Goal: Information Seeking & Learning: Learn about a topic

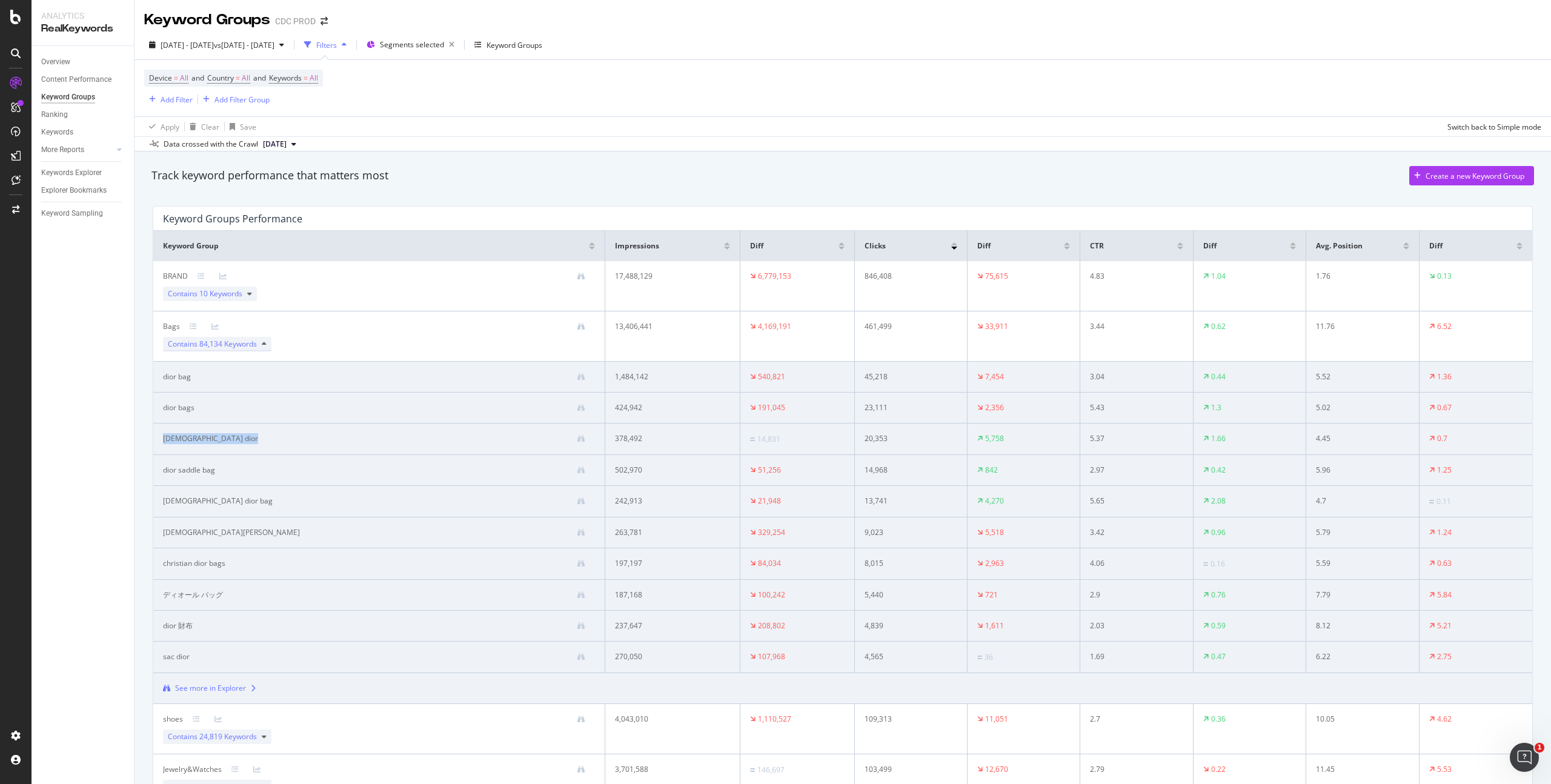
click at [265, 348] on icon at bounding box center [263, 344] width 4 height 7
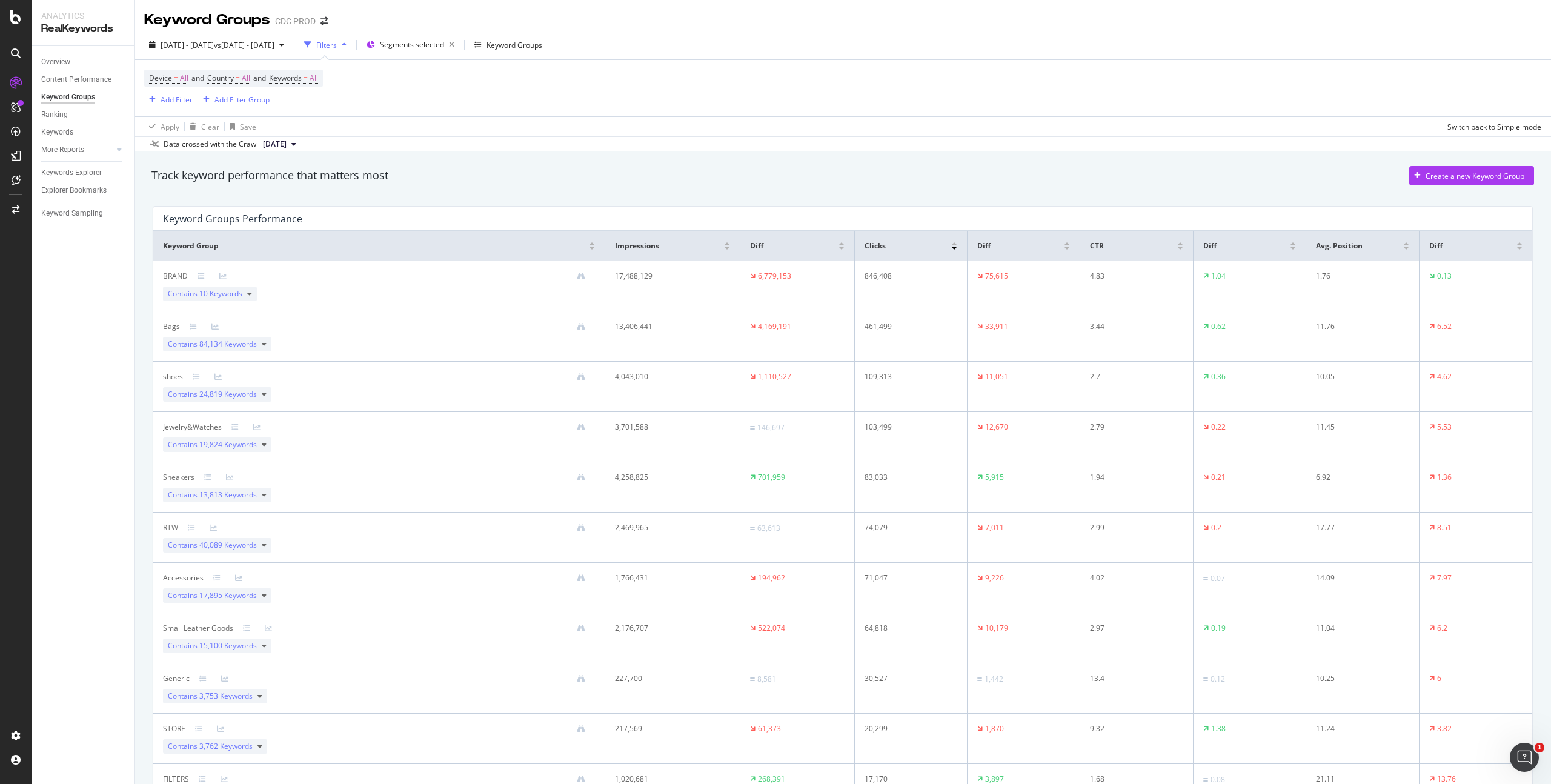
click at [909, 386] on td "109,313" at bounding box center [911, 387] width 112 height 50
click at [265, 394] on icon at bounding box center [263, 394] width 4 height 7
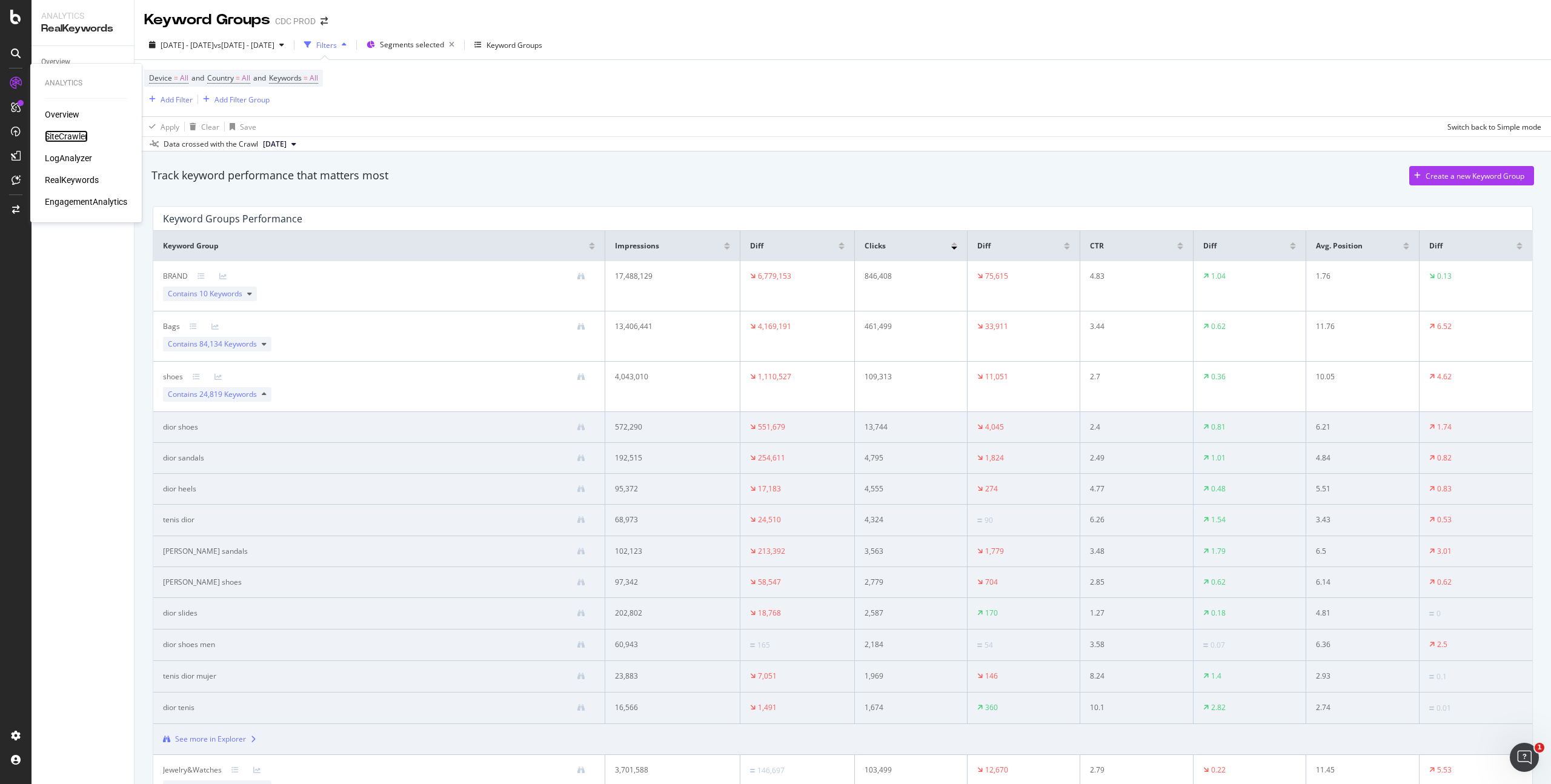
click at [72, 137] on div "SiteCrawler" at bounding box center [66, 136] width 43 height 12
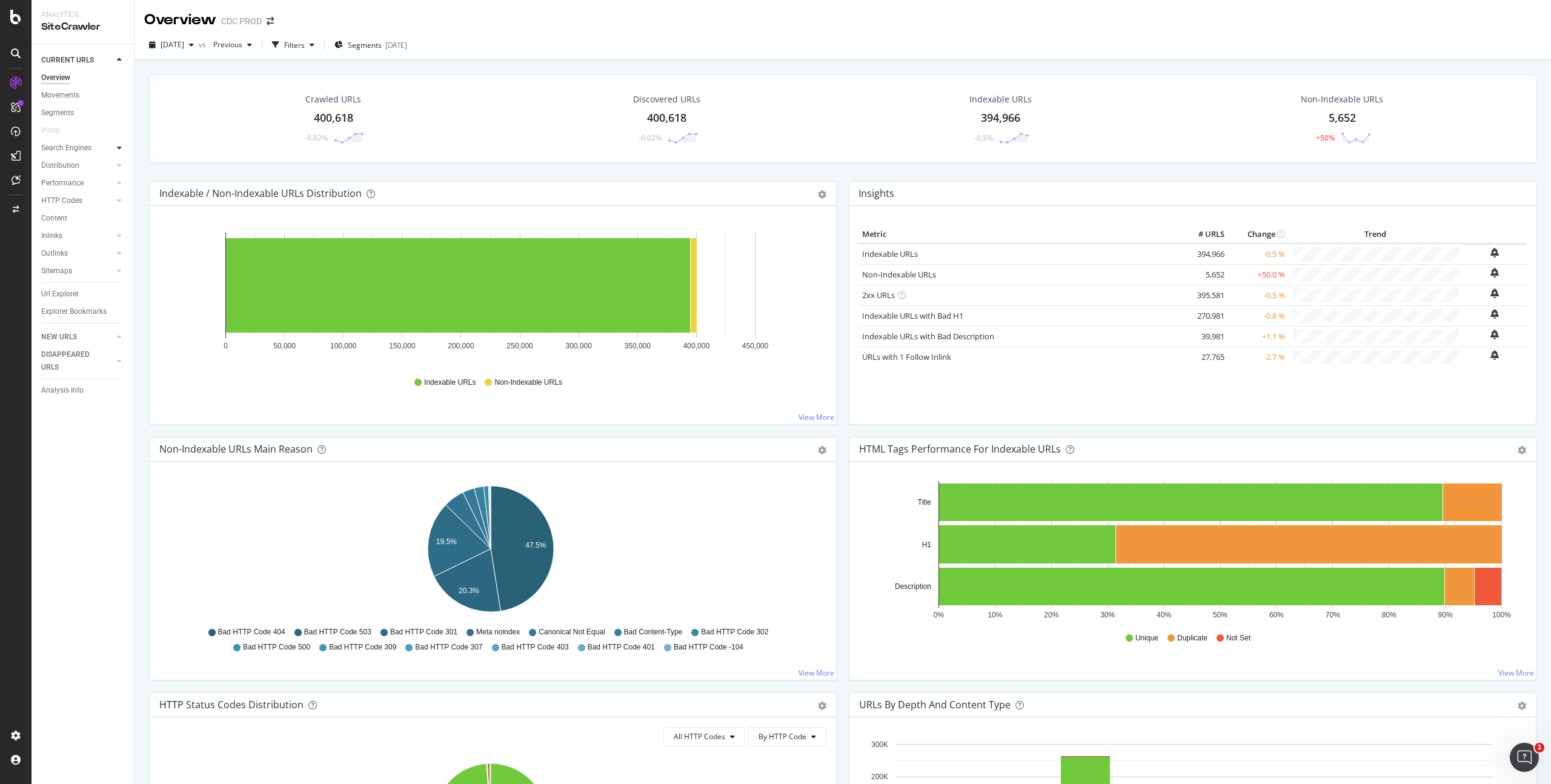
click at [120, 146] on icon at bounding box center [119, 148] width 4 height 7
click at [77, 202] on div "Conversion" at bounding box center [65, 200] width 37 height 13
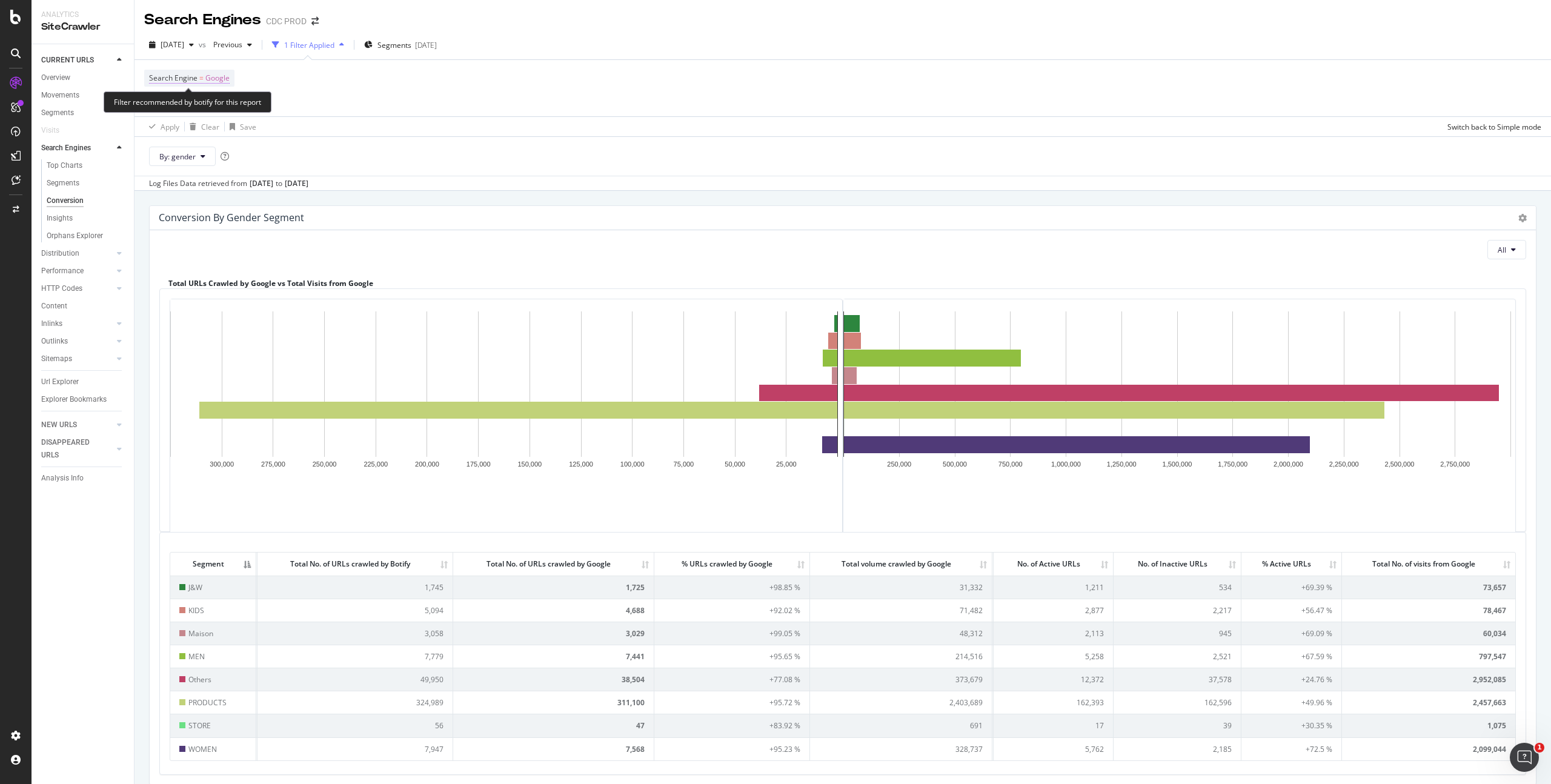
click at [220, 82] on span "Google" at bounding box center [217, 78] width 24 height 17
click at [182, 110] on span "Google" at bounding box center [172, 106] width 24 height 10
click at [397, 96] on div "Search Engine = Google Add Filter Add Filter Group" at bounding box center [843, 88] width 1397 height 57
click at [349, 41] on div "button" at bounding box center [341, 45] width 14 height 7
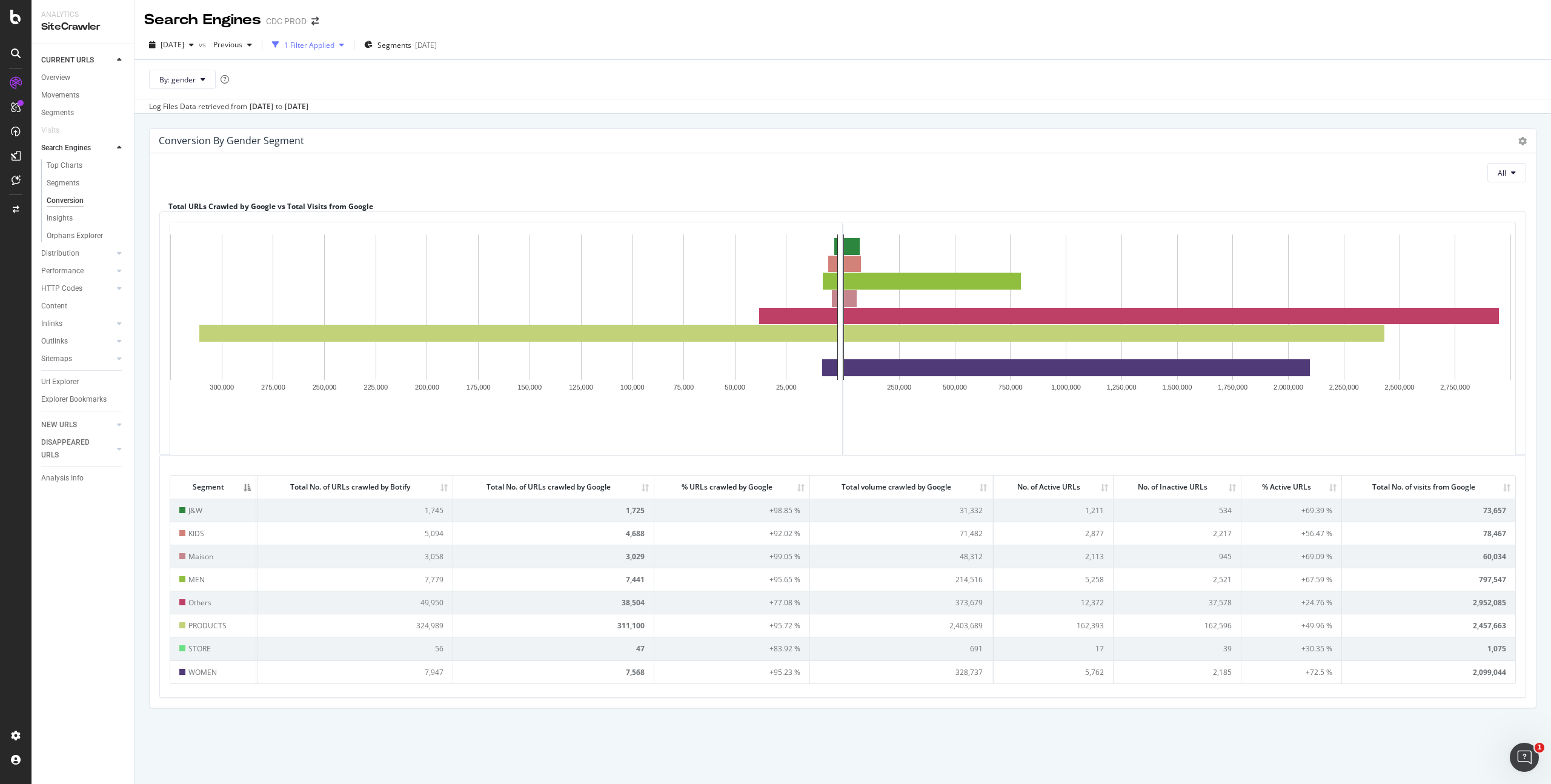
click at [334, 48] on div "1 Filter Applied" at bounding box center [309, 45] width 50 height 10
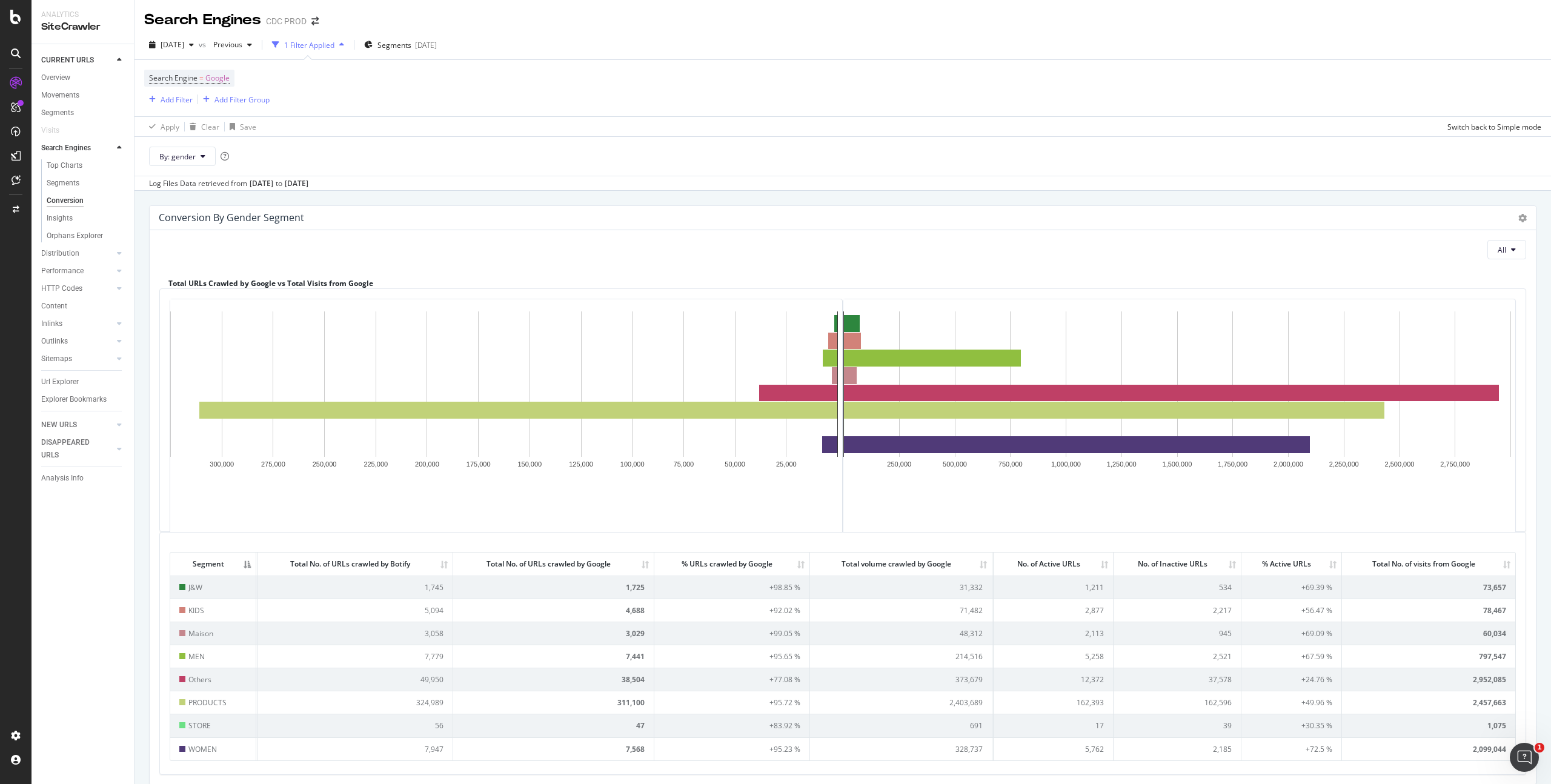
click at [334, 49] on div "1 Filter Applied" at bounding box center [309, 45] width 50 height 10
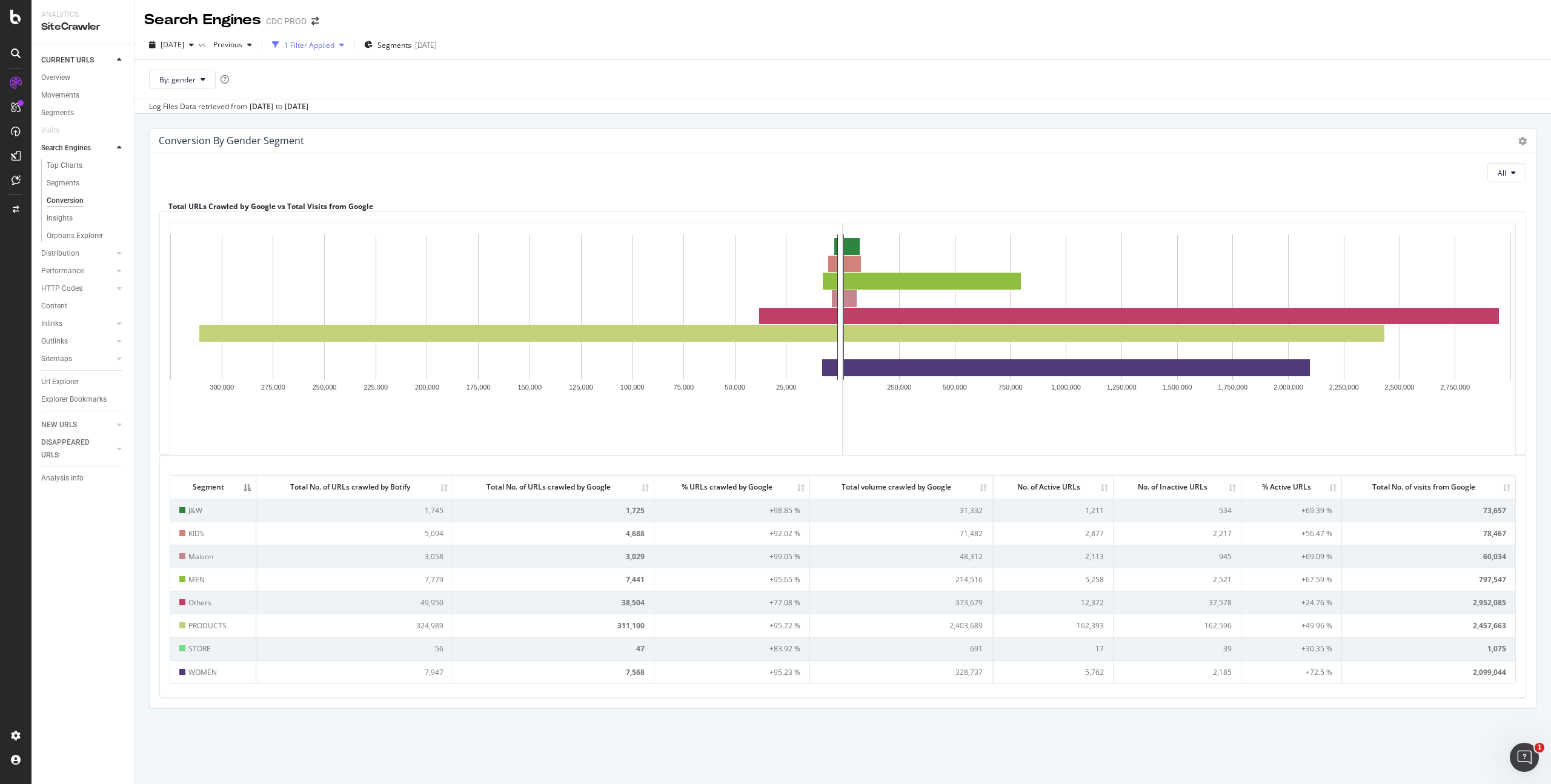
click at [334, 49] on div "1 Filter Applied" at bounding box center [309, 45] width 50 height 10
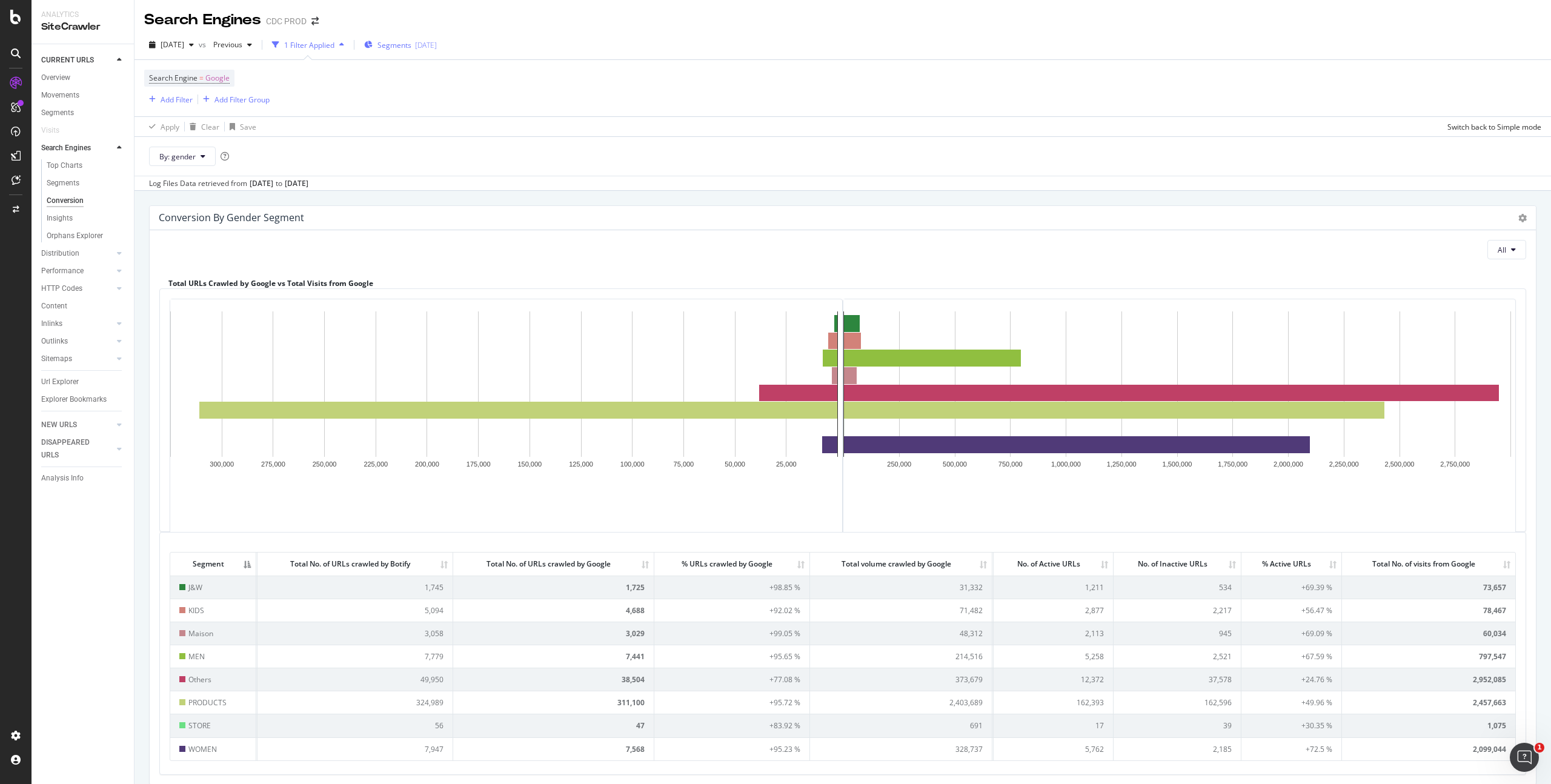
click at [437, 44] on div "[DATE]" at bounding box center [426, 45] width 22 height 10
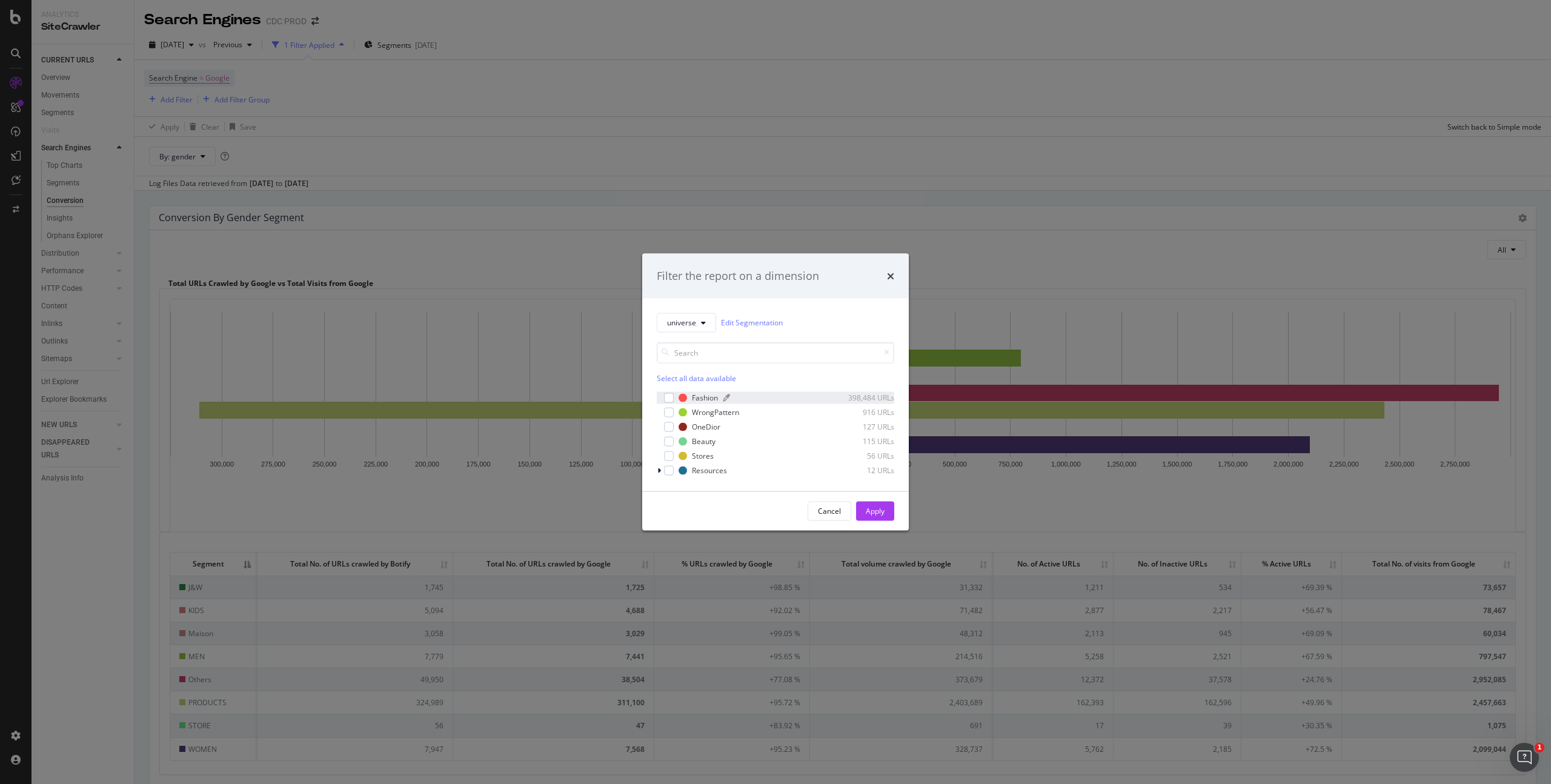
click at [710, 395] on div "Fashion" at bounding box center [705, 397] width 26 height 10
click at [701, 427] on div "OneDior" at bounding box center [706, 426] width 29 height 10
click at [878, 509] on div "Apply" at bounding box center [875, 510] width 19 height 10
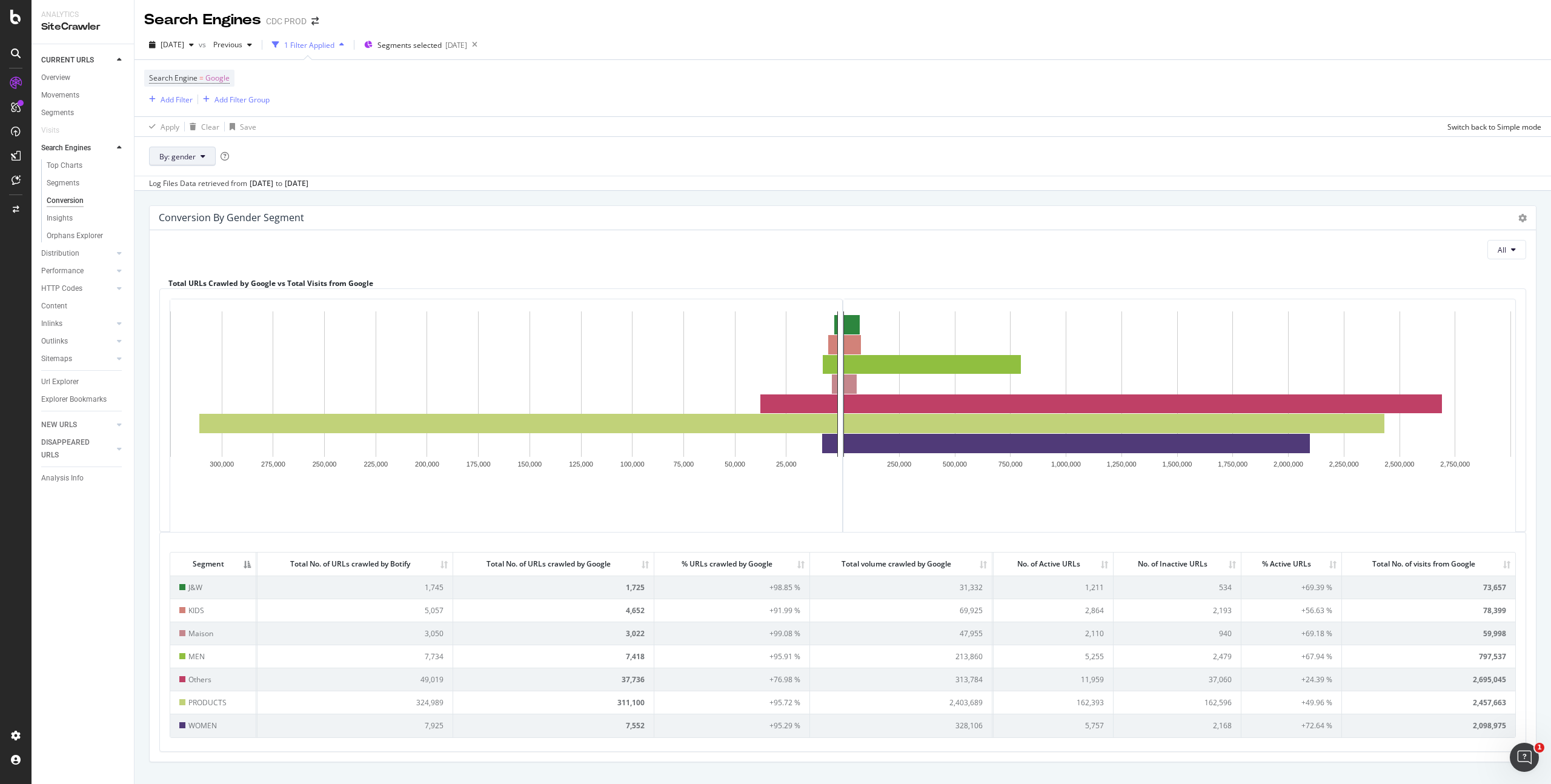
click at [194, 161] on span "By: gender" at bounding box center [177, 156] width 36 height 10
click at [221, 218] on span "pagetype_universe" at bounding box center [225, 222] width 131 height 11
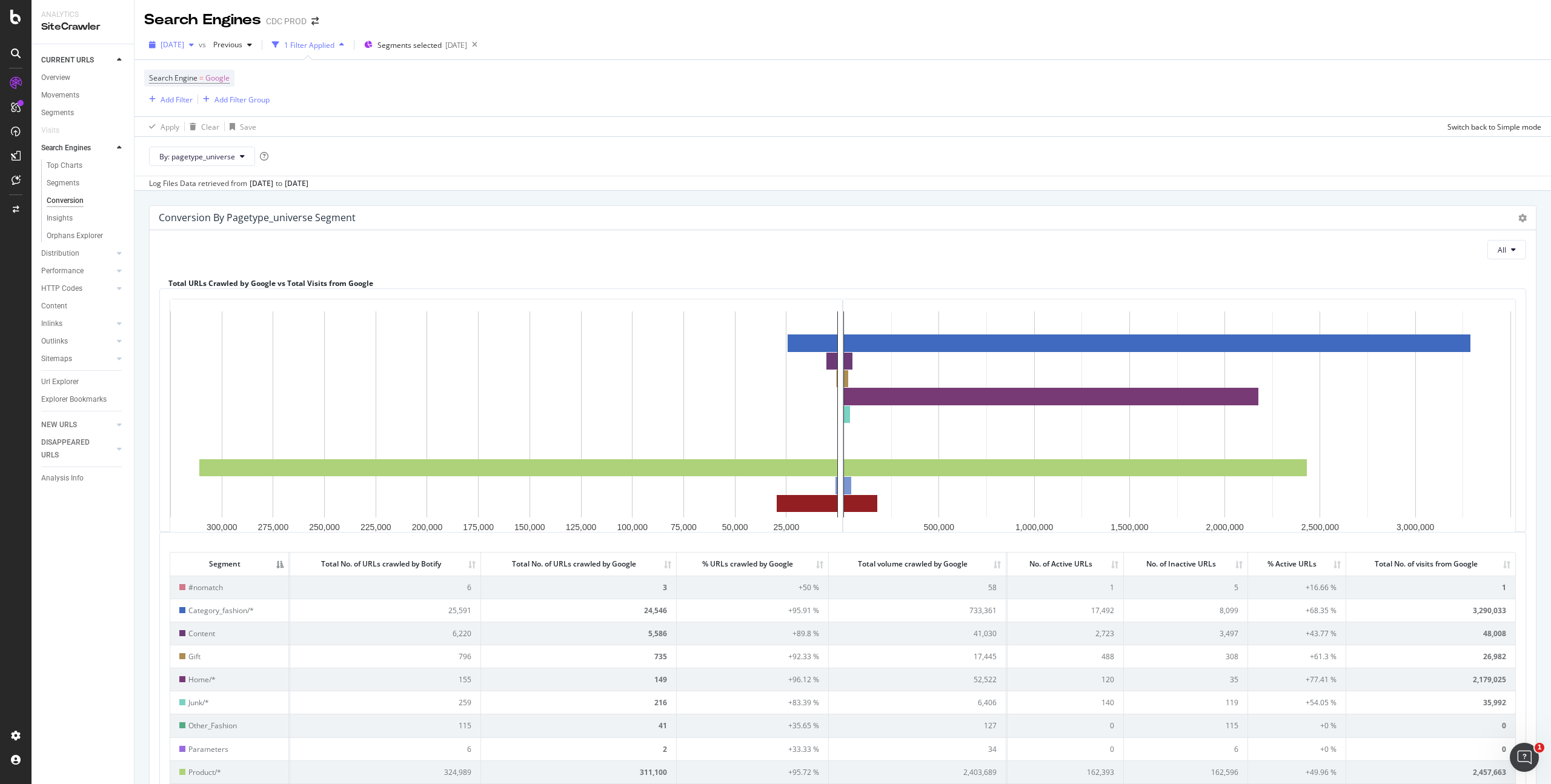
click at [184, 43] on span "[DATE]" at bounding box center [173, 44] width 23 height 10
click at [439, 84] on div "Search Engine = Google Add Filter Add Filter Group" at bounding box center [843, 88] width 1397 height 57
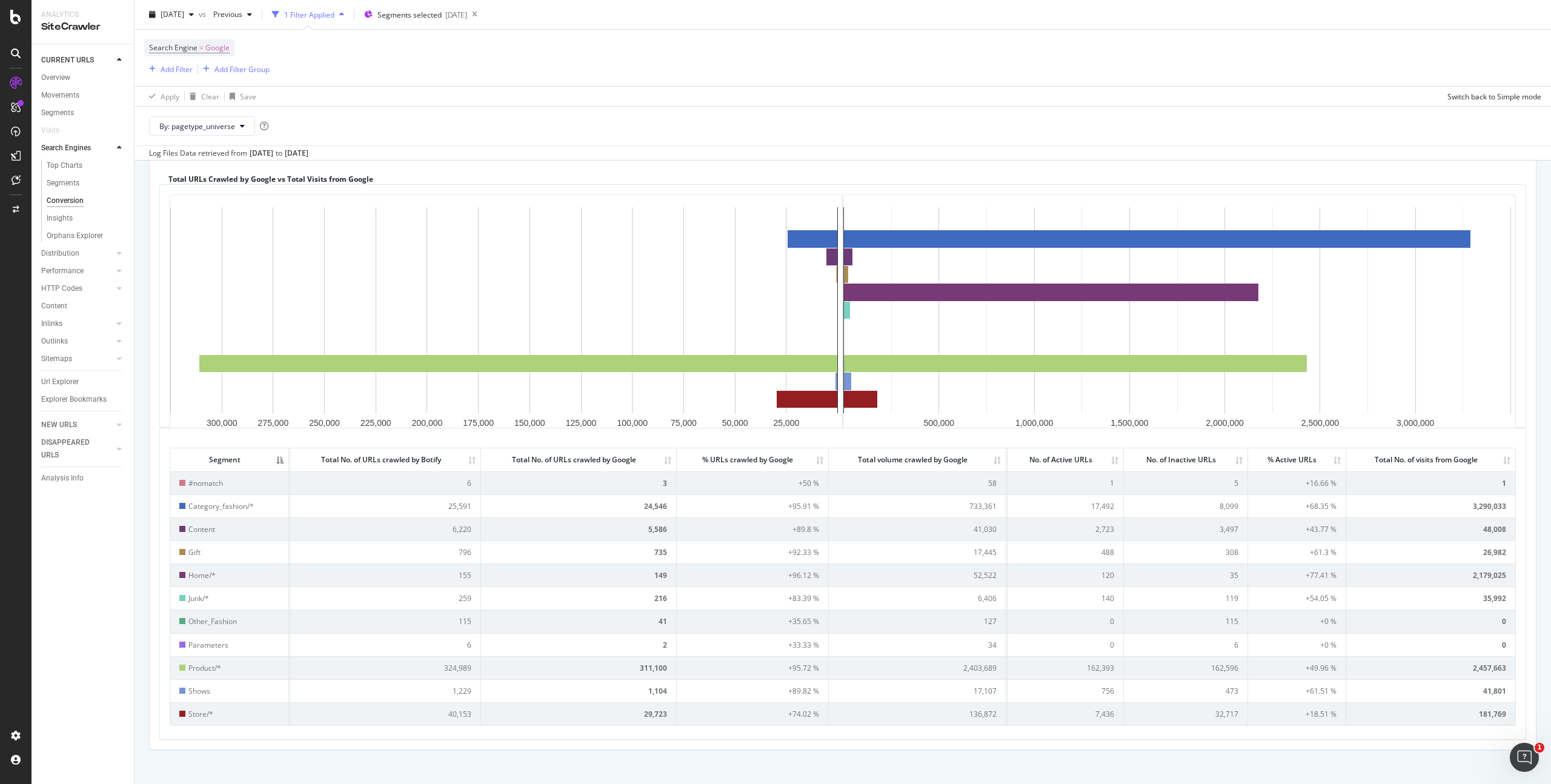
scroll to position [145, 0]
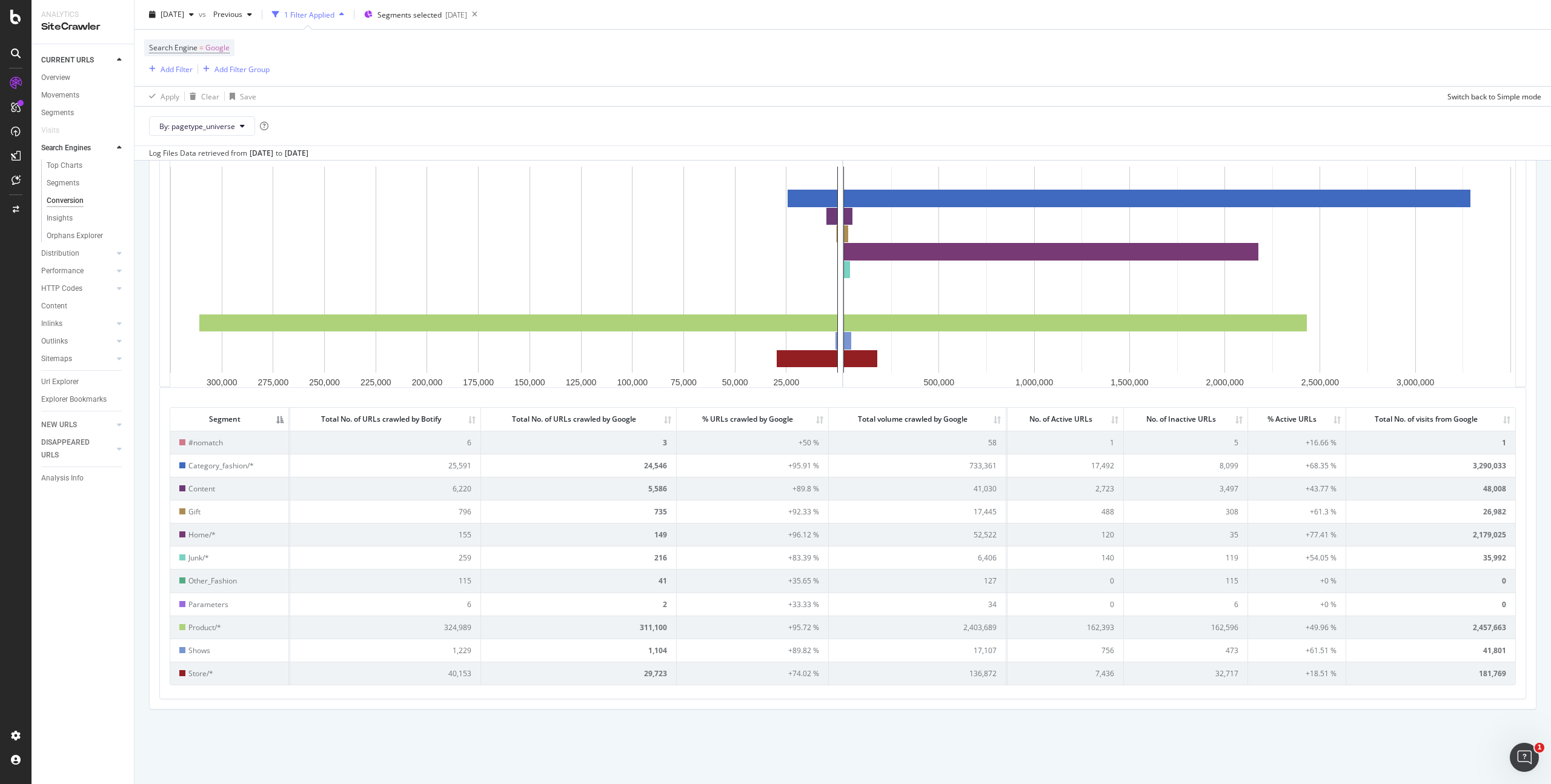
click at [1499, 419] on th "Total No. of visits from Google" at bounding box center [1431, 418] width 169 height 22
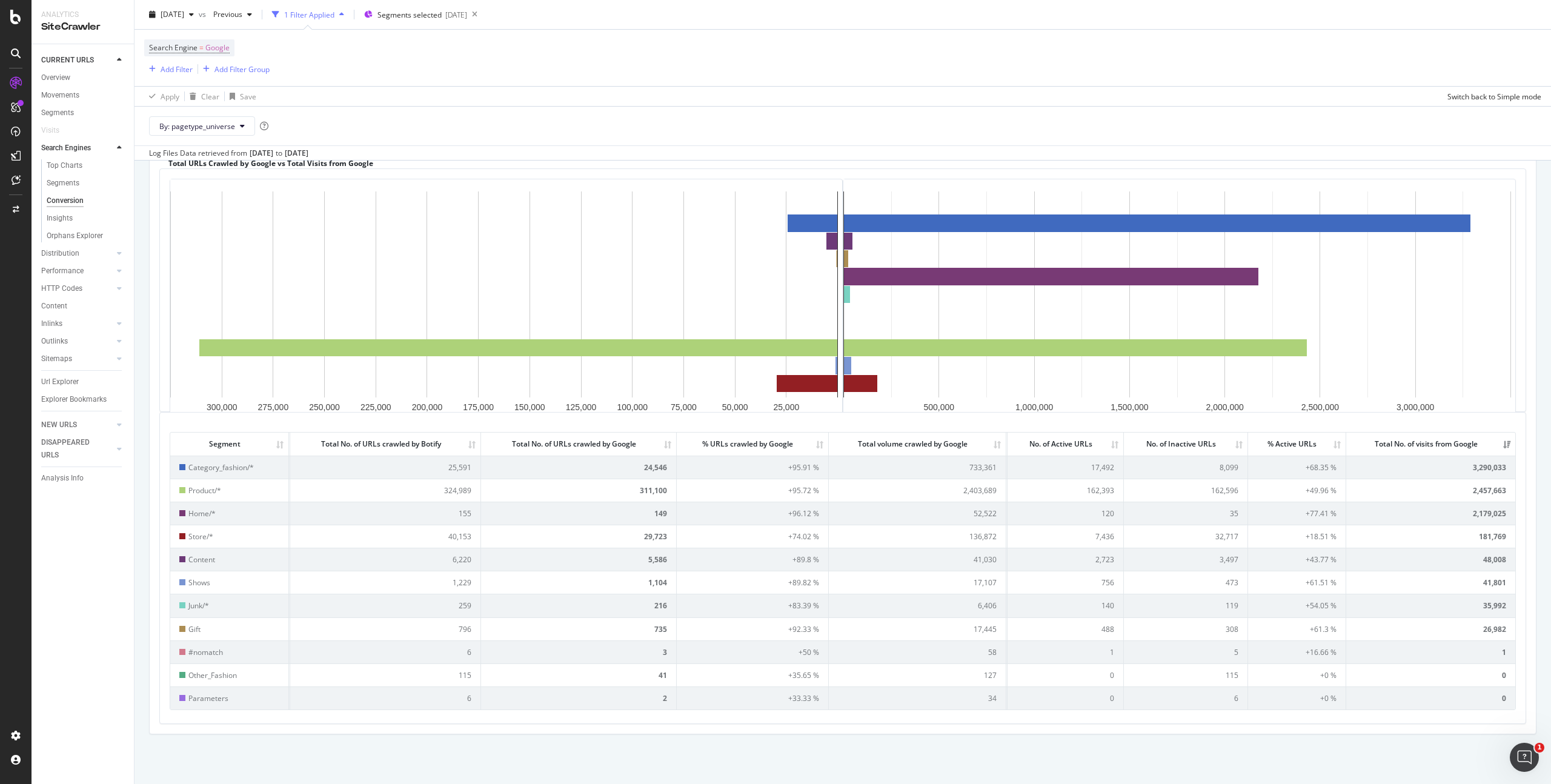
scroll to position [167, 0]
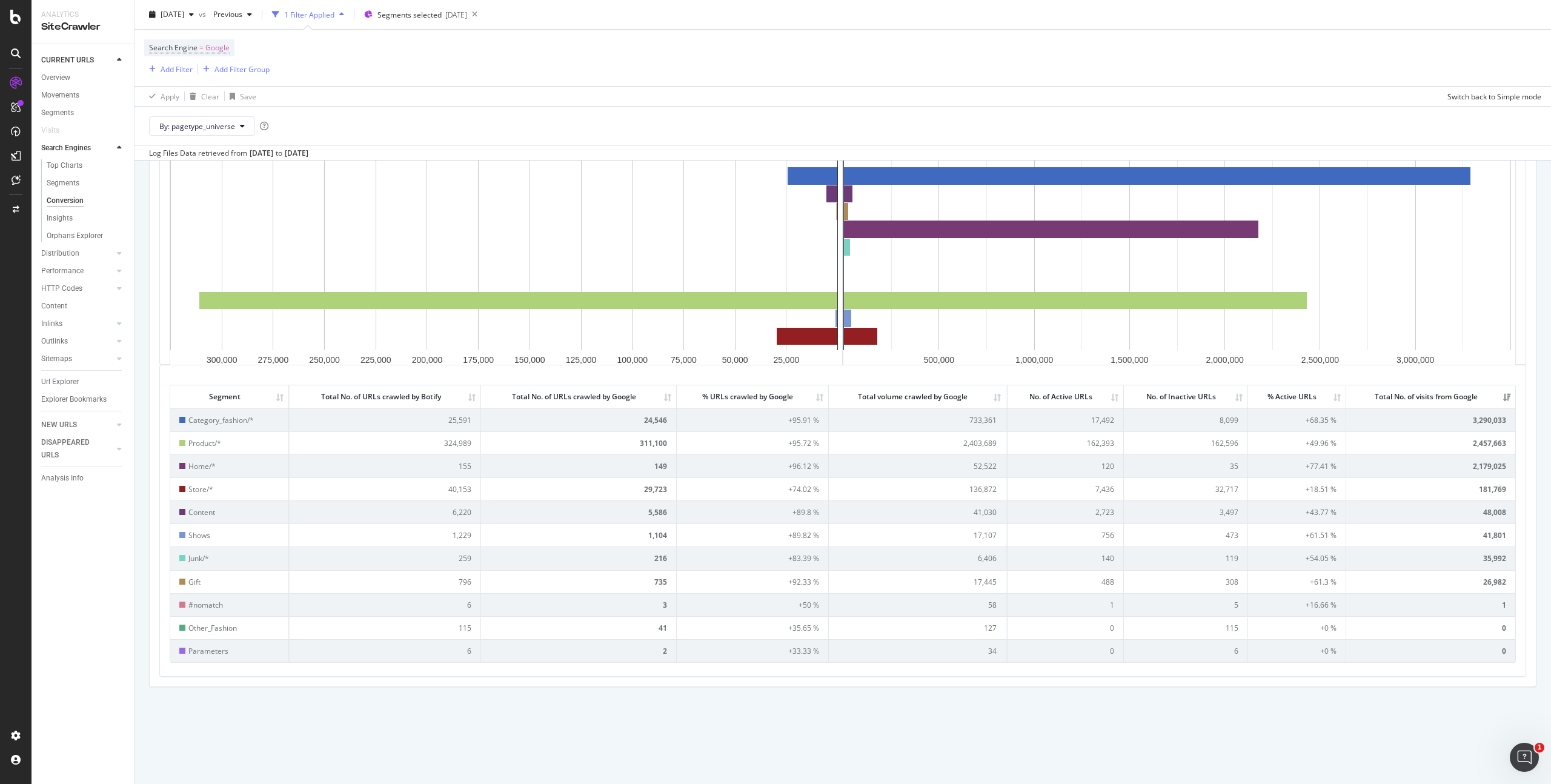
drag, startPoint x: 1508, startPoint y: 585, endPoint x: 187, endPoint y: 393, distance: 1334.9
click at [191, 391] on div "Segment Total No. of URLs crawled by Botify Total No. of URLs crawled by Google…" at bounding box center [843, 521] width 1366 height 311
copy thead
click at [706, 379] on div "Segment Total No. of URLs crawled by Botify Total No. of URLs crawled by Google…" at bounding box center [843, 518] width 1347 height 287
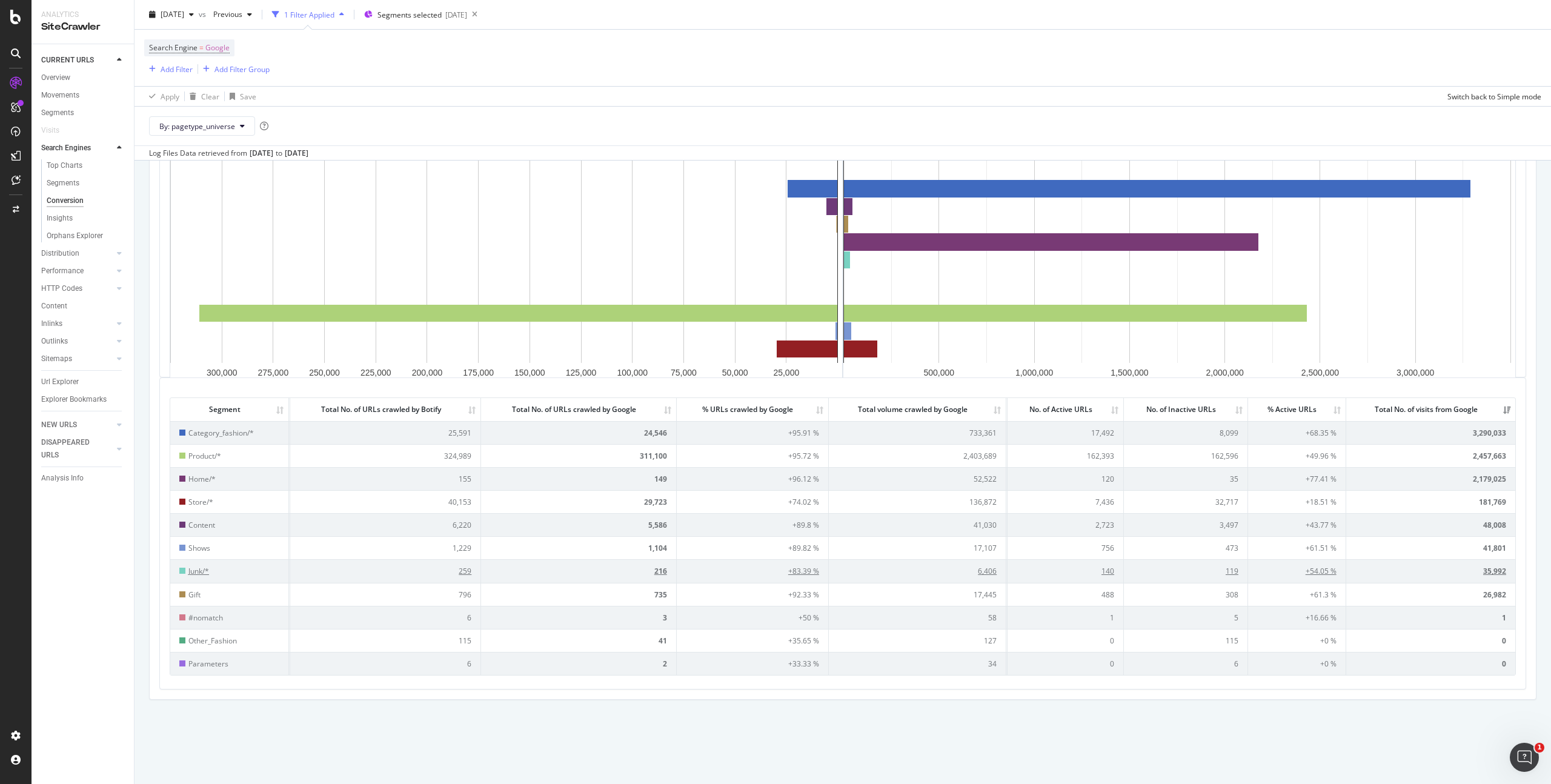
scroll to position [84, 0]
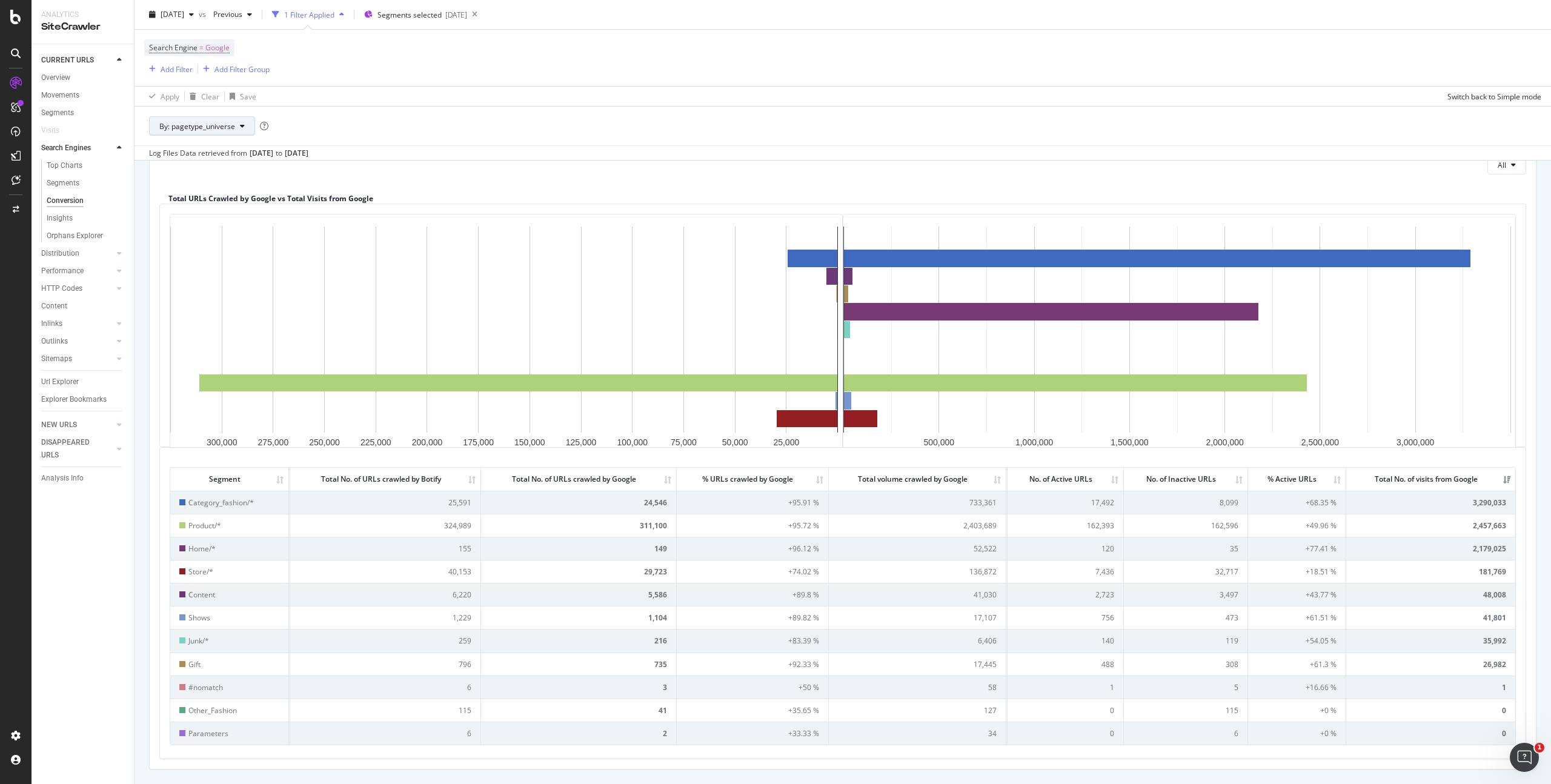
click at [228, 131] on button "By: pagetype_universe" at bounding box center [202, 126] width 106 height 20
click at [199, 172] on span "gender" at bounding box center [225, 170] width 131 height 11
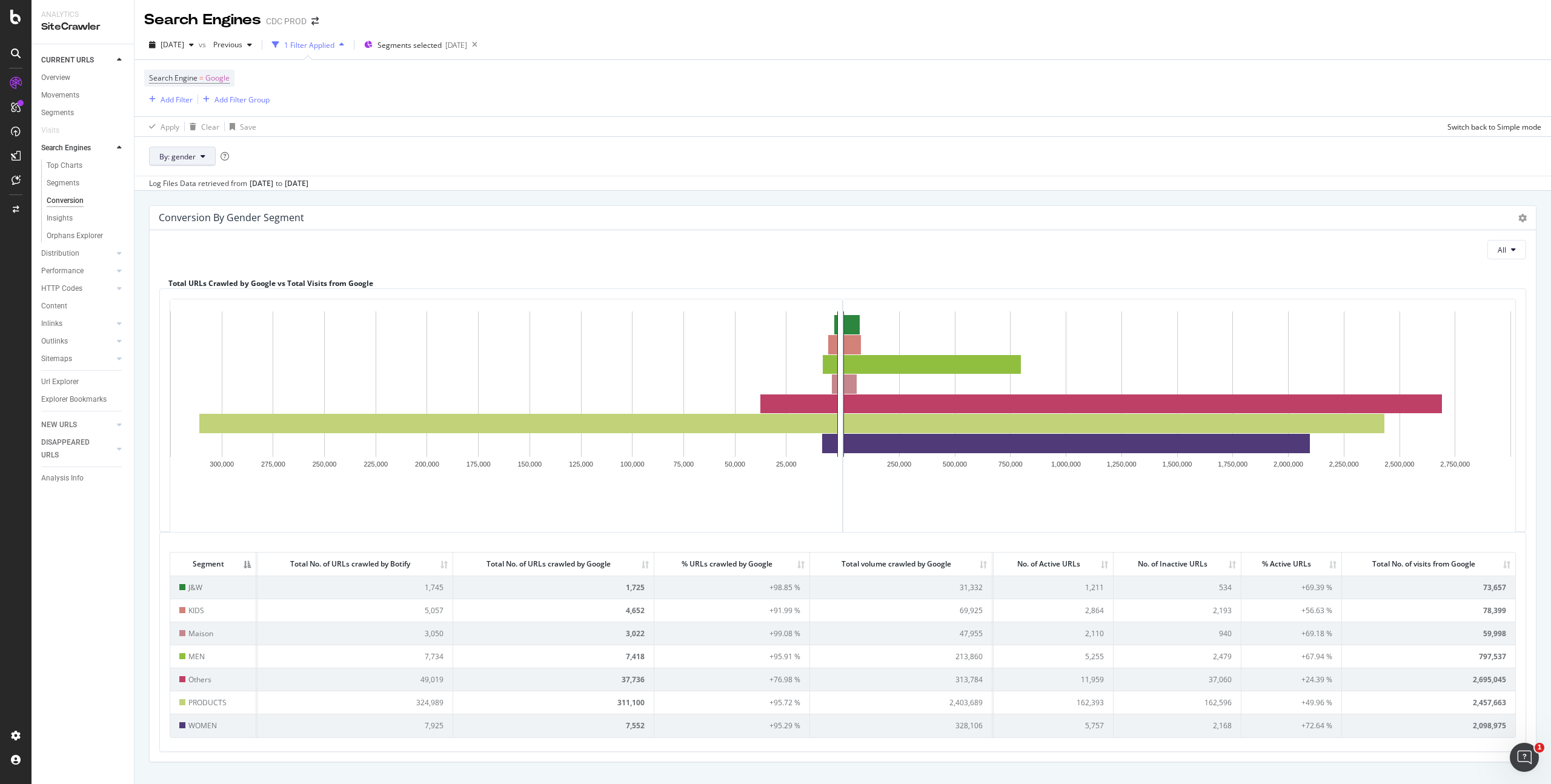
click at [199, 159] on button "By: gender" at bounding box center [182, 156] width 66 height 20
click at [243, 244] on span "categ" at bounding box center [225, 244] width 131 height 11
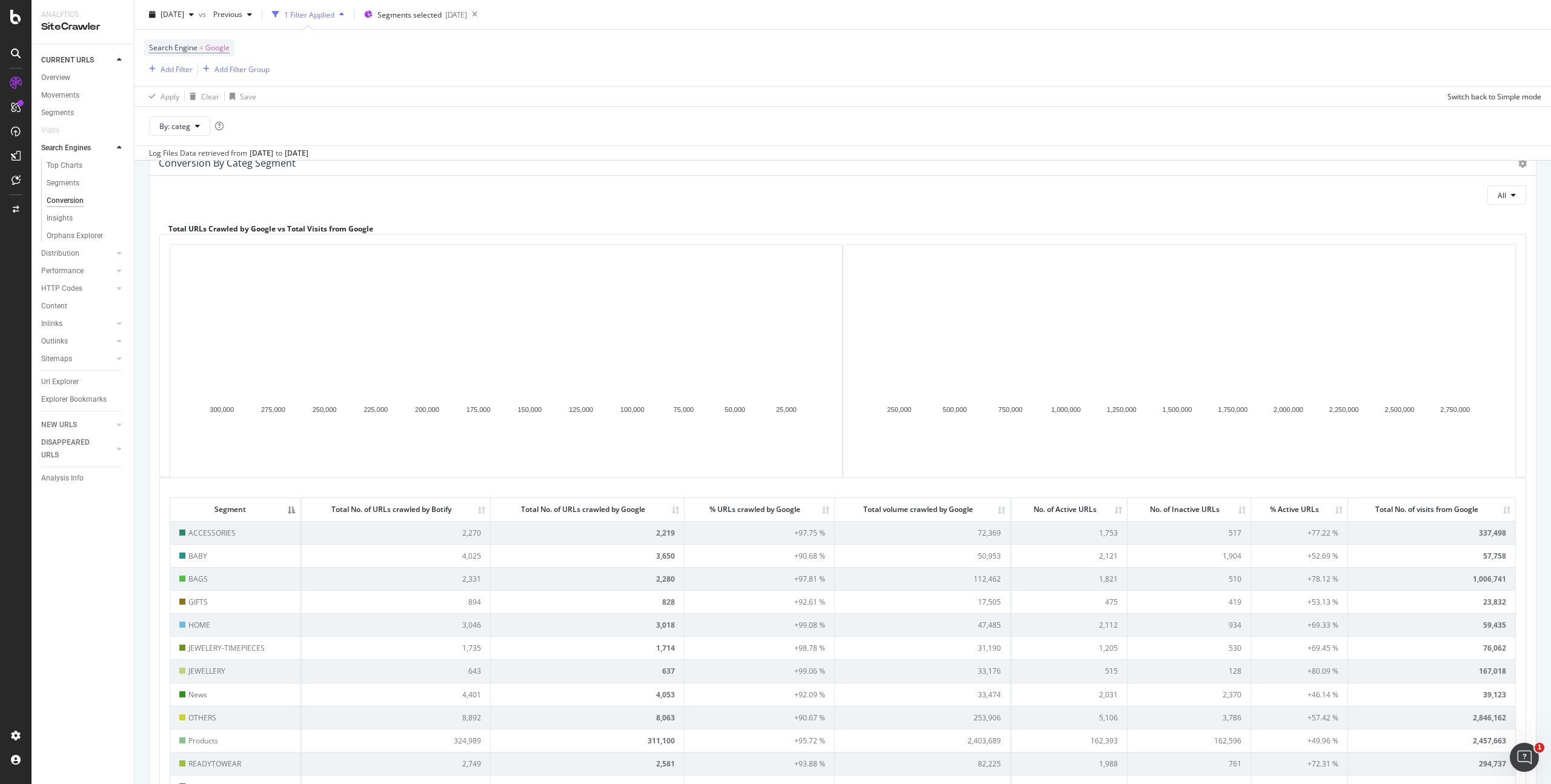
scroll to position [83, 0]
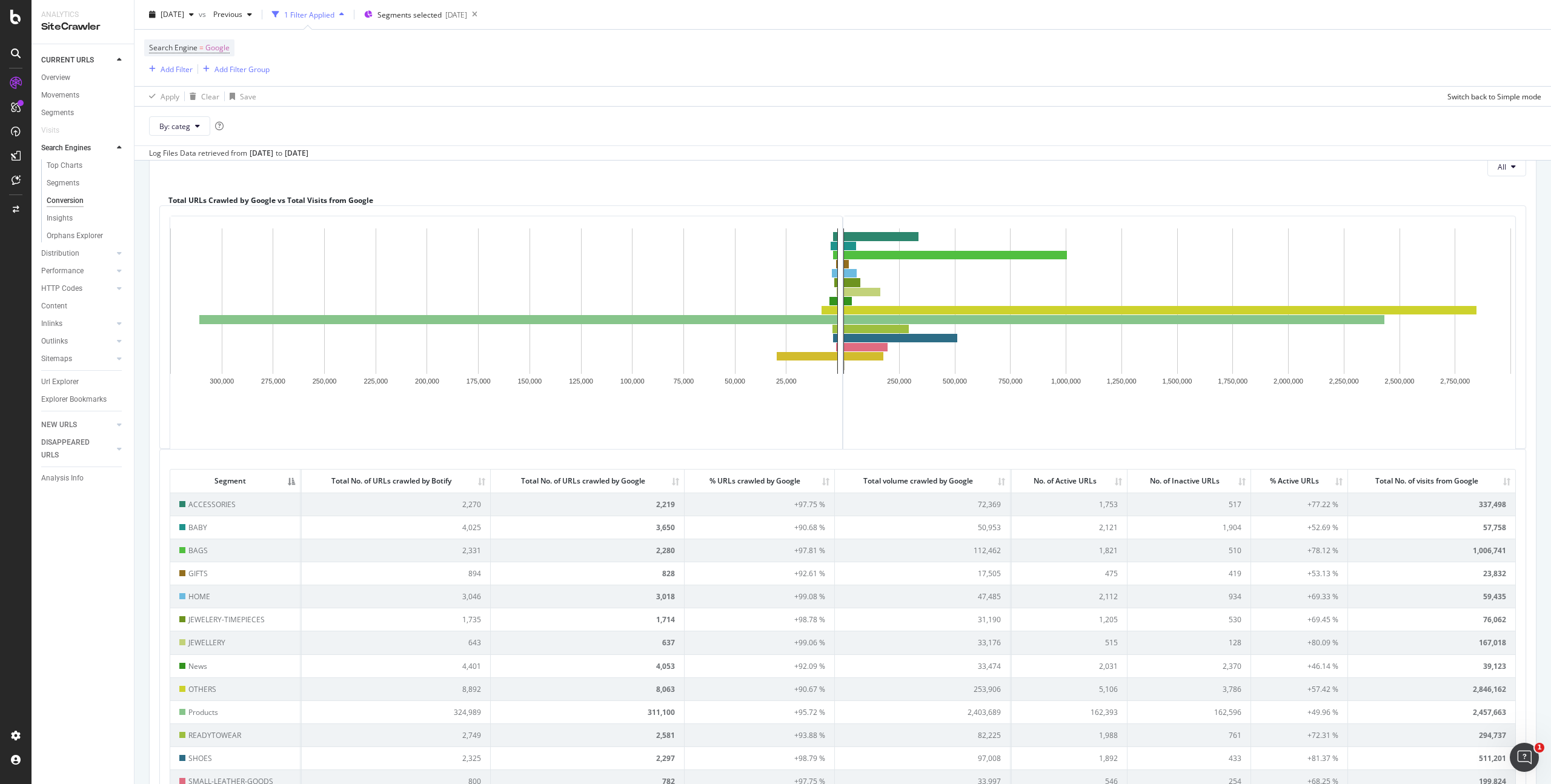
click at [1496, 480] on th "Total No. of visits from Google" at bounding box center [1432, 480] width 167 height 22
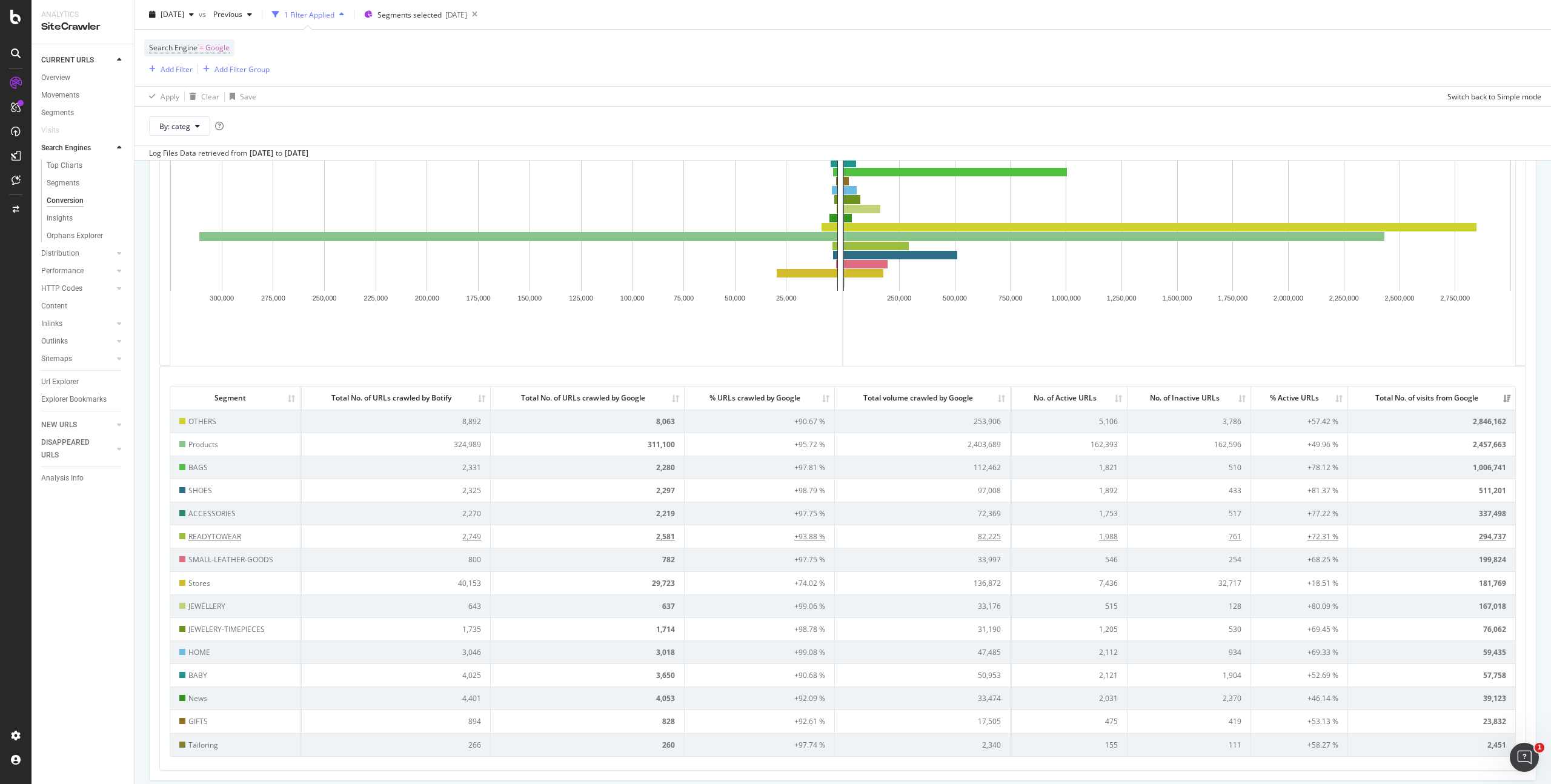
scroll to position [187, 0]
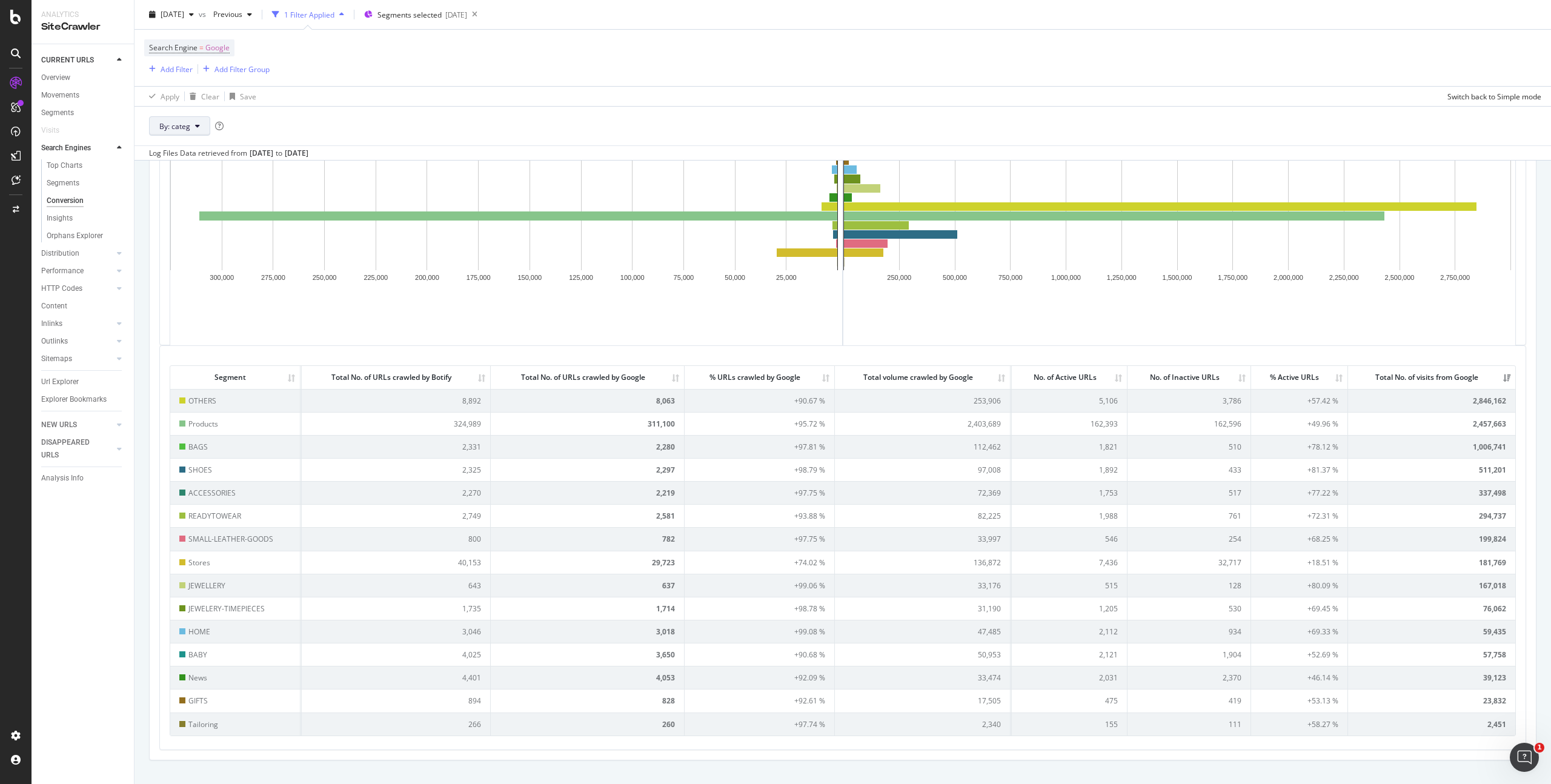
click at [184, 129] on span "By: categ" at bounding box center [174, 125] width 31 height 10
click at [211, 260] on span "new_seo_pages" at bounding box center [225, 260] width 131 height 11
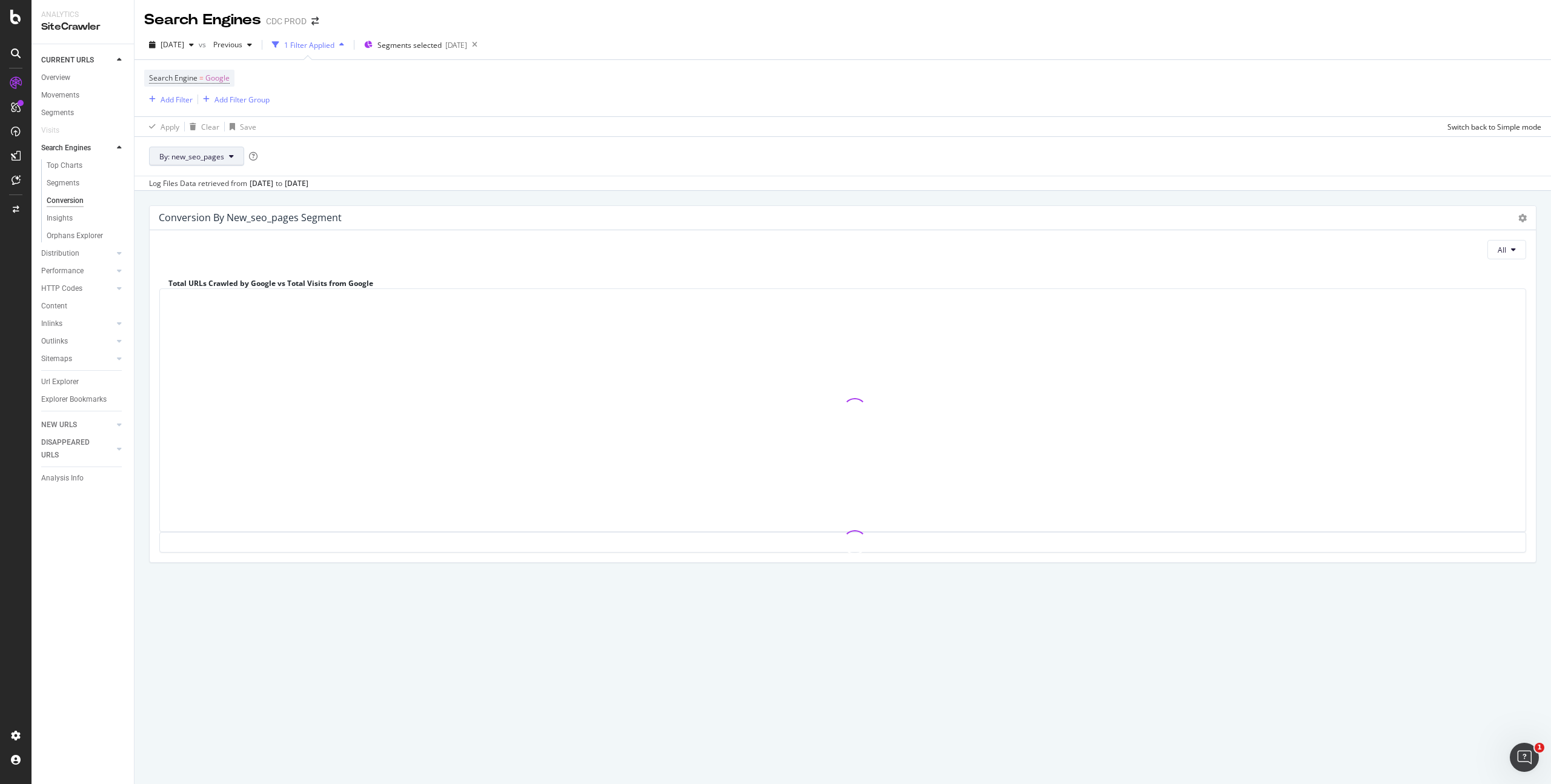
click at [219, 154] on span "By: new_seo_pages" at bounding box center [191, 156] width 65 height 10
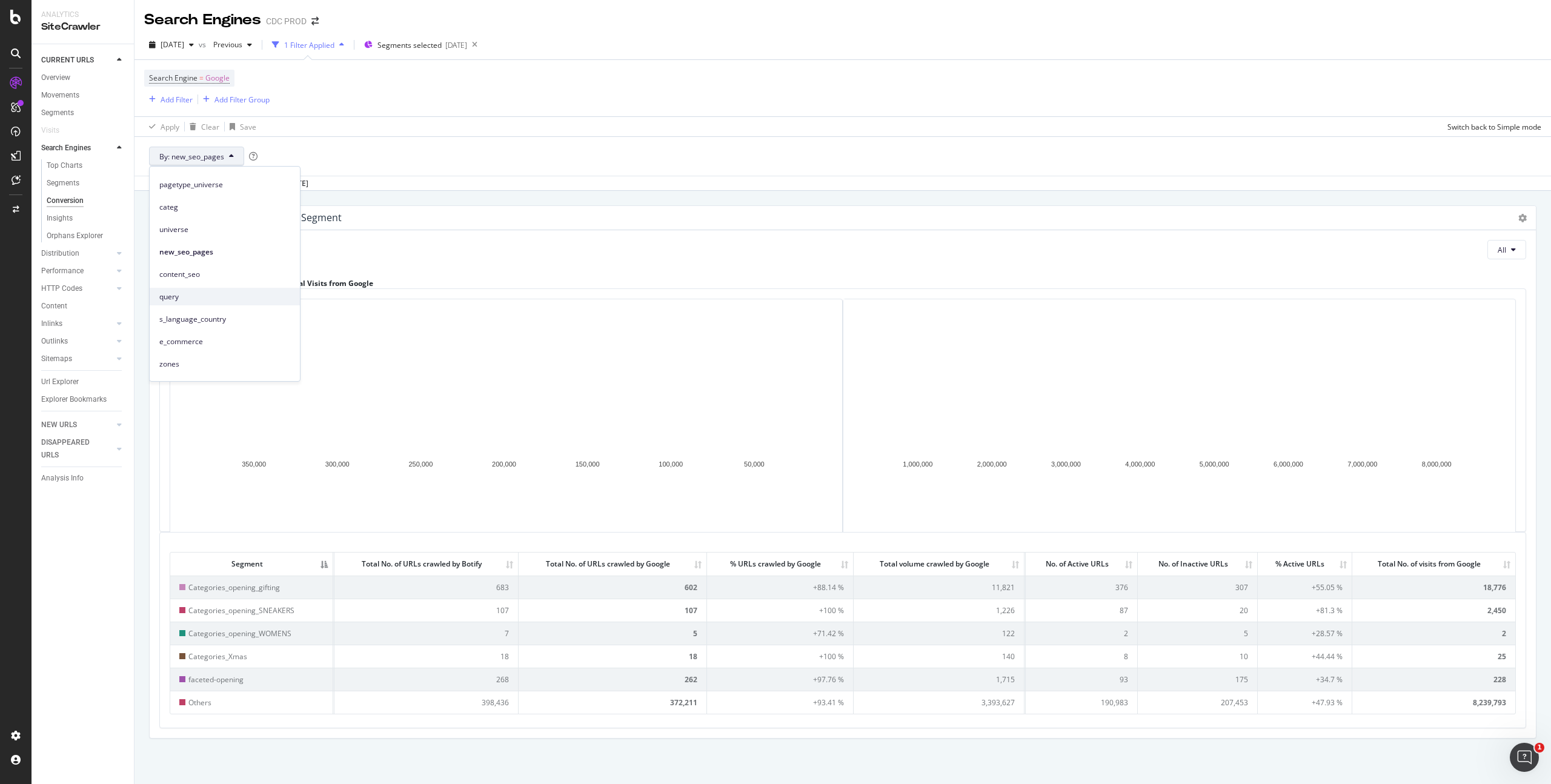
scroll to position [38, 0]
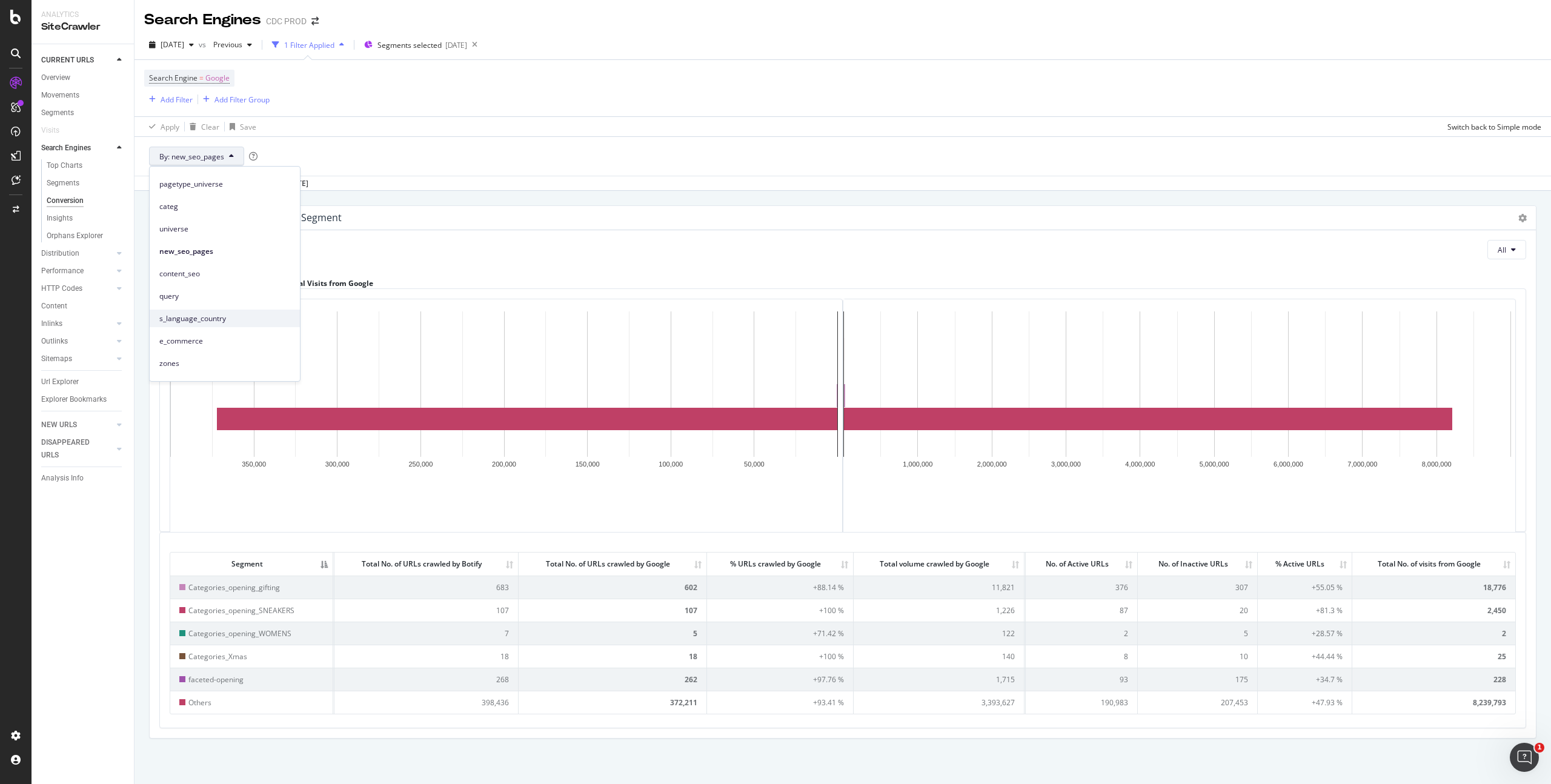
click at [237, 321] on span "s_language_country" at bounding box center [225, 319] width 131 height 11
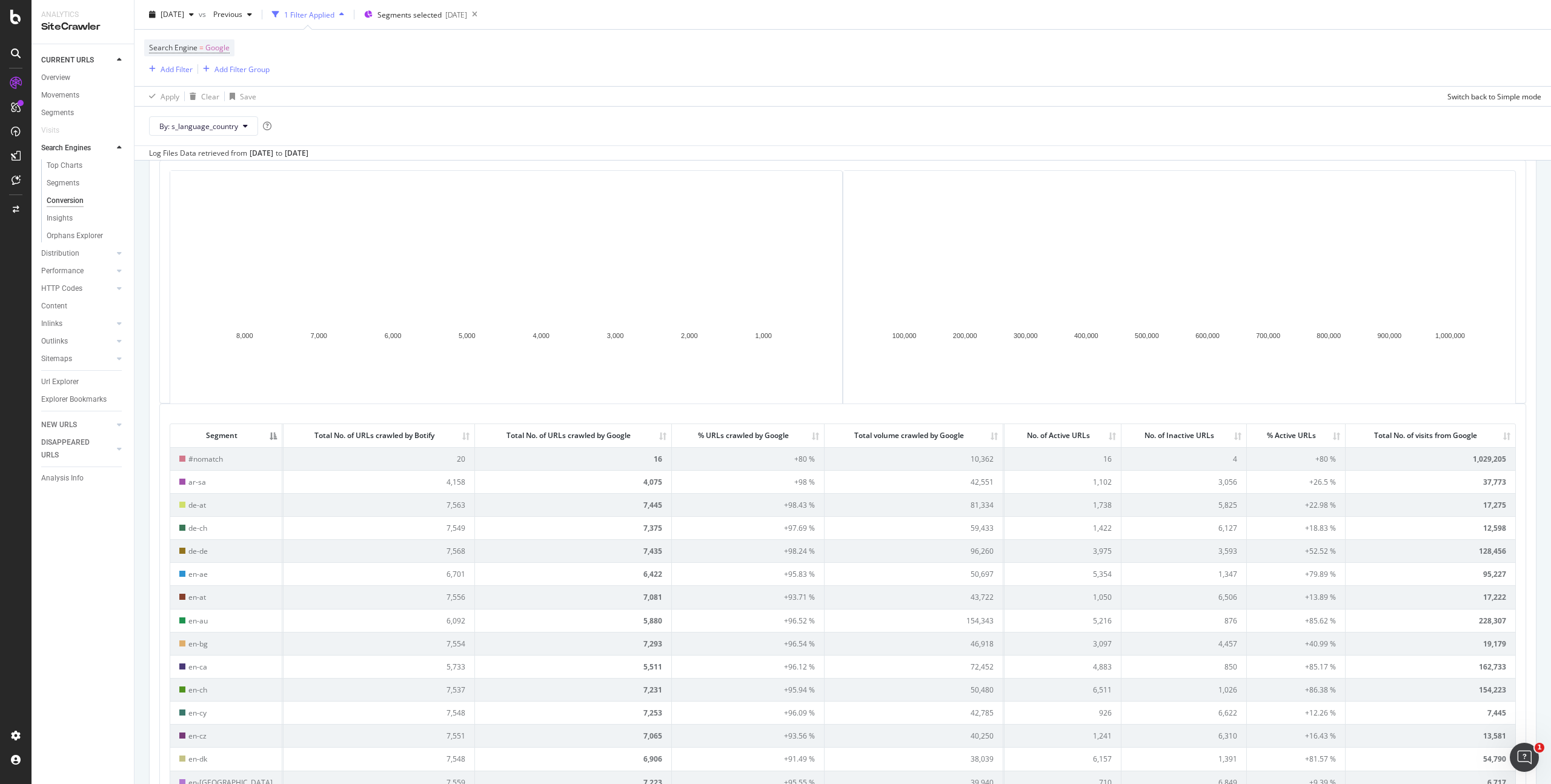
scroll to position [135, 0]
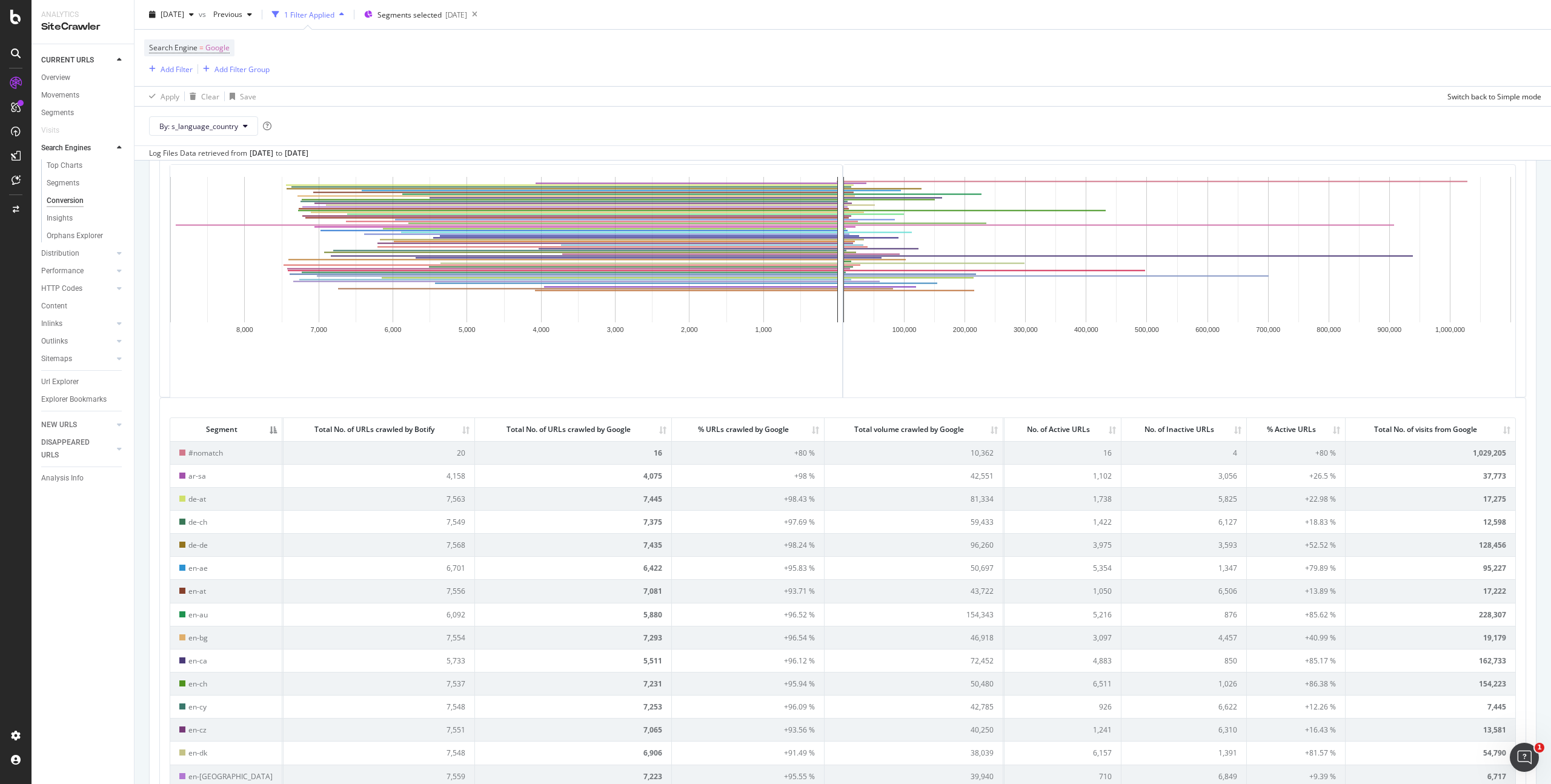
click at [1502, 431] on th "Total No. of visits from Google" at bounding box center [1431, 428] width 170 height 22
click at [208, 451] on span "#nomatch" at bounding box center [206, 452] width 34 height 10
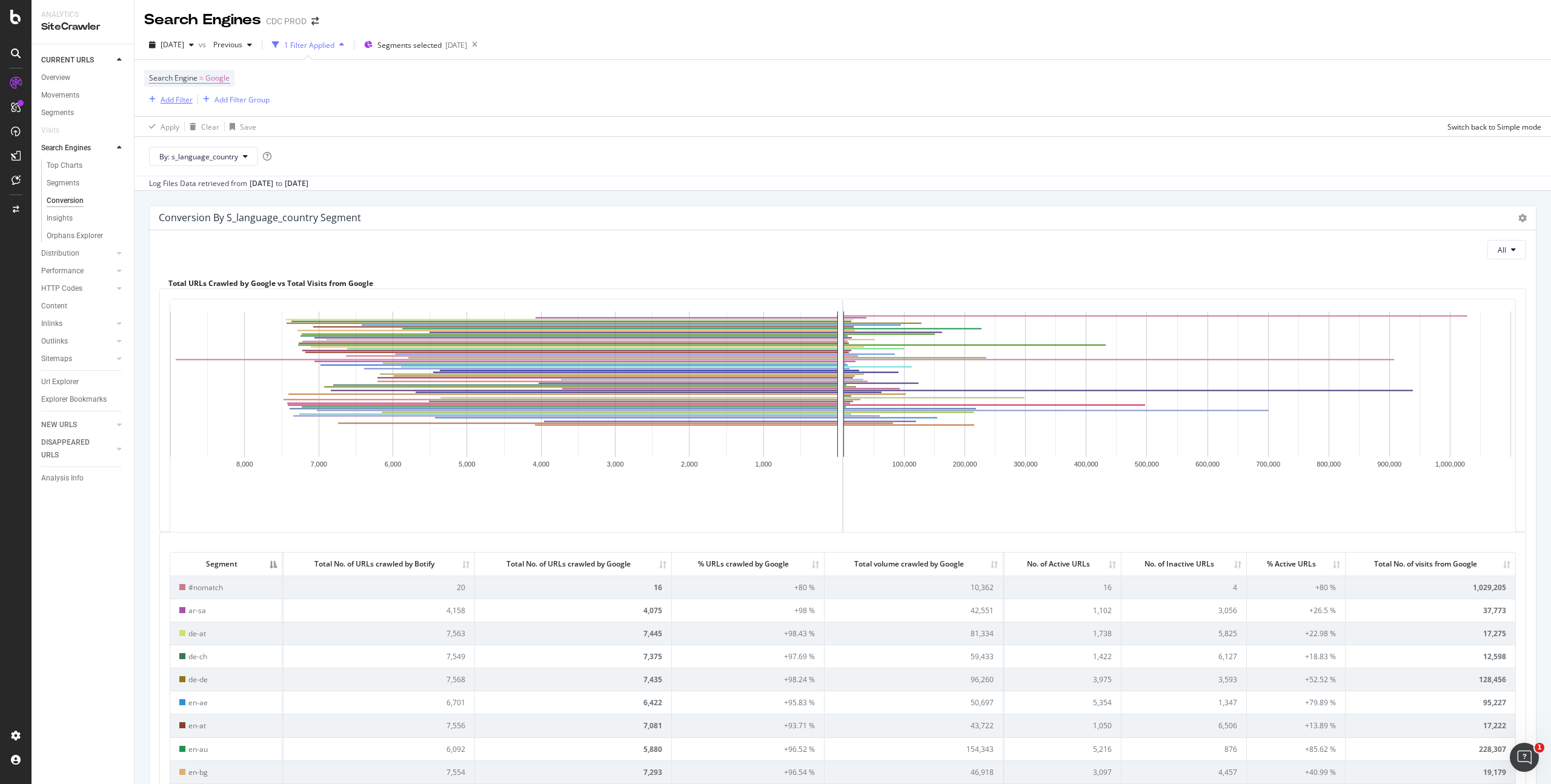
click at [175, 101] on div "Add Filter" at bounding box center [177, 99] width 32 height 10
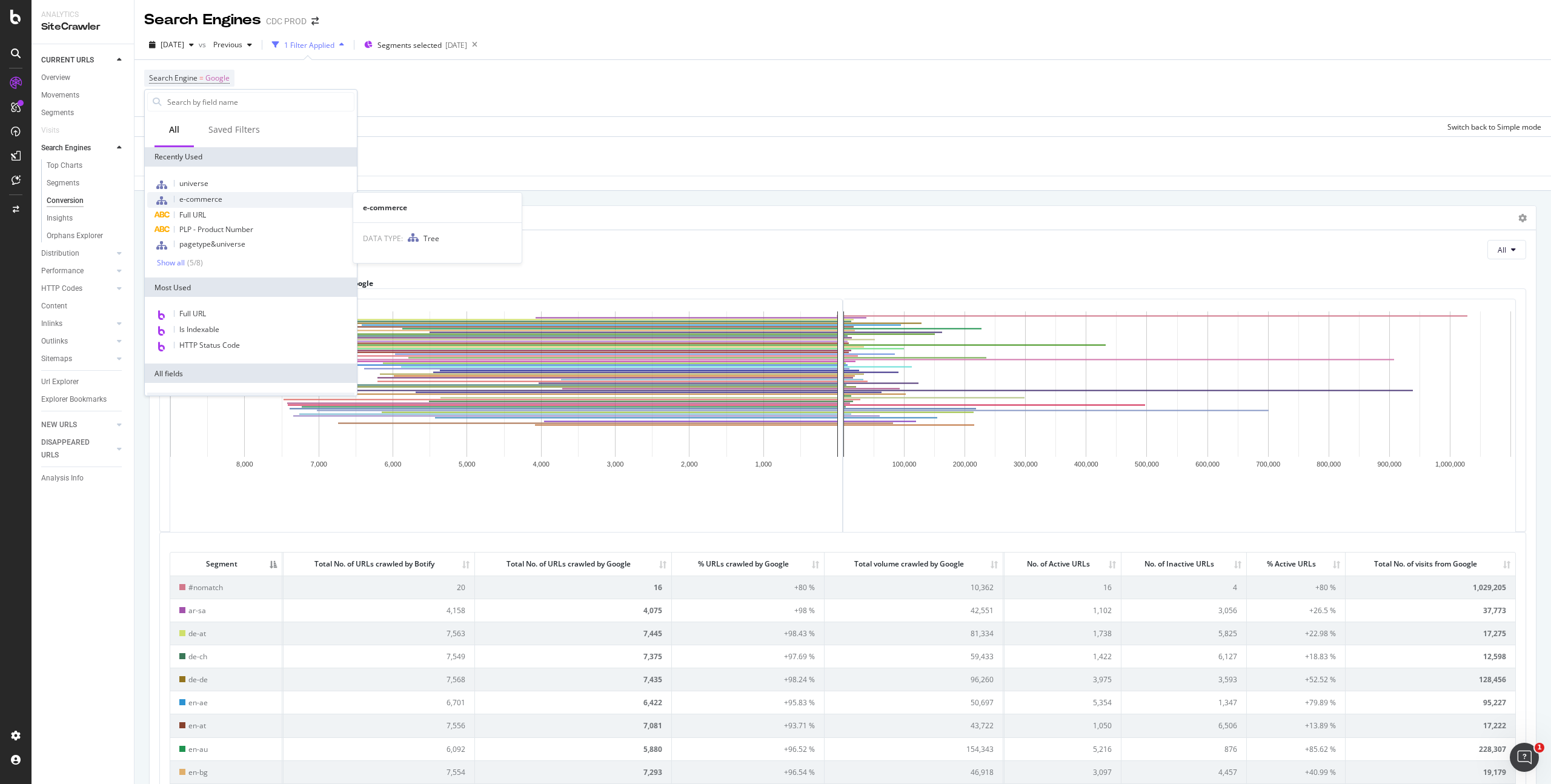
click at [208, 199] on span "e-commerce" at bounding box center [201, 198] width 43 height 10
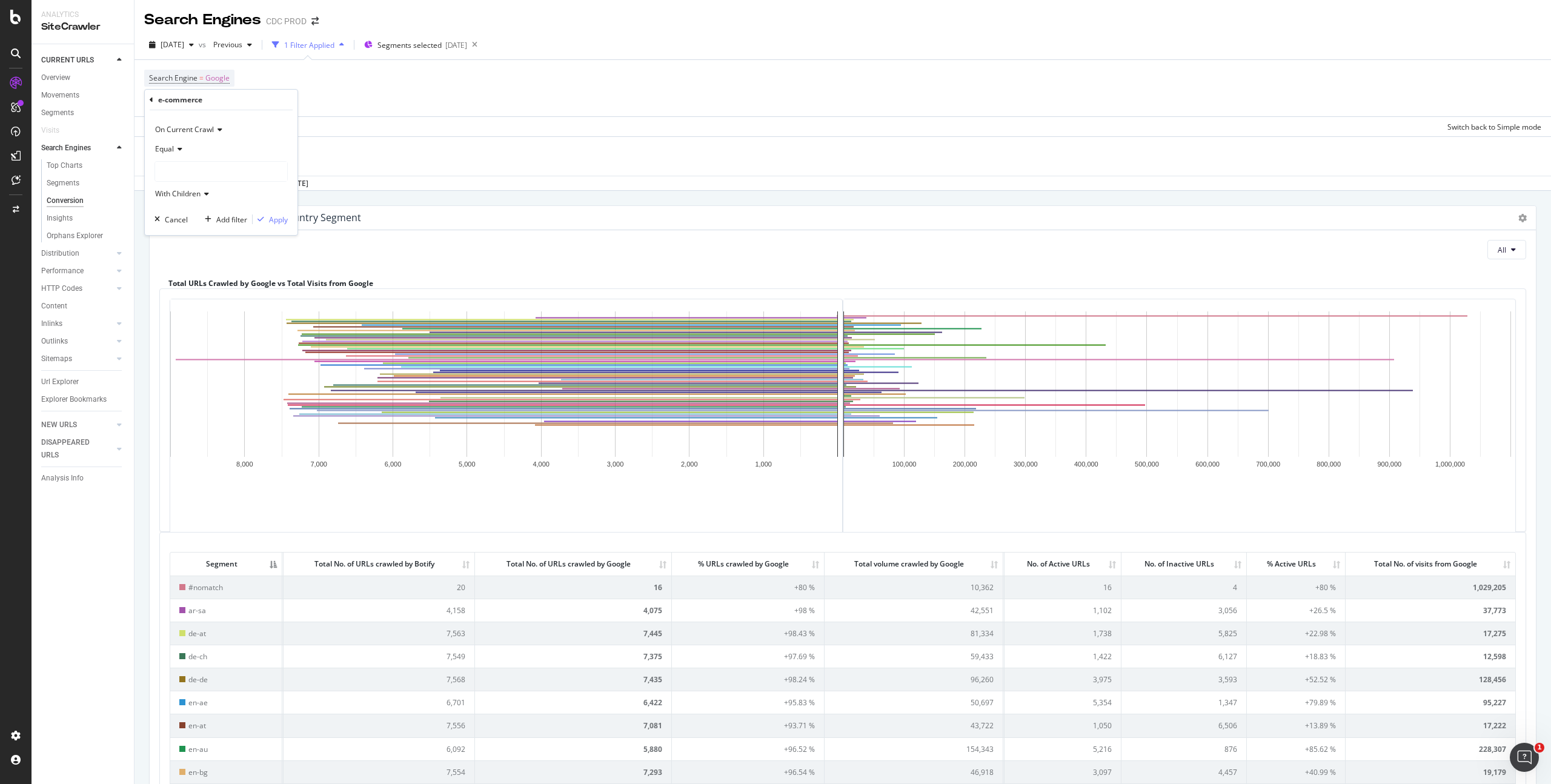
click at [196, 168] on div at bounding box center [221, 172] width 132 height 20
click at [226, 191] on span "325,726 URLS" at bounding box center [235, 196] width 49 height 10
click at [275, 216] on div "Apply" at bounding box center [278, 219] width 19 height 10
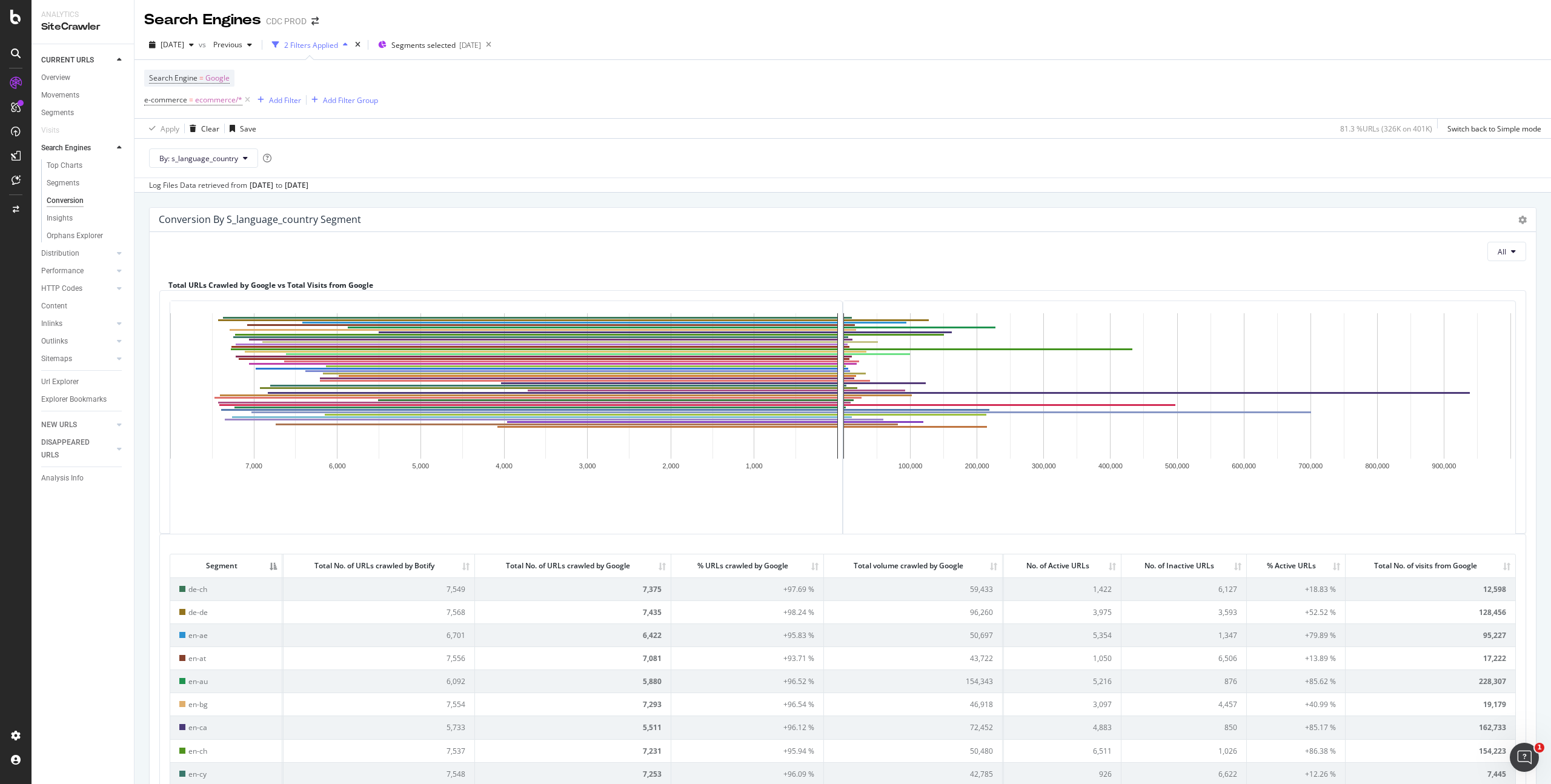
click at [1502, 565] on th "Total No. of visits from Google" at bounding box center [1431, 565] width 170 height 22
click at [225, 159] on span "By: s_language_country" at bounding box center [199, 158] width 79 height 10
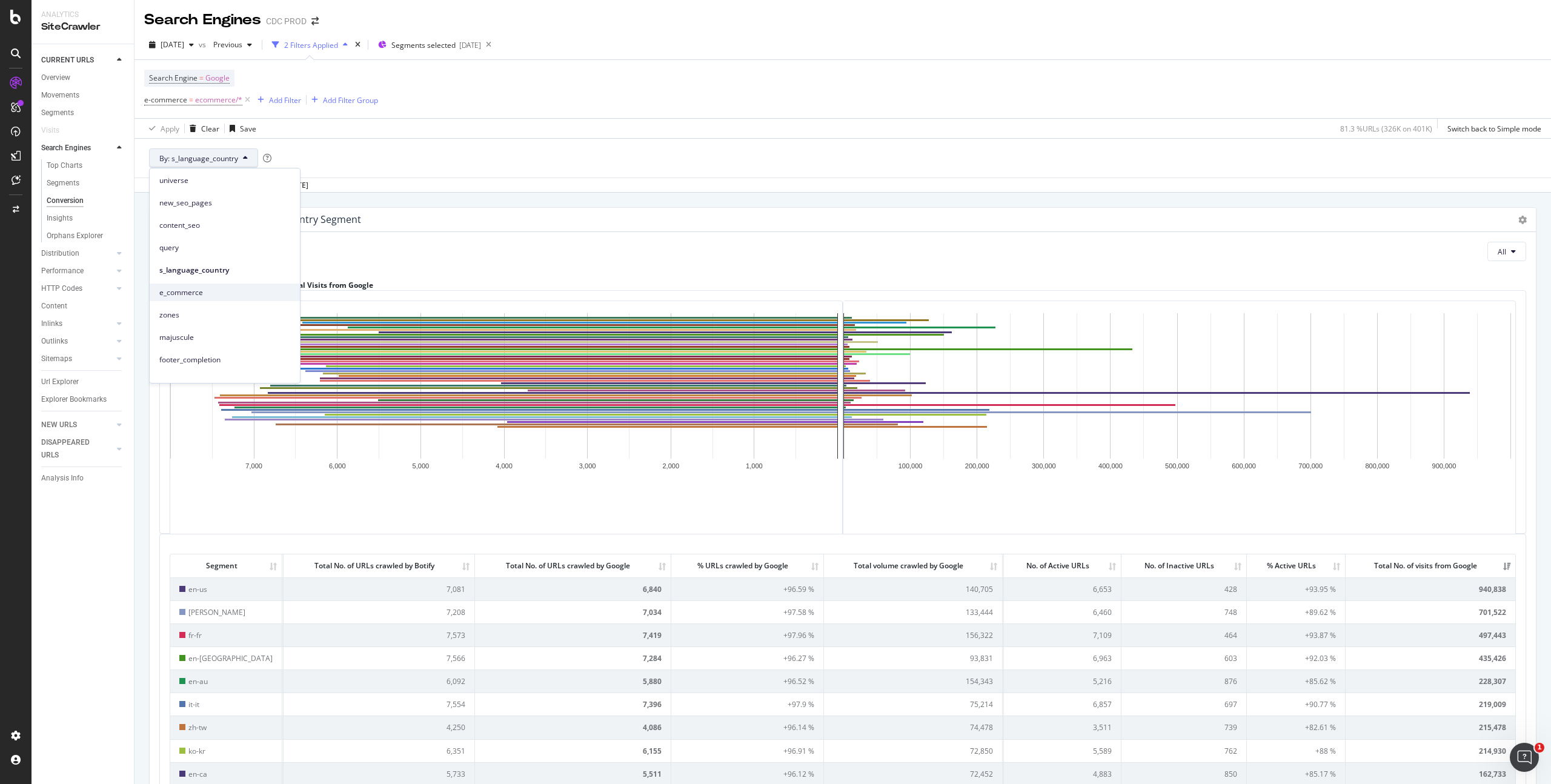
scroll to position [96, 0]
click at [203, 308] on span "zones" at bounding box center [225, 307] width 131 height 11
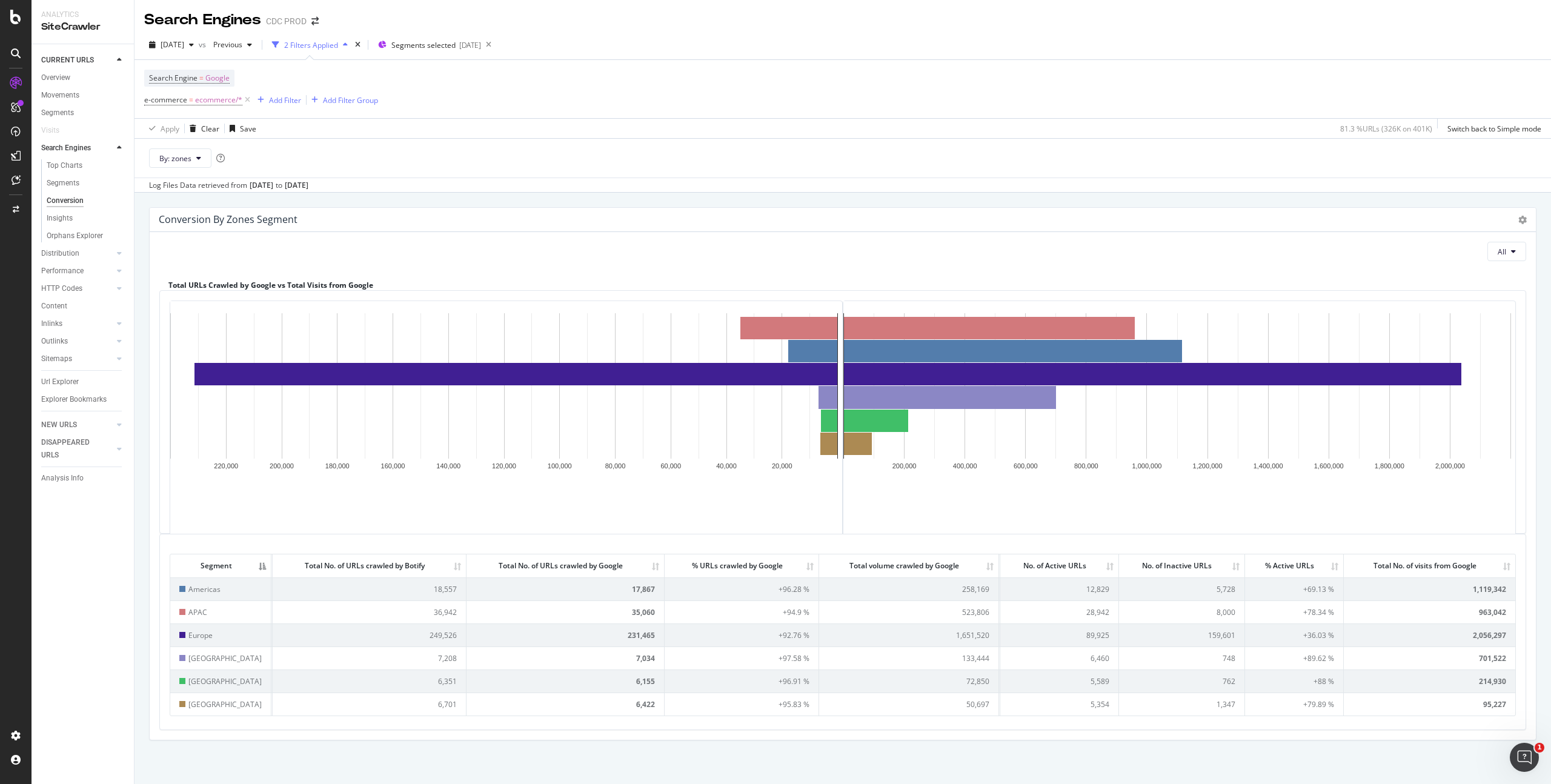
click at [1501, 569] on th "Total No. of visits from Google" at bounding box center [1430, 565] width 172 height 22
click at [179, 158] on span "By: zones" at bounding box center [175, 158] width 32 height 10
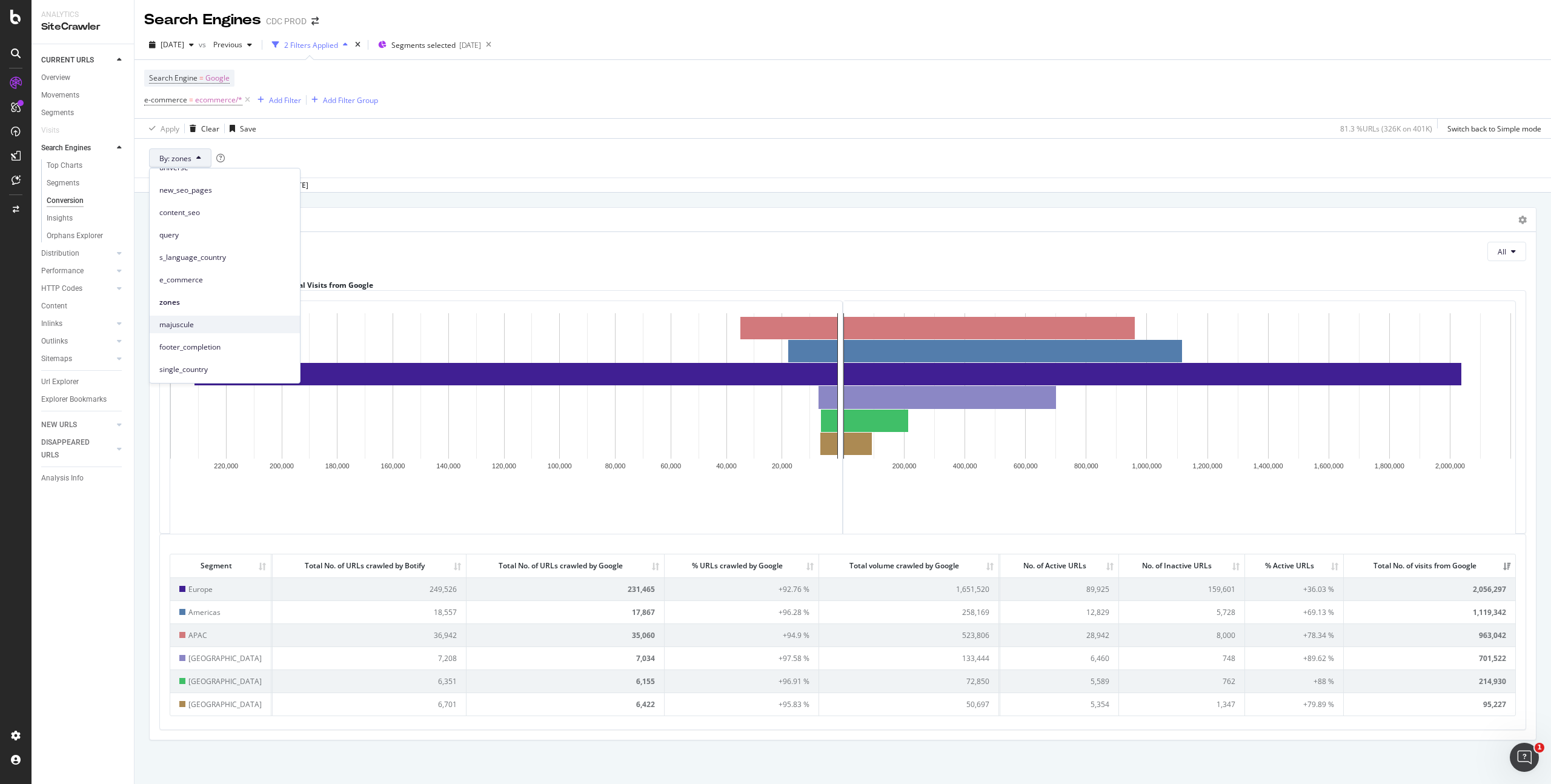
click at [200, 327] on span "majuscule" at bounding box center [225, 324] width 131 height 11
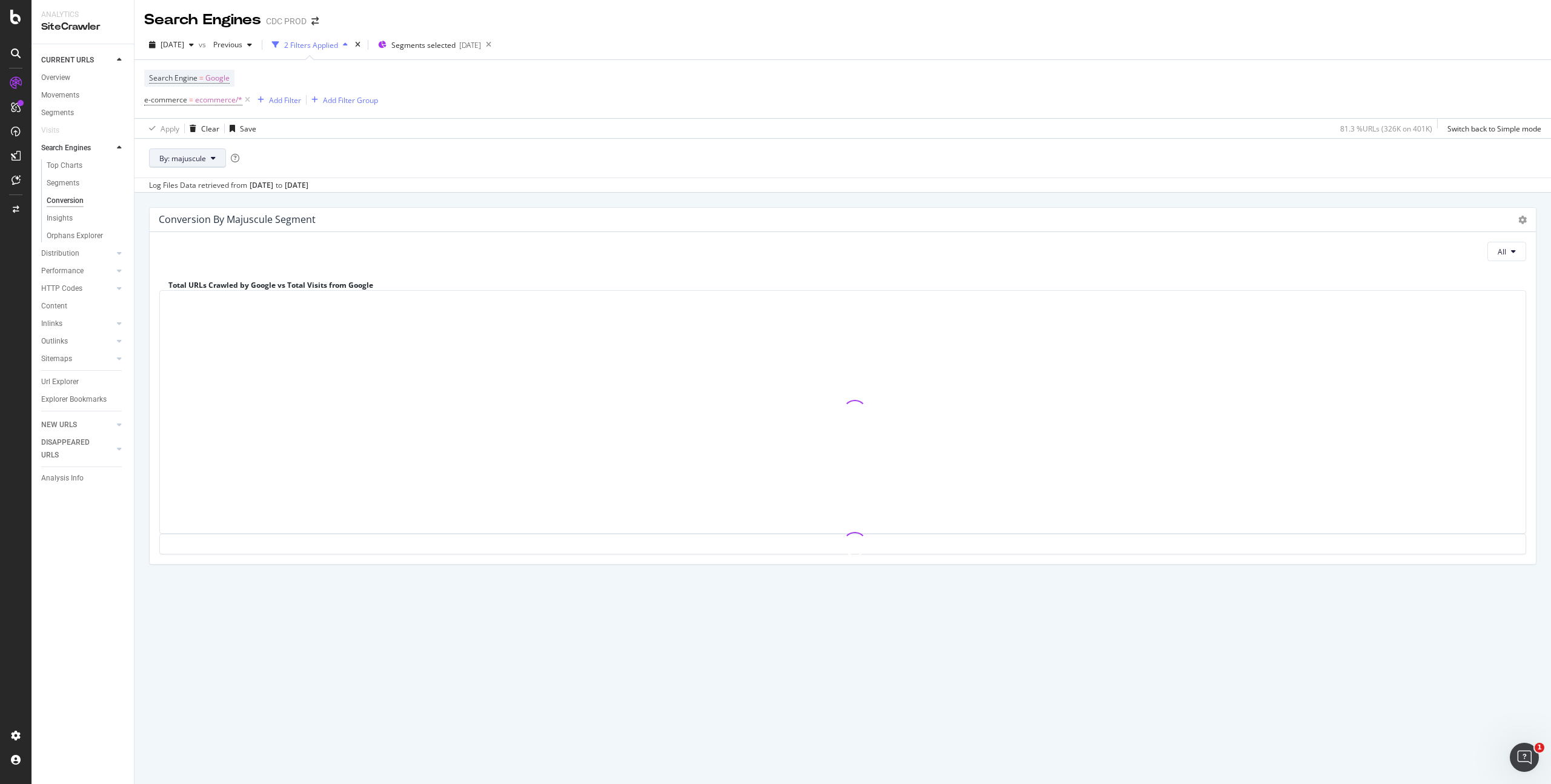
click at [197, 154] on span "By: majuscule" at bounding box center [182, 158] width 47 height 10
click at [223, 345] on span "footer_completion" at bounding box center [225, 347] width 131 height 11
click at [246, 162] on button "By: footer_completion" at bounding box center [200, 158] width 103 height 20
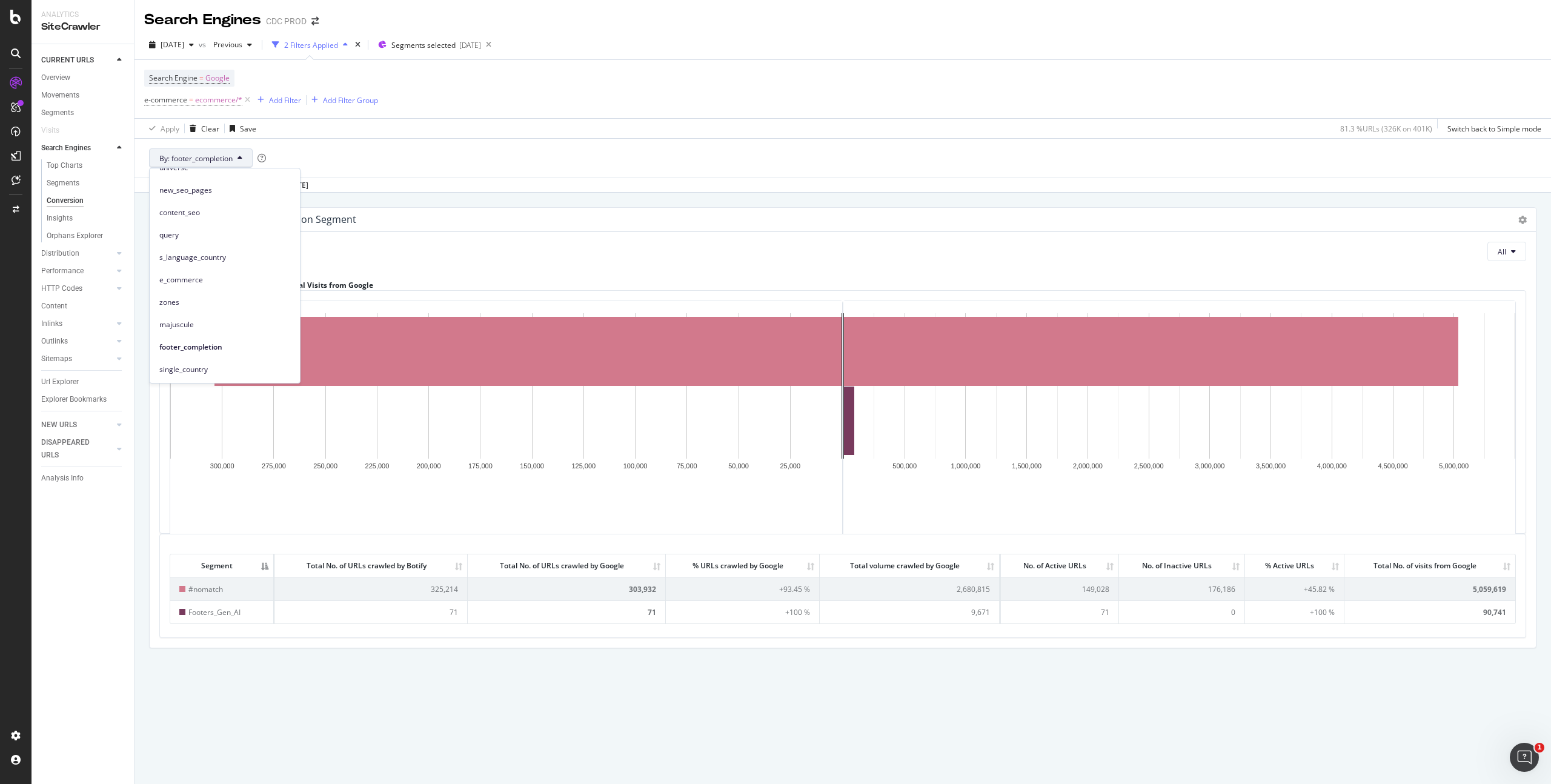
click at [734, 162] on div "By: footer_completion" at bounding box center [843, 158] width 1417 height 40
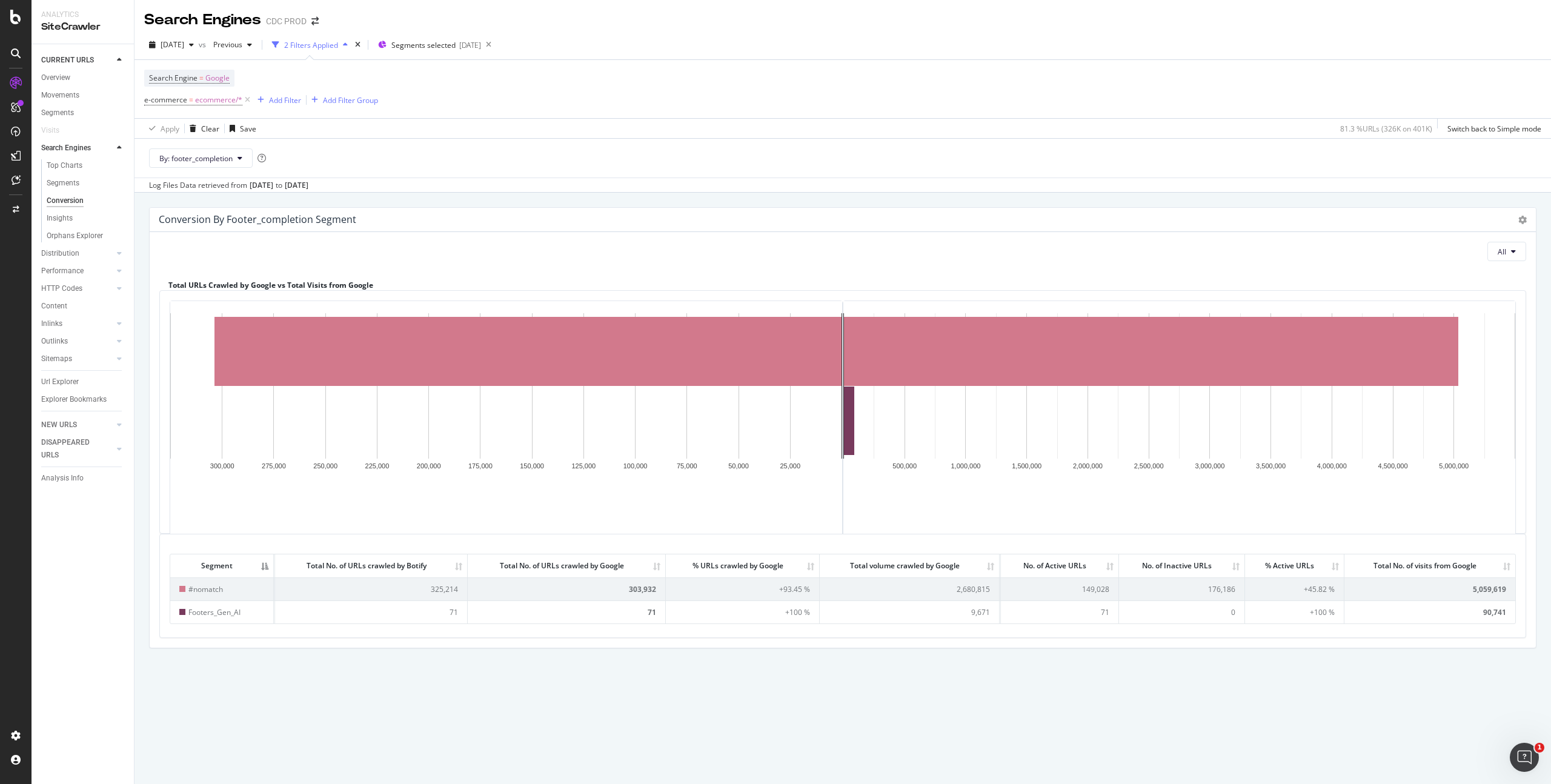
click at [466, 150] on div "By: footer_completion" at bounding box center [843, 158] width 1417 height 40
click at [239, 157] on icon at bounding box center [239, 158] width 4 height 7
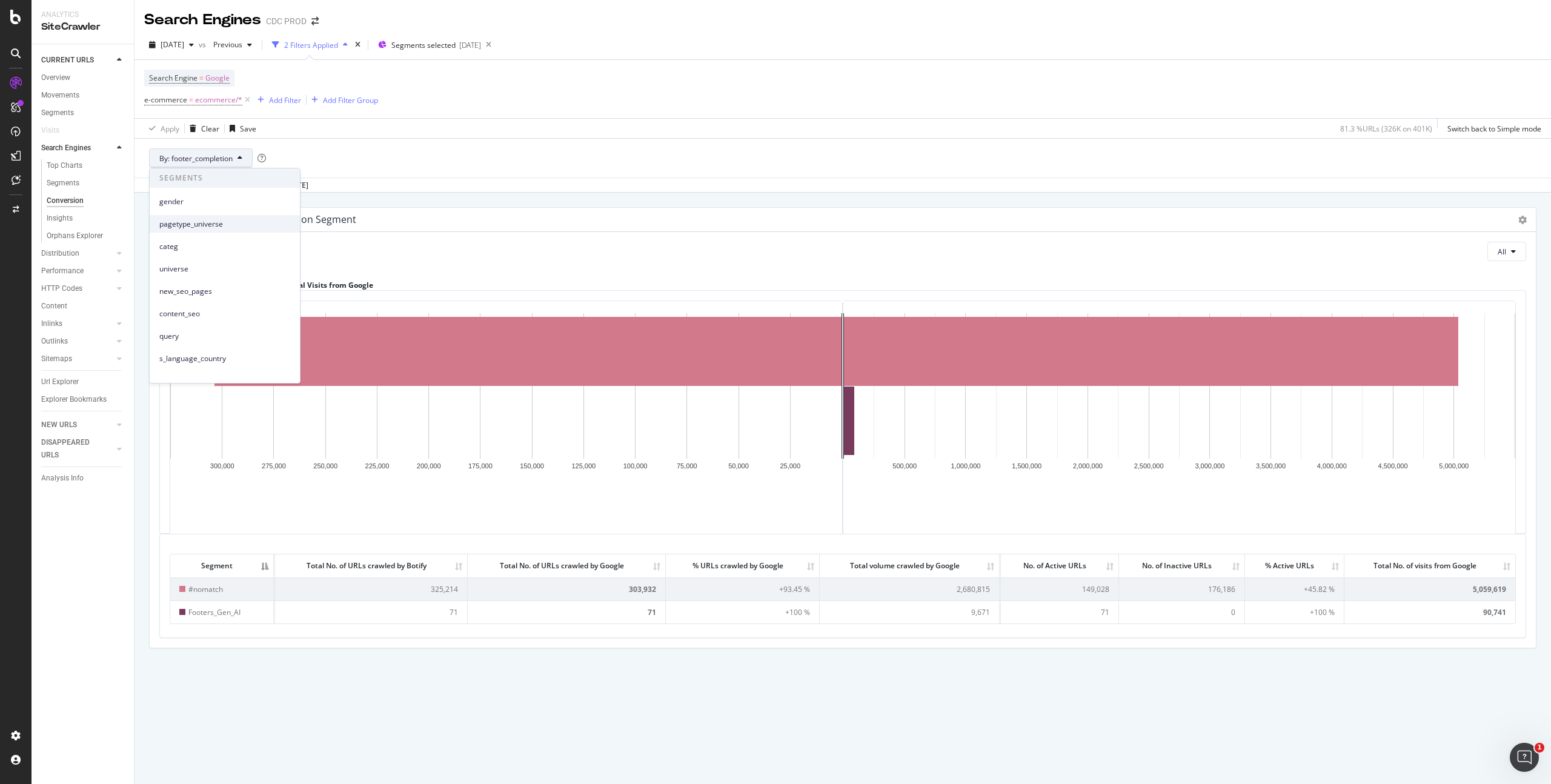
click at [227, 225] on span "pagetype_universe" at bounding box center [225, 224] width 131 height 11
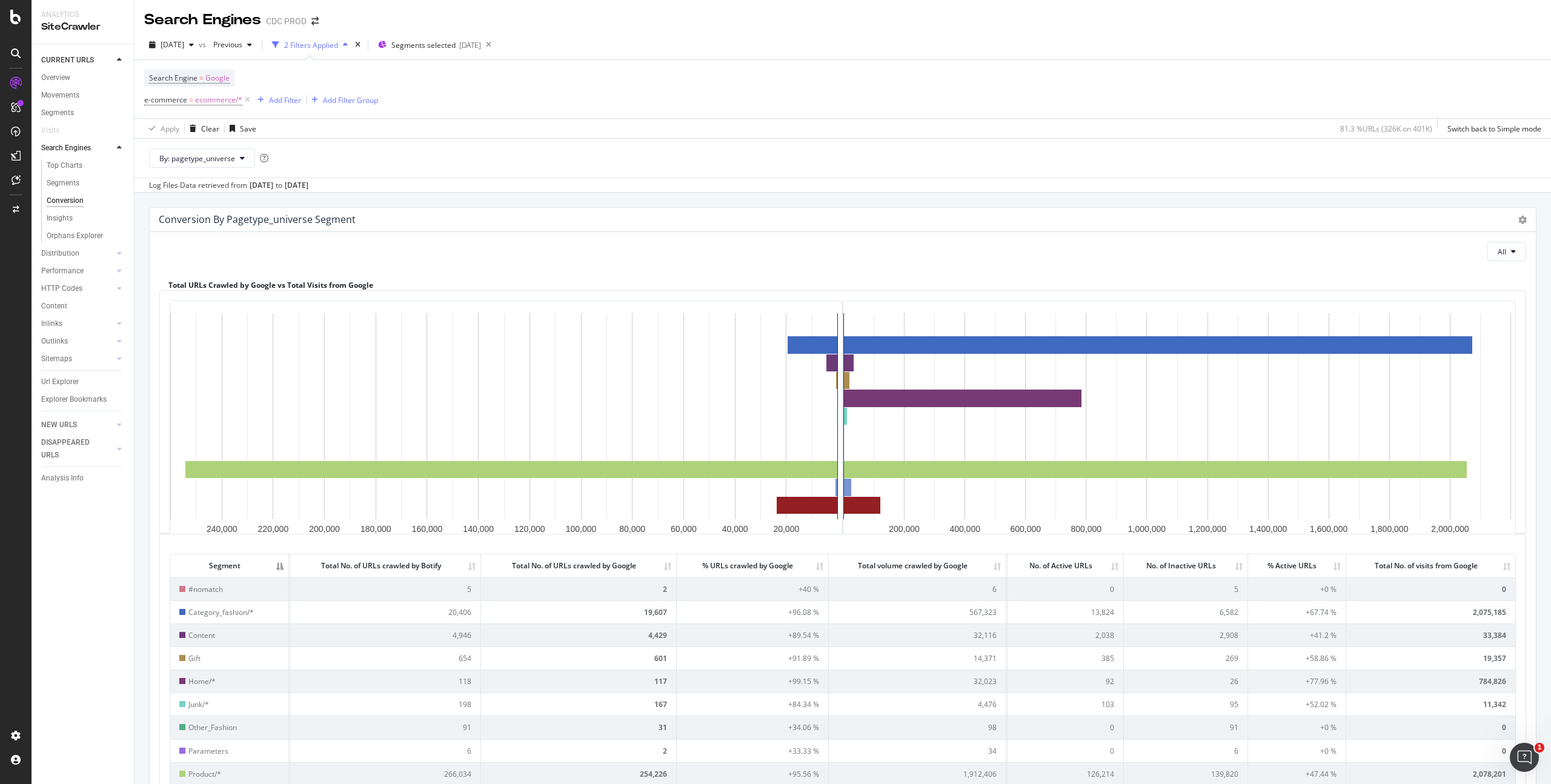
click at [1495, 567] on th "Total No. of visits from Google" at bounding box center [1431, 565] width 169 height 22
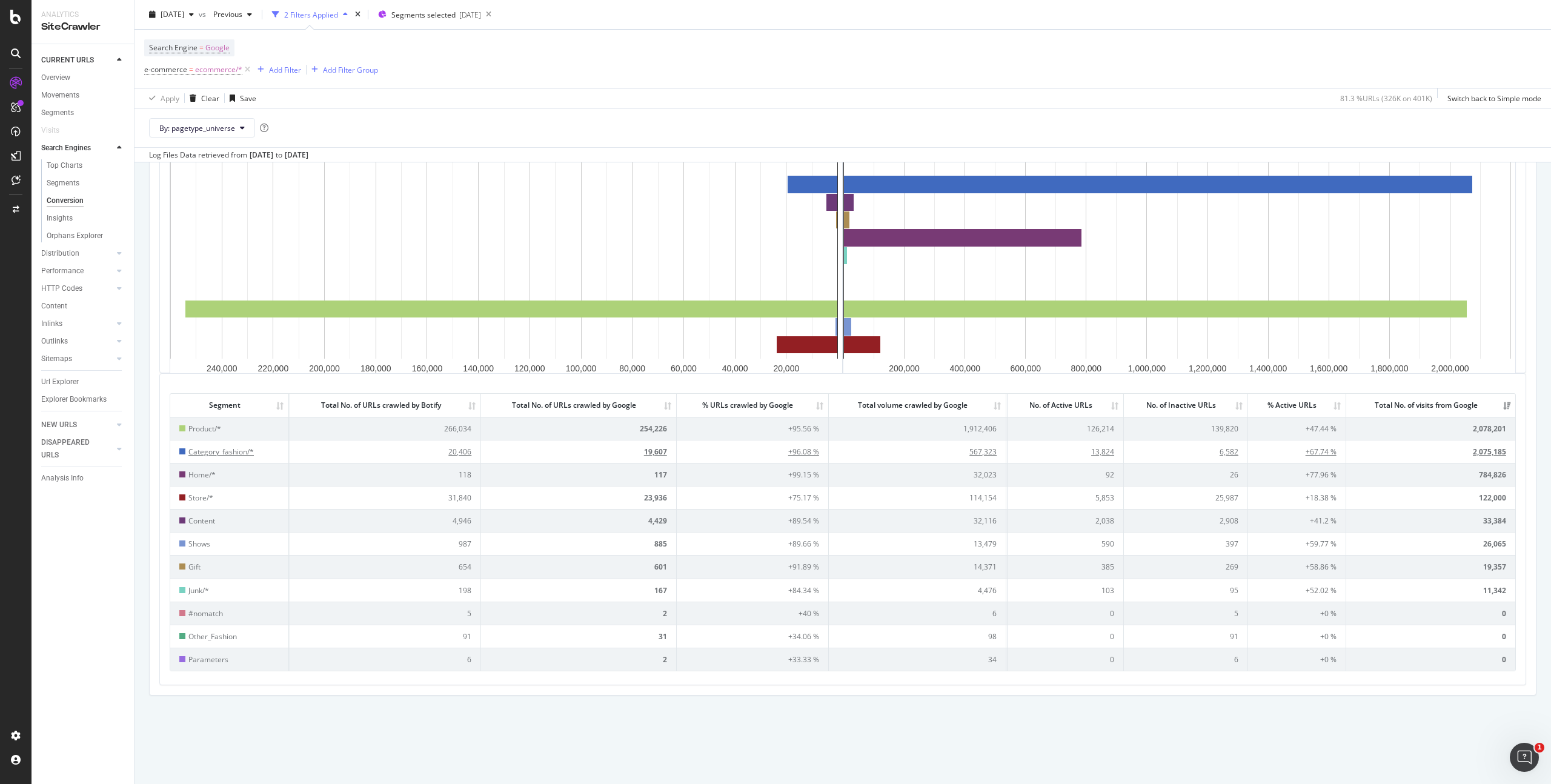
scroll to position [164, 0]
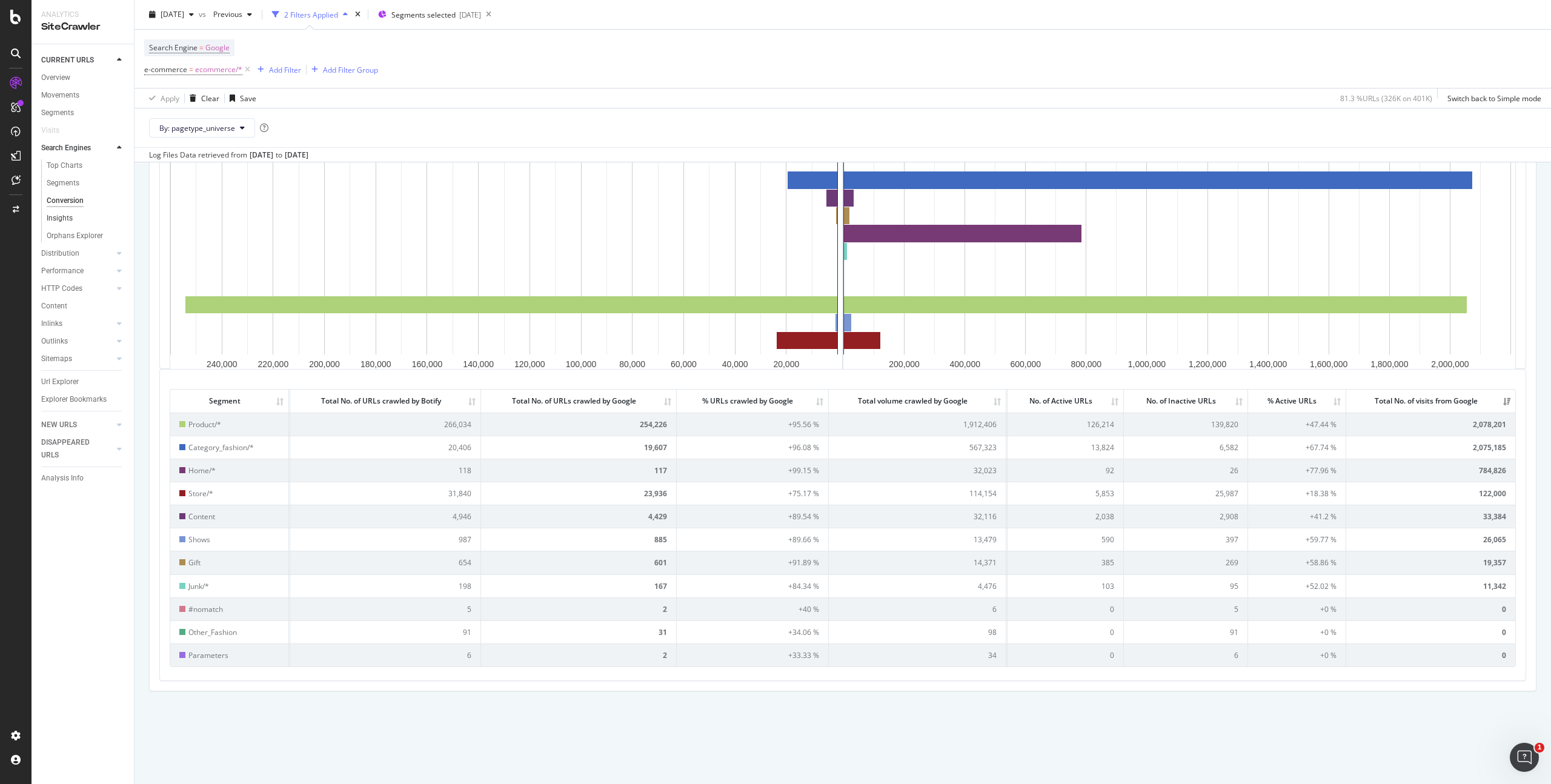
click at [72, 215] on link "Insights" at bounding box center [86, 218] width 79 height 13
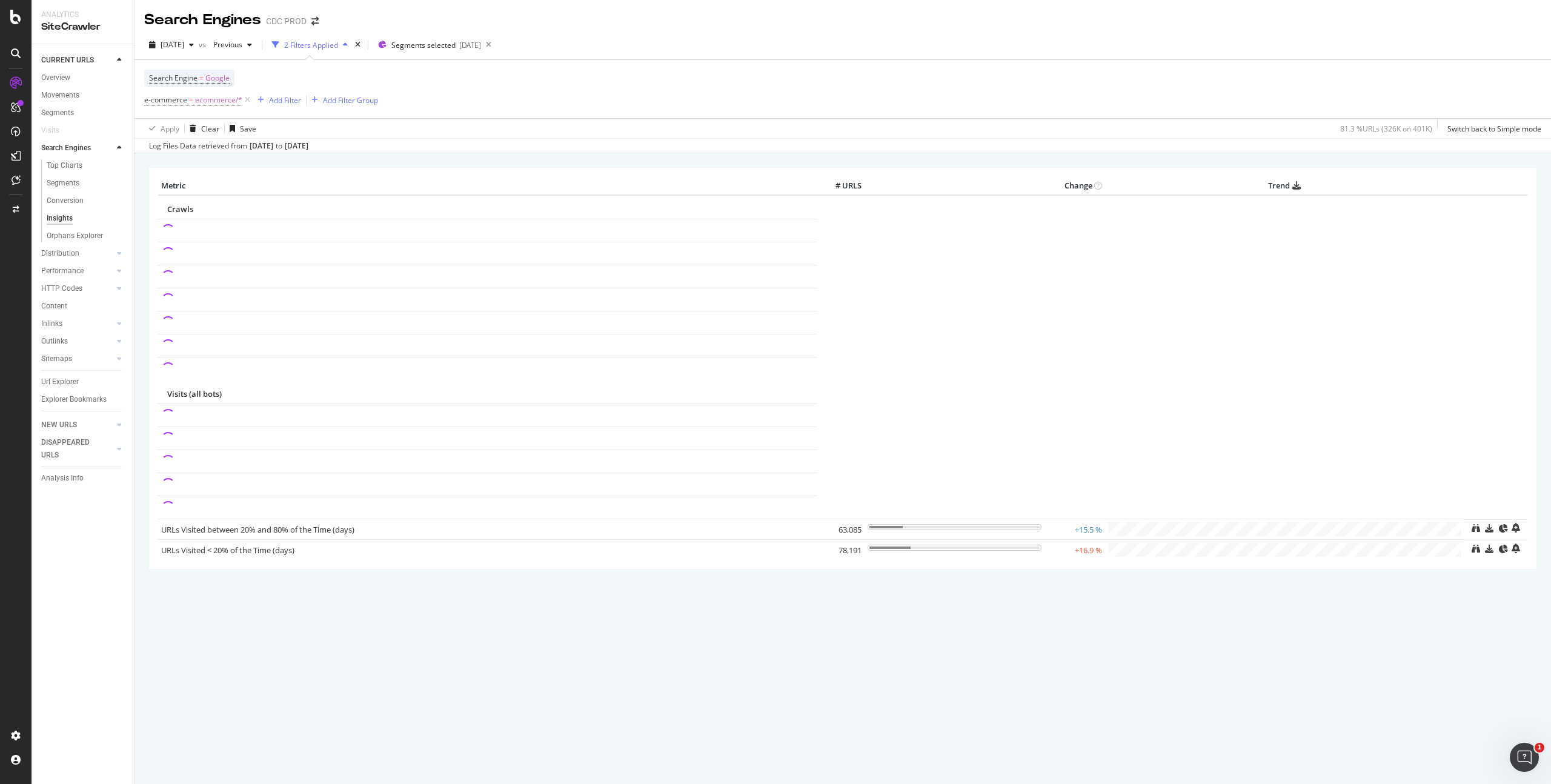
drag, startPoint x: 315, startPoint y: 266, endPoint x: 336, endPoint y: 353, distance: 89.5
click at [345, 402] on table "Metric # URLS Change Trend Crawls Visits (all bots)" at bounding box center [843, 368] width 1369 height 383
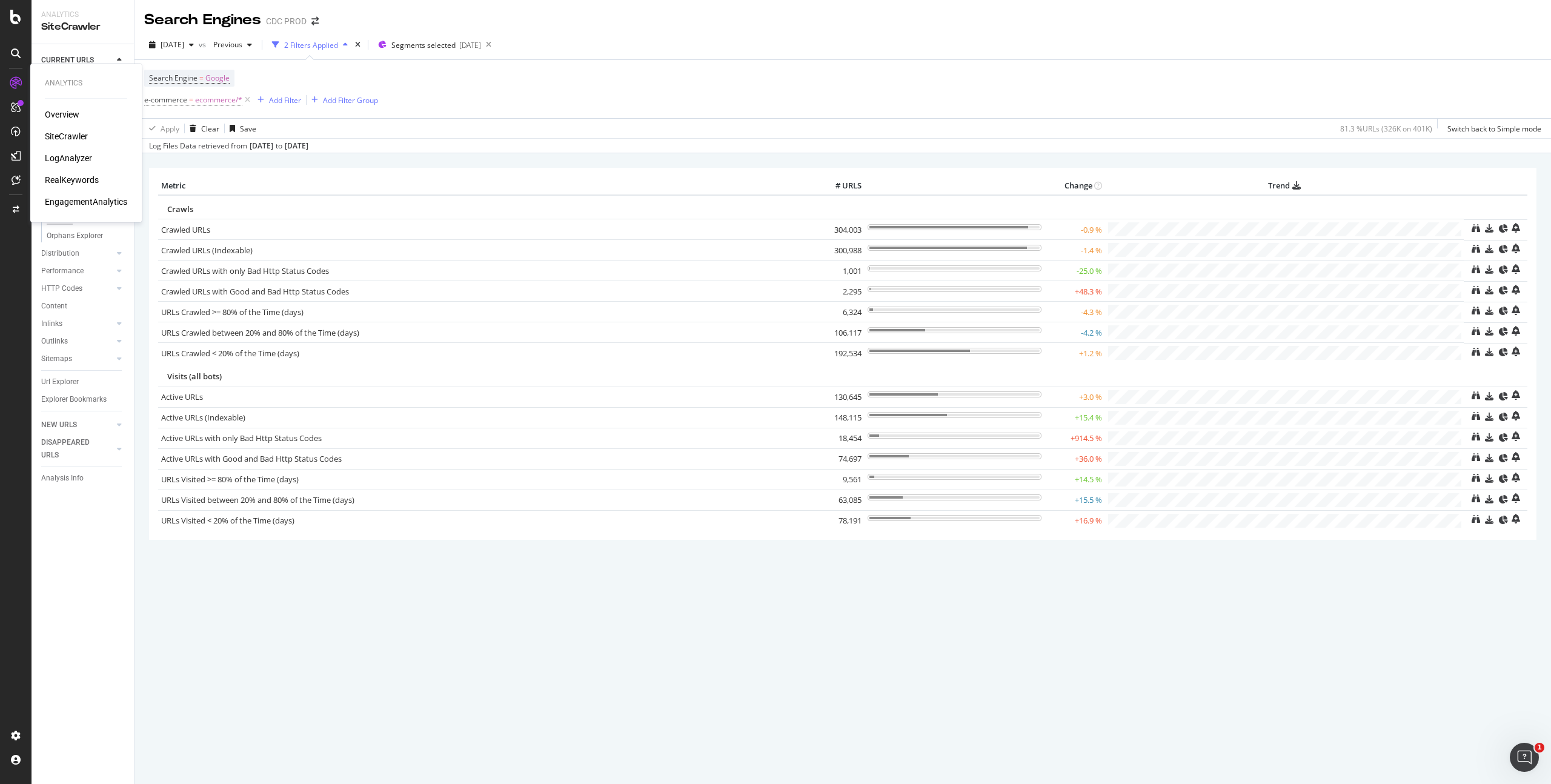
click at [77, 181] on div "RealKeywords" at bounding box center [72, 180] width 54 height 12
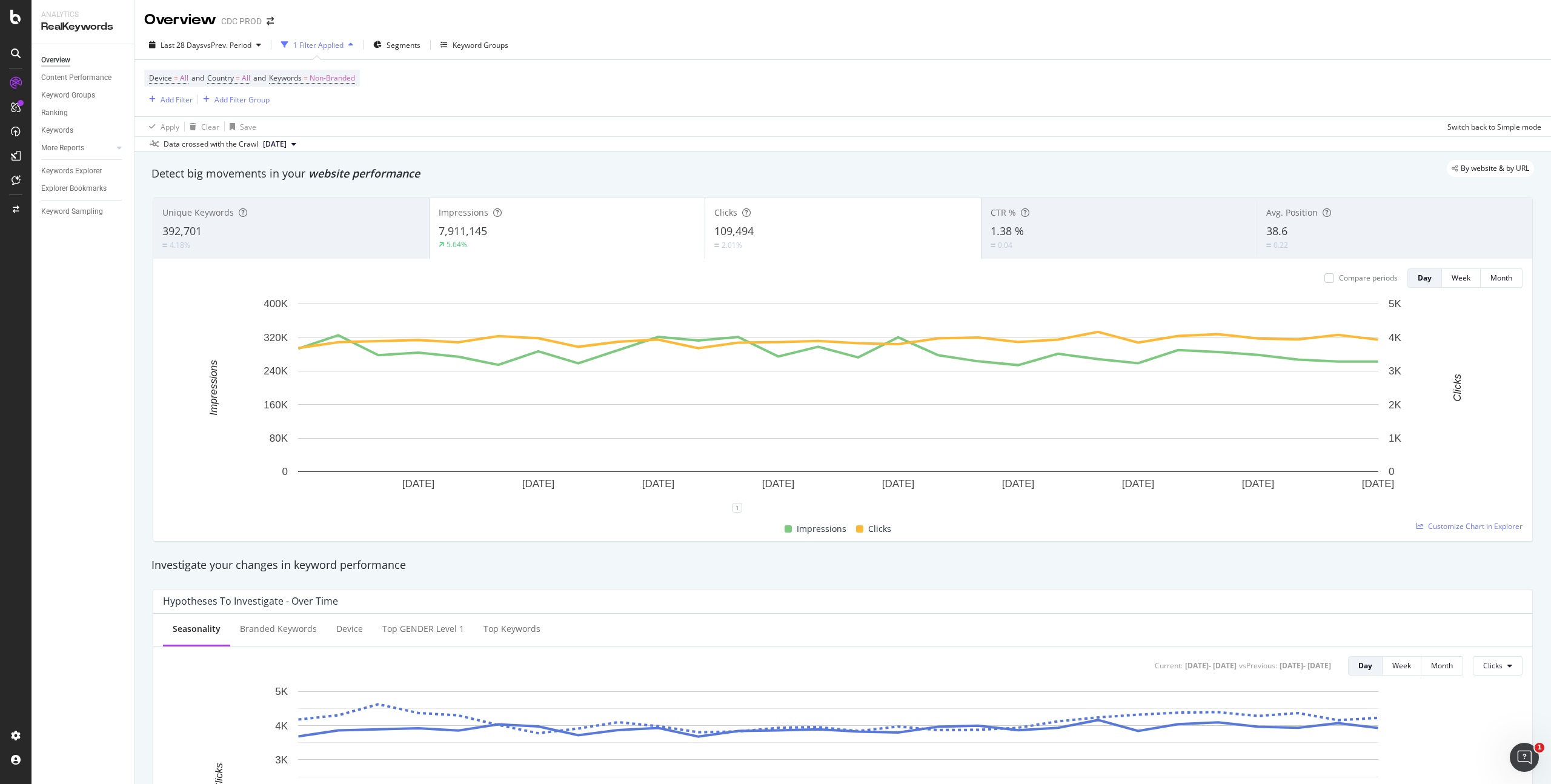
drag, startPoint x: 477, startPoint y: 100, endPoint x: 386, endPoint y: 94, distance: 91.2
click at [477, 100] on div "Device = All and Country = All and Keywords = Non-Branded Add Filter Add Filter…" at bounding box center [843, 88] width 1397 height 57
click at [344, 79] on span "Non-Branded" at bounding box center [332, 78] width 46 height 17
click at [324, 106] on span "Non-Branded" at bounding box center [312, 106] width 50 height 10
click at [319, 200] on span "All" at bounding box center [359, 201] width 124 height 11
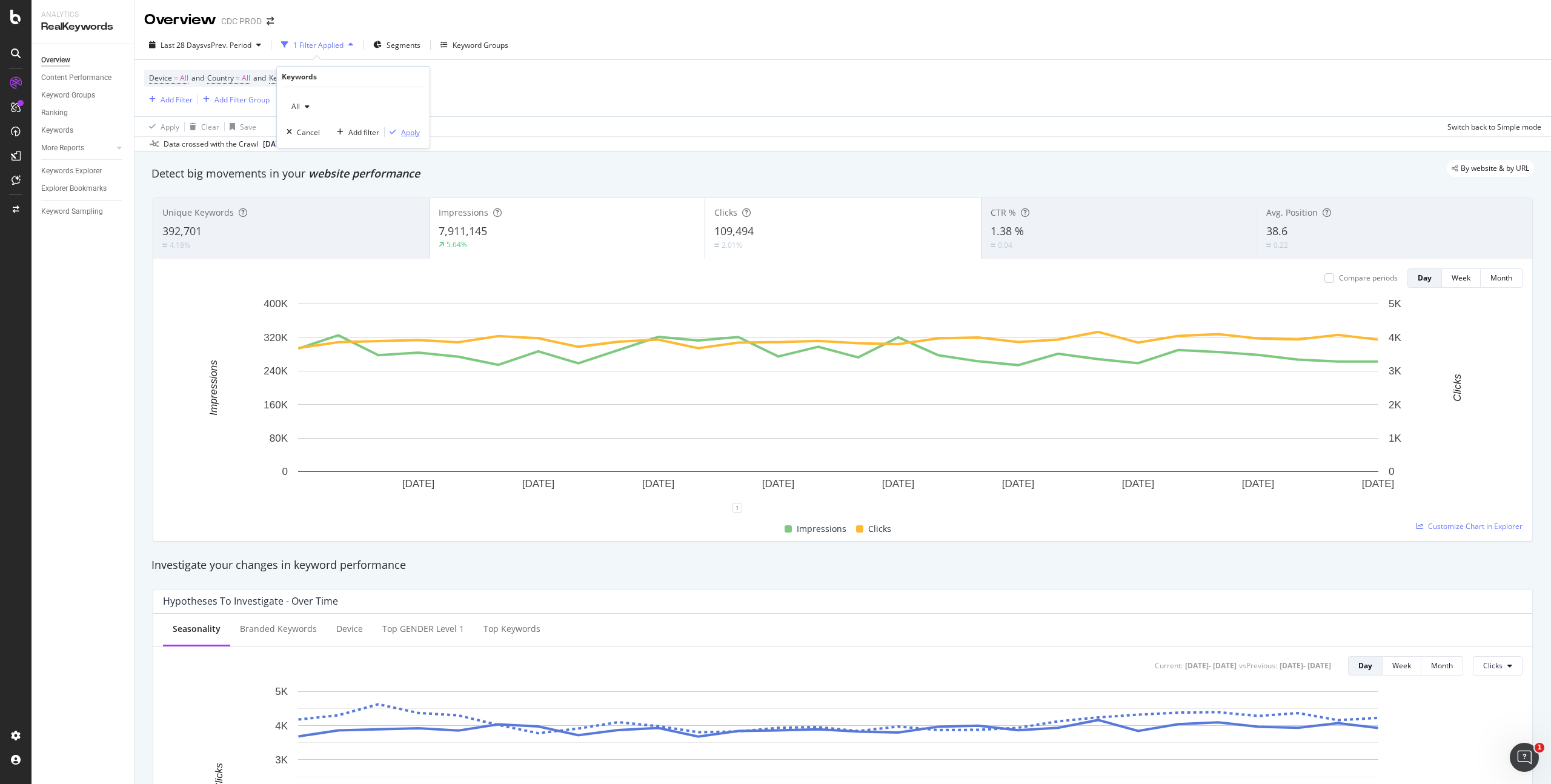
click at [407, 131] on div "Apply" at bounding box center [410, 132] width 19 height 10
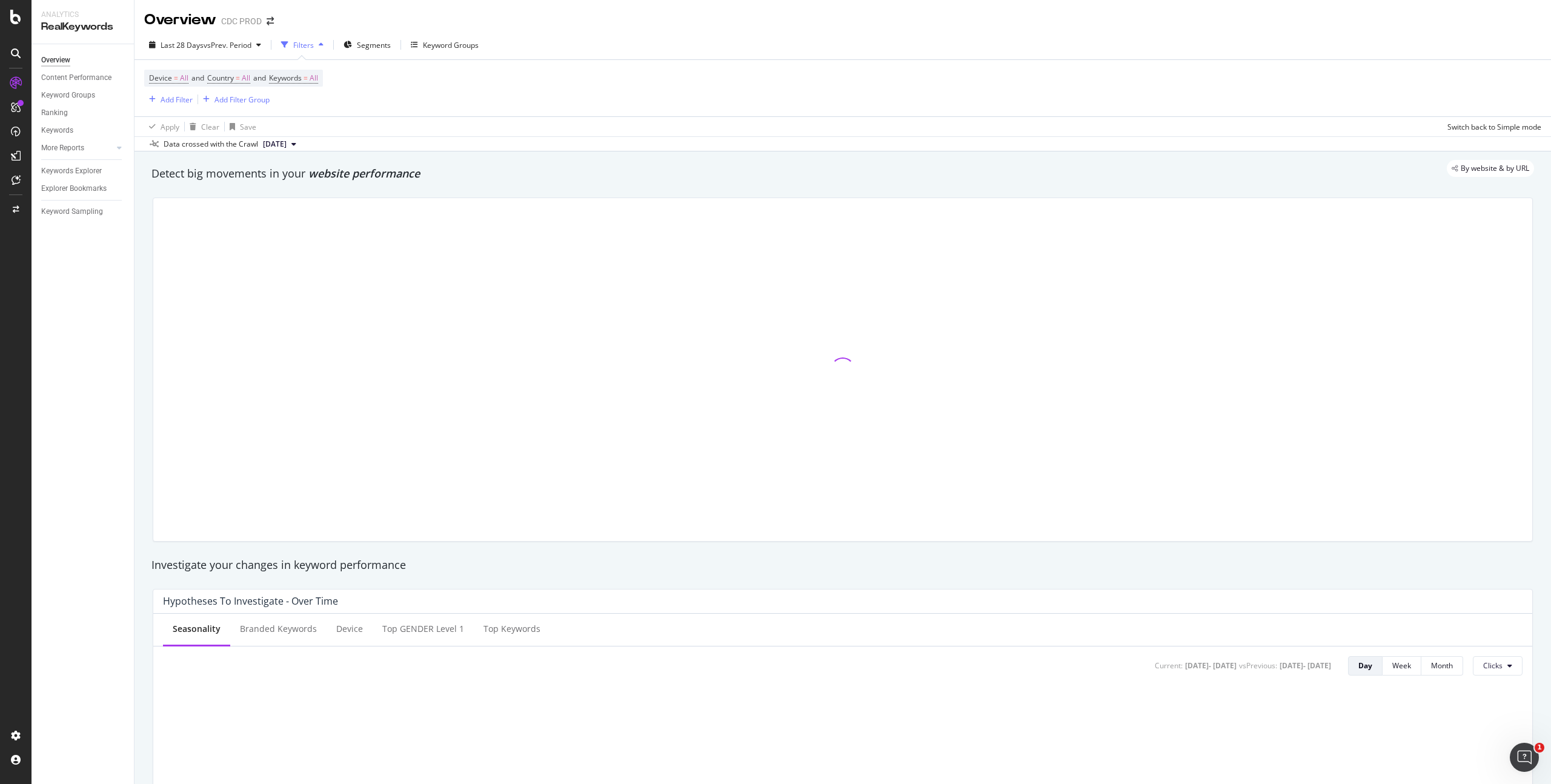
click at [603, 83] on div "Device = All and Country = All and Keywords = All Add Filter Add Filter Group" at bounding box center [843, 88] width 1397 height 57
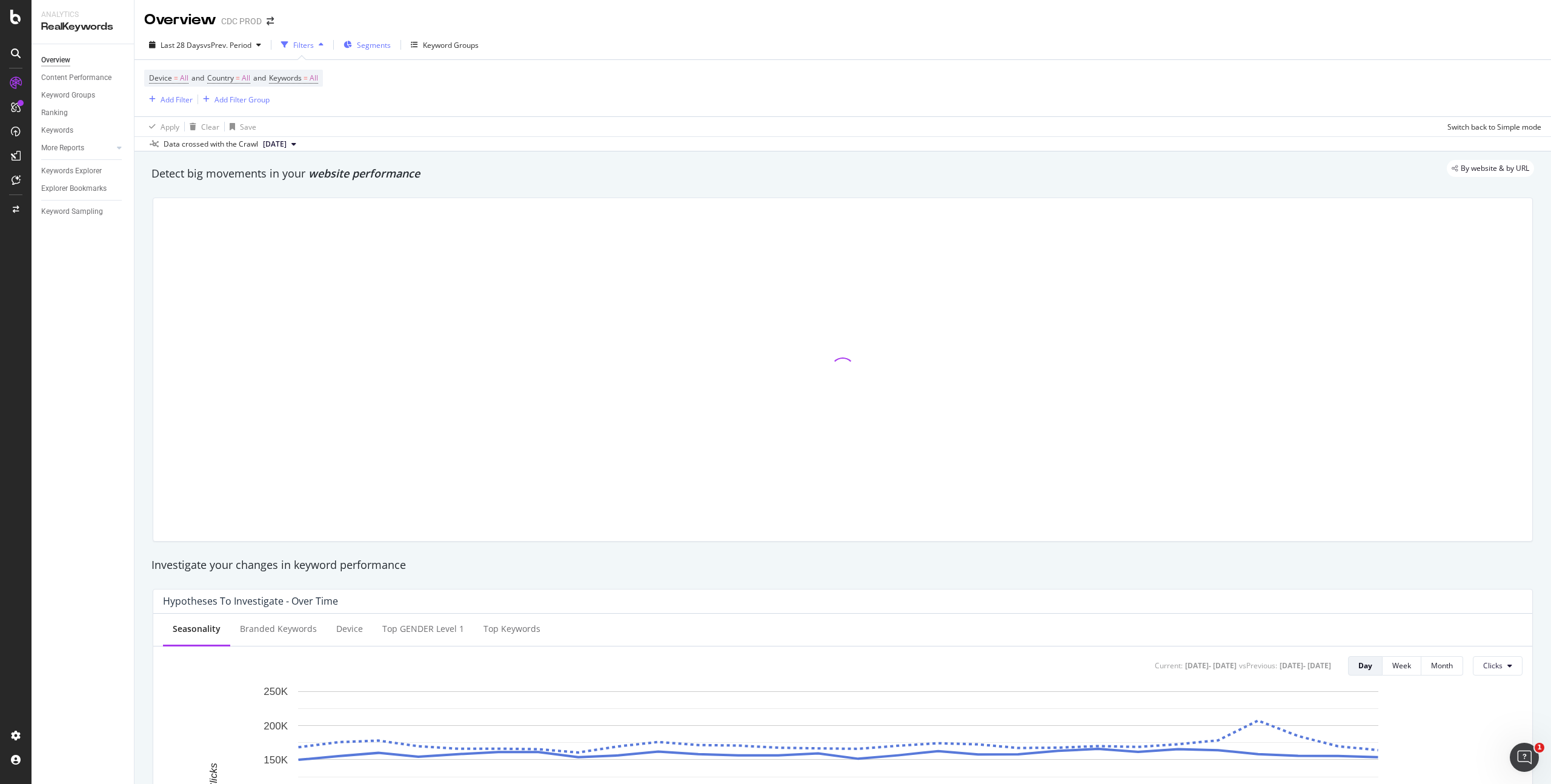
click at [366, 39] on div "Segments" at bounding box center [367, 45] width 48 height 18
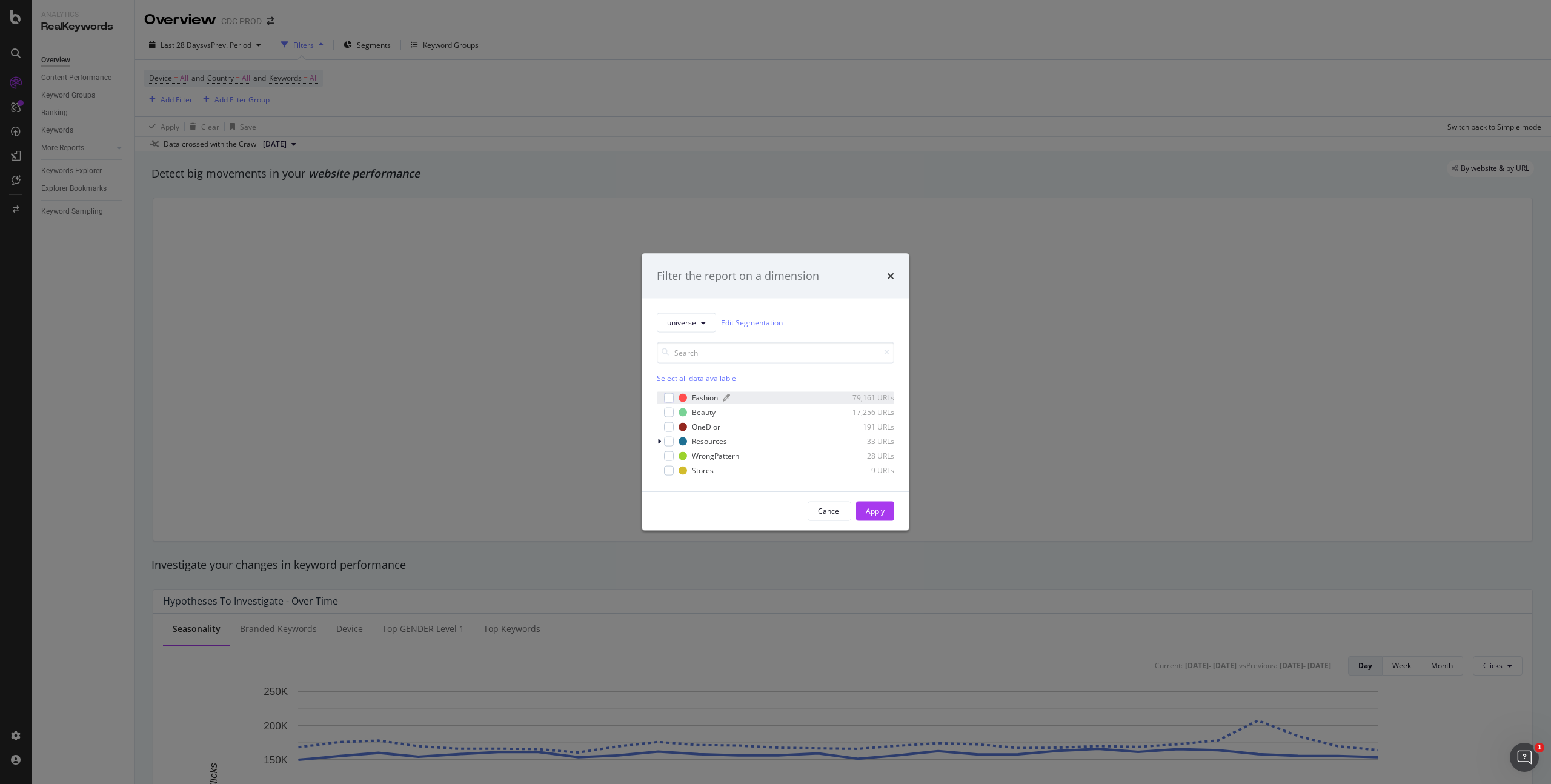
click at [692, 393] on div "Fashion" at bounding box center [705, 397] width 26 height 10
click at [705, 426] on div "OneDior" at bounding box center [706, 426] width 29 height 10
click at [880, 507] on div "Apply" at bounding box center [875, 510] width 19 height 10
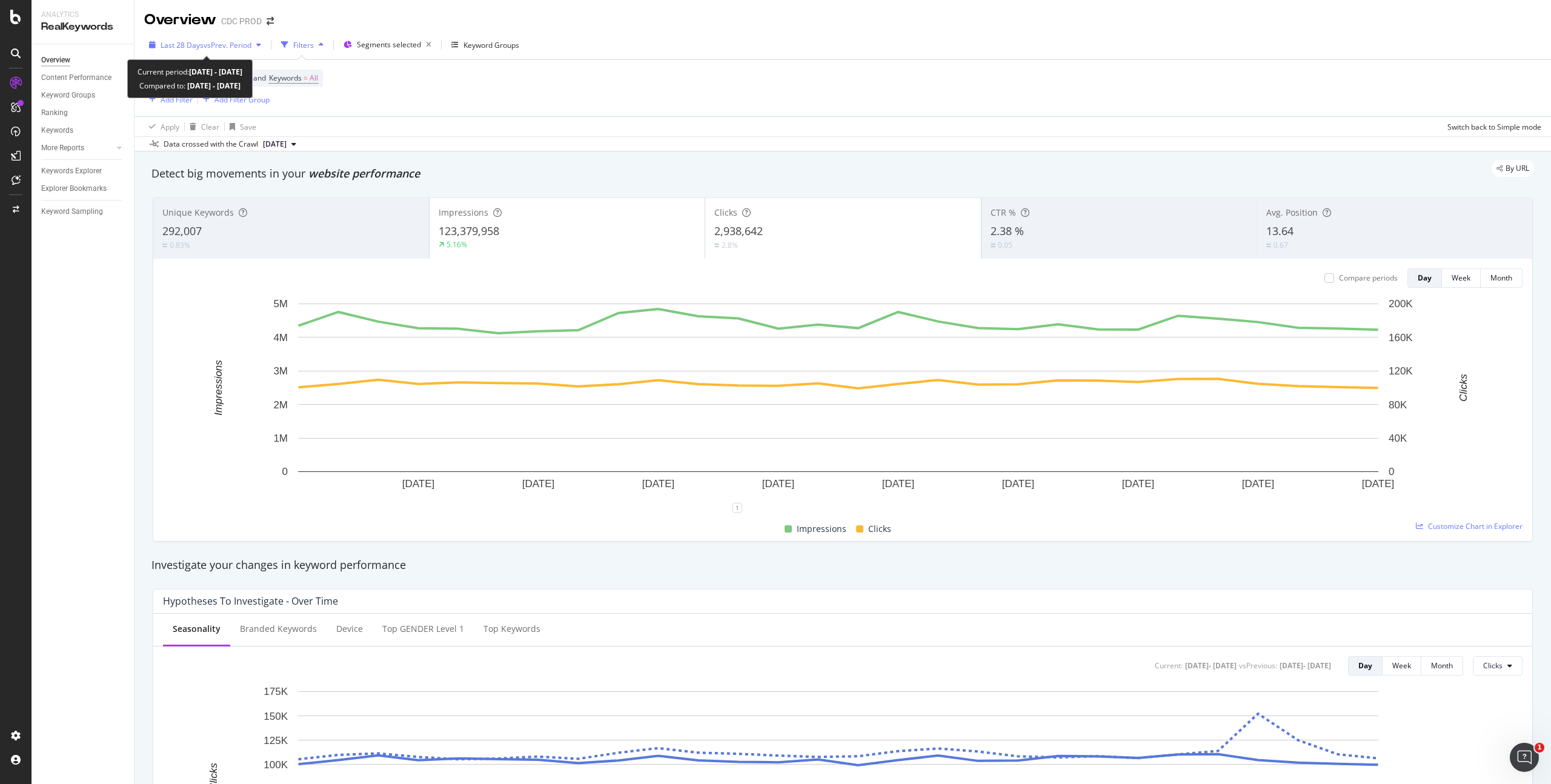
click at [226, 40] on span "vs Prev. Period" at bounding box center [227, 45] width 48 height 10
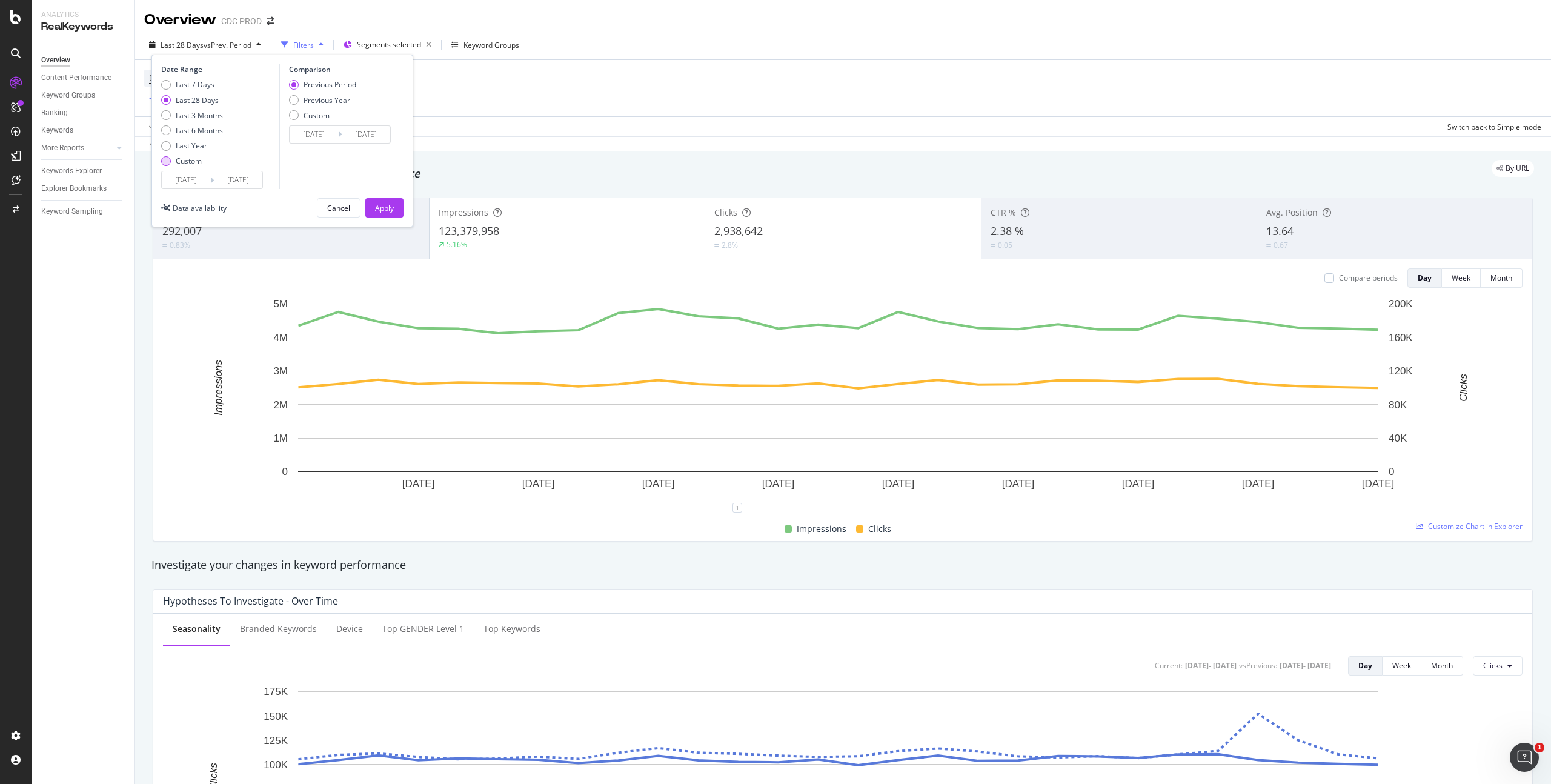
click at [185, 163] on div "Custom" at bounding box center [189, 160] width 26 height 10
click at [200, 183] on input "[DATE]" at bounding box center [186, 180] width 49 height 17
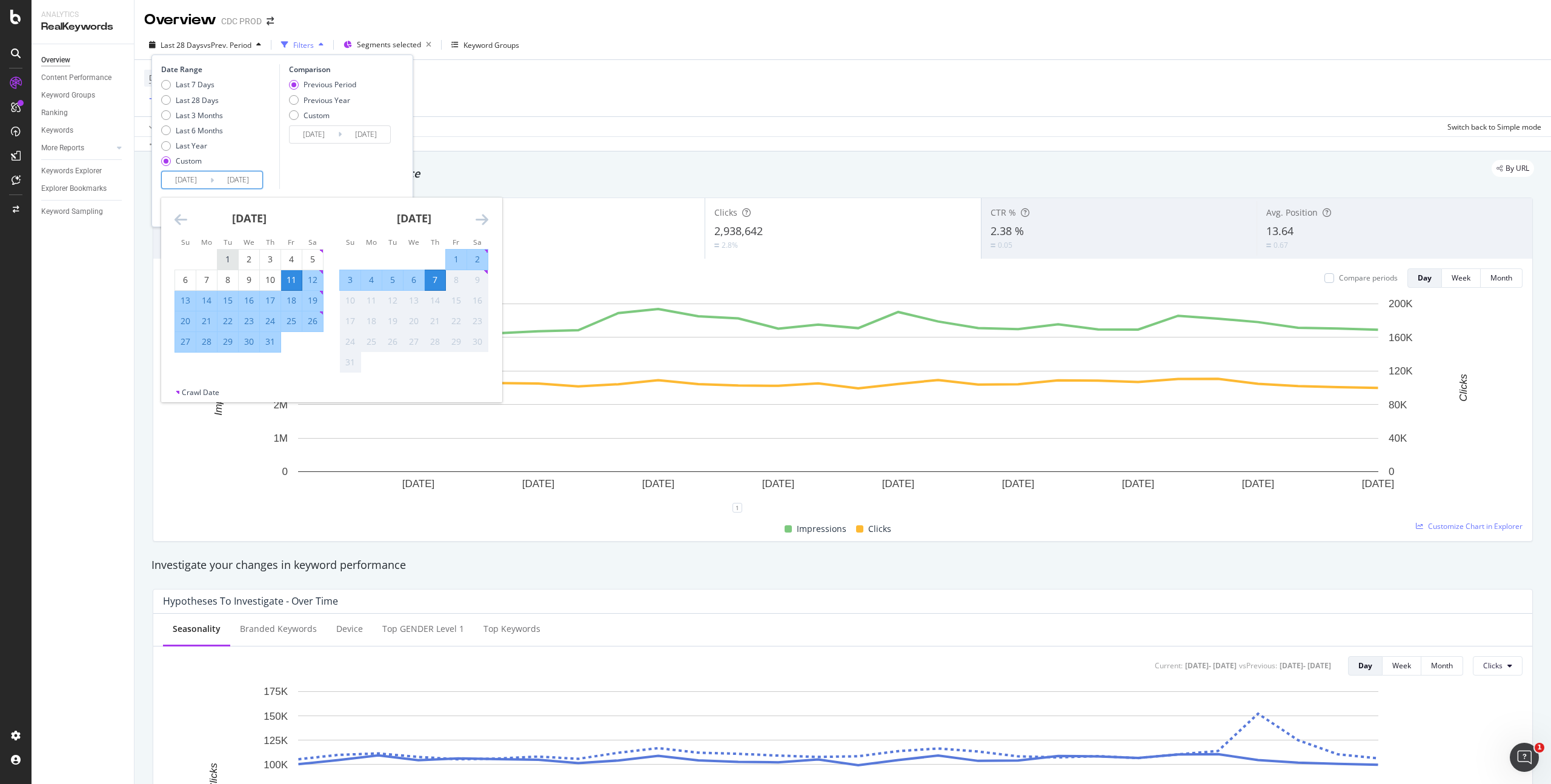
click at [223, 260] on div "1" at bounding box center [227, 259] width 21 height 12
type input "[DATE]"
click at [273, 345] on div "31" at bounding box center [270, 341] width 21 height 12
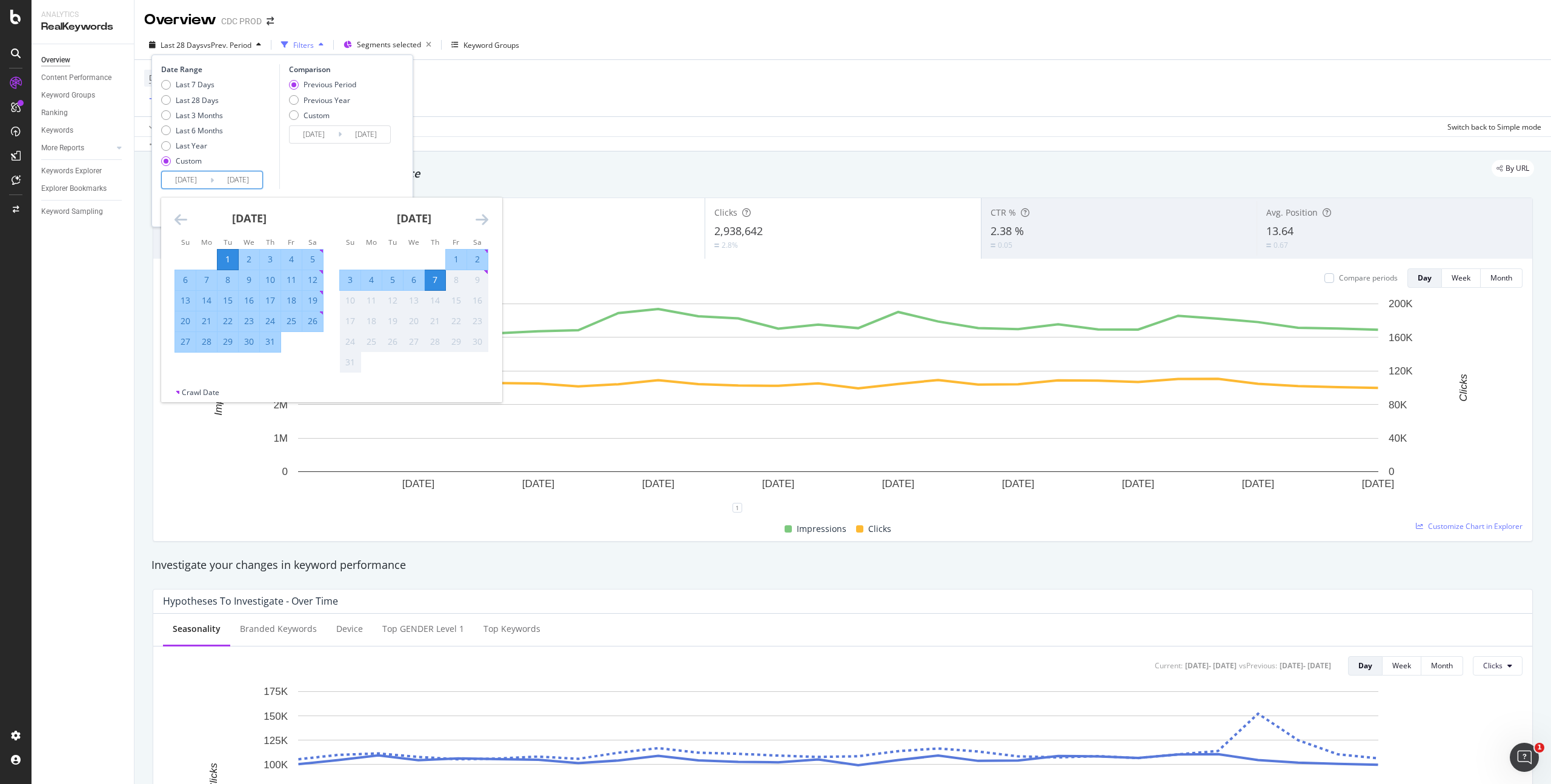
type input "[DATE]"
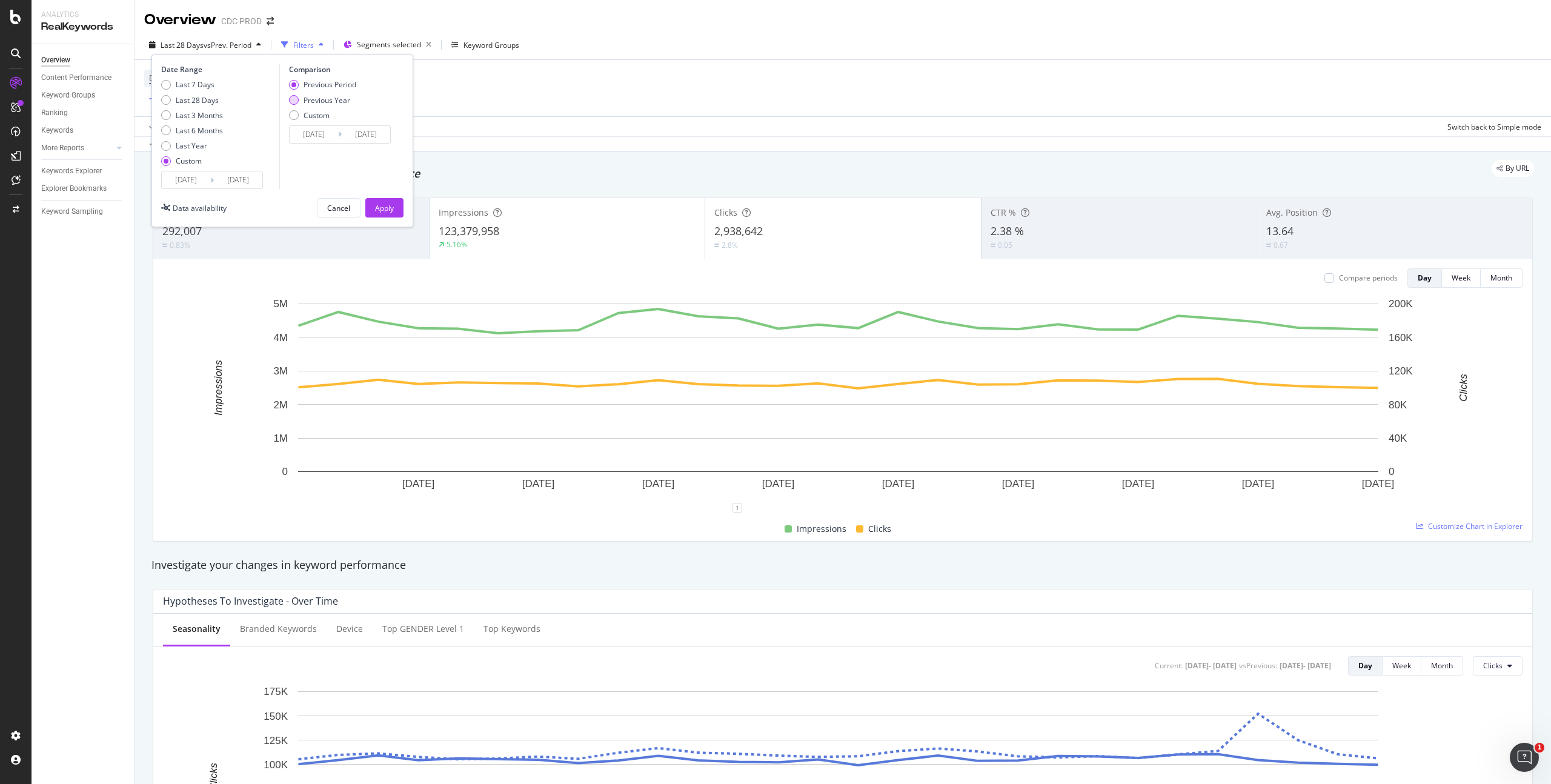
click at [330, 99] on div "Previous Year" at bounding box center [327, 100] width 47 height 10
type input "[DATE]"
click at [314, 132] on input "[DATE]" at bounding box center [314, 134] width 49 height 17
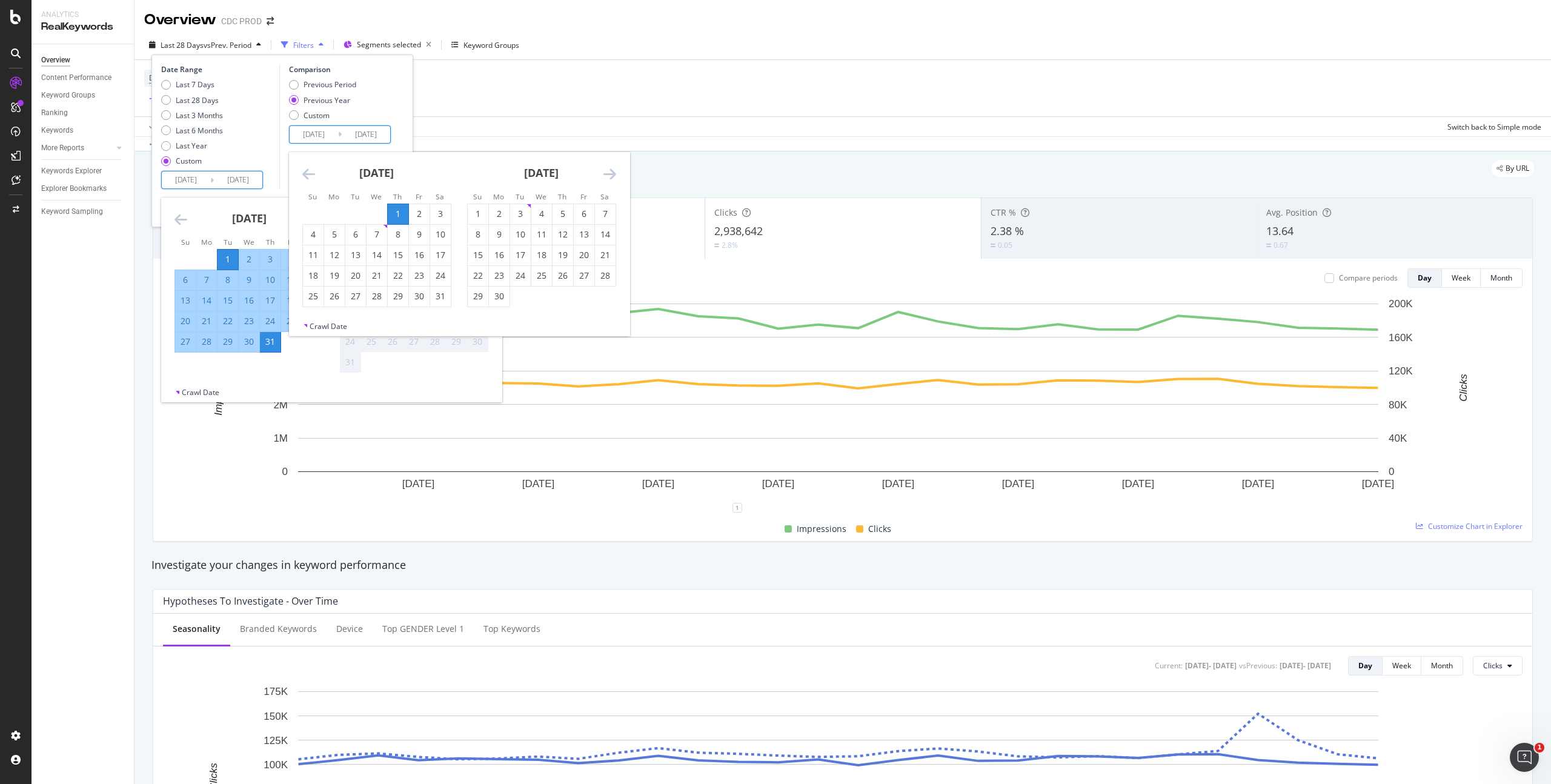
click at [228, 178] on input "[DATE]" at bounding box center [238, 180] width 49 height 17
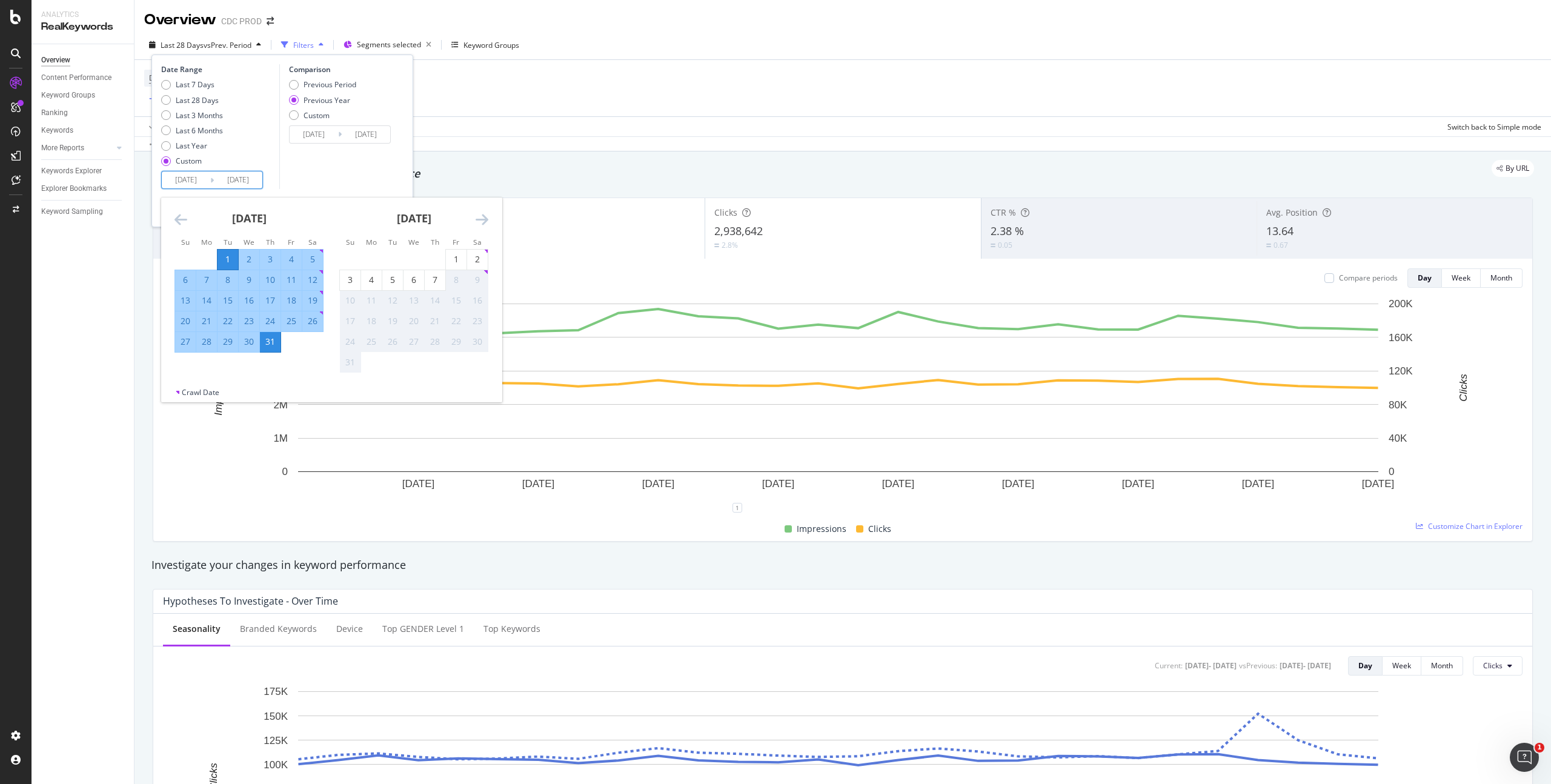
click at [334, 136] on input "[DATE]" at bounding box center [314, 134] width 49 height 17
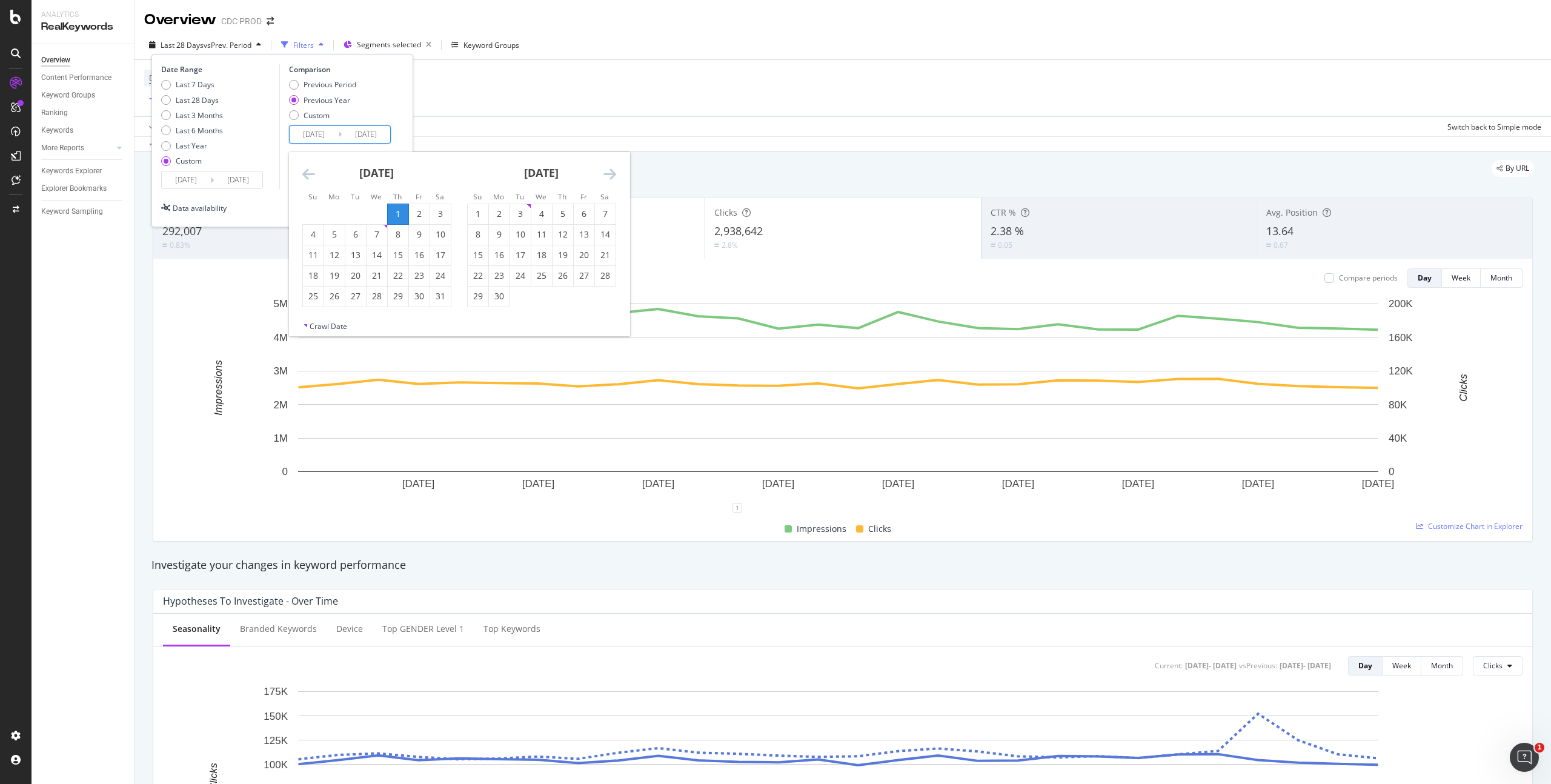
click at [314, 171] on icon "Move backward to switch to the previous month." at bounding box center [309, 173] width 13 height 14
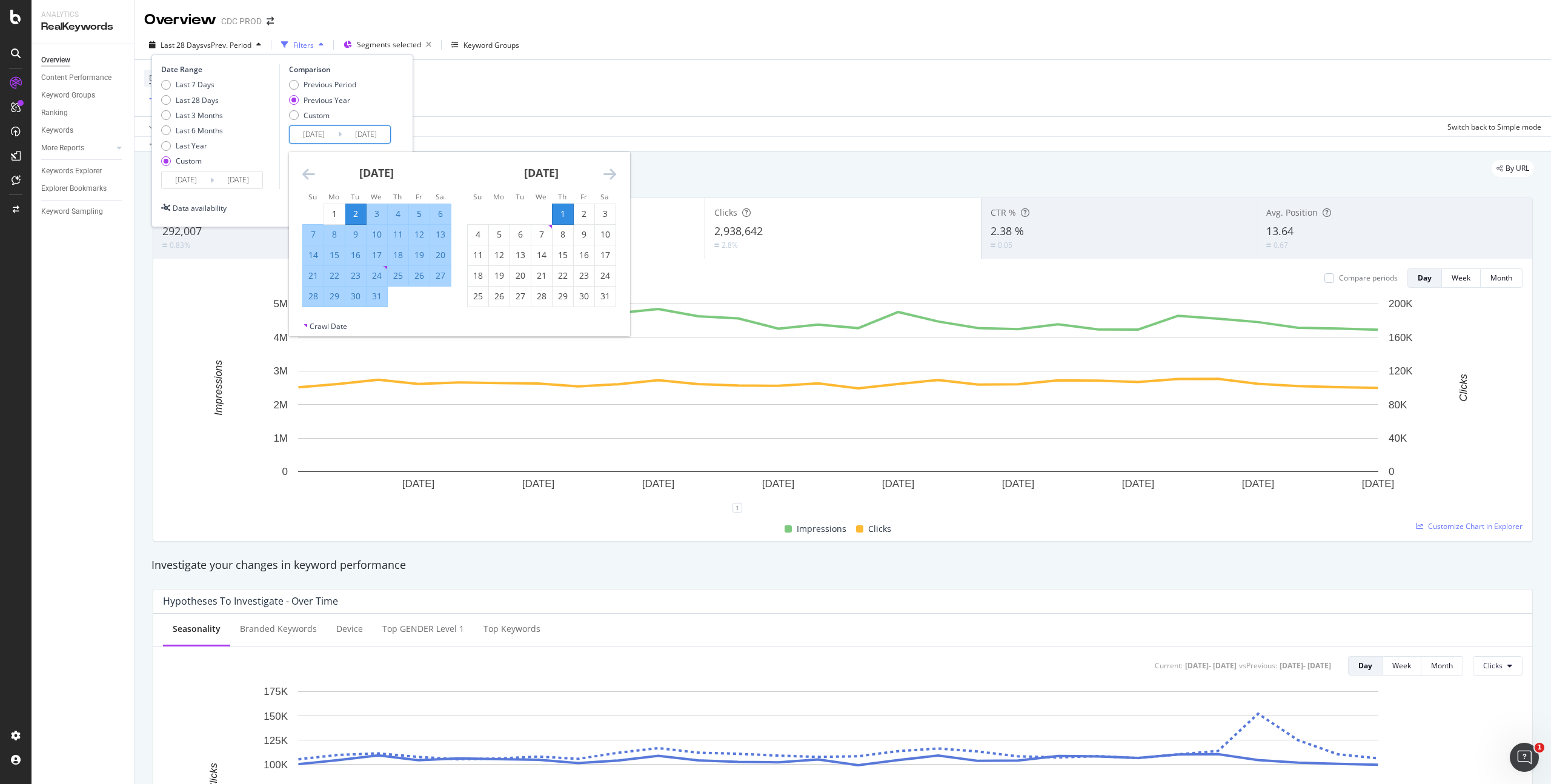
click at [389, 100] on div "Previous Period Previous Year Custom" at bounding box center [341, 101] width 105 height 46
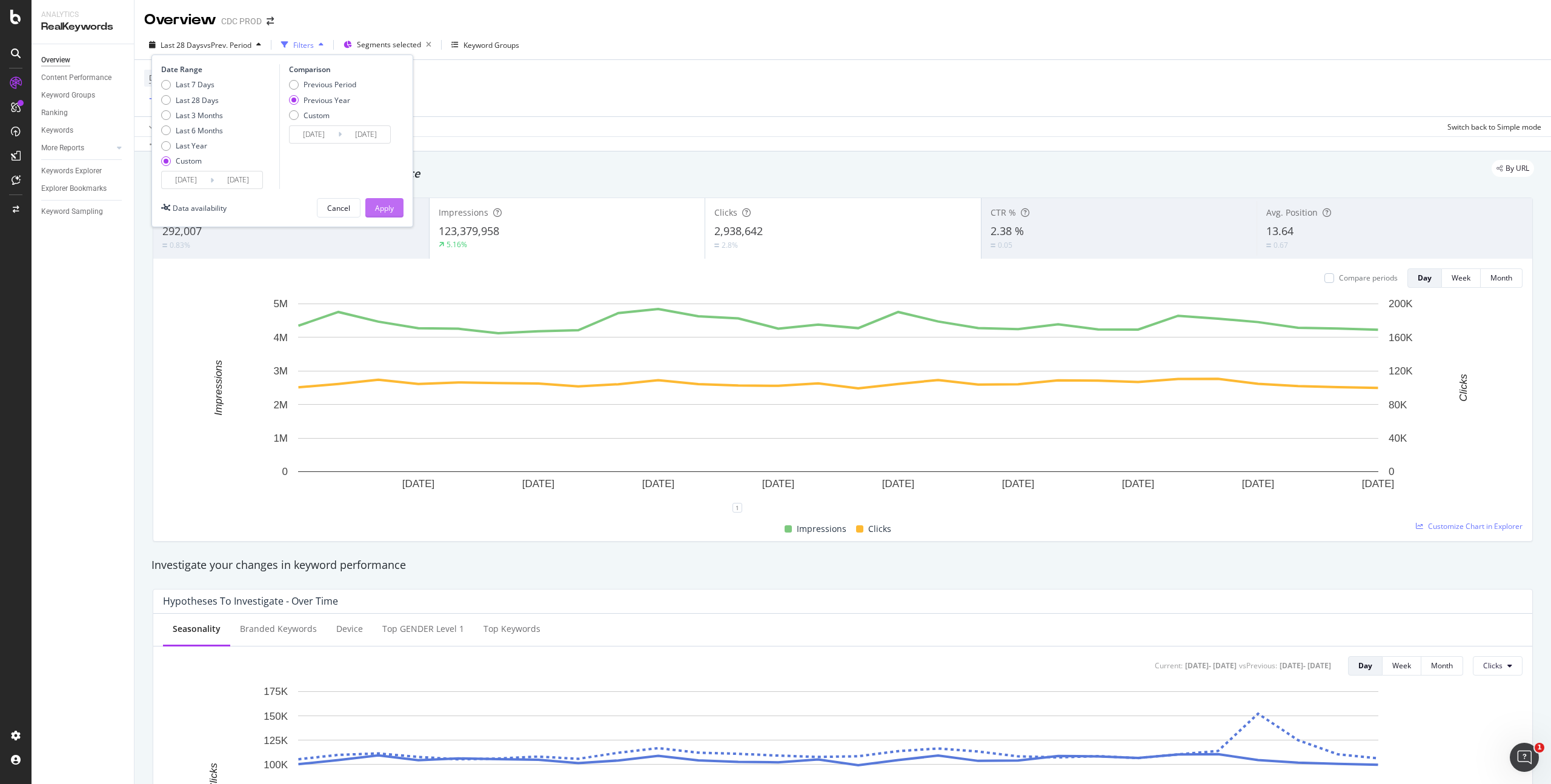
click at [390, 200] on div "Apply" at bounding box center [384, 207] width 19 height 18
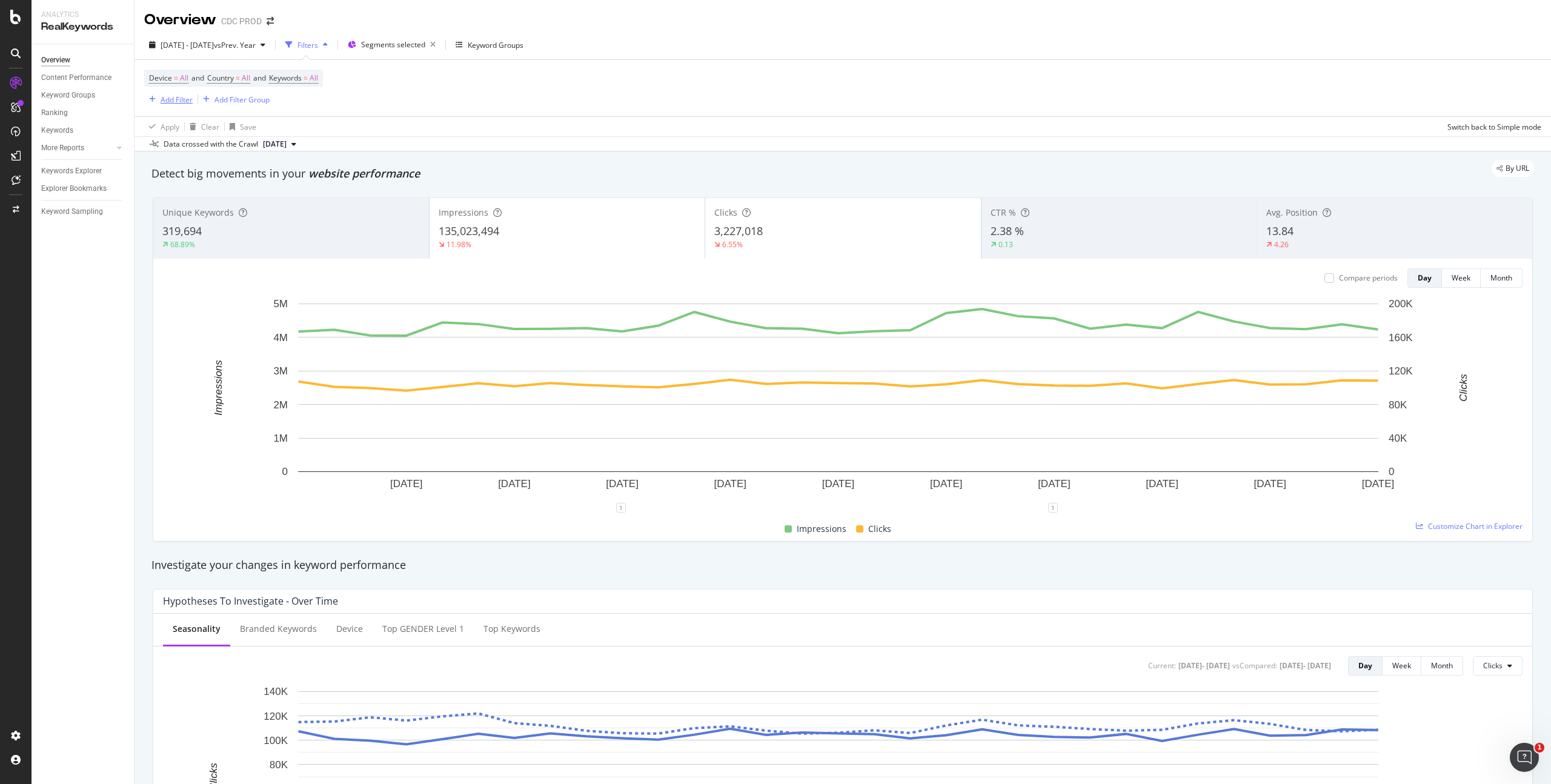
click at [166, 99] on div "Add Filter" at bounding box center [177, 99] width 32 height 10
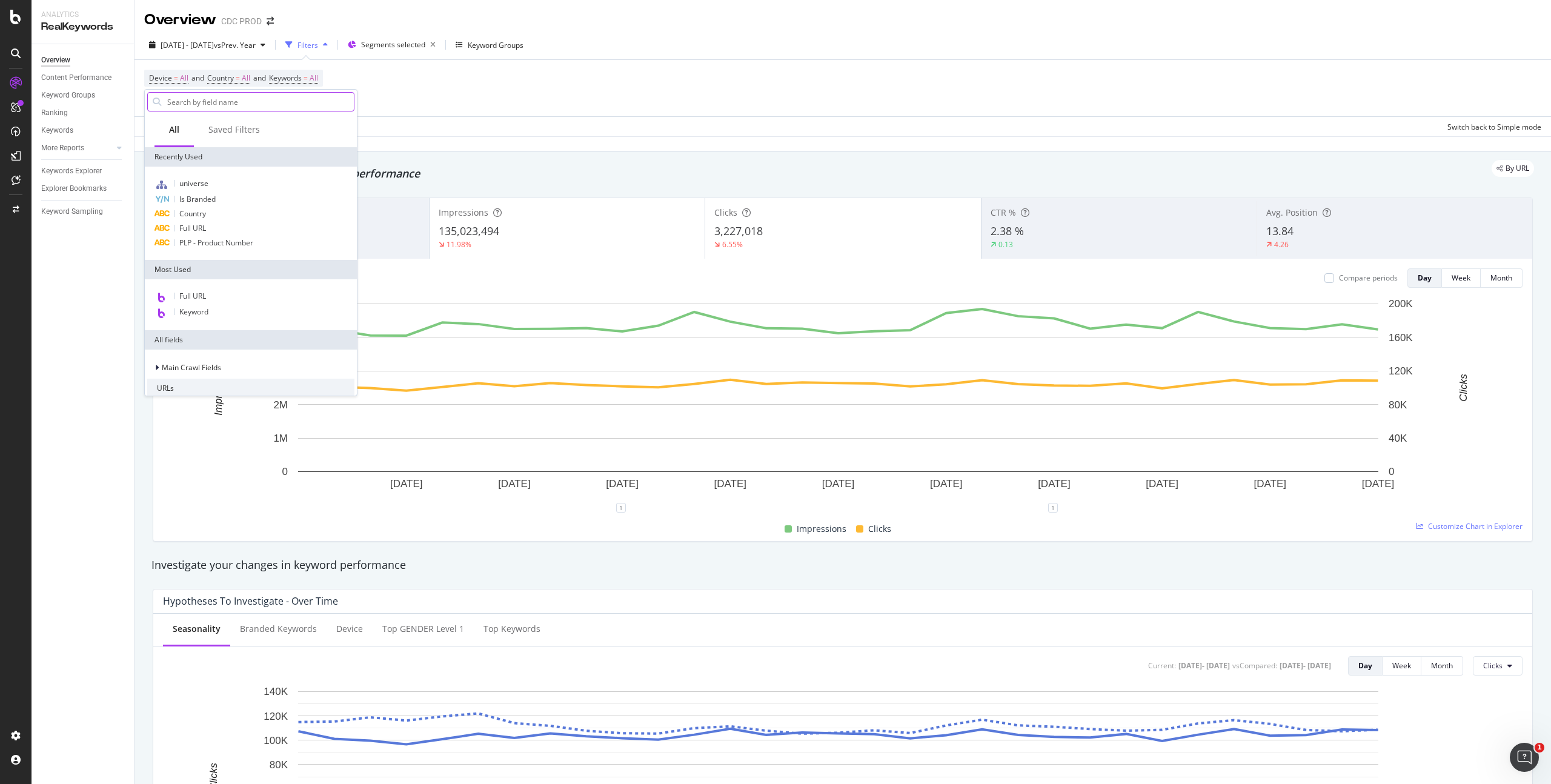
click at [241, 100] on input "text" at bounding box center [260, 101] width 188 height 18
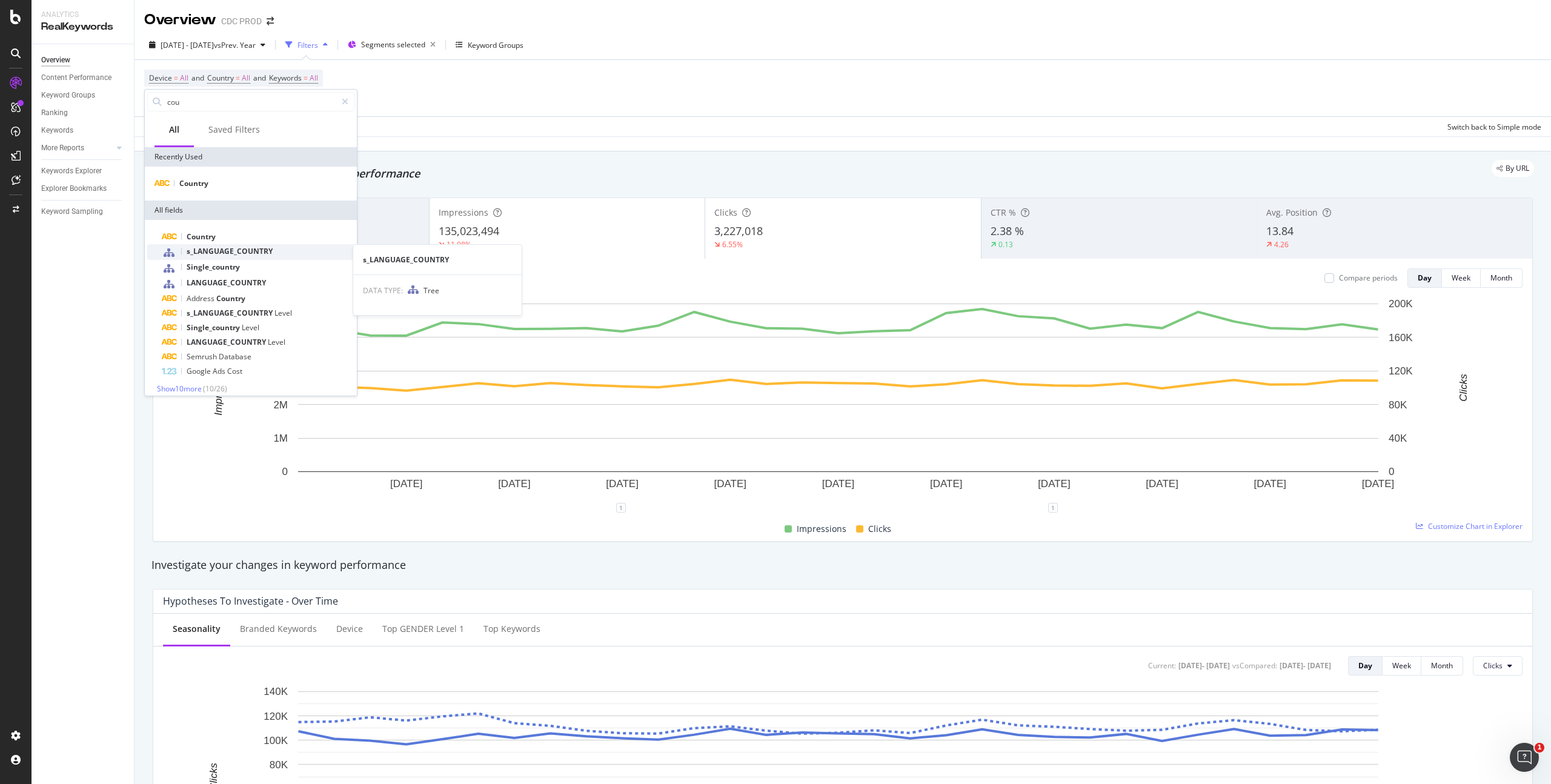
type input "cou"
click at [277, 251] on div "s_LANGUAGE_COUNTRY" at bounding box center [258, 252] width 192 height 16
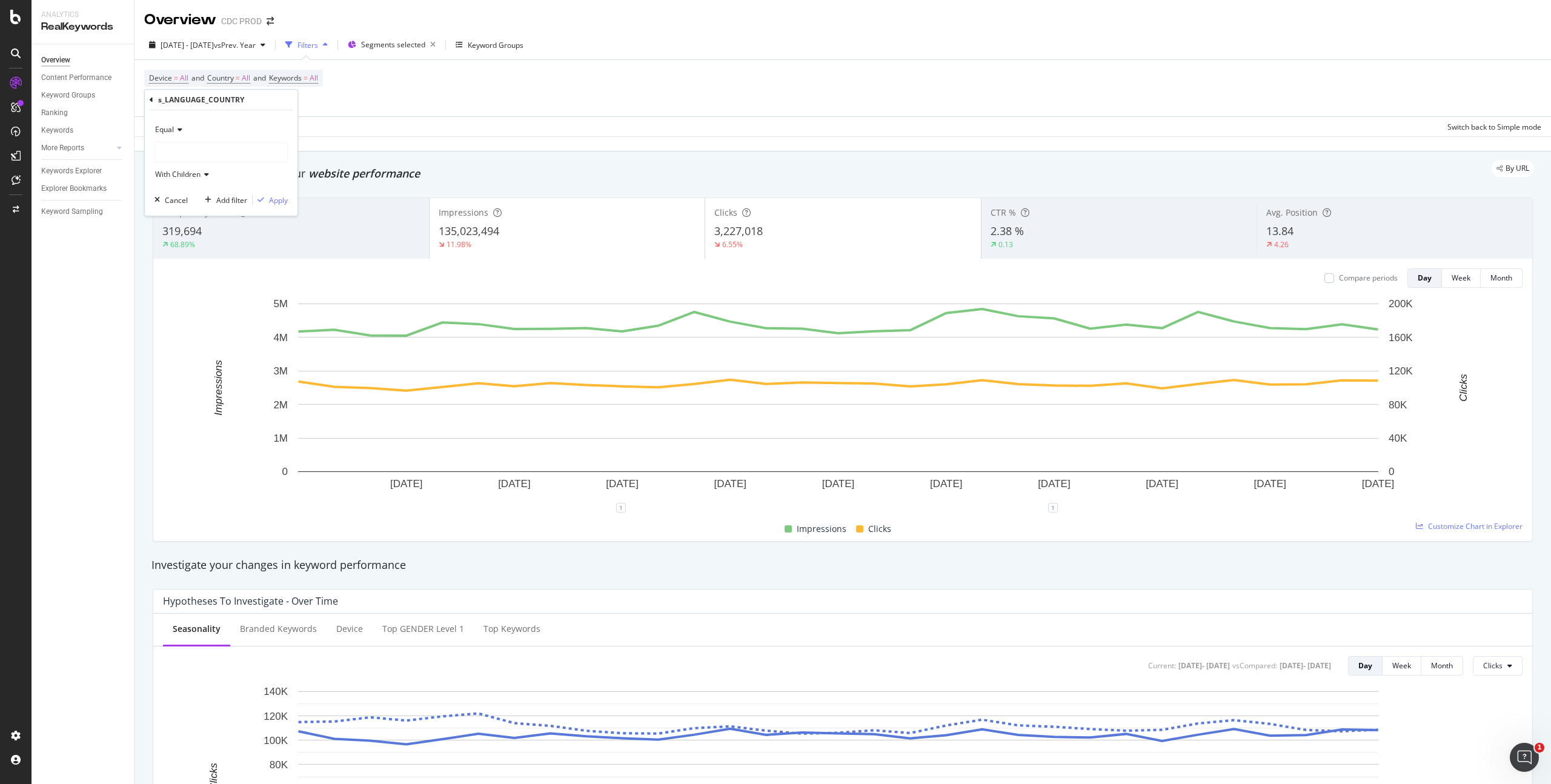
click at [204, 152] on div at bounding box center [221, 152] width 132 height 20
click at [217, 198] on div "en-us 13,217 URLS" at bounding box center [228, 193] width 140 height 16
click at [277, 202] on div "Apply" at bounding box center [278, 199] width 19 height 10
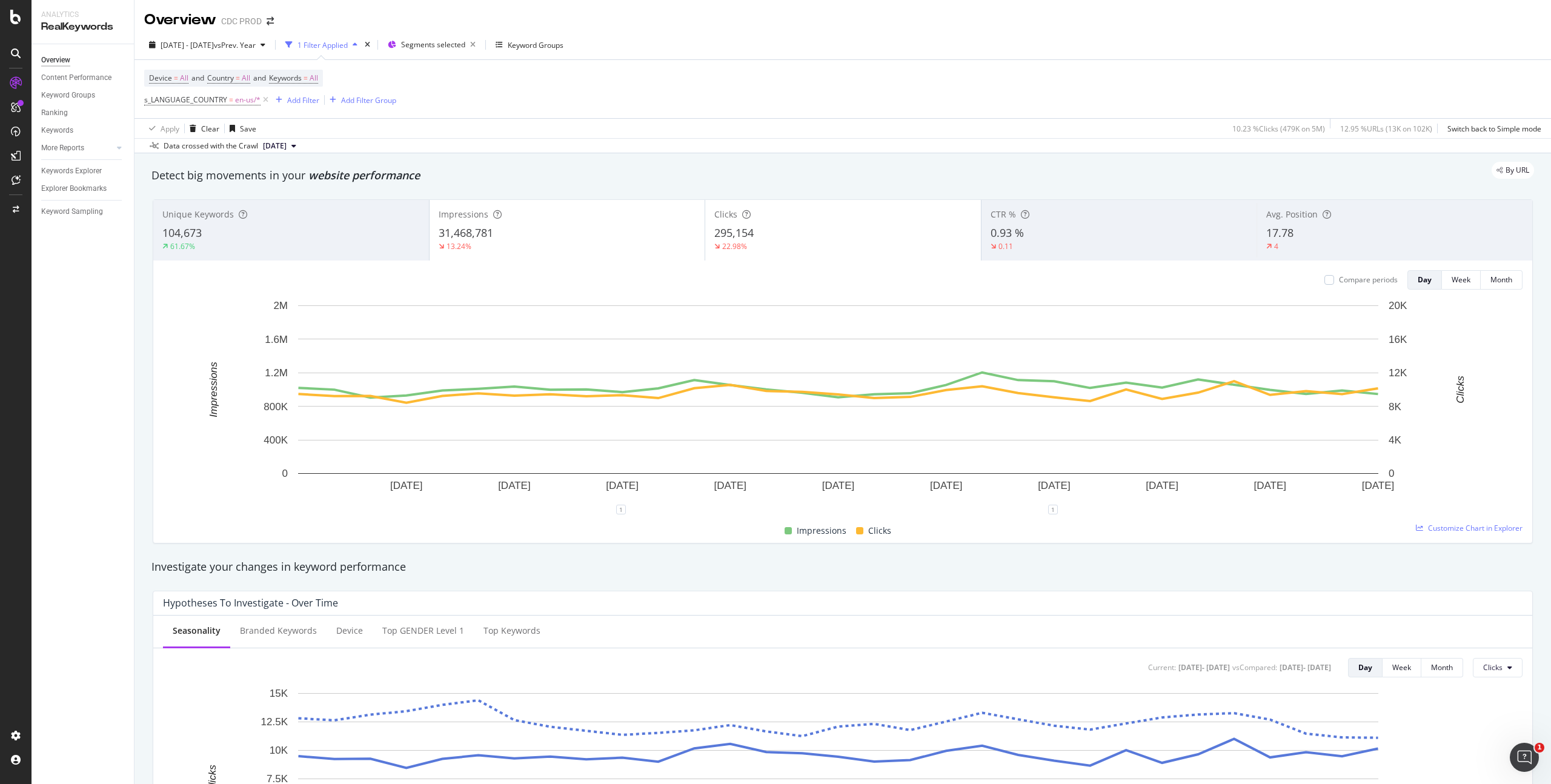
click at [626, 87] on div "Device = All and Country = All and Keywords = All s_LANGUAGE_COUNTRY = en-us/* …" at bounding box center [843, 89] width 1397 height 58
click at [1353, 280] on div "Compare periods" at bounding box center [1368, 279] width 58 height 10
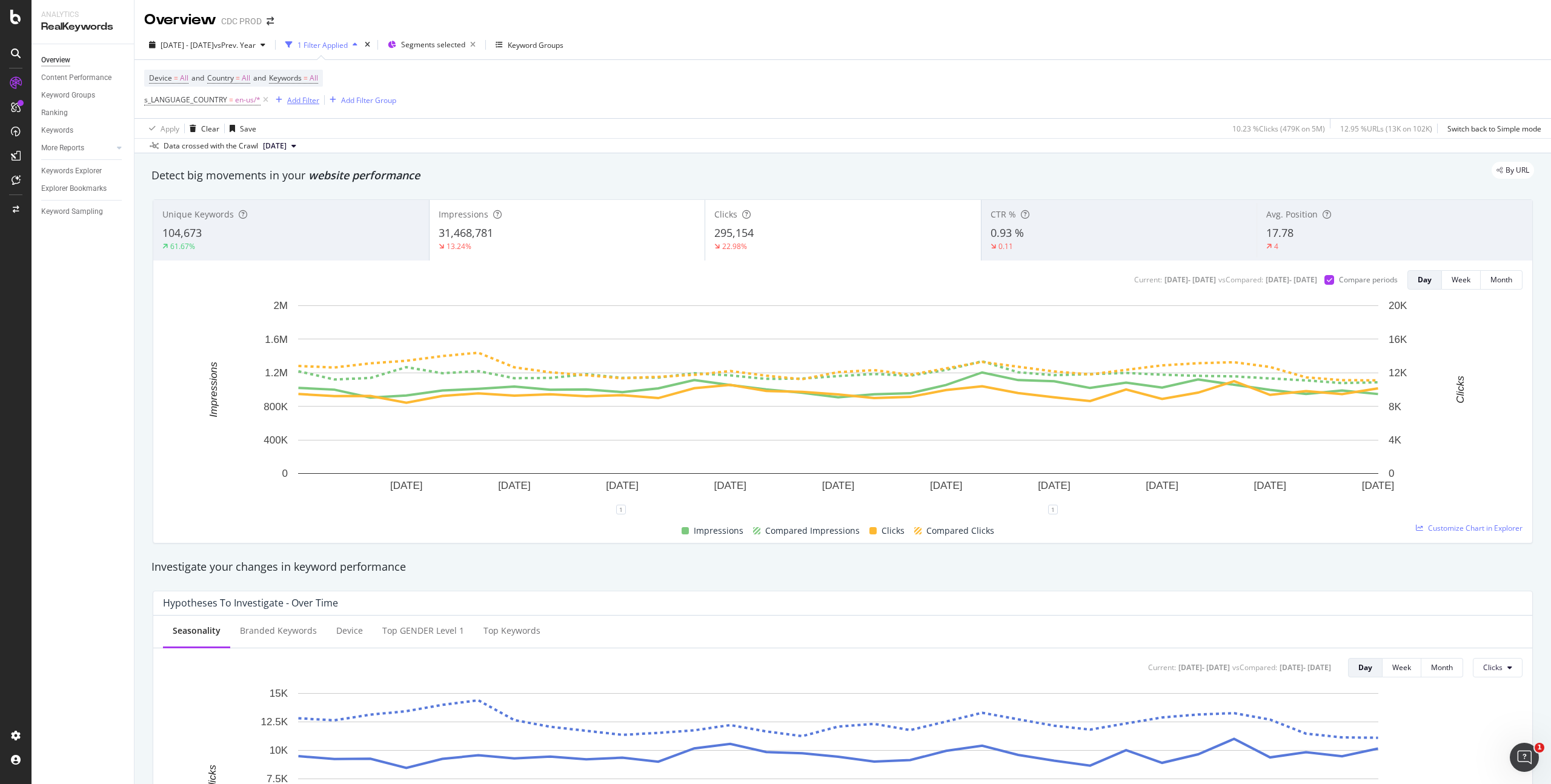
click at [298, 101] on div "Add Filter" at bounding box center [304, 100] width 32 height 10
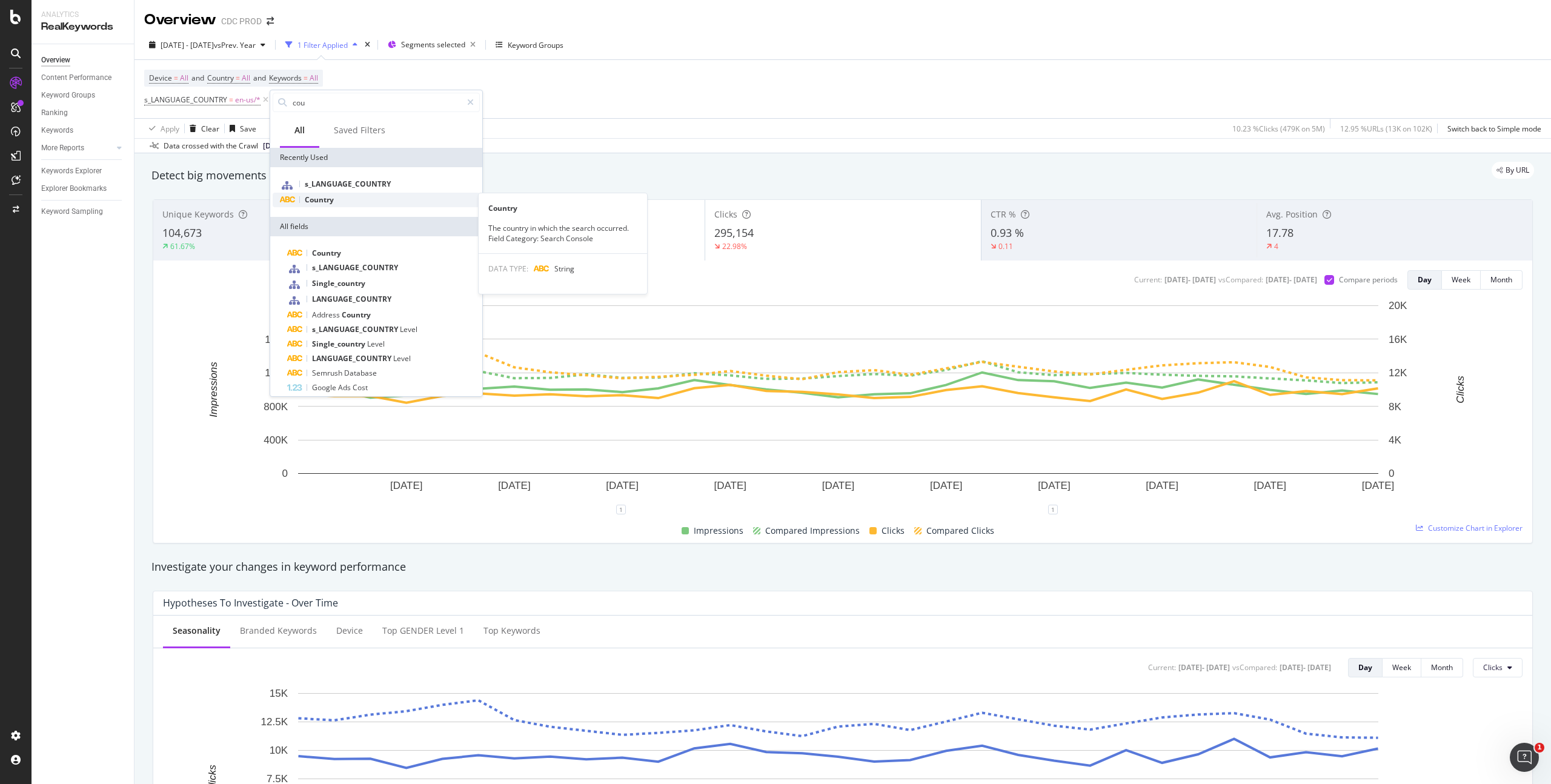
click at [334, 198] on span "Country" at bounding box center [319, 198] width 29 height 10
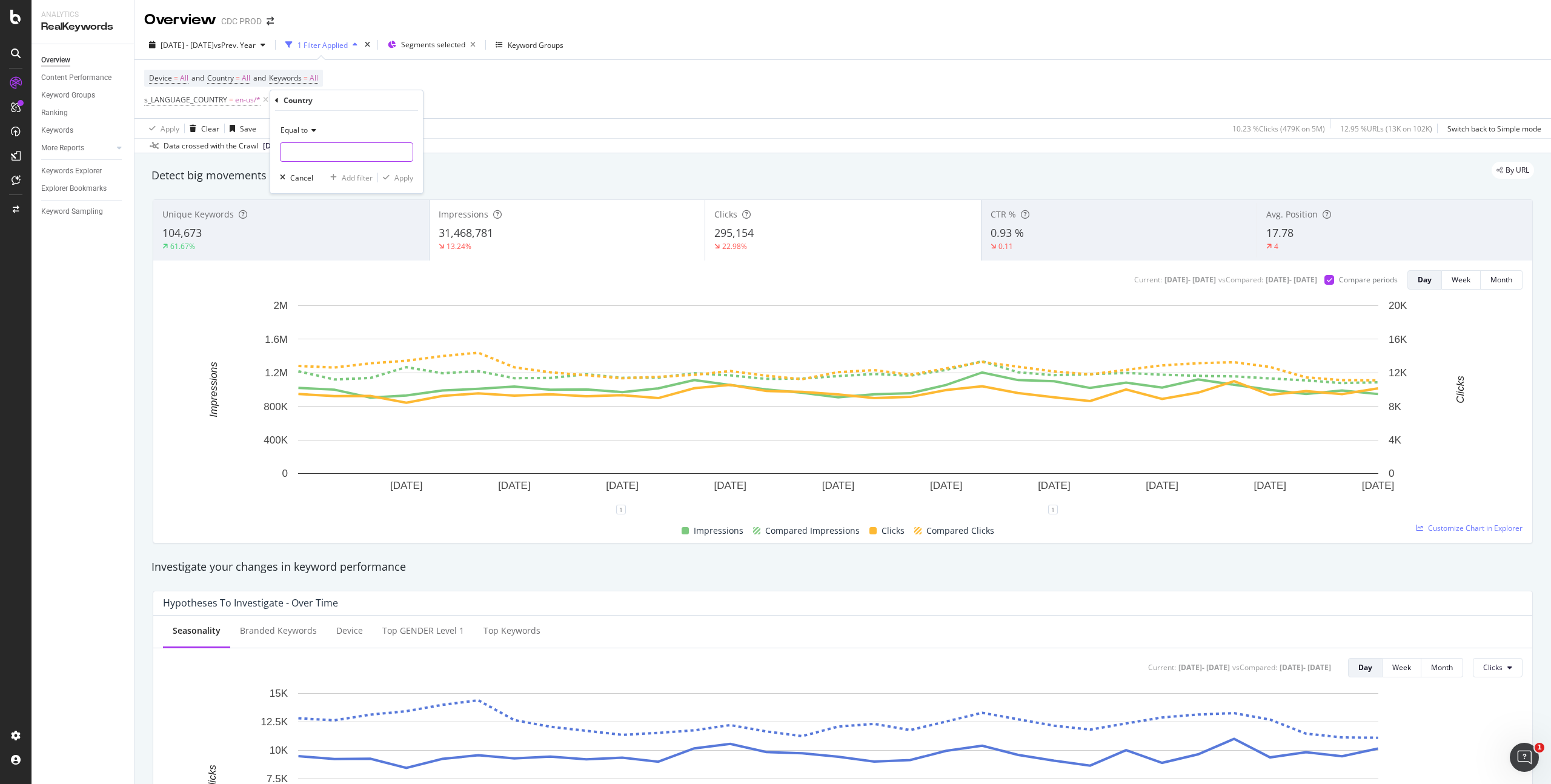
click at [316, 155] on input "text" at bounding box center [346, 152] width 132 height 20
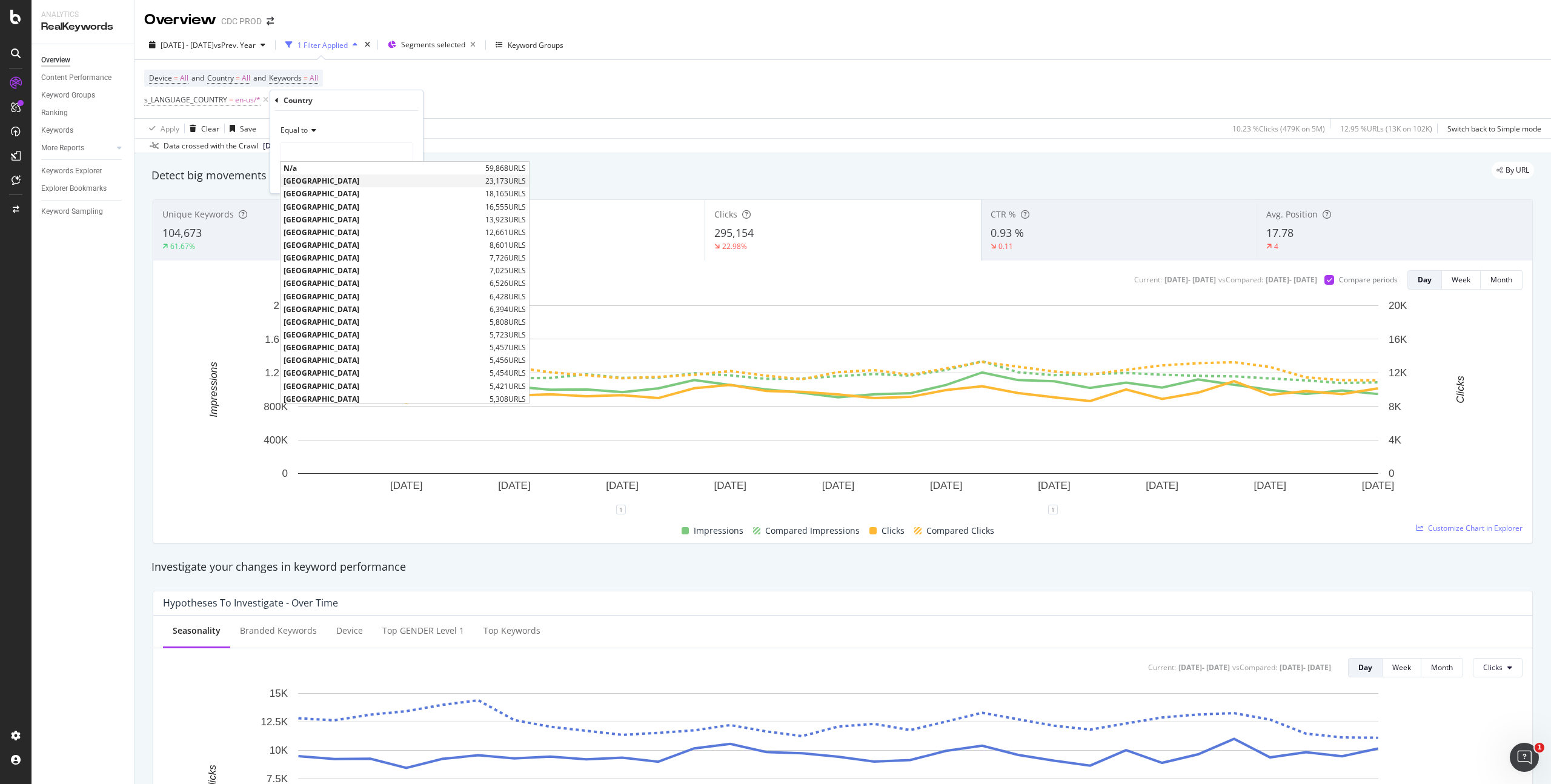
click at [343, 178] on span "[GEOGRAPHIC_DATA]" at bounding box center [383, 181] width 199 height 10
type input "[GEOGRAPHIC_DATA]"
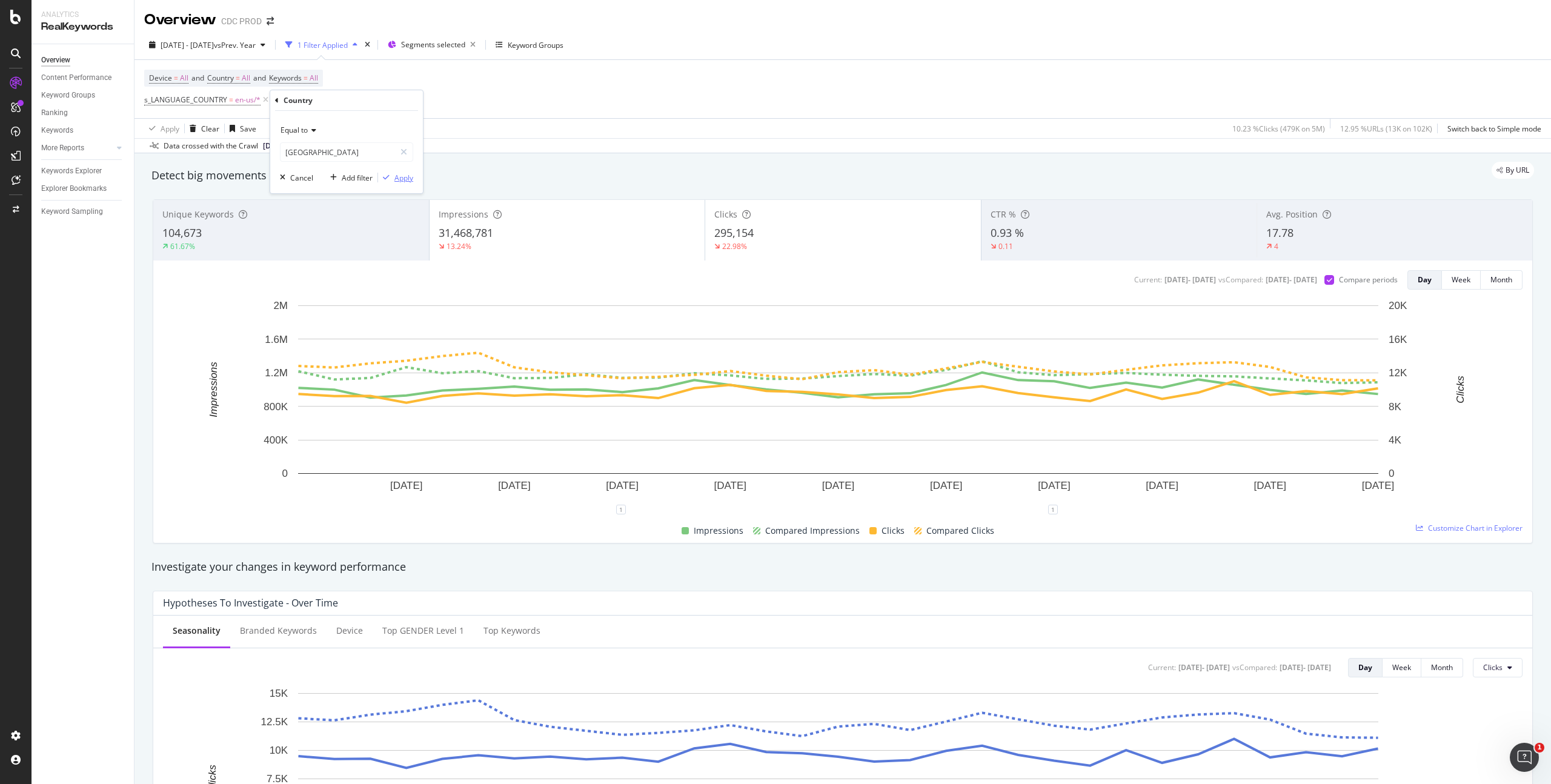
click at [405, 176] on div "Apply" at bounding box center [403, 177] width 19 height 10
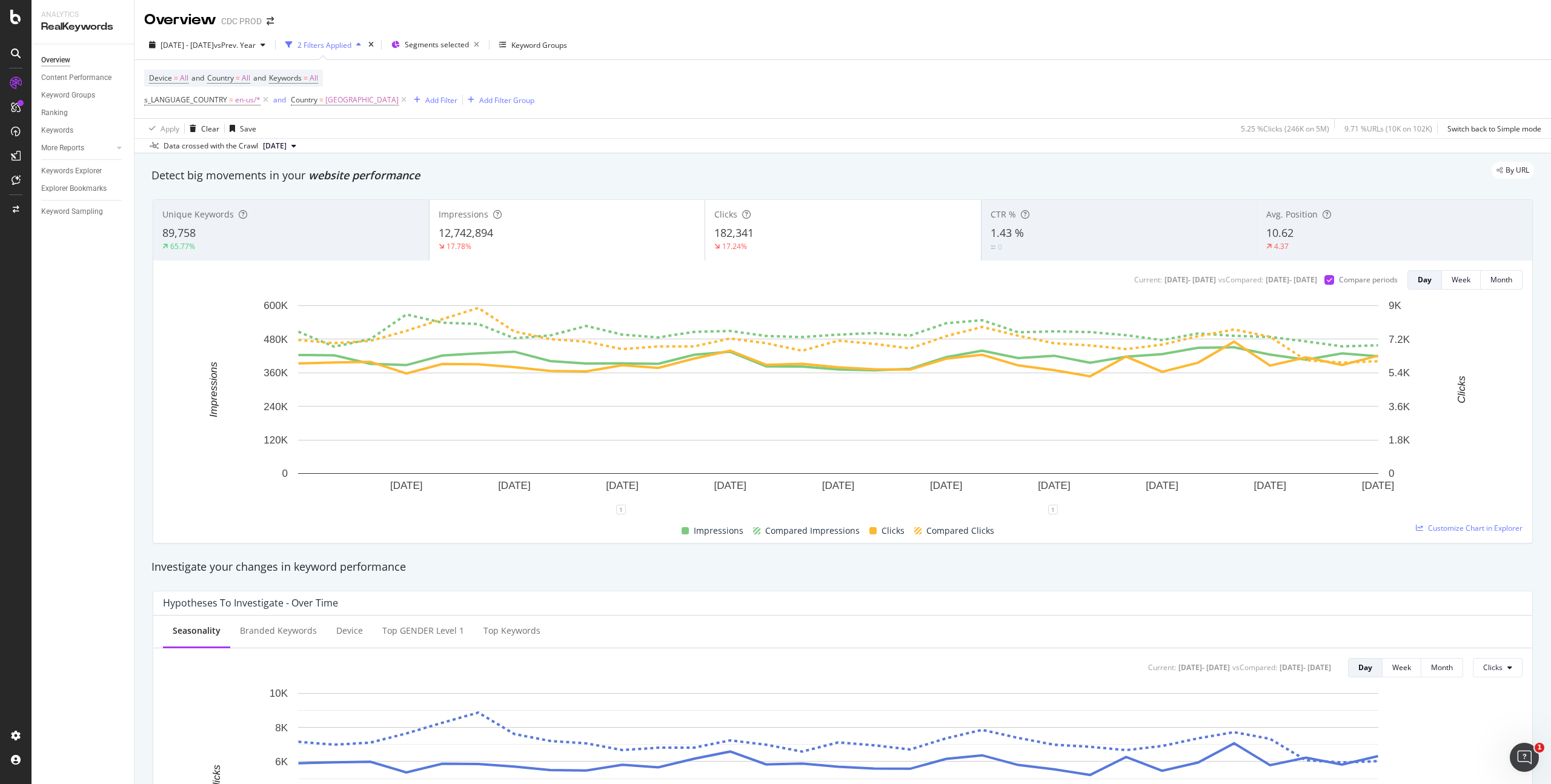
click at [409, 100] on icon at bounding box center [403, 100] width 10 height 12
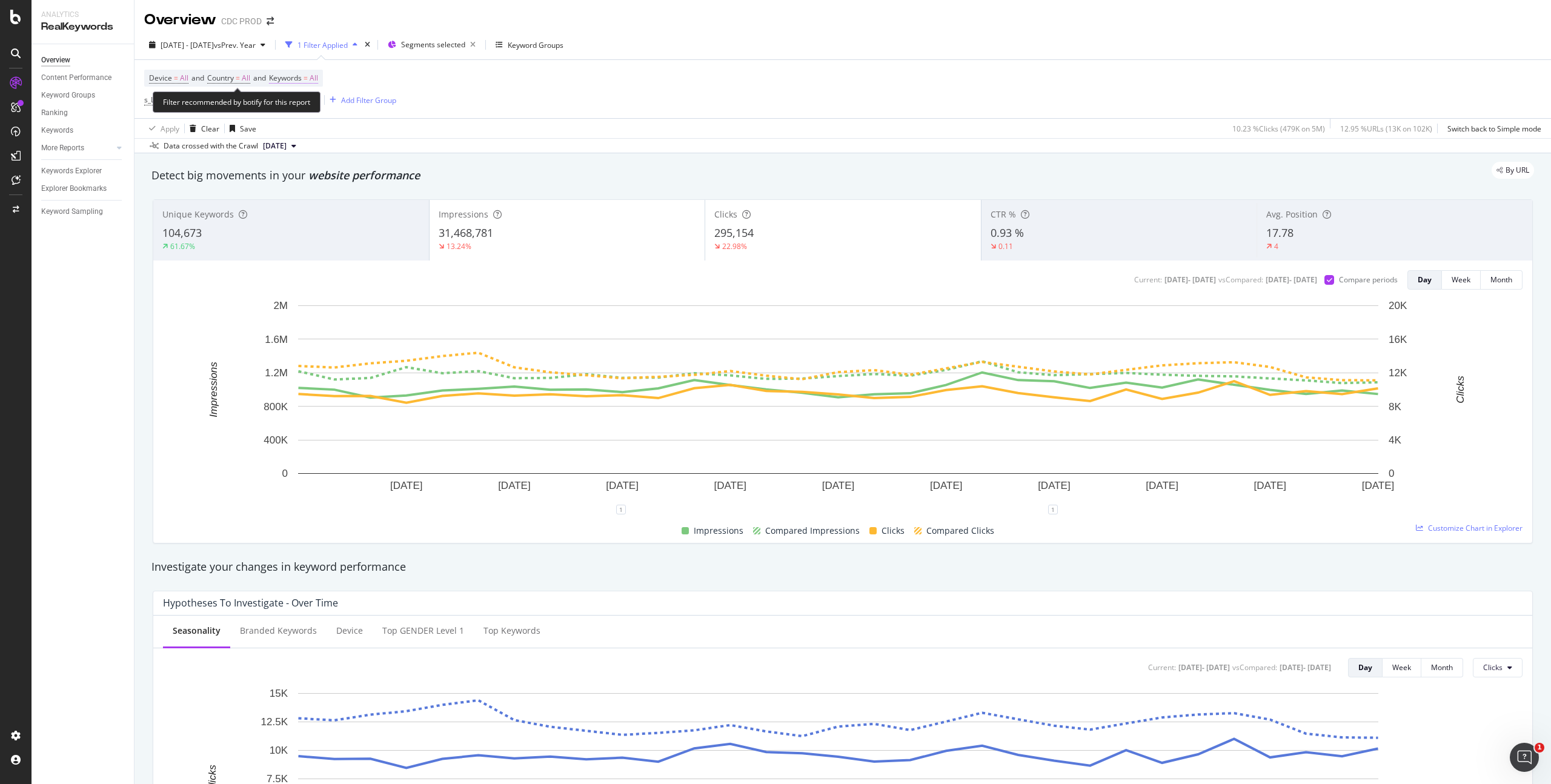
click at [318, 79] on span "All" at bounding box center [314, 78] width 8 height 17
click at [303, 110] on div "All" at bounding box center [300, 107] width 28 height 18
click at [346, 133] on span "Non-Branded" at bounding box center [359, 131] width 124 height 11
click at [409, 129] on div "Apply" at bounding box center [410, 132] width 19 height 10
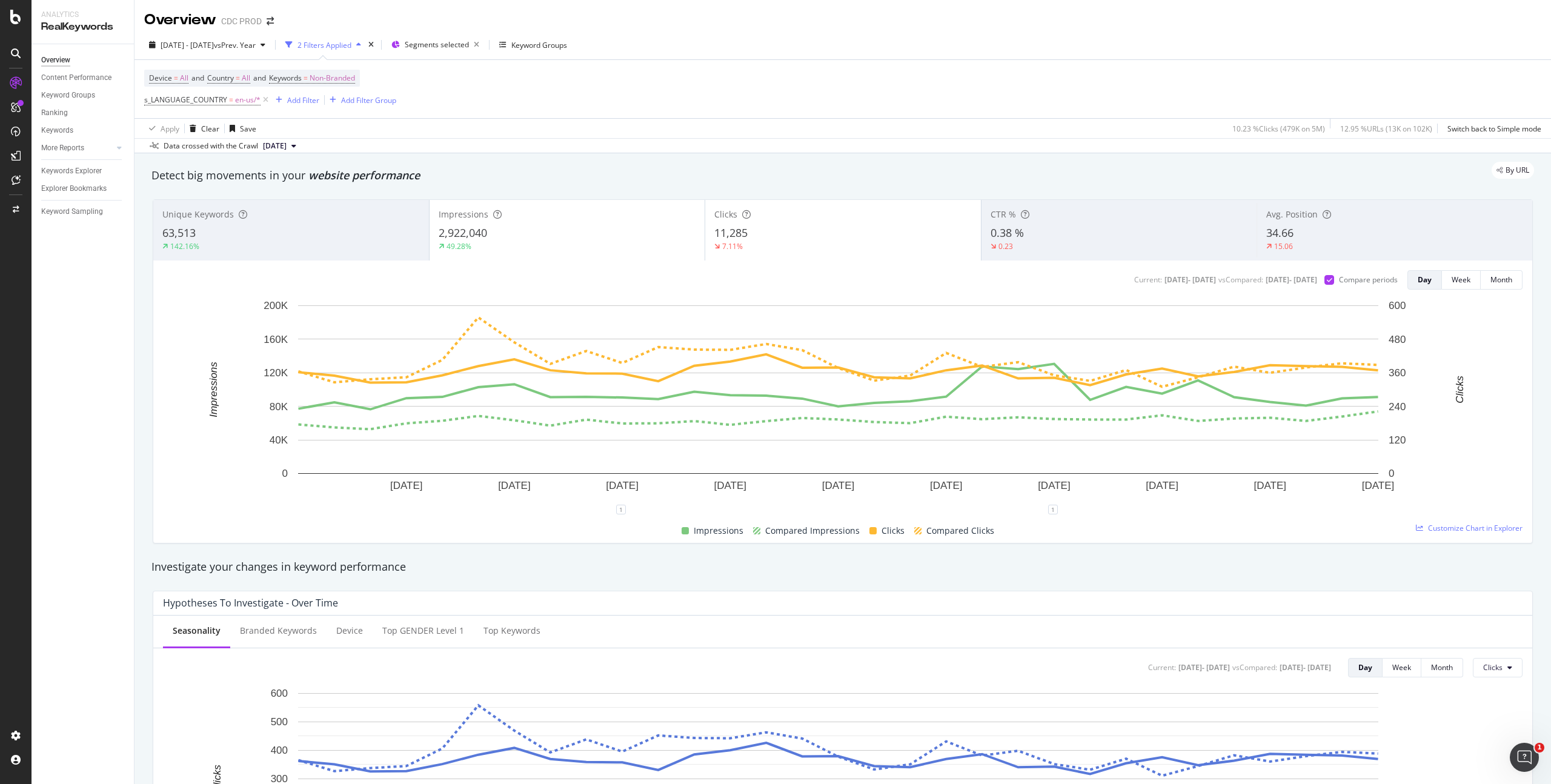
click at [814, 228] on div "11,285" at bounding box center [843, 233] width 258 height 16
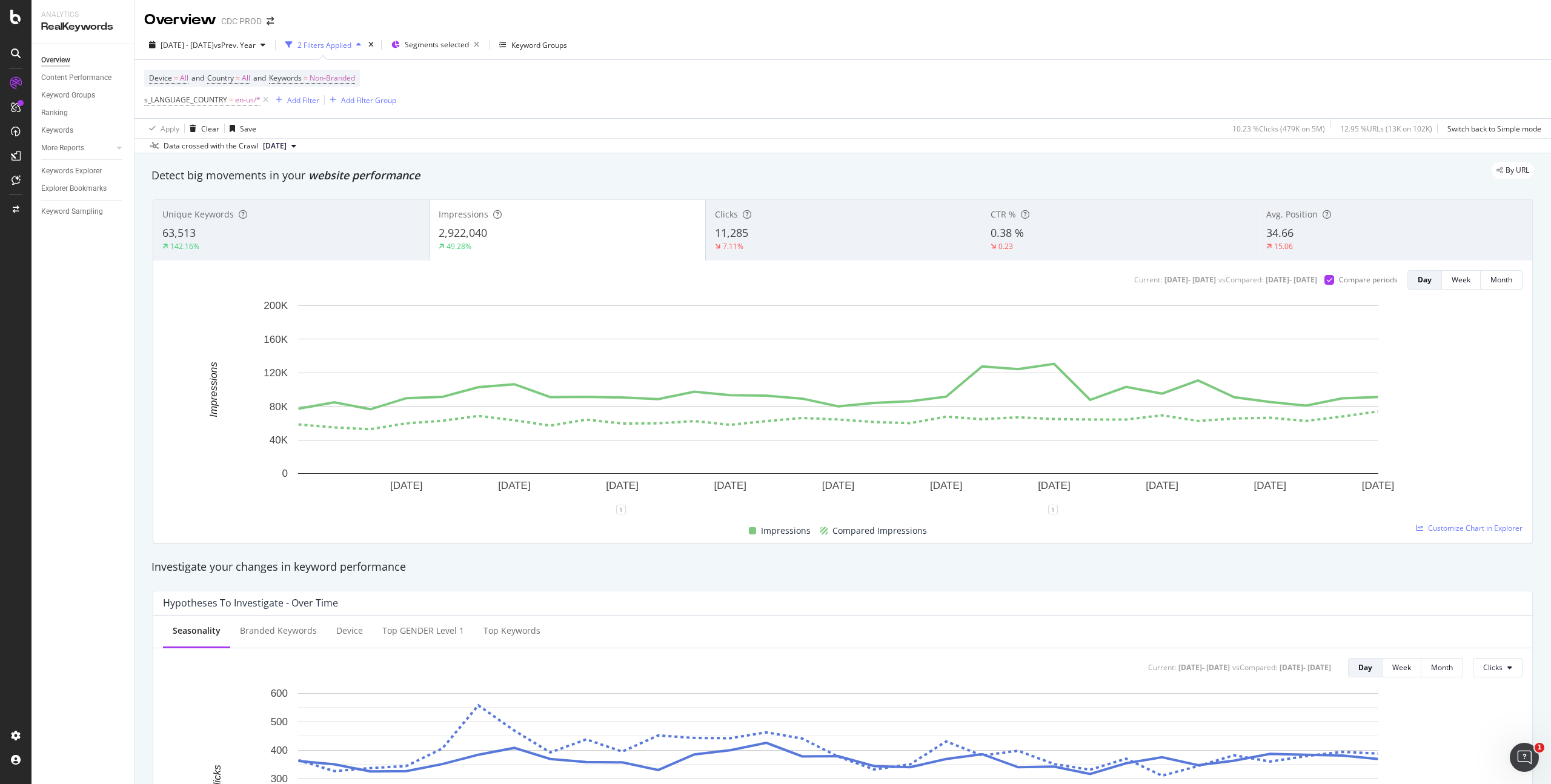
click at [657, 223] on div "Impressions 2,922,040 49.28%" at bounding box center [567, 230] width 276 height 55
click at [784, 228] on div "11,285" at bounding box center [844, 233] width 258 height 16
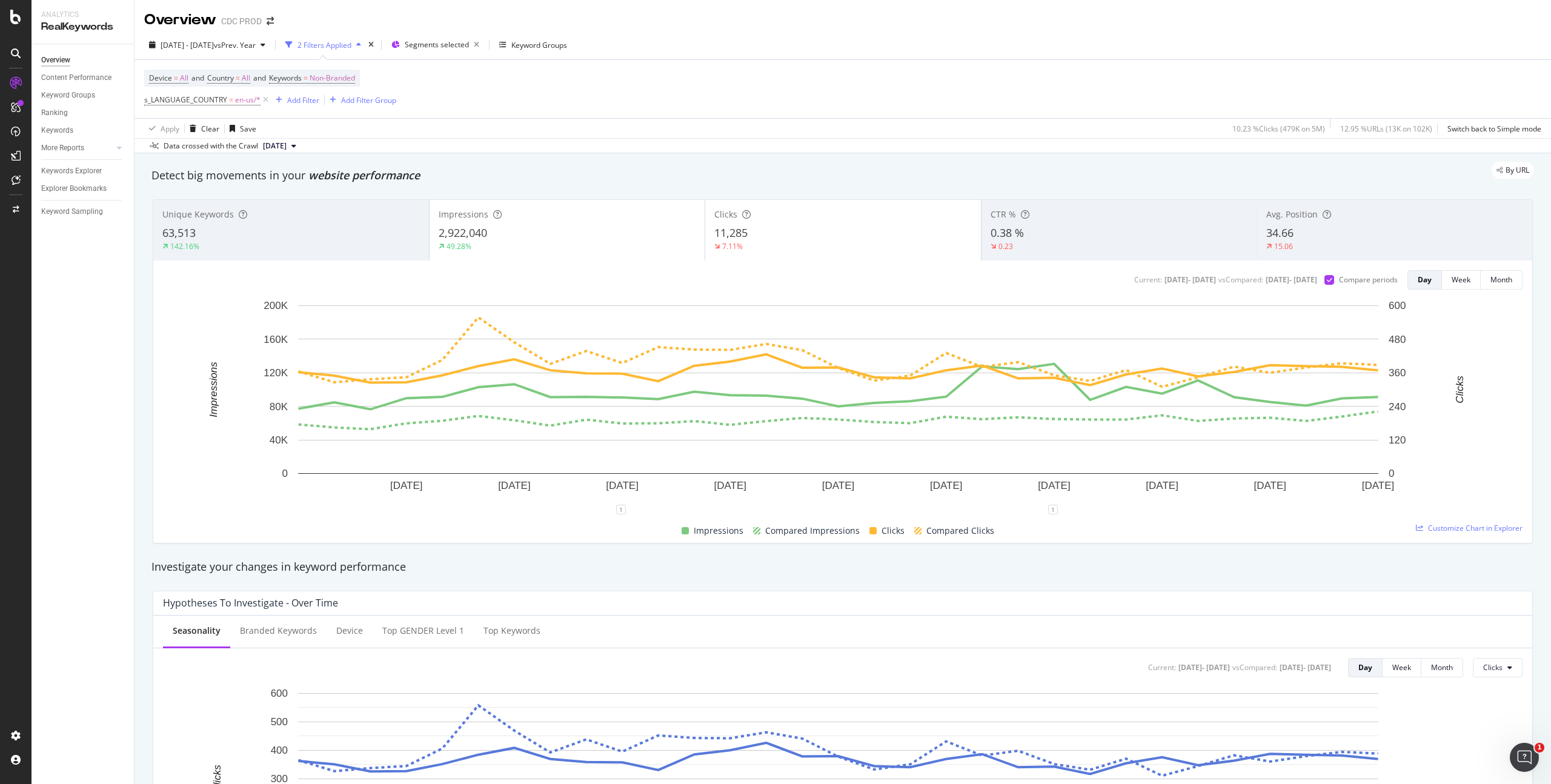
click at [642, 231] on div "2,922,040" at bounding box center [567, 233] width 258 height 16
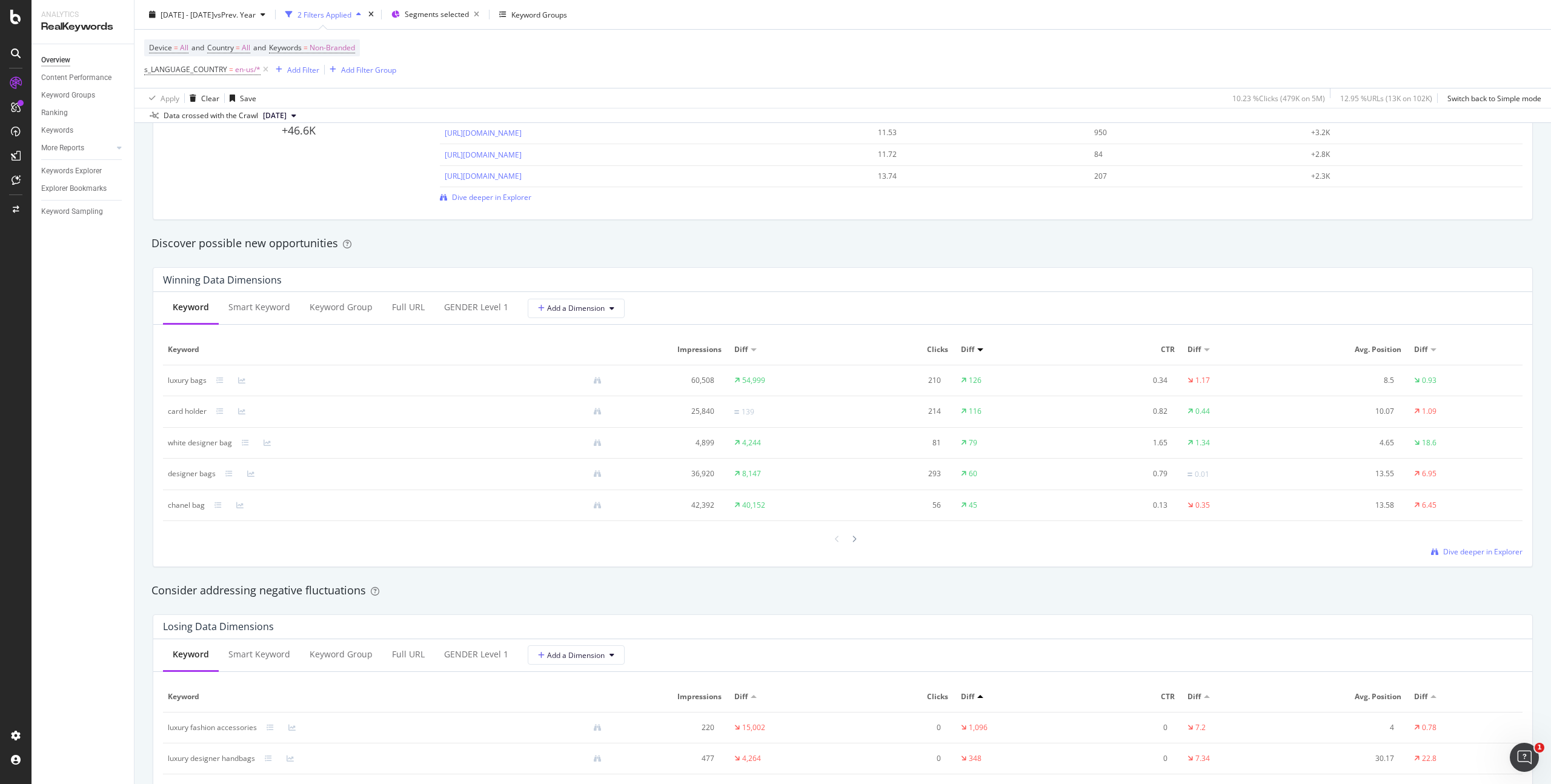
scroll to position [1028, 0]
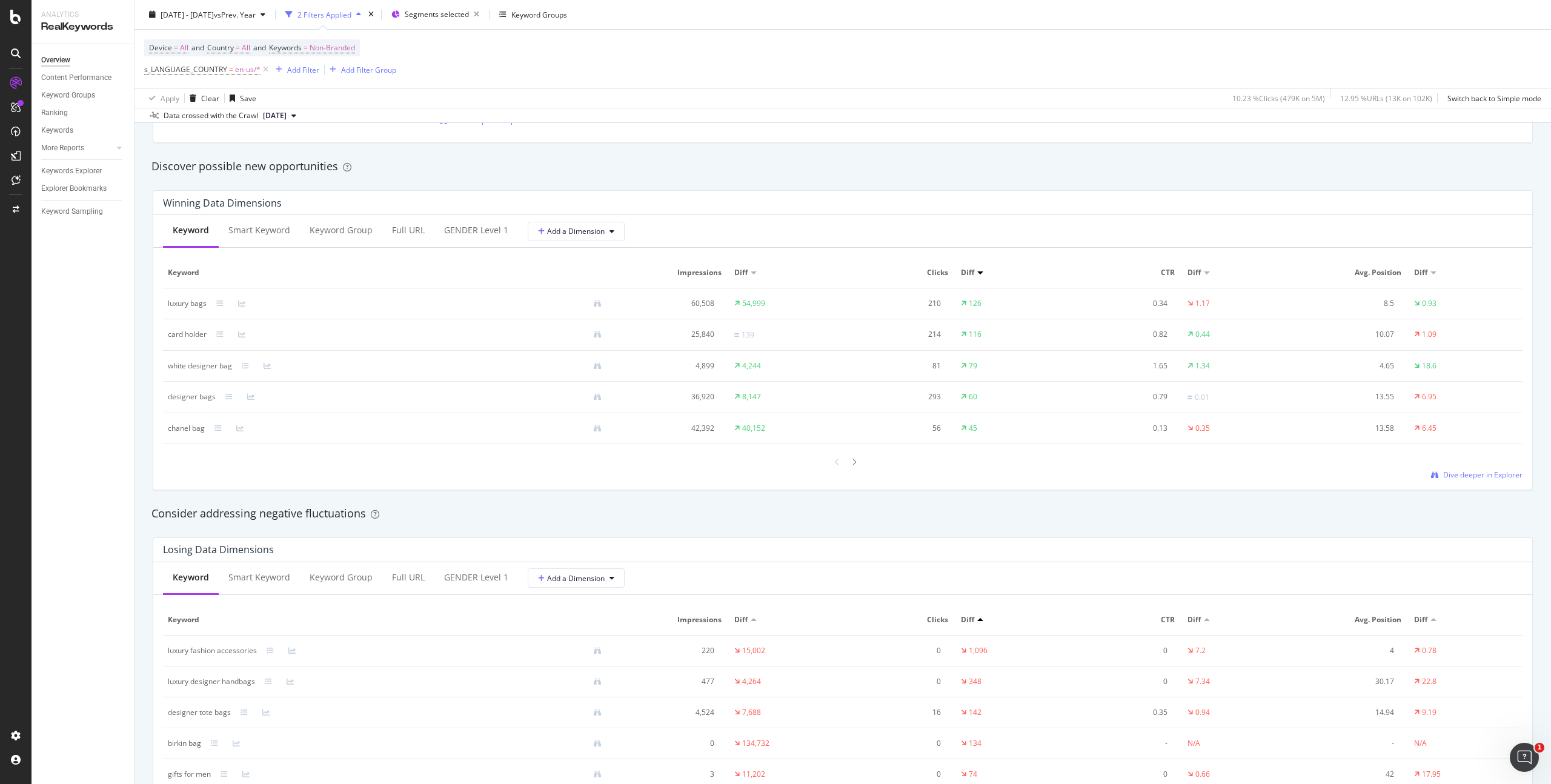
click at [970, 271] on div "Diff" at bounding box center [970, 272] width 16 height 11
click at [969, 274] on div "Diff" at bounding box center [970, 272] width 16 height 11
click at [962, 274] on span "Diff" at bounding box center [968, 272] width 13 height 11
click at [978, 273] on div at bounding box center [980, 272] width 6 height 3
click at [978, 272] on div at bounding box center [980, 272] width 6 height 3
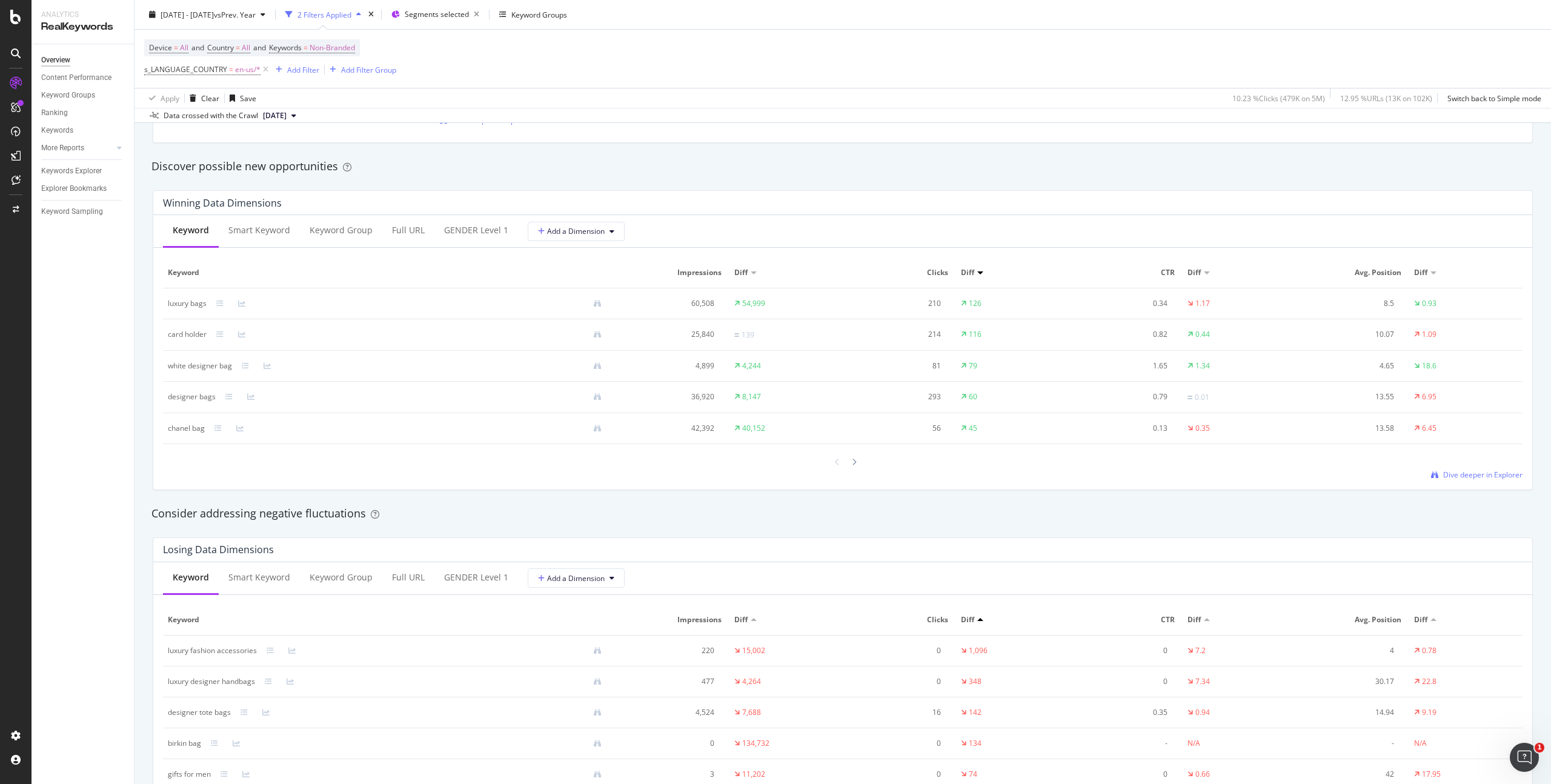
click at [967, 271] on span "Diff" at bounding box center [968, 272] width 13 height 11
click at [978, 270] on div at bounding box center [980, 272] width 6 height 4
click at [978, 273] on div at bounding box center [980, 272] width 6 height 3
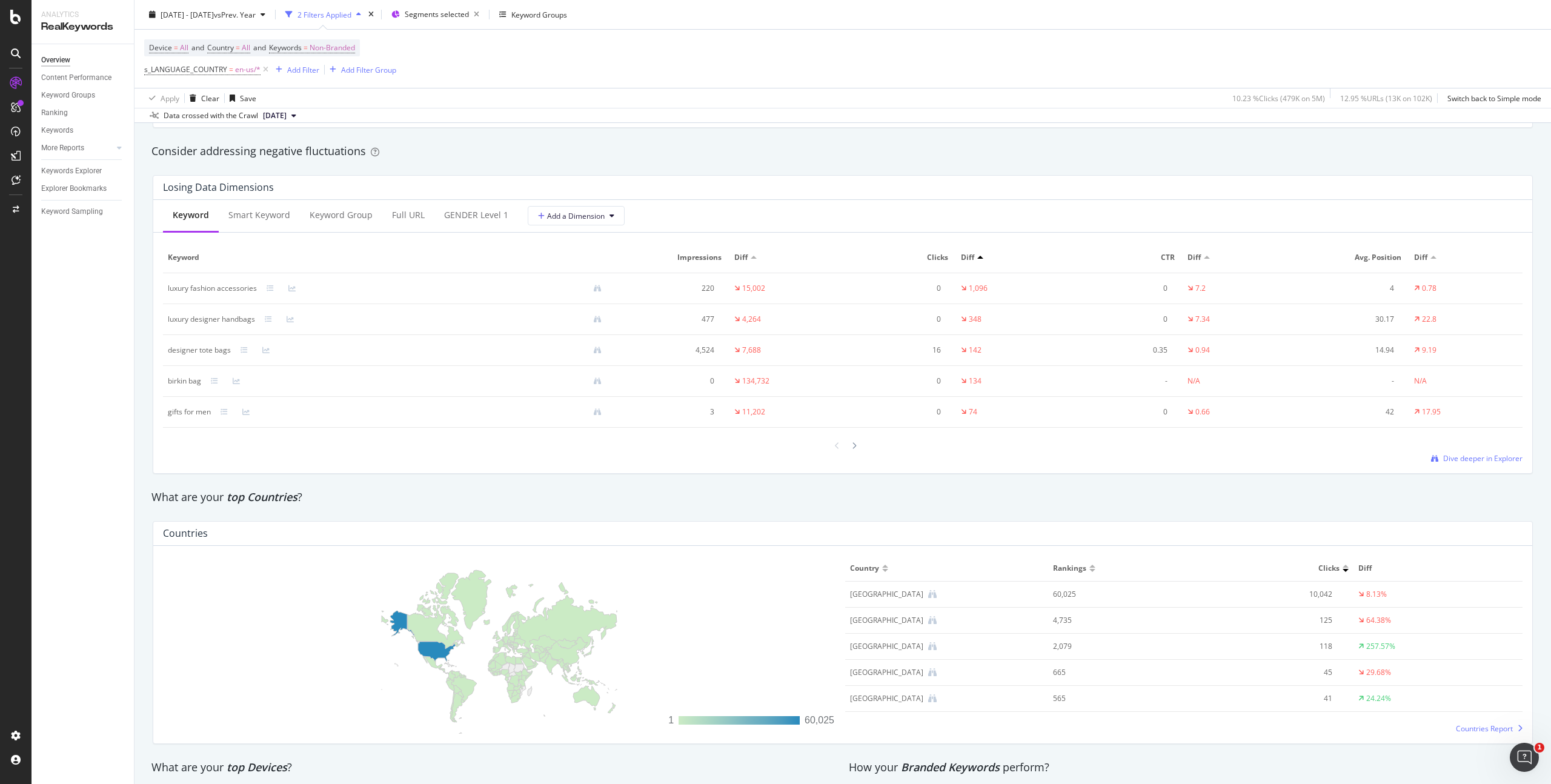
scroll to position [1388, 0]
click at [246, 327] on div "luxury designer handbags" at bounding box center [211, 322] width 87 height 11
click at [217, 320] on div "luxury designer handbags" at bounding box center [211, 322] width 87 height 11
drag, startPoint x: 220, startPoint y: 319, endPoint x: 241, endPoint y: 319, distance: 21.0
click at [230, 319] on div "luxury designer handbags" at bounding box center [211, 322] width 87 height 11
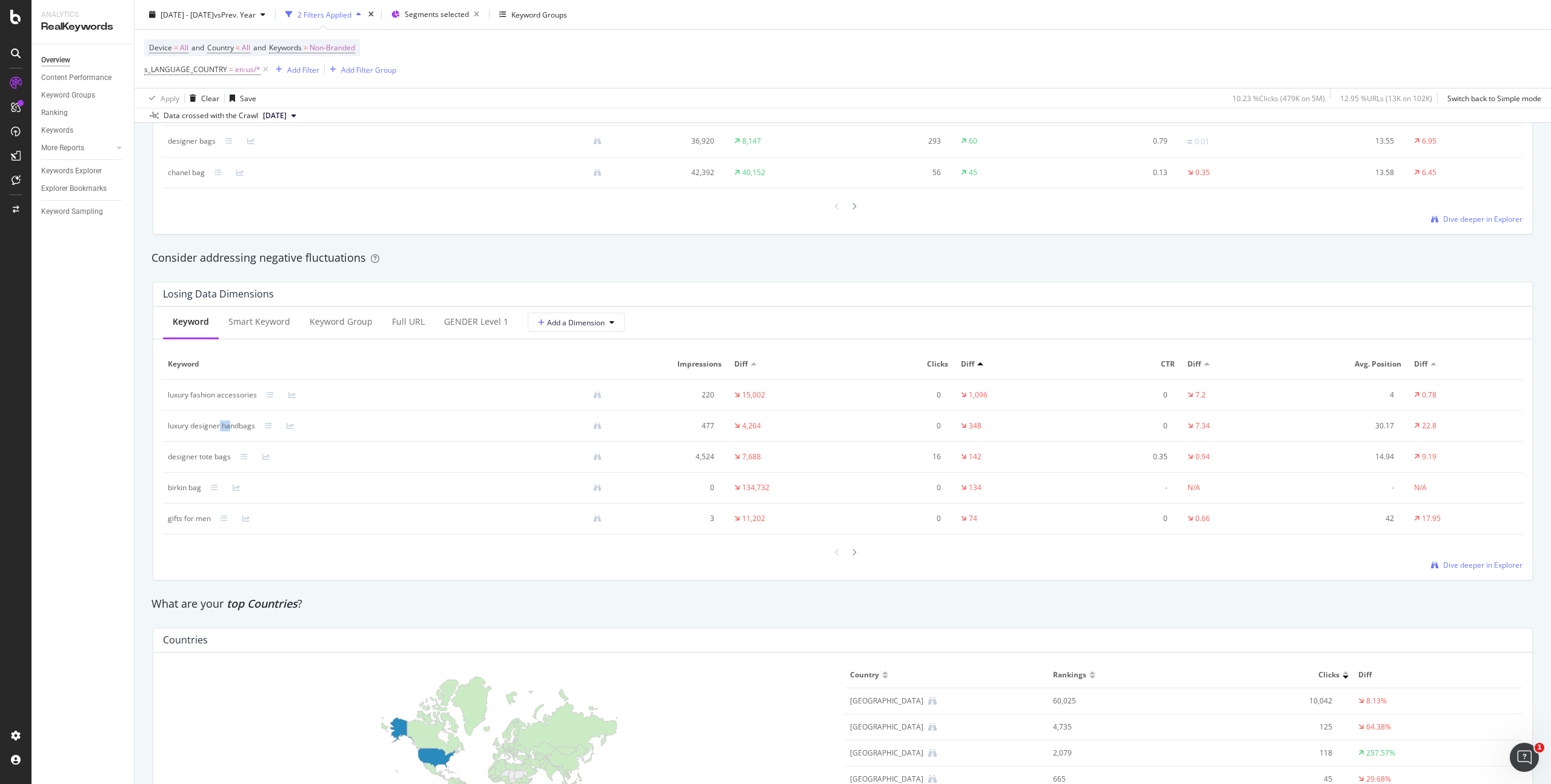
scroll to position [1291, 0]
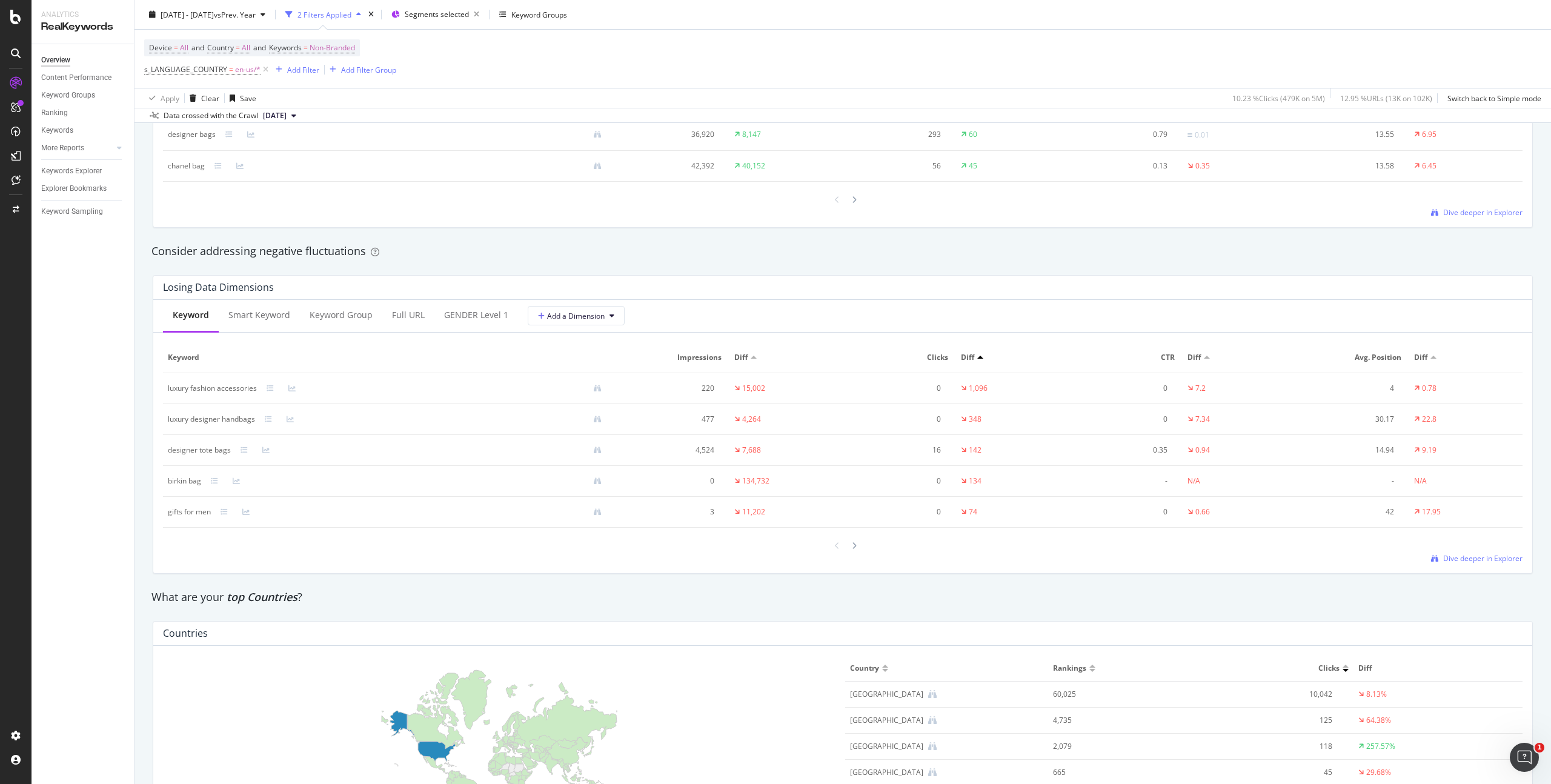
click at [248, 418] on div "luxury designer handbags" at bounding box center [211, 419] width 87 height 11
click at [967, 353] on span "Diff" at bounding box center [968, 357] width 13 height 11
click at [978, 357] on div at bounding box center [980, 357] width 6 height 3
click at [978, 357] on div at bounding box center [980, 357] width 6 height 3
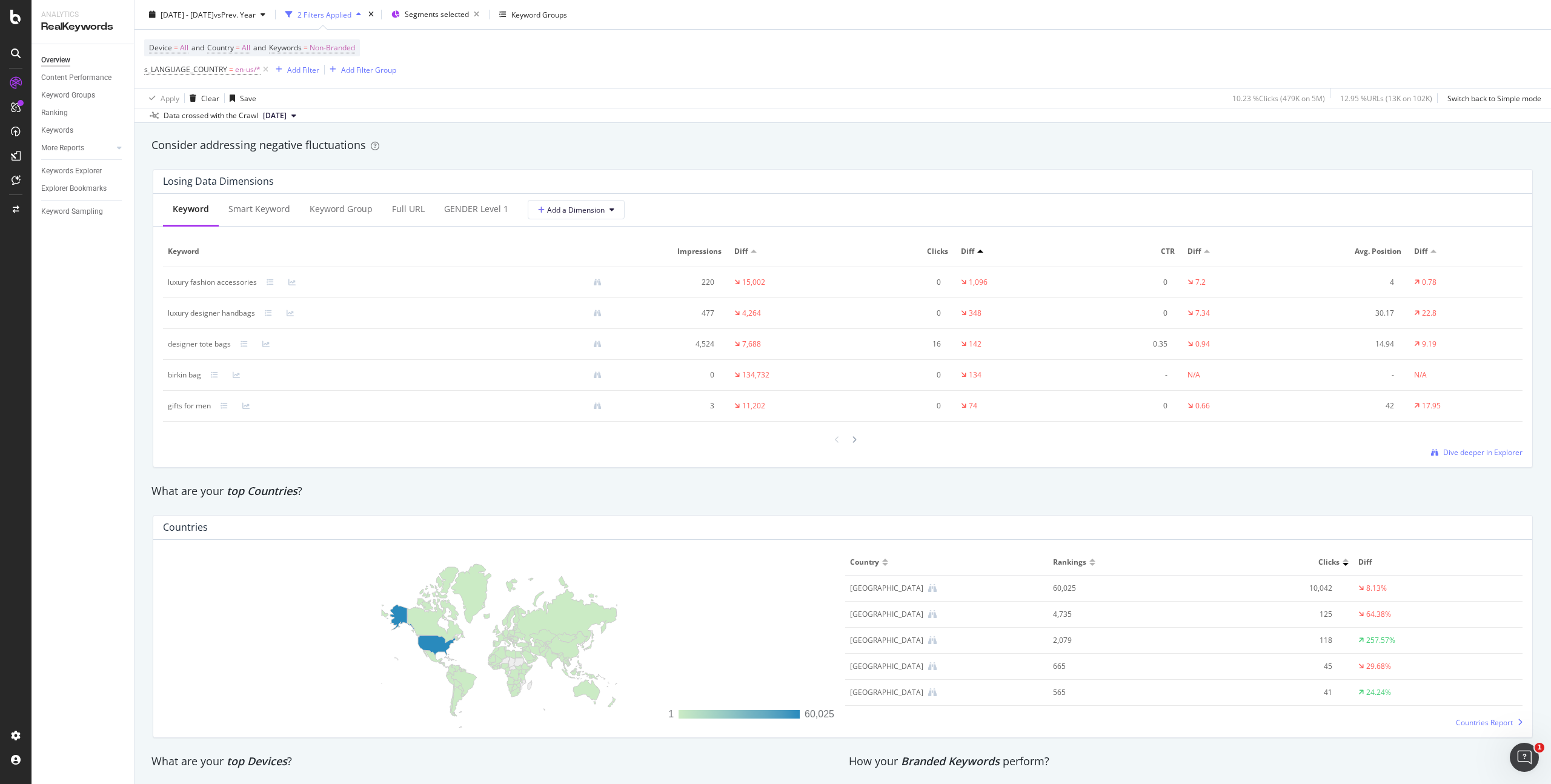
scroll to position [1394, 0]
click at [931, 247] on th "Clicks" at bounding box center [900, 254] width 113 height 31
click at [935, 252] on span "Clicks" at bounding box center [898, 254] width 101 height 11
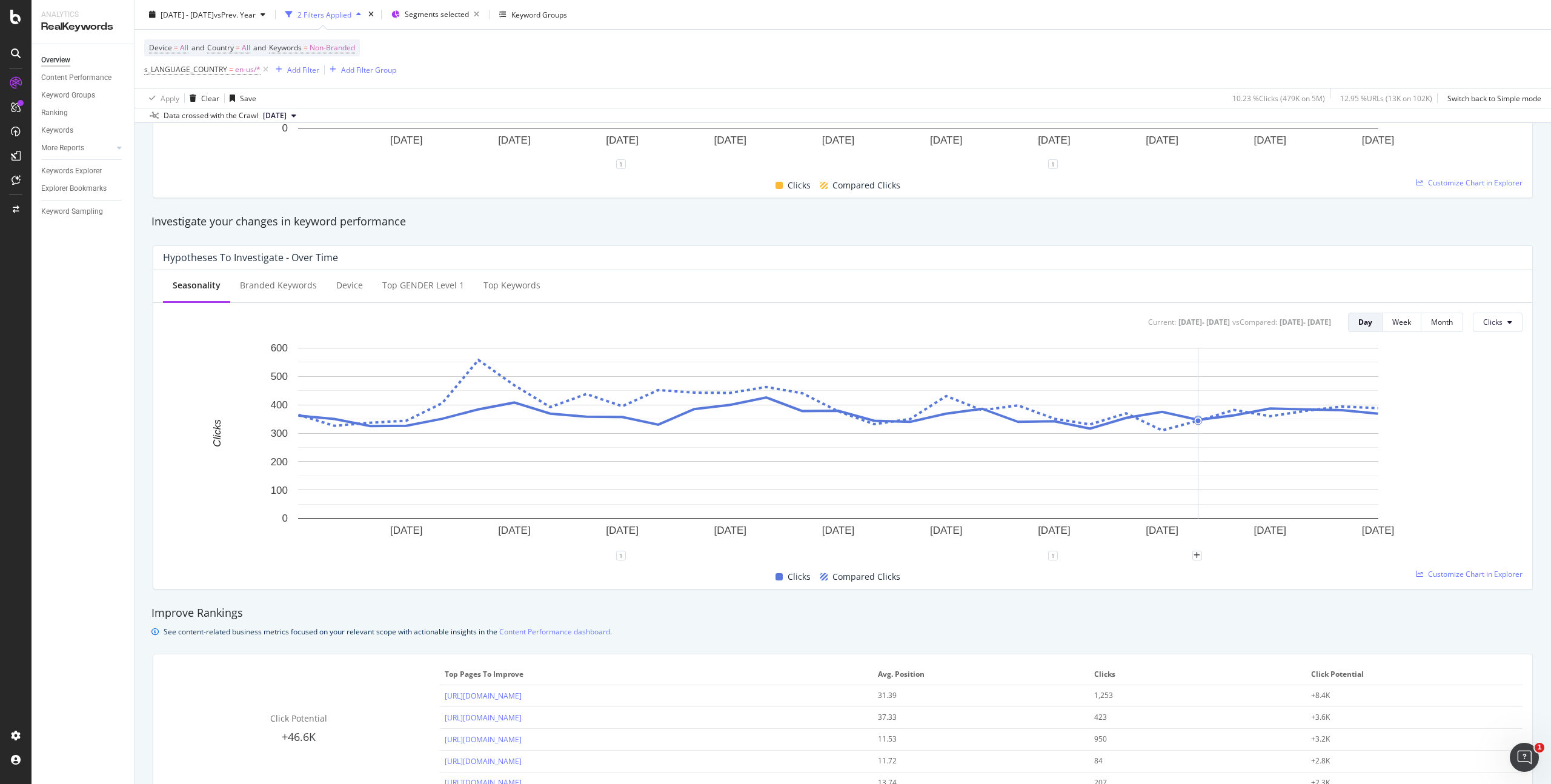
scroll to position [289, 0]
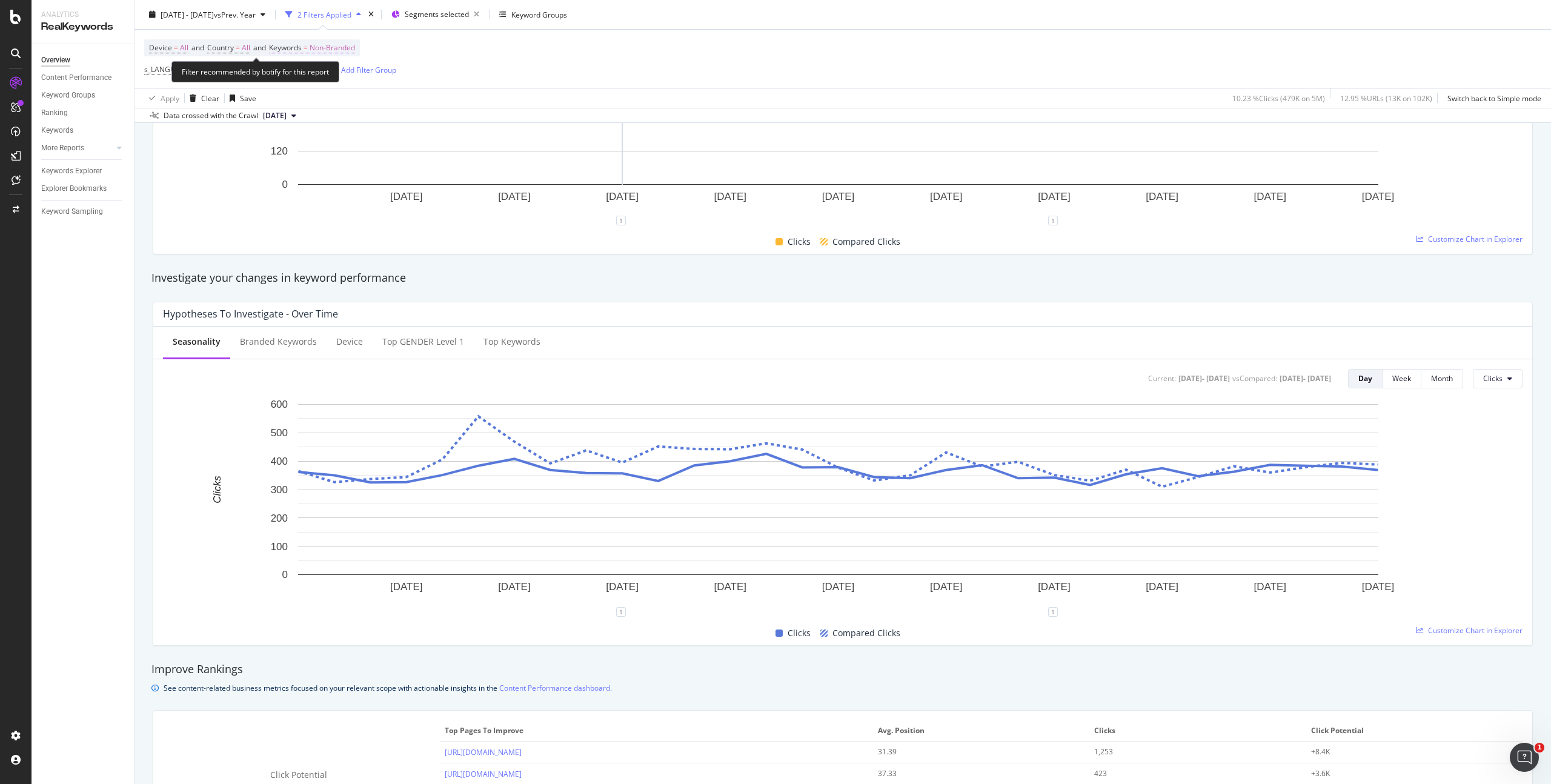
click at [348, 45] on span "Non-Branded" at bounding box center [332, 48] width 46 height 17
click at [329, 85] on button "Non-Branded" at bounding box center [319, 76] width 65 height 20
click at [332, 164] on div "All" at bounding box center [359, 171] width 143 height 18
drag, startPoint x: 418, startPoint y: 102, endPoint x: 1530, endPoint y: 179, distance: 1114.7
click at [418, 102] on div "Apply" at bounding box center [410, 101] width 19 height 10
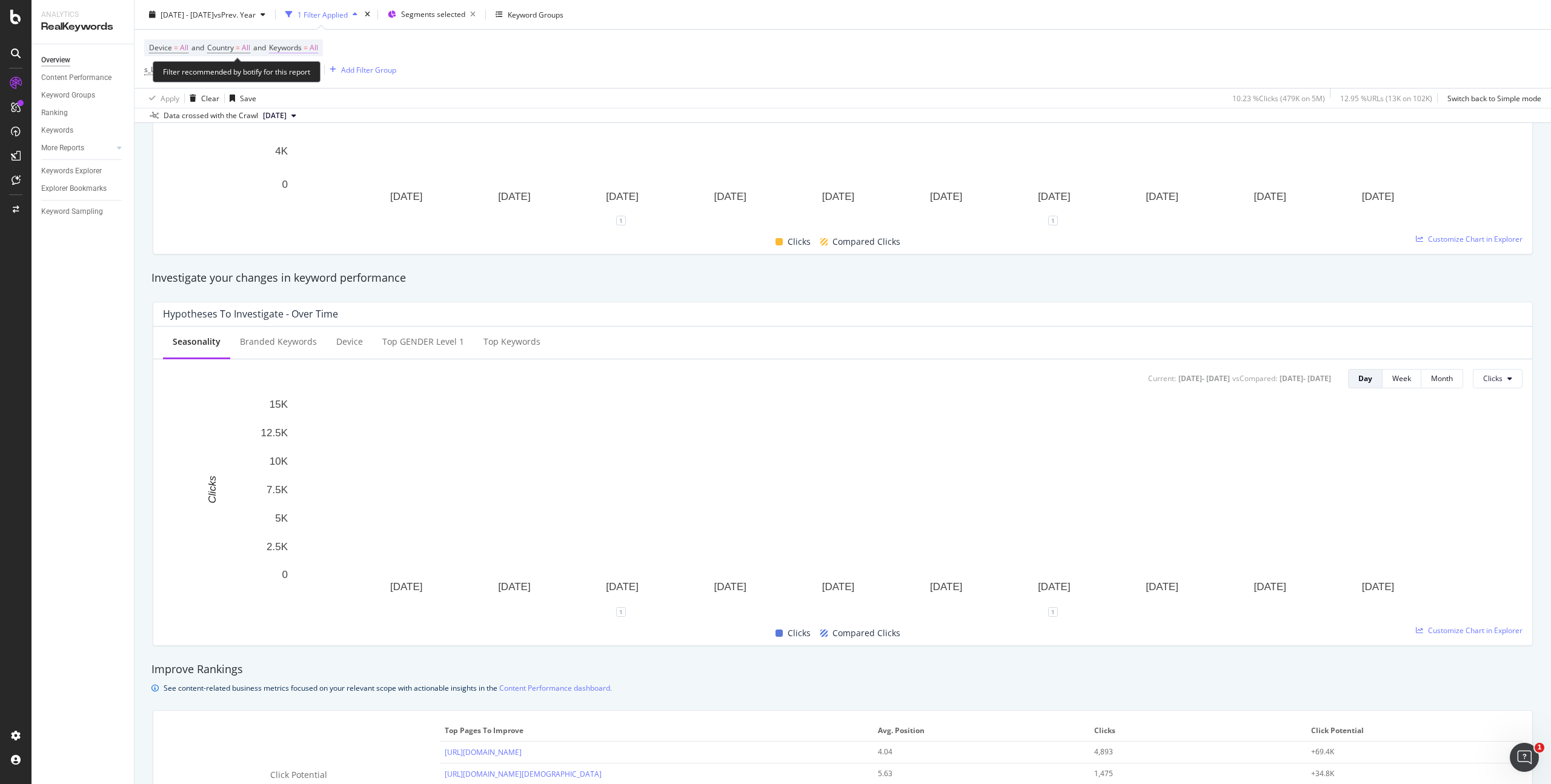
click at [318, 49] on span "All" at bounding box center [314, 48] width 8 height 17
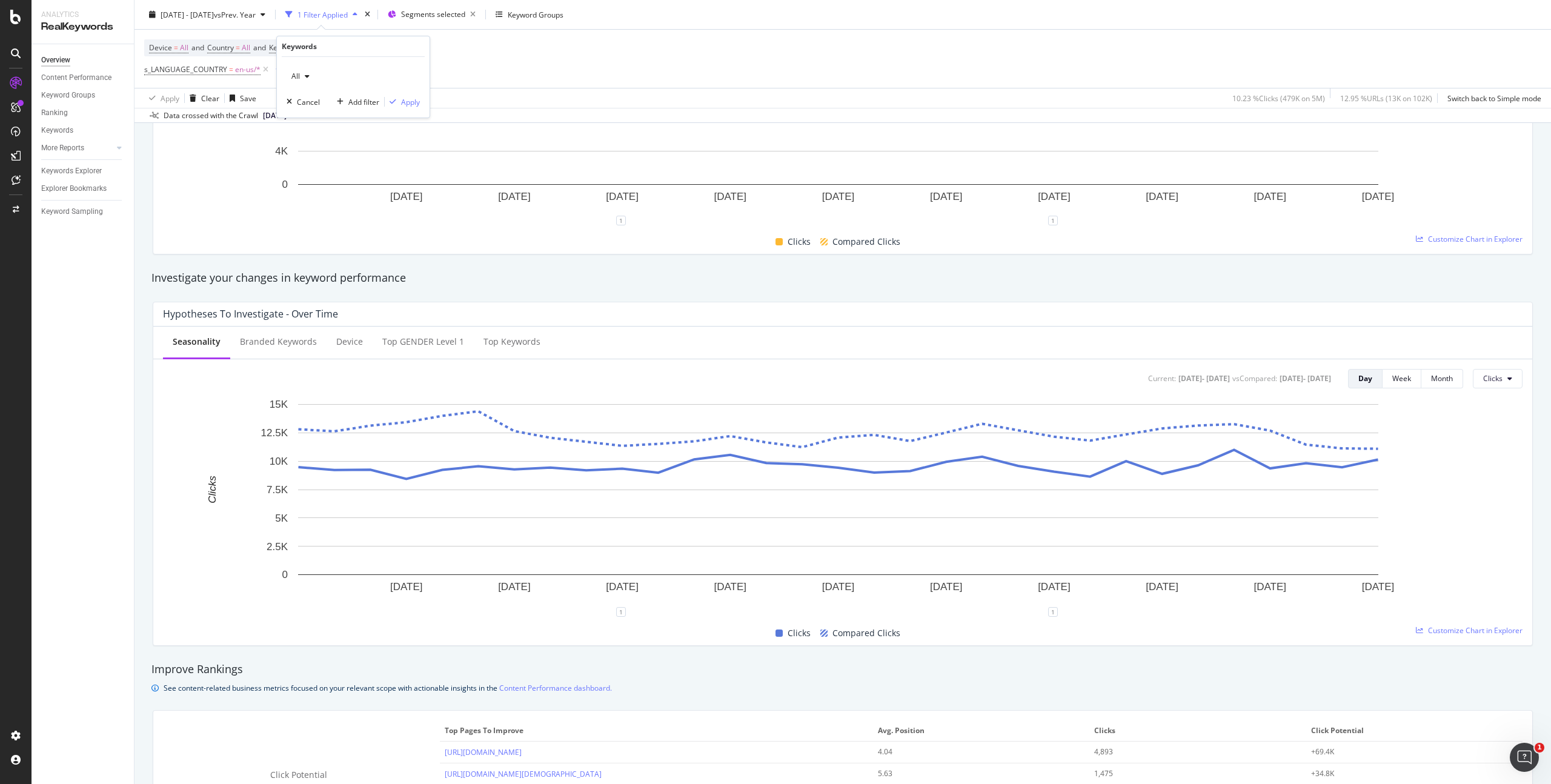
drag, startPoint x: 296, startPoint y: 76, endPoint x: 305, endPoint y: 79, distance: 9.5
click at [296, 76] on span "All" at bounding box center [293, 75] width 13 height 10
click at [331, 97] on span "Non-Branded" at bounding box center [359, 101] width 124 height 11
click at [416, 104] on div "Apply" at bounding box center [410, 101] width 19 height 10
click at [609, 82] on div "Device = All and Country = All and Keywords = All s_LANGUAGE_COUNTRY = en-us/* …" at bounding box center [843, 58] width 1397 height 58
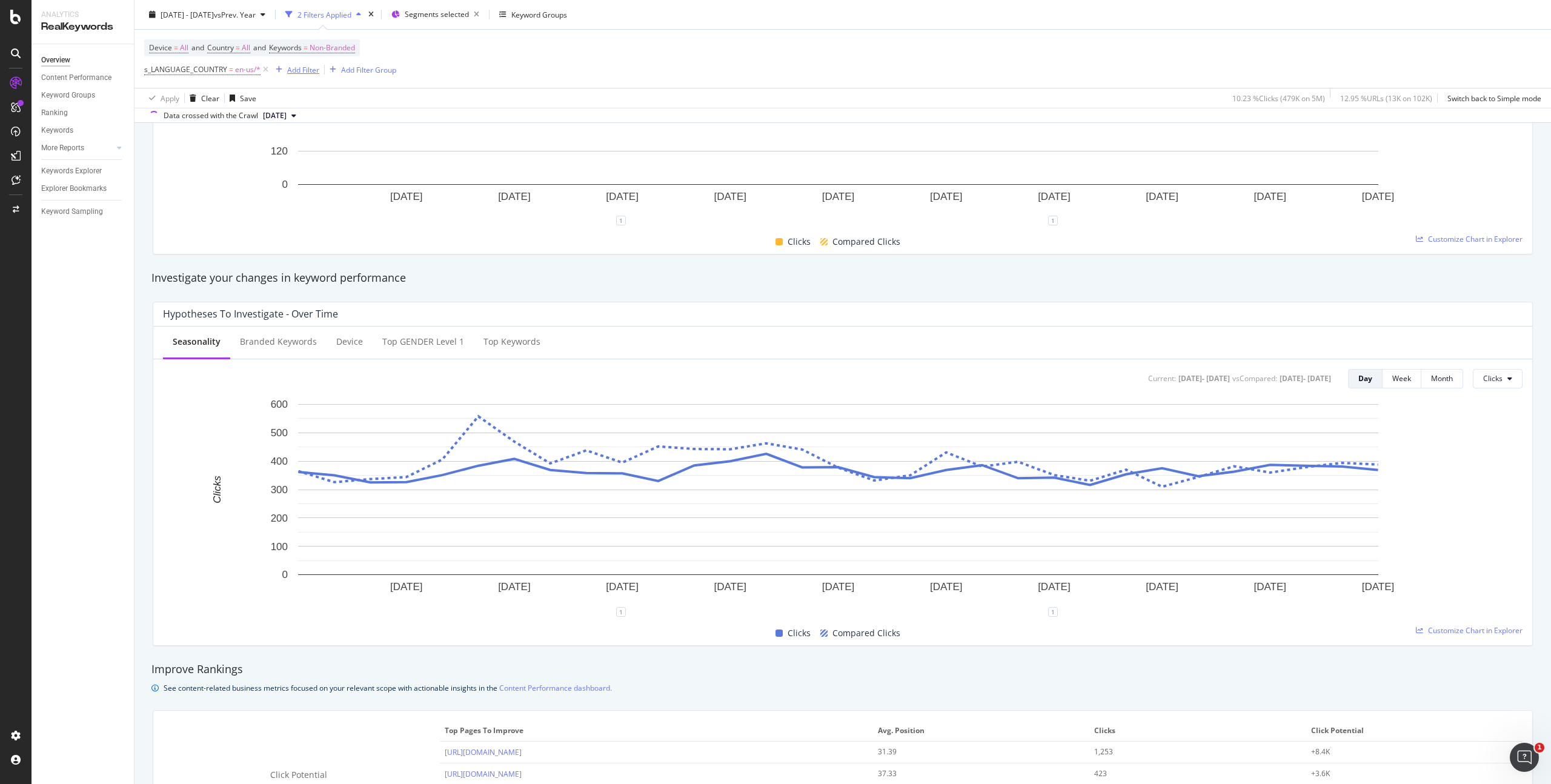
click at [303, 68] on div "Add Filter" at bounding box center [304, 68] width 32 height 10
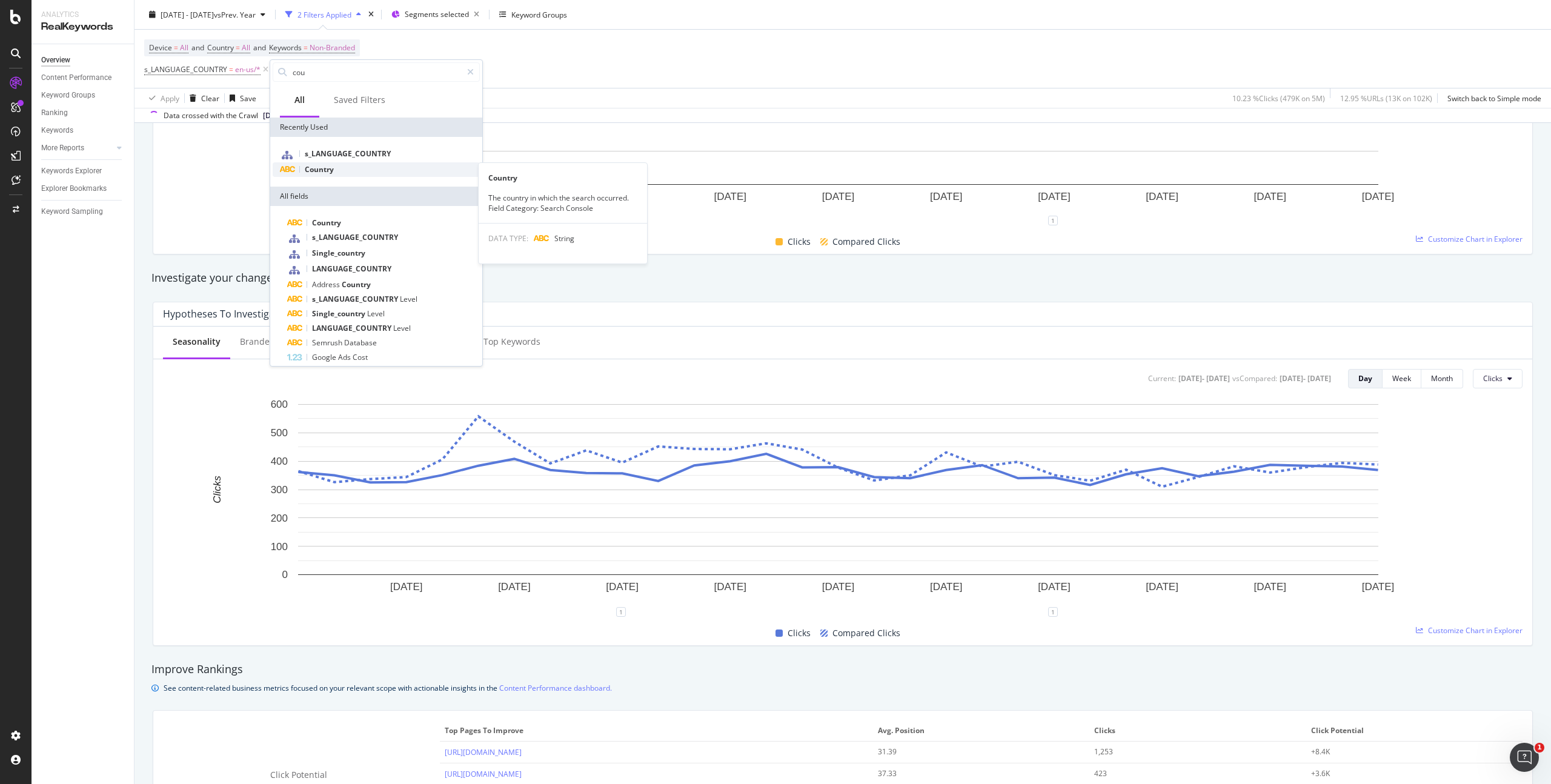
click at [344, 172] on div "Country" at bounding box center [376, 170] width 208 height 14
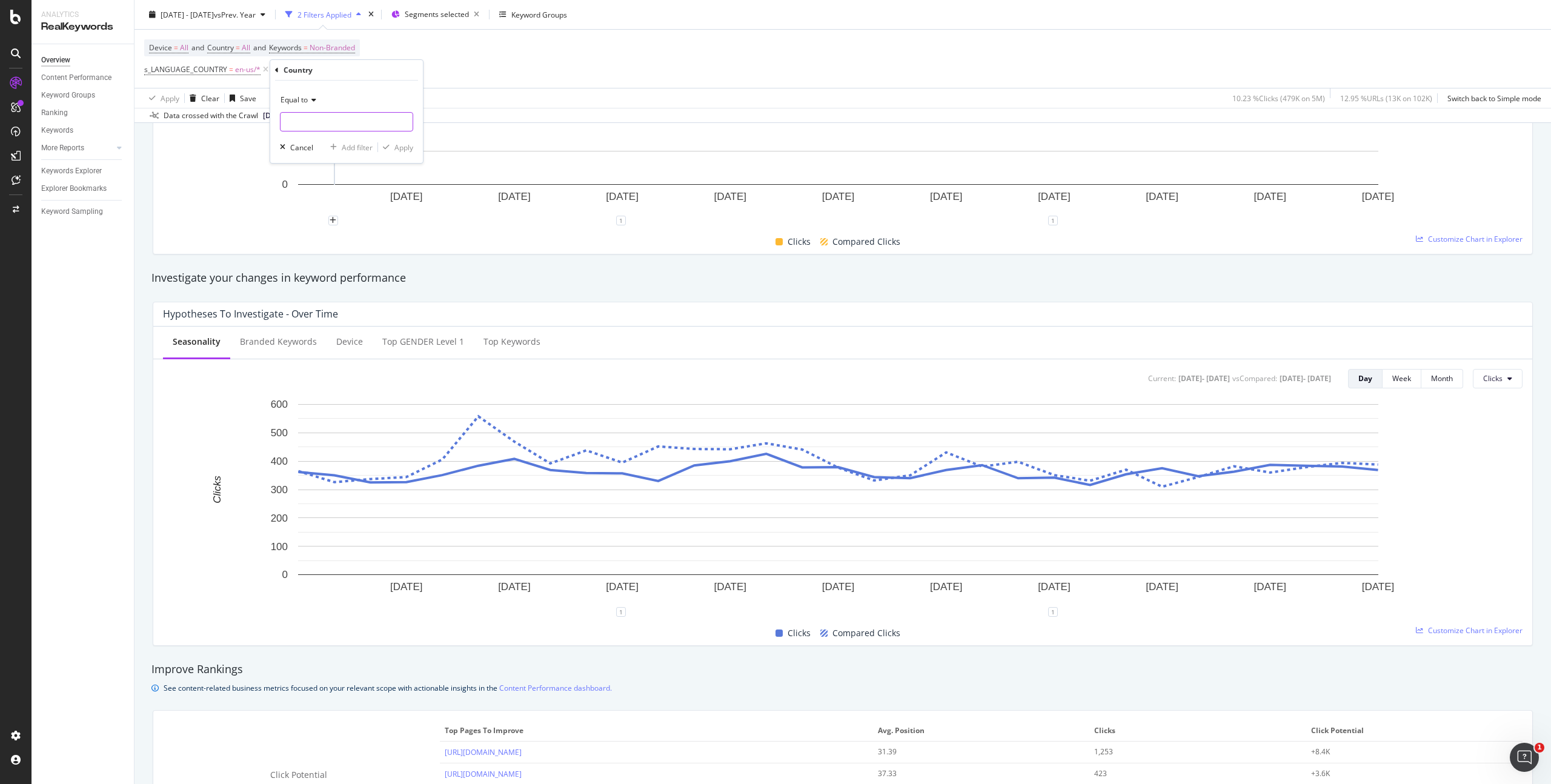
click at [314, 114] on input "text" at bounding box center [346, 122] width 132 height 20
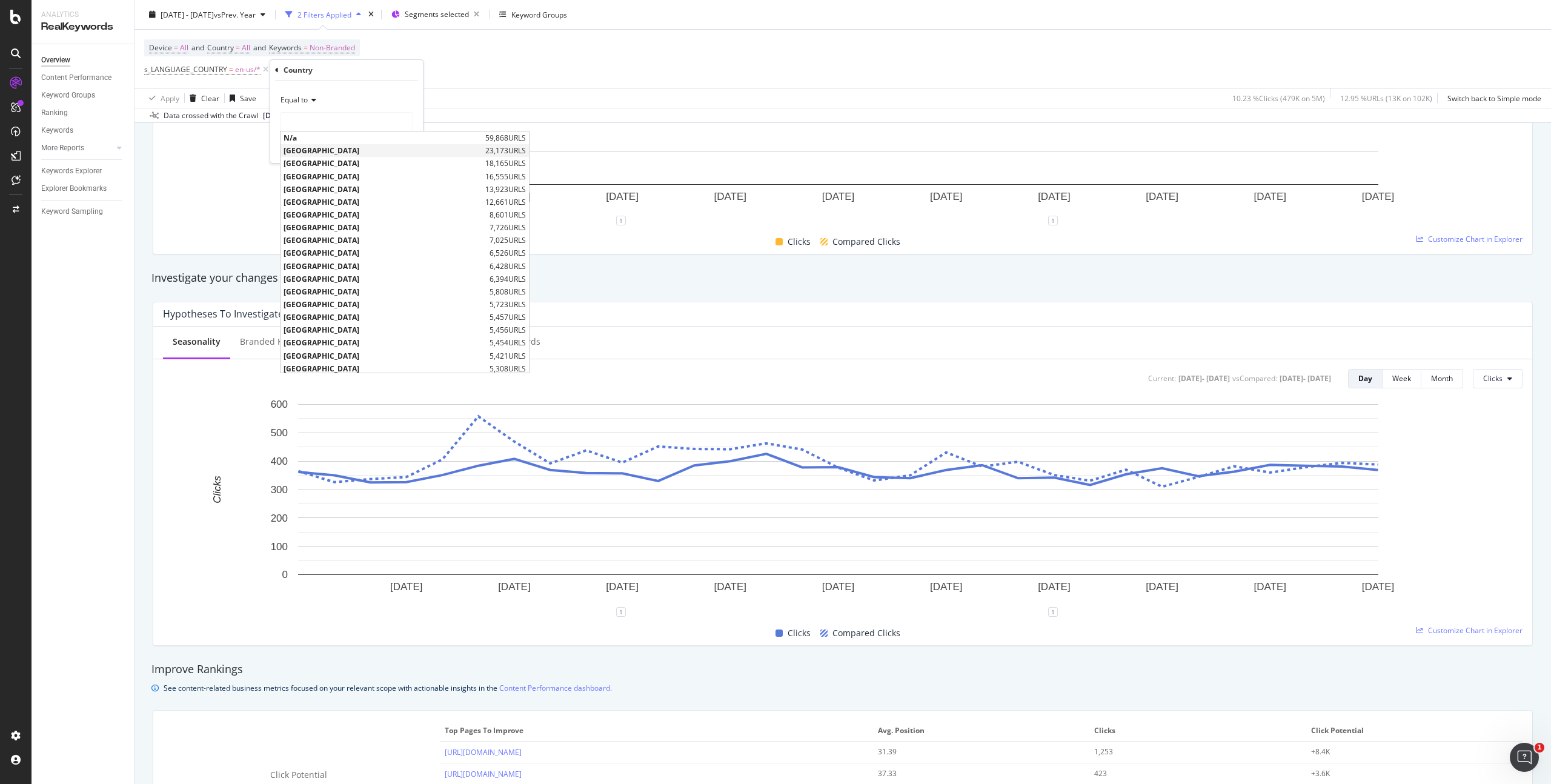
click at [321, 147] on span "[GEOGRAPHIC_DATA]" at bounding box center [383, 150] width 199 height 10
type input "[GEOGRAPHIC_DATA]"
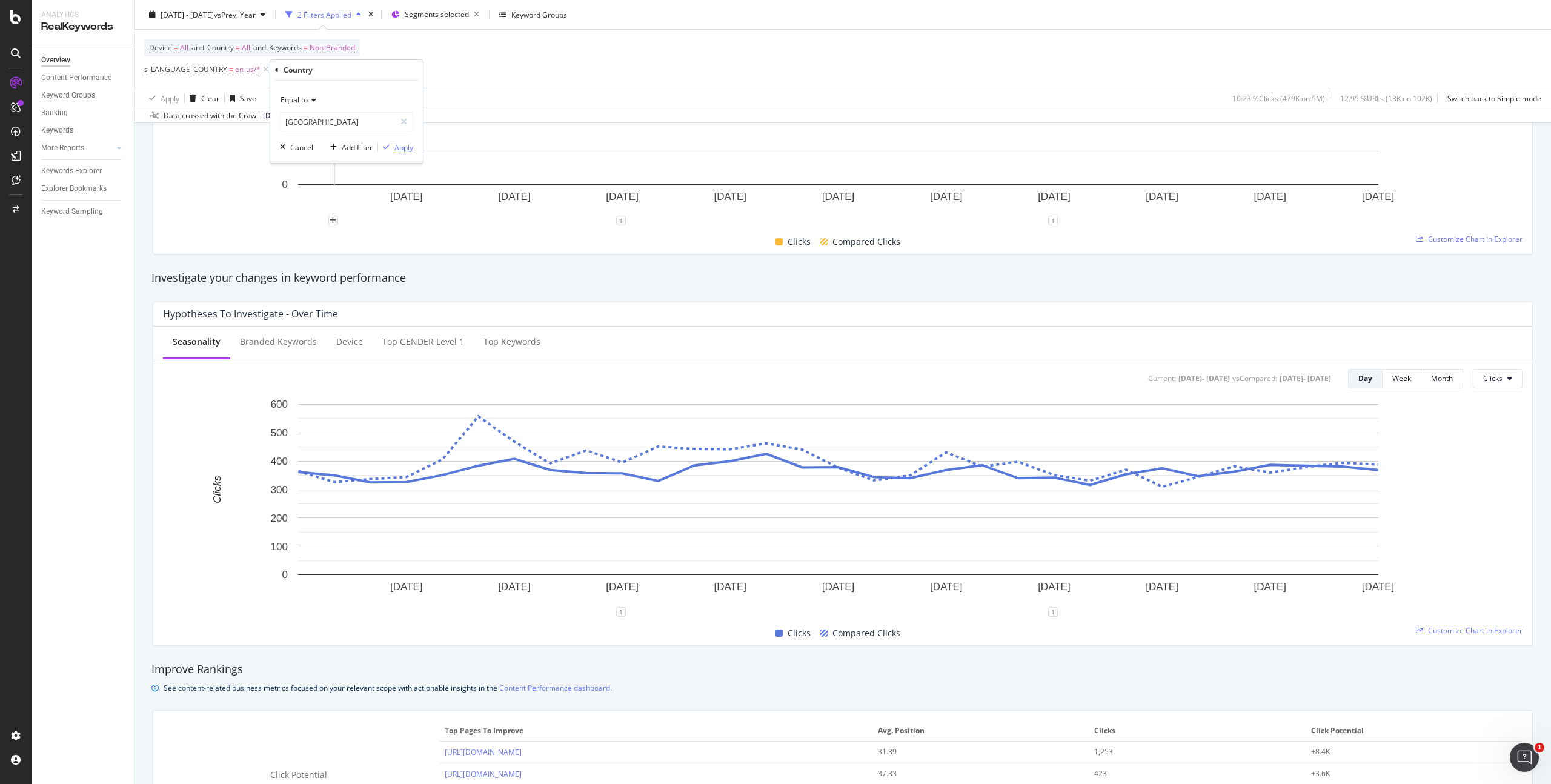
click at [406, 148] on div "Apply" at bounding box center [403, 146] width 19 height 10
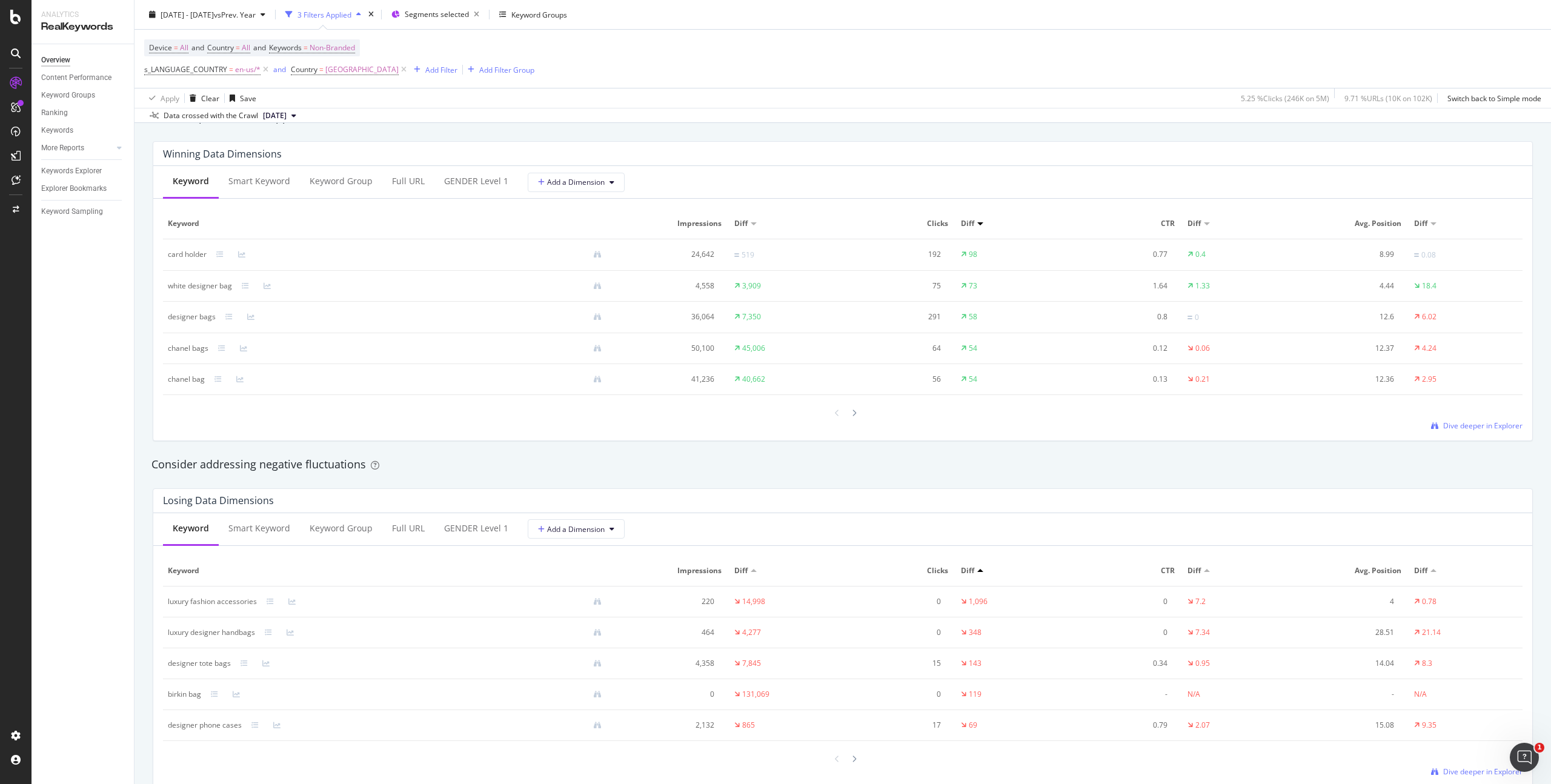
scroll to position [1100, 0]
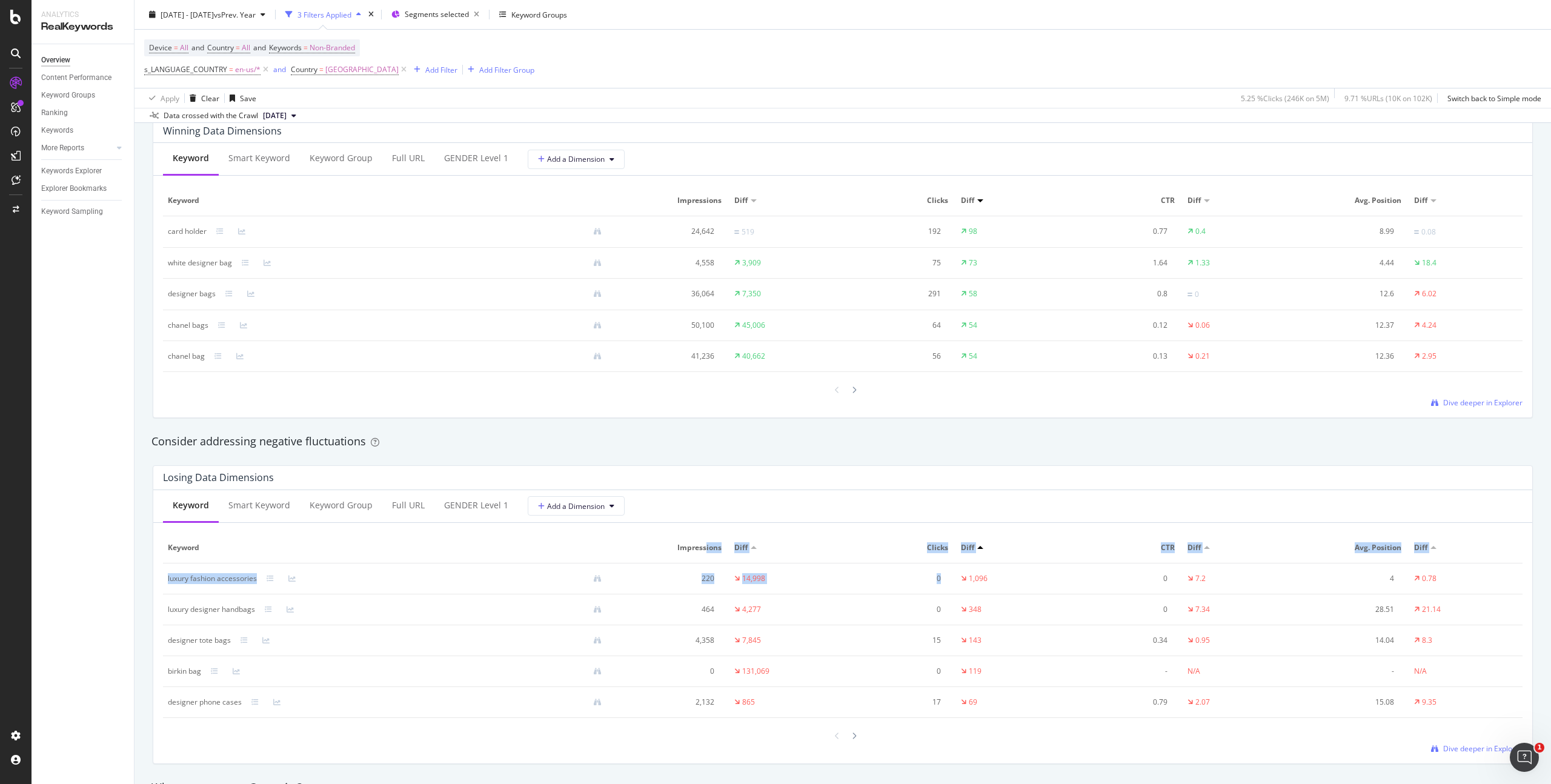
drag, startPoint x: 892, startPoint y: 557, endPoint x: 1054, endPoint y: 568, distance: 162.4
click at [1055, 569] on table "Keyword Impressions Diff Clicks Diff CTR Diff Avg. Position Diff luxury fashion…" at bounding box center [842, 625] width 1360 height 185
click at [1045, 565] on td "1,096" at bounding box center [1013, 578] width 113 height 31
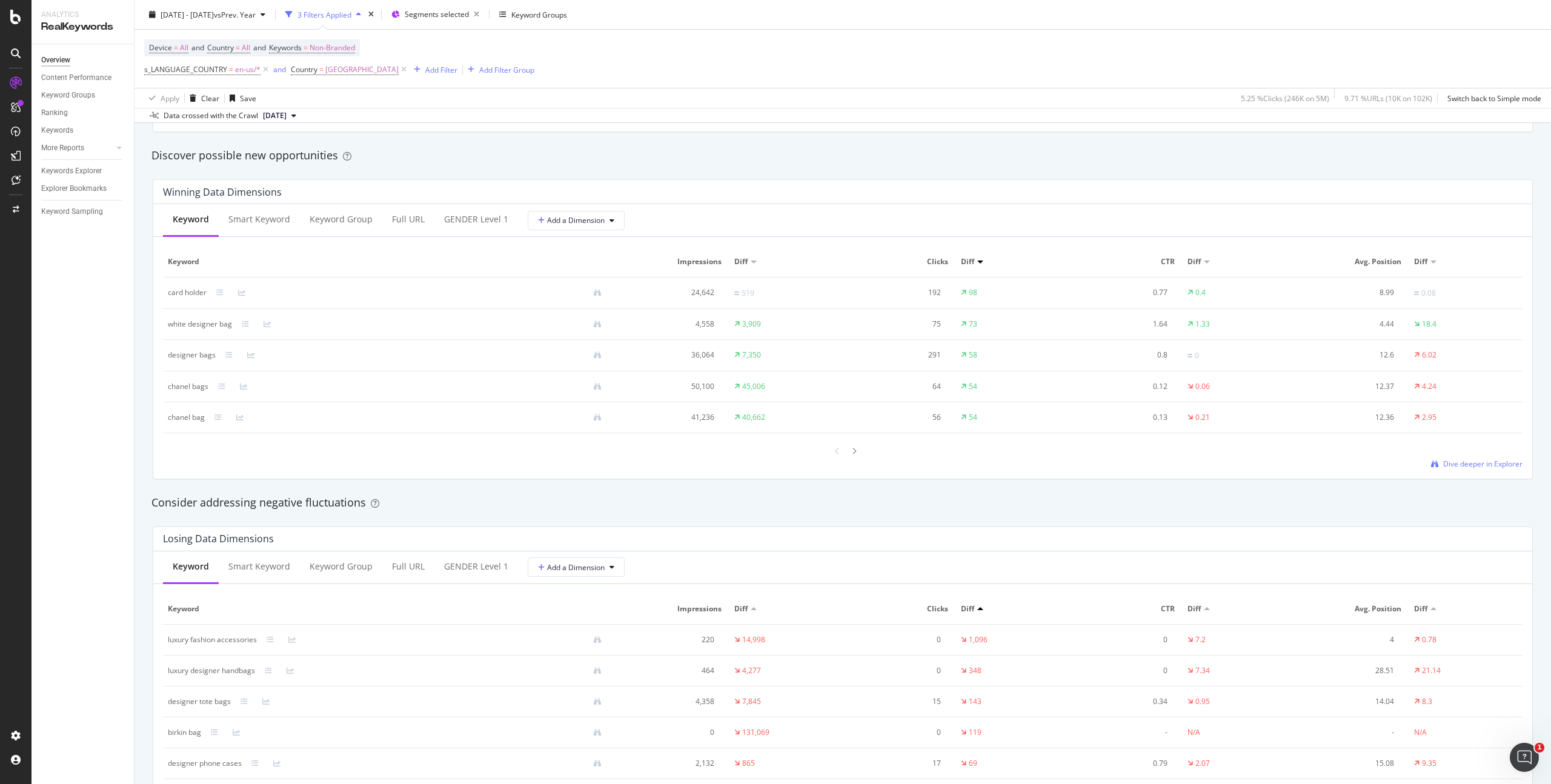
scroll to position [0, 0]
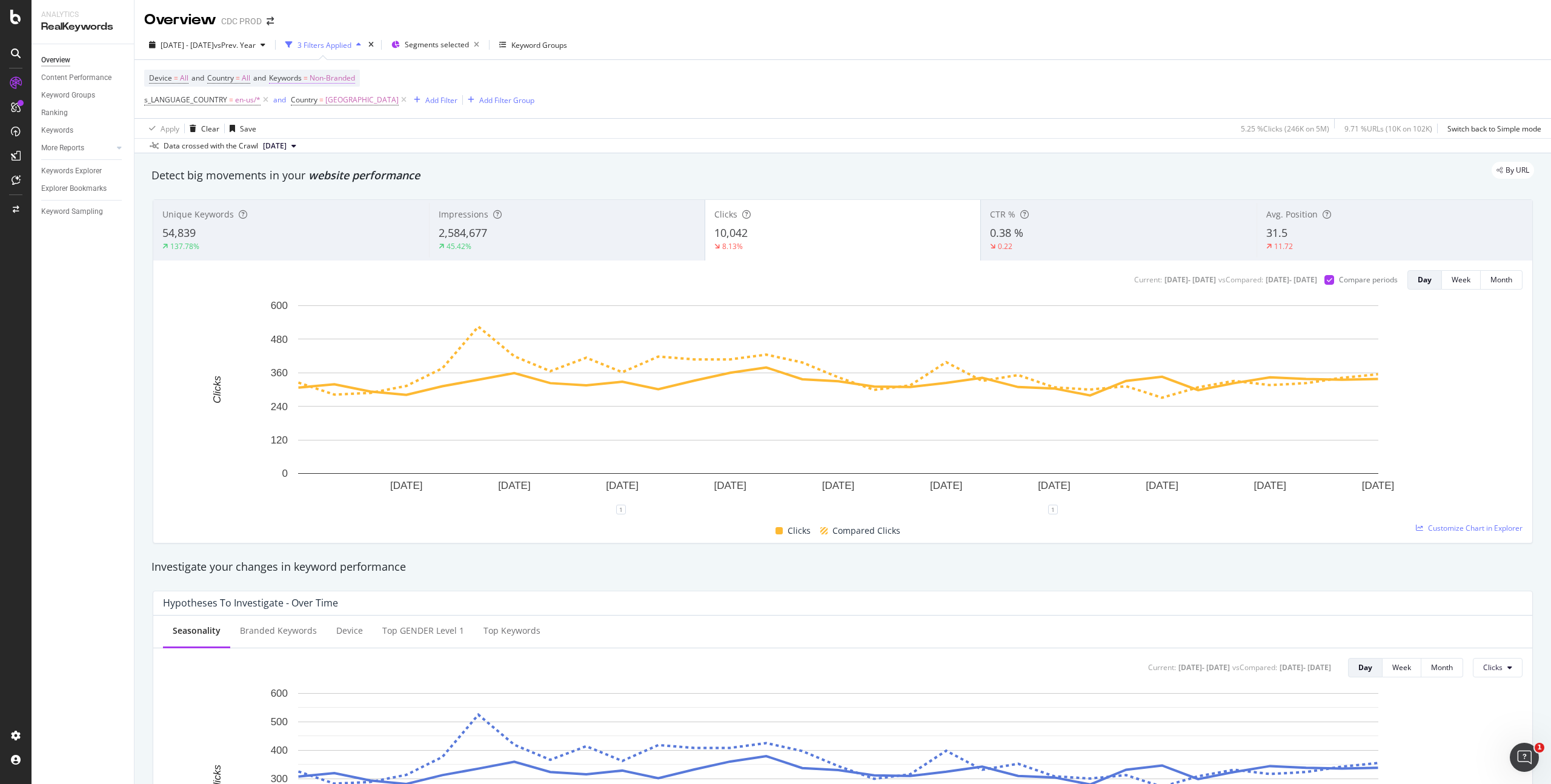
click at [409, 101] on icon at bounding box center [403, 100] width 10 height 12
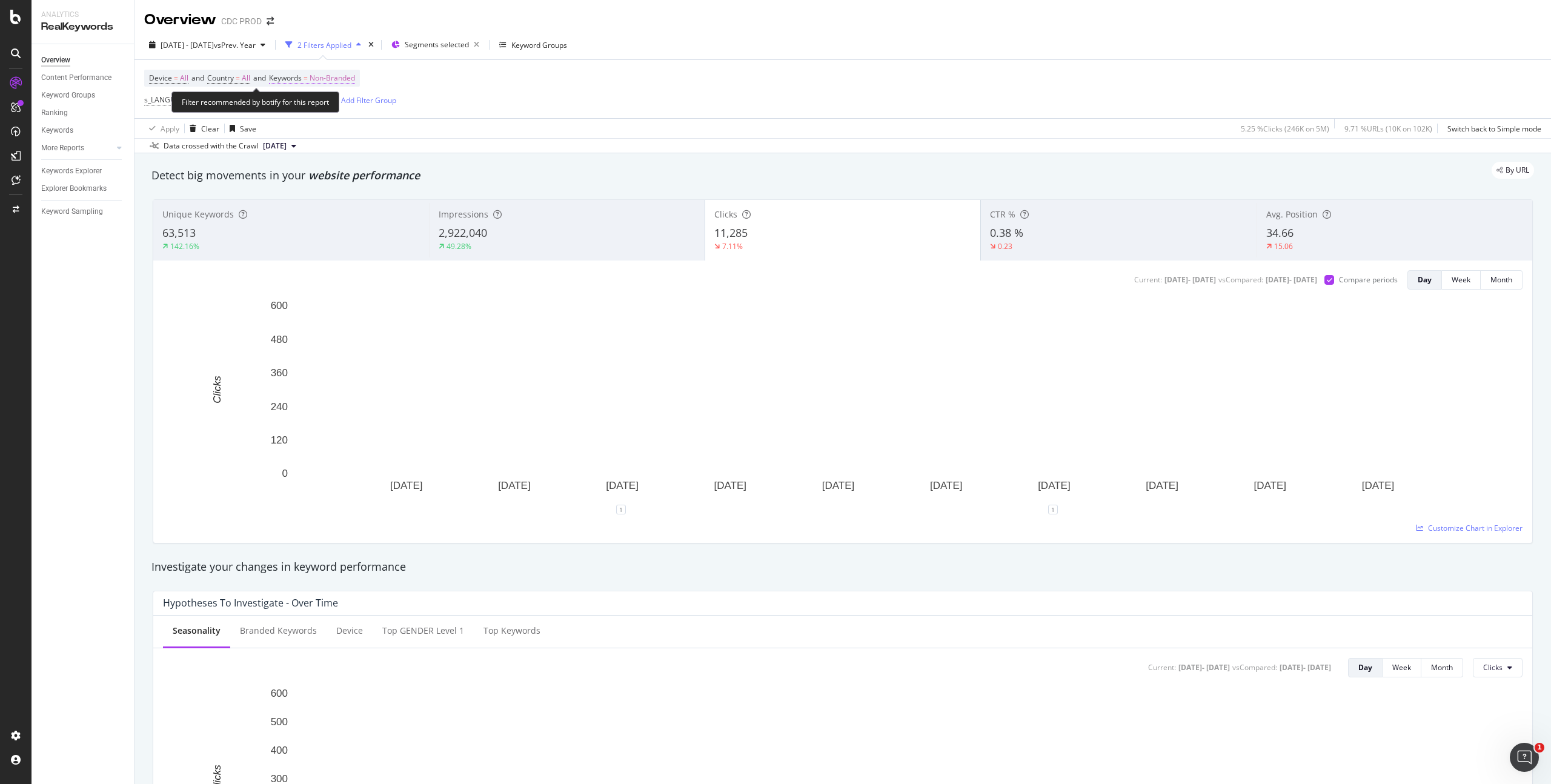
click at [346, 81] on span "Non-Branded" at bounding box center [332, 78] width 46 height 17
click at [319, 105] on span "Non-Branded" at bounding box center [312, 106] width 50 height 10
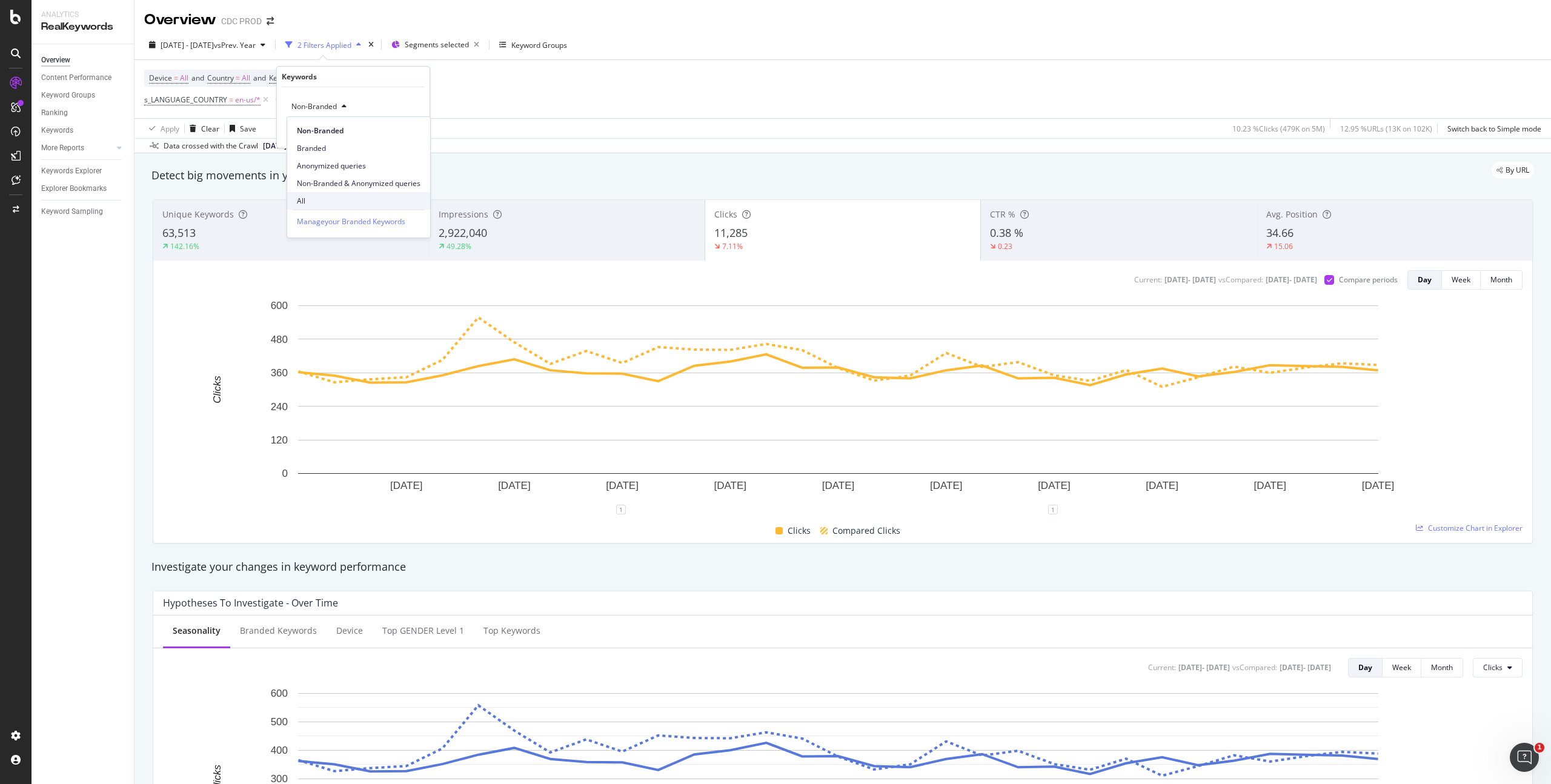
click at [327, 201] on span "All" at bounding box center [359, 201] width 124 height 11
click at [409, 133] on div "Apply" at bounding box center [410, 132] width 19 height 10
click at [740, 137] on div "Apply Clear Save 10.23 % Clicks ( 479K on 5M ) 12.95 % URLs ( 13K on 102K ) Swi…" at bounding box center [843, 128] width 1417 height 20
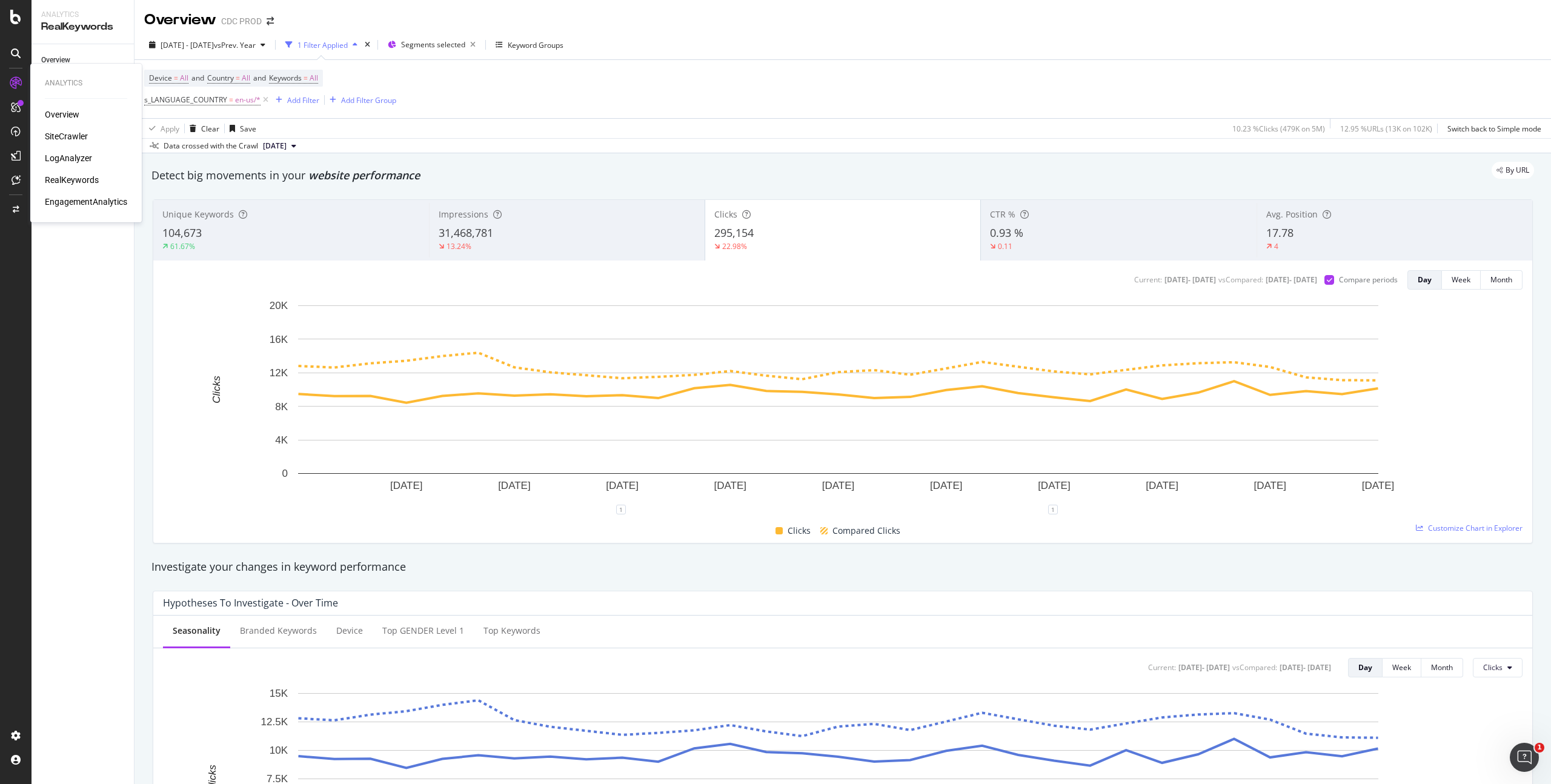
click at [69, 137] on div "SiteCrawler" at bounding box center [66, 136] width 43 height 12
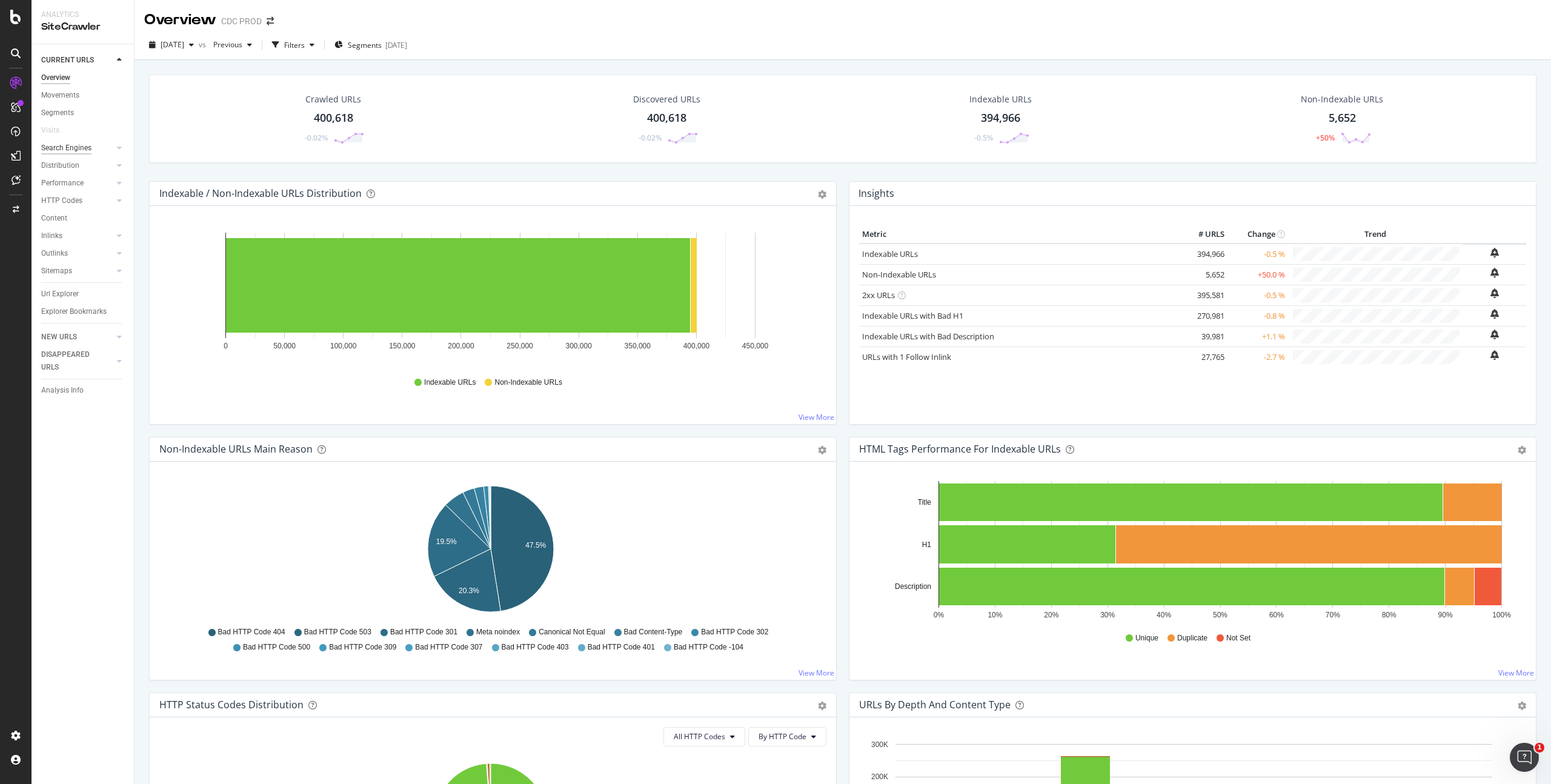
click at [77, 146] on div "Search Engines" at bounding box center [66, 148] width 50 height 13
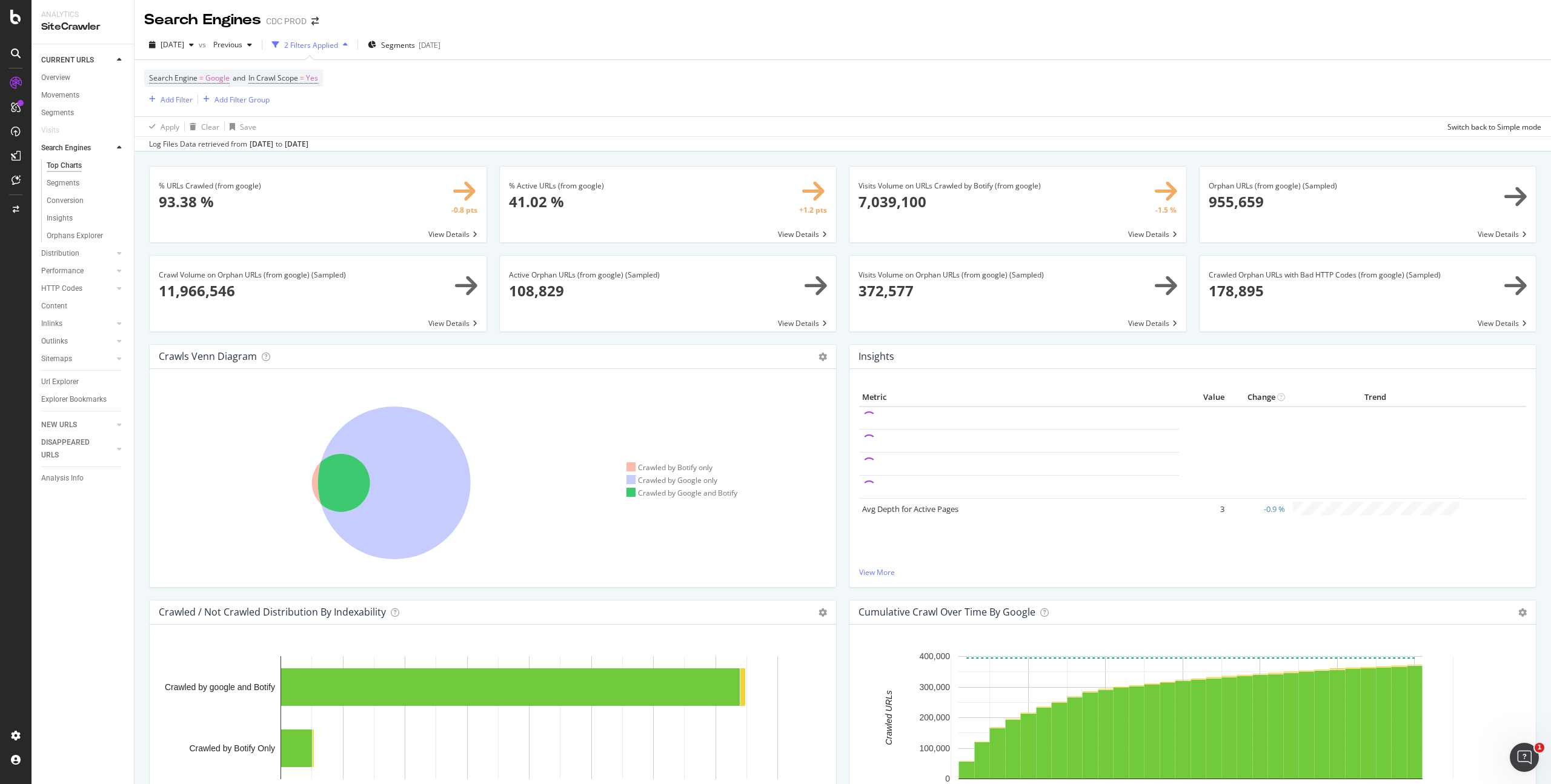
click at [338, 45] on div "2 Filters Applied" at bounding box center [311, 45] width 54 height 10
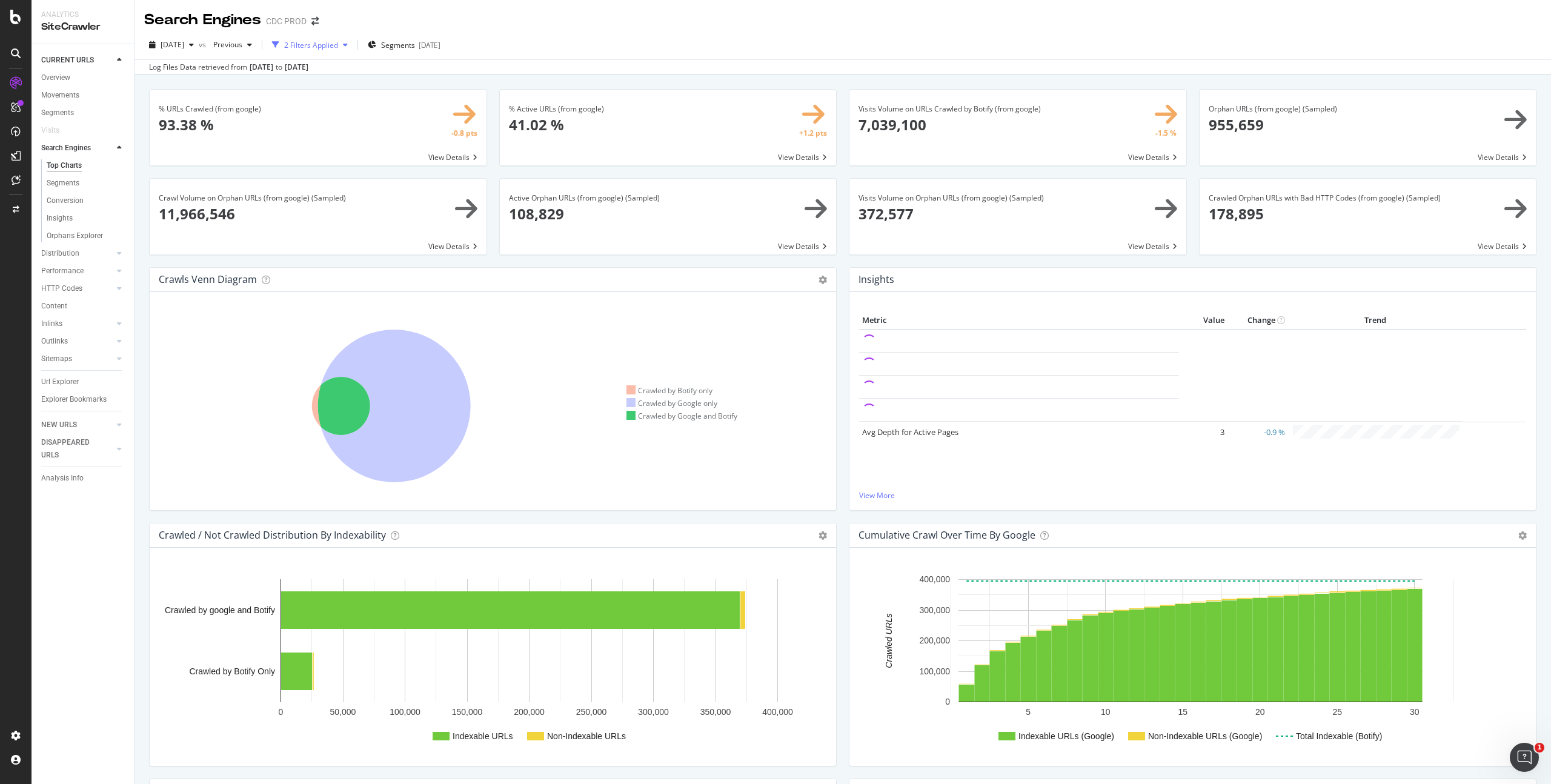
click at [338, 45] on div "2 Filters Applied" at bounding box center [311, 45] width 54 height 10
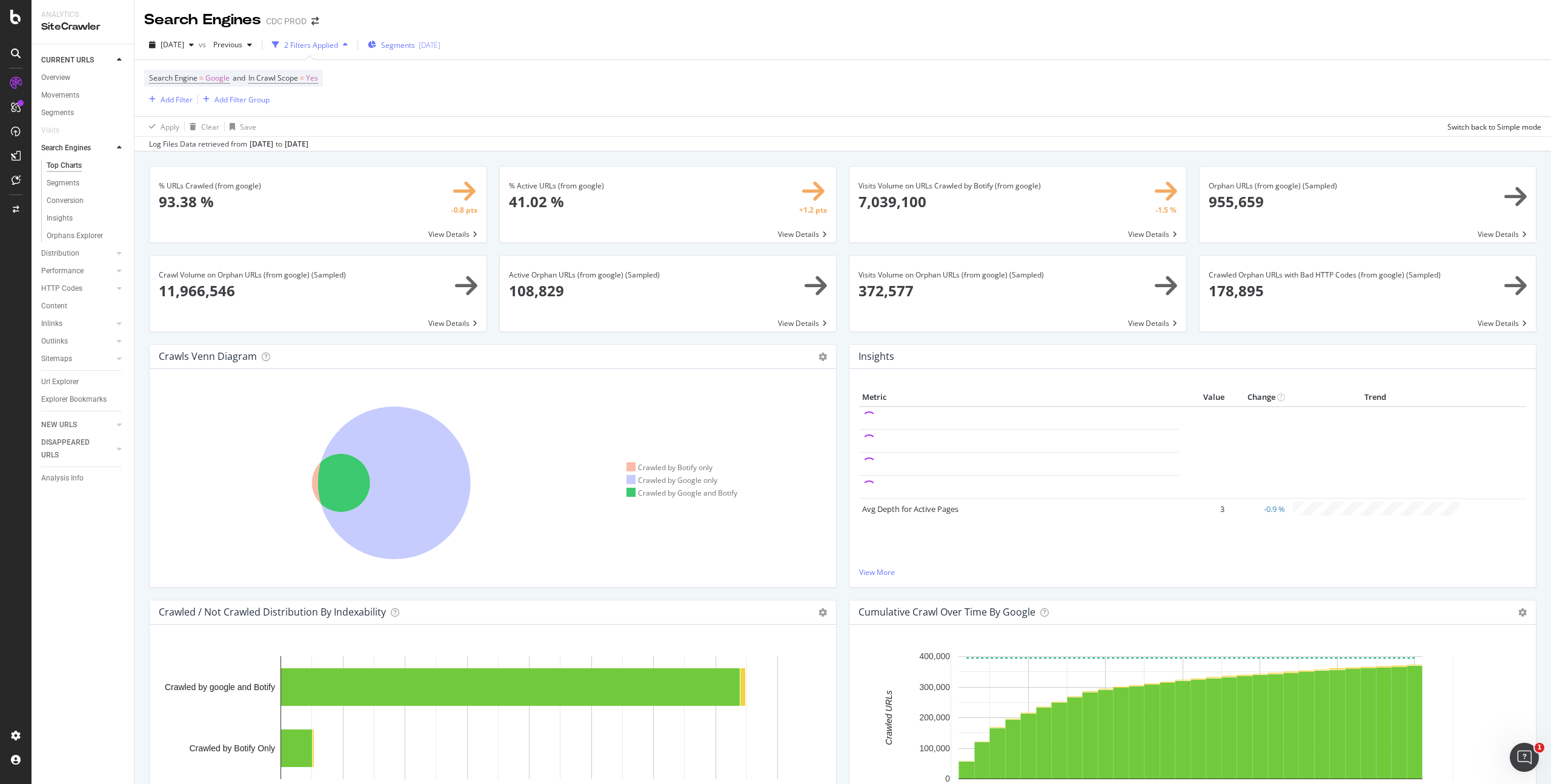
click at [409, 44] on span "Segments" at bounding box center [398, 45] width 34 height 10
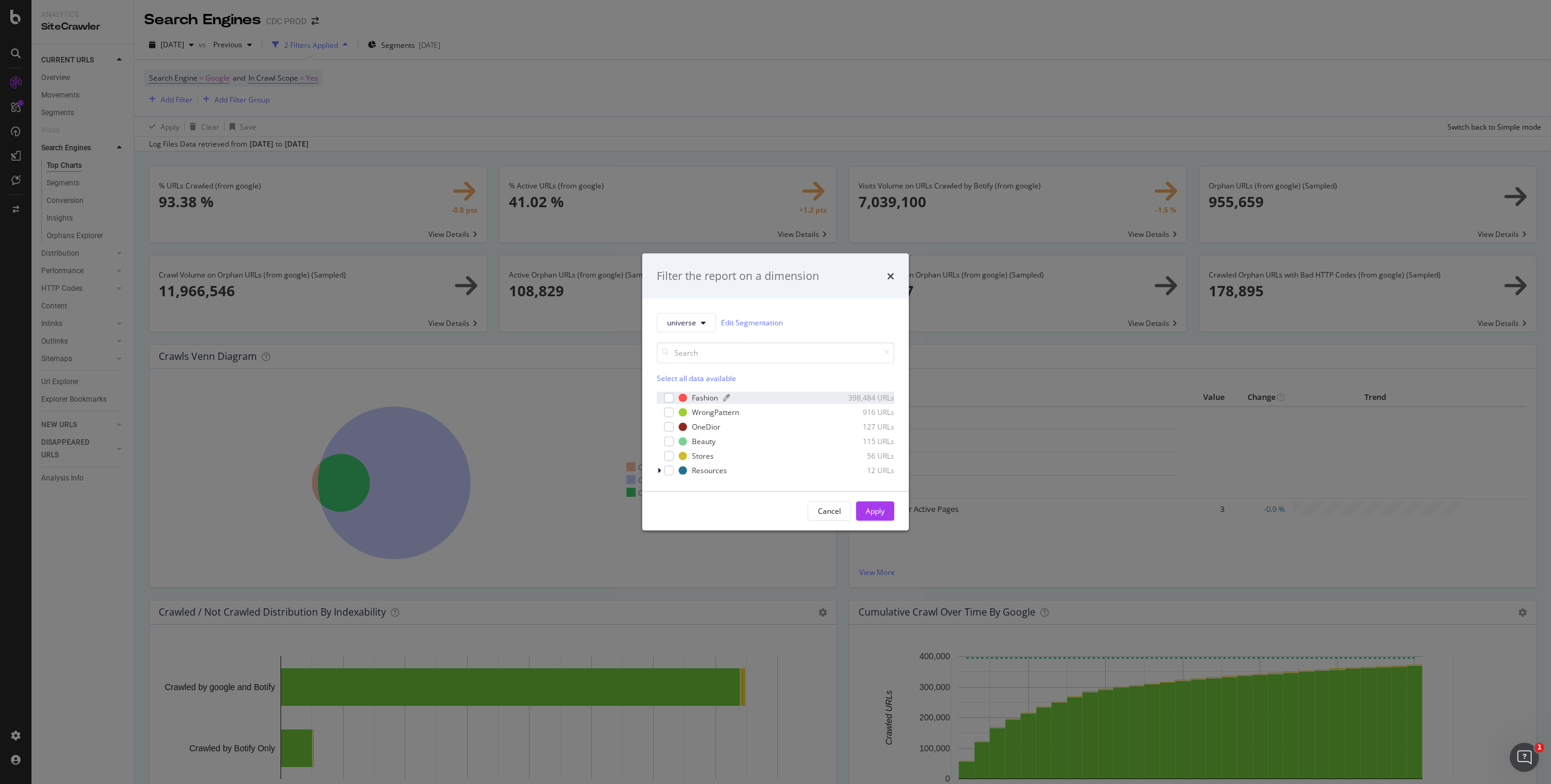
click at [703, 392] on div "Fashion" at bounding box center [705, 397] width 26 height 10
click at [708, 425] on div "OneDior" at bounding box center [706, 426] width 29 height 10
click at [885, 511] on button "Apply" at bounding box center [875, 511] width 38 height 20
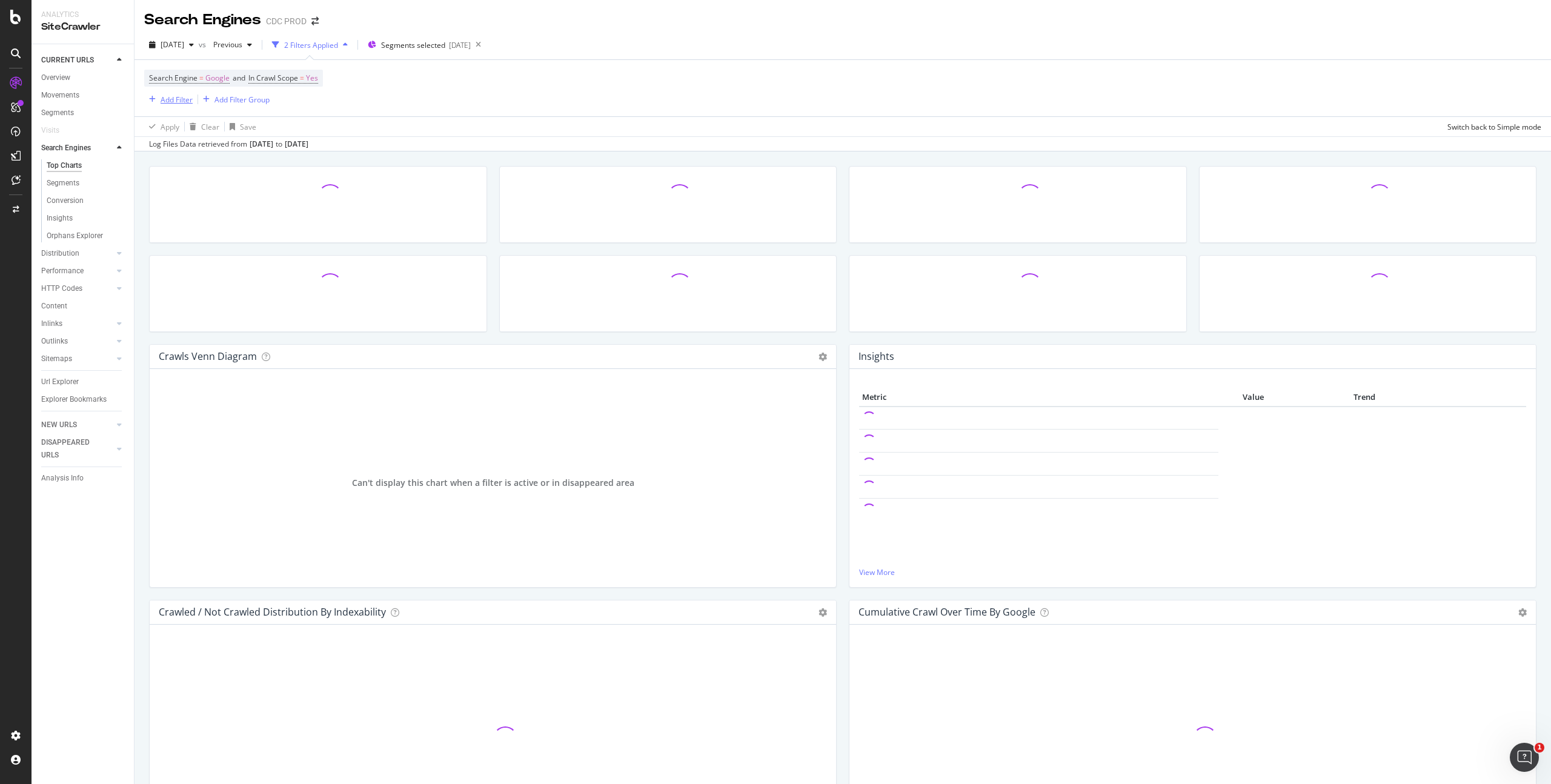
click at [176, 101] on div "Add Filter" at bounding box center [177, 99] width 32 height 10
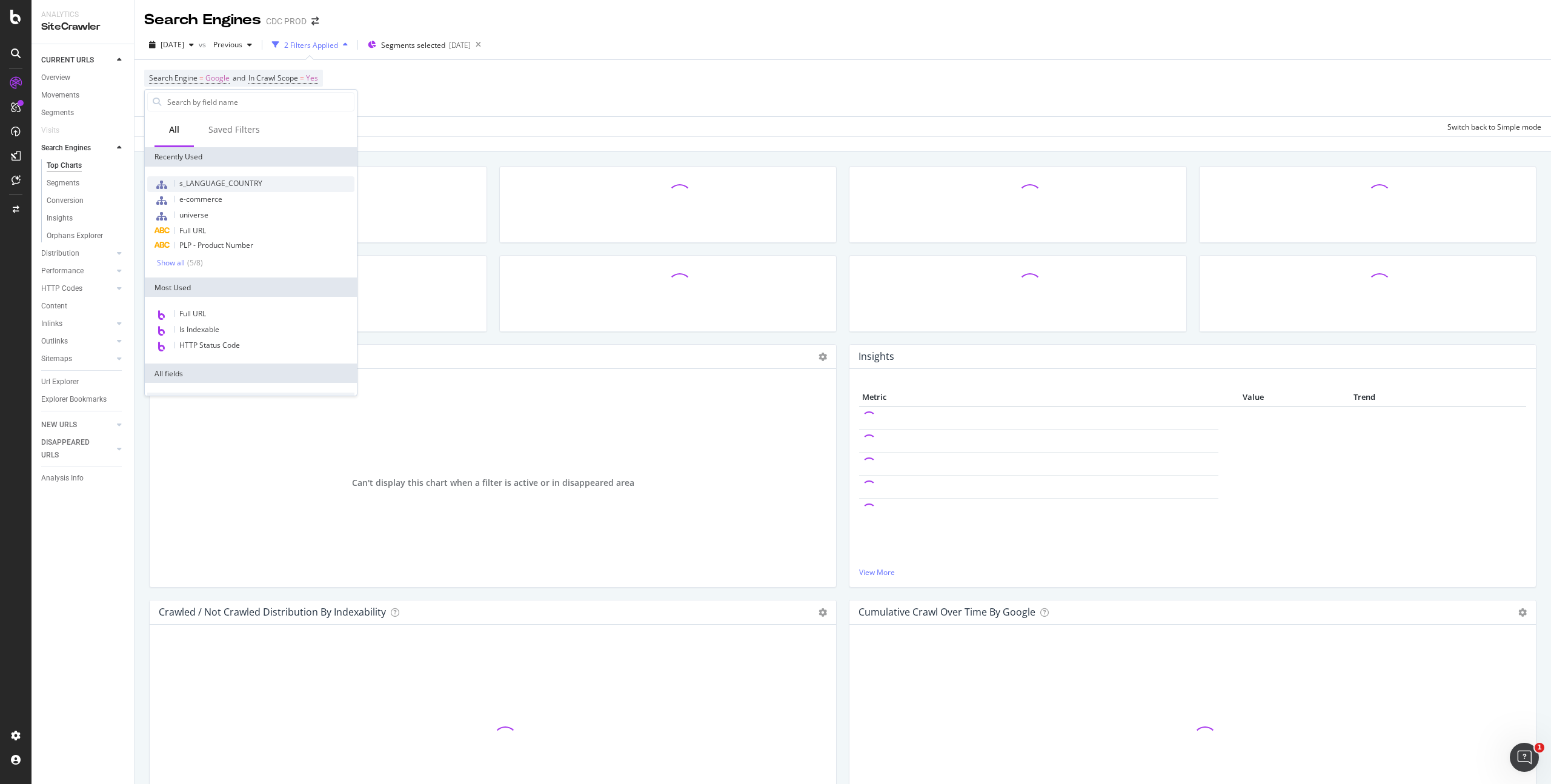
click at [234, 181] on span "s_LANGUAGE_COUNTRY" at bounding box center [221, 182] width 83 height 10
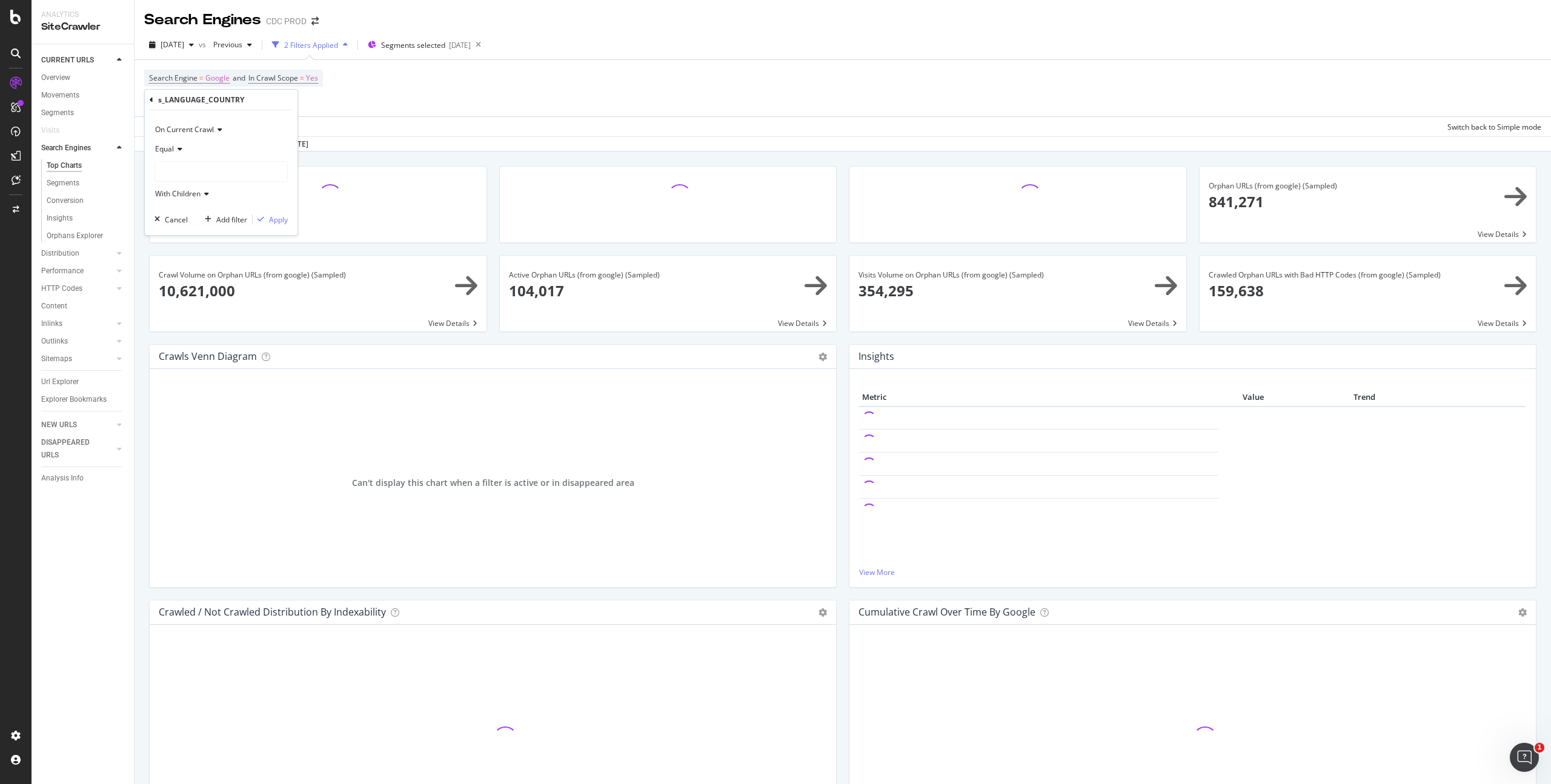
click at [201, 162] on div "Equal With Children" at bounding box center [221, 171] width 133 height 64
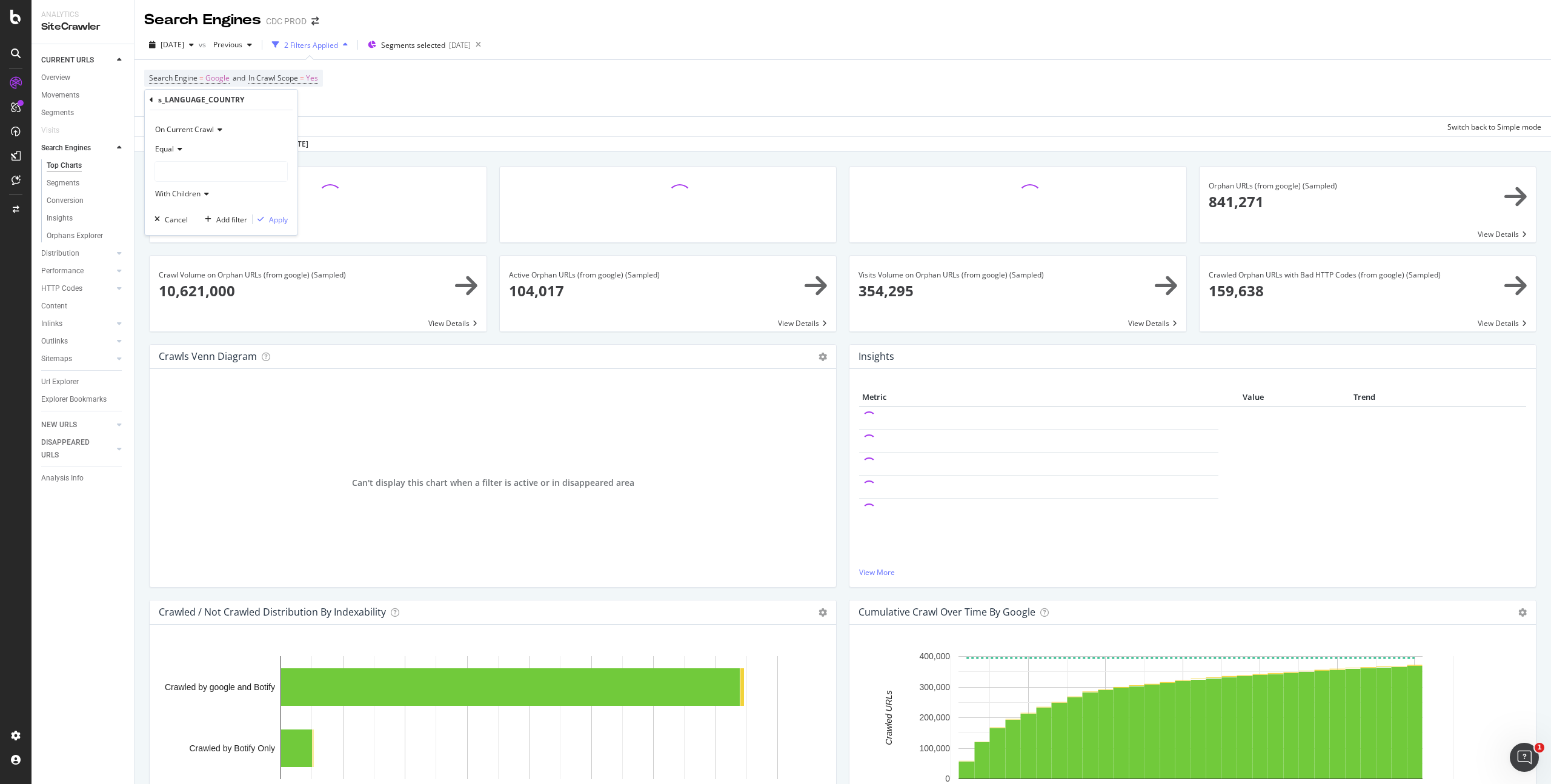
click at [199, 174] on div at bounding box center [221, 172] width 132 height 20
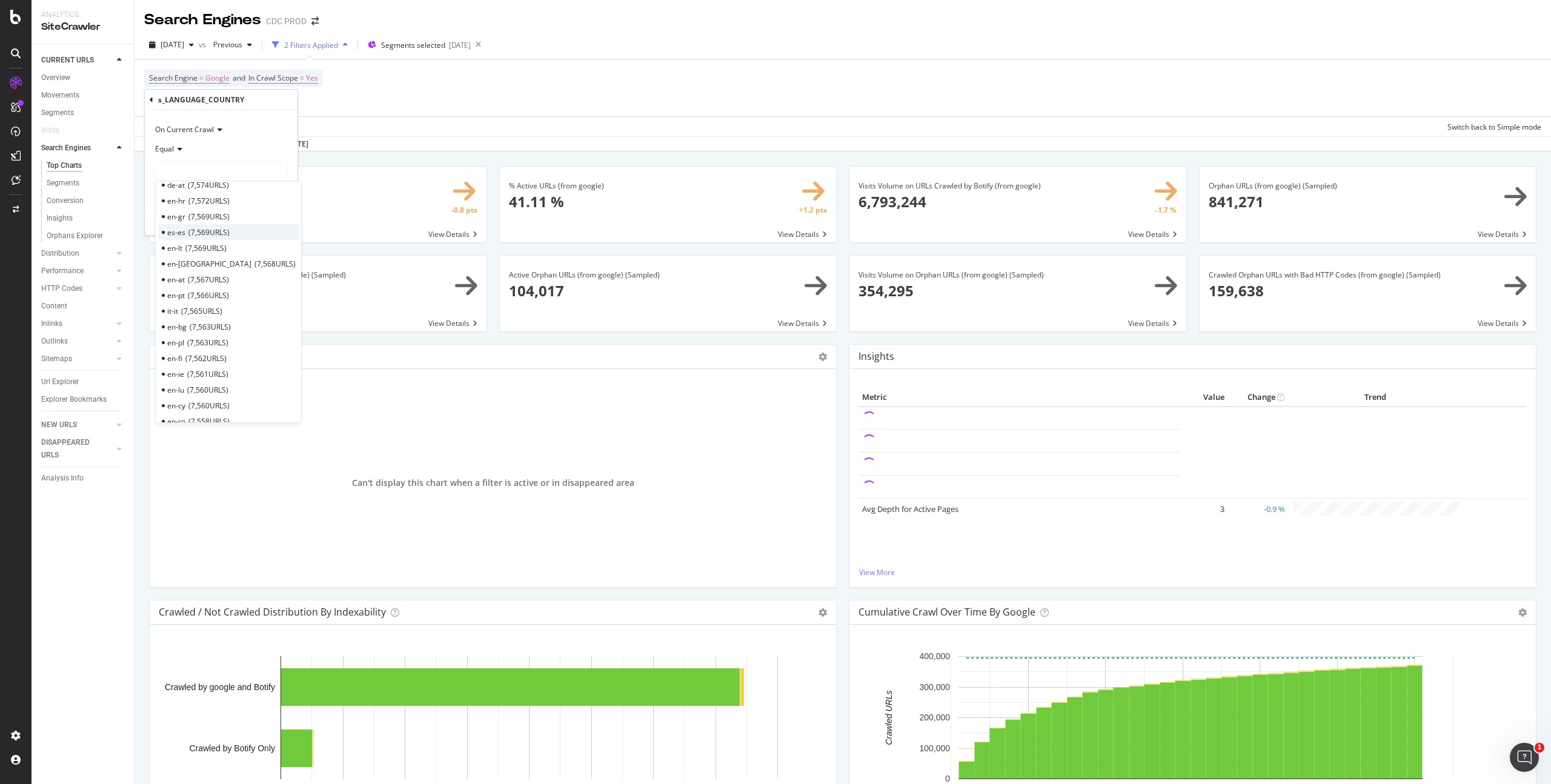
scroll to position [172, 0]
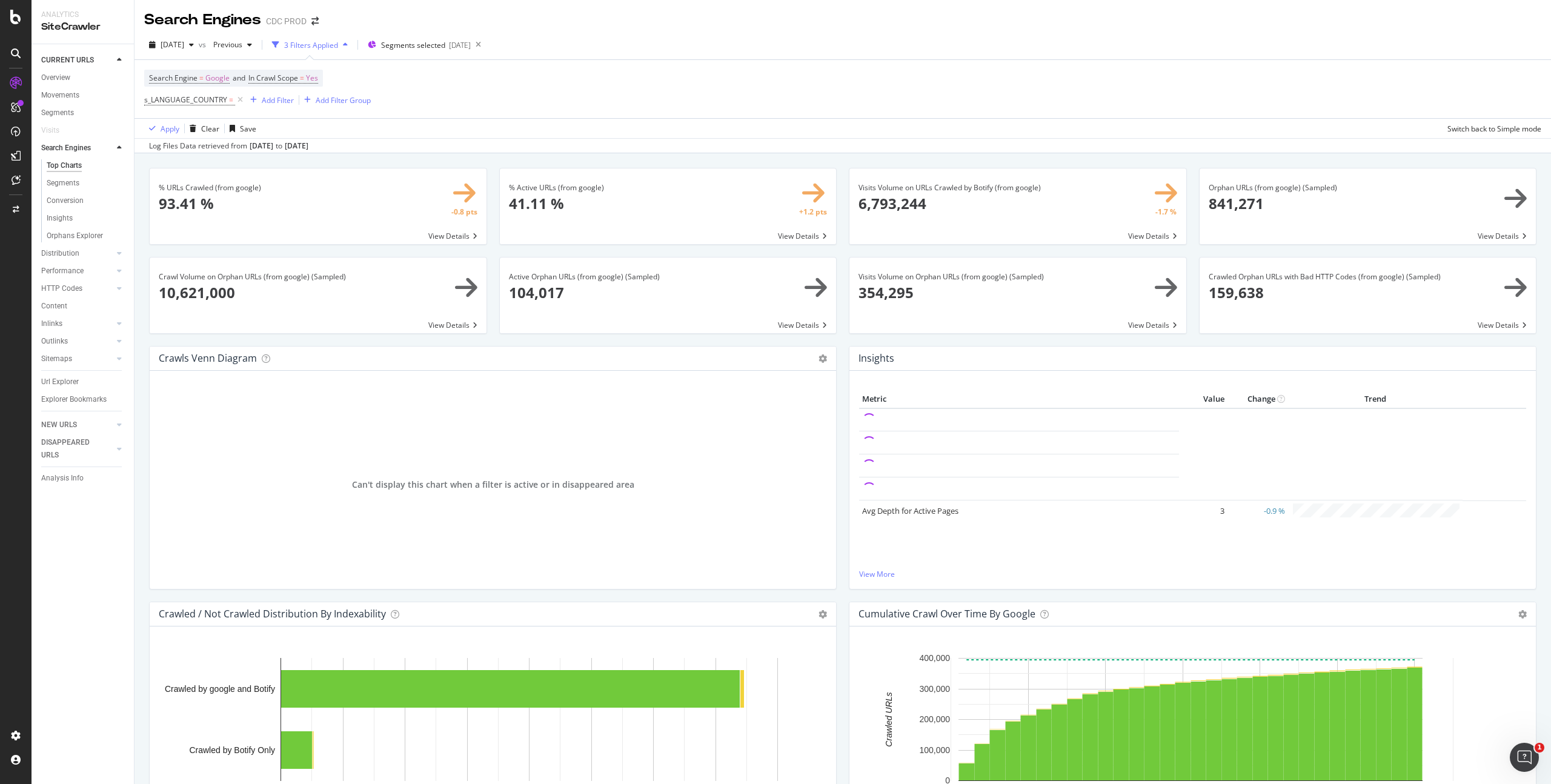
click at [364, 84] on div "Search Engine = Google and In Crawl Scope = Yes s_LANGUAGE_COUNTRY = Add Filter…" at bounding box center [843, 89] width 1397 height 58
click at [208, 100] on span "s_LANGUAGE_COUNTRY" at bounding box center [186, 99] width 83 height 10
click at [186, 164] on div at bounding box center [221, 171] width 132 height 20
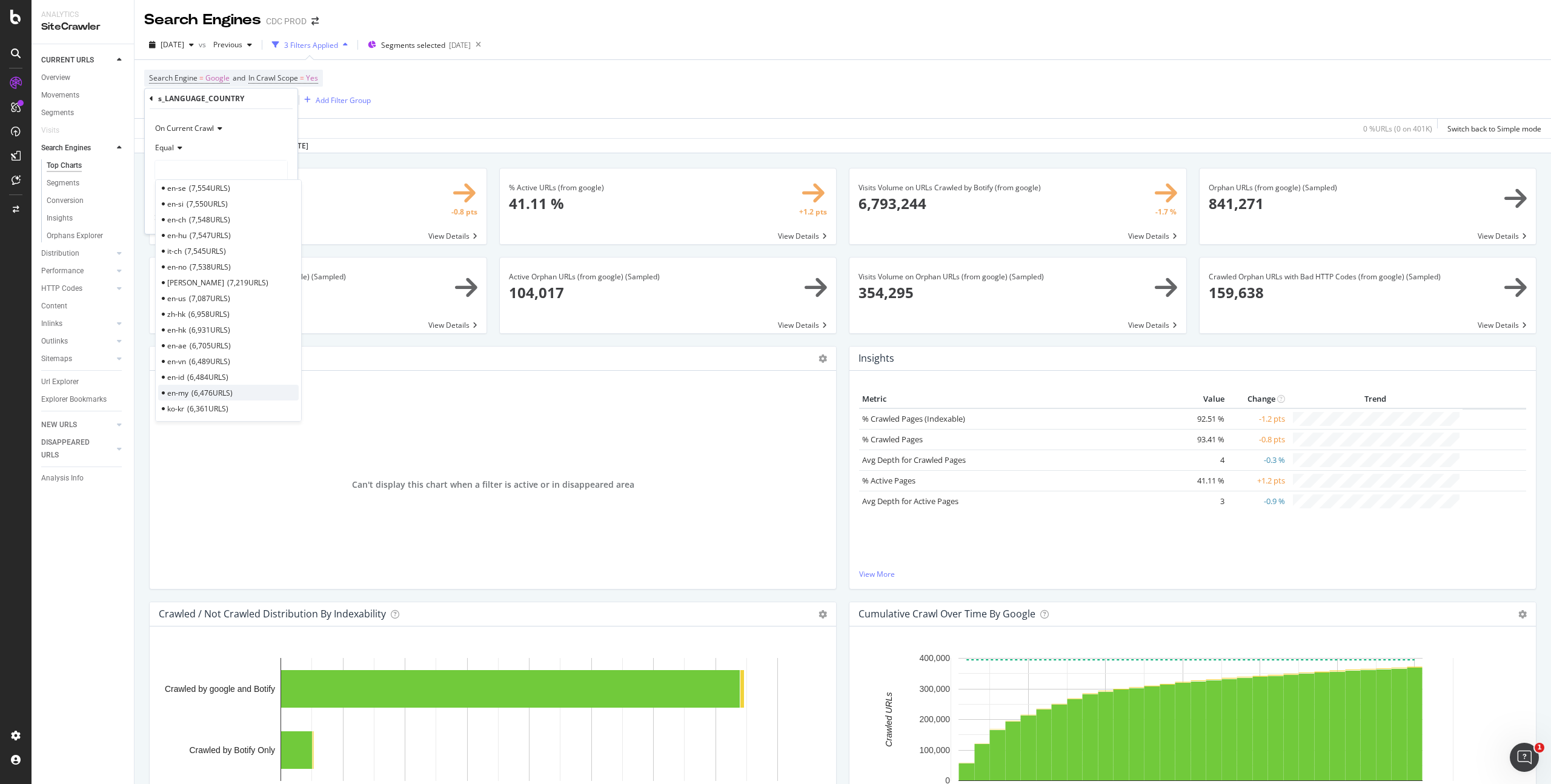
scroll to position [454, 0]
click at [204, 306] on span "7,087 URLS" at bounding box center [209, 307] width 41 height 10
click at [281, 216] on div "Apply" at bounding box center [278, 217] width 19 height 10
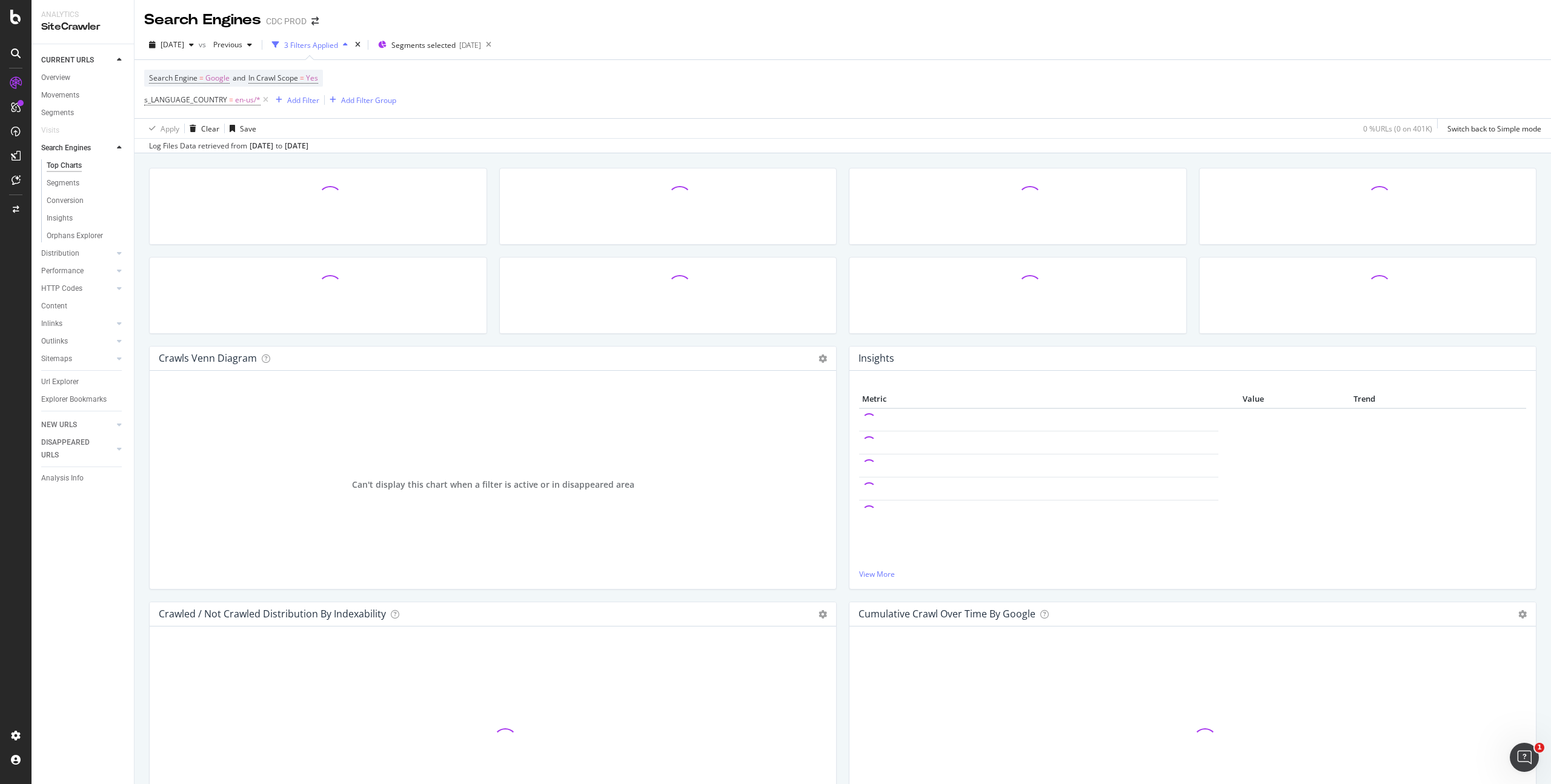
click at [503, 90] on div "Search Engine = Google and In Crawl Scope = Yes s_LANGUAGE_COUNTRY = en-us/* Ad…" at bounding box center [843, 89] width 1397 height 58
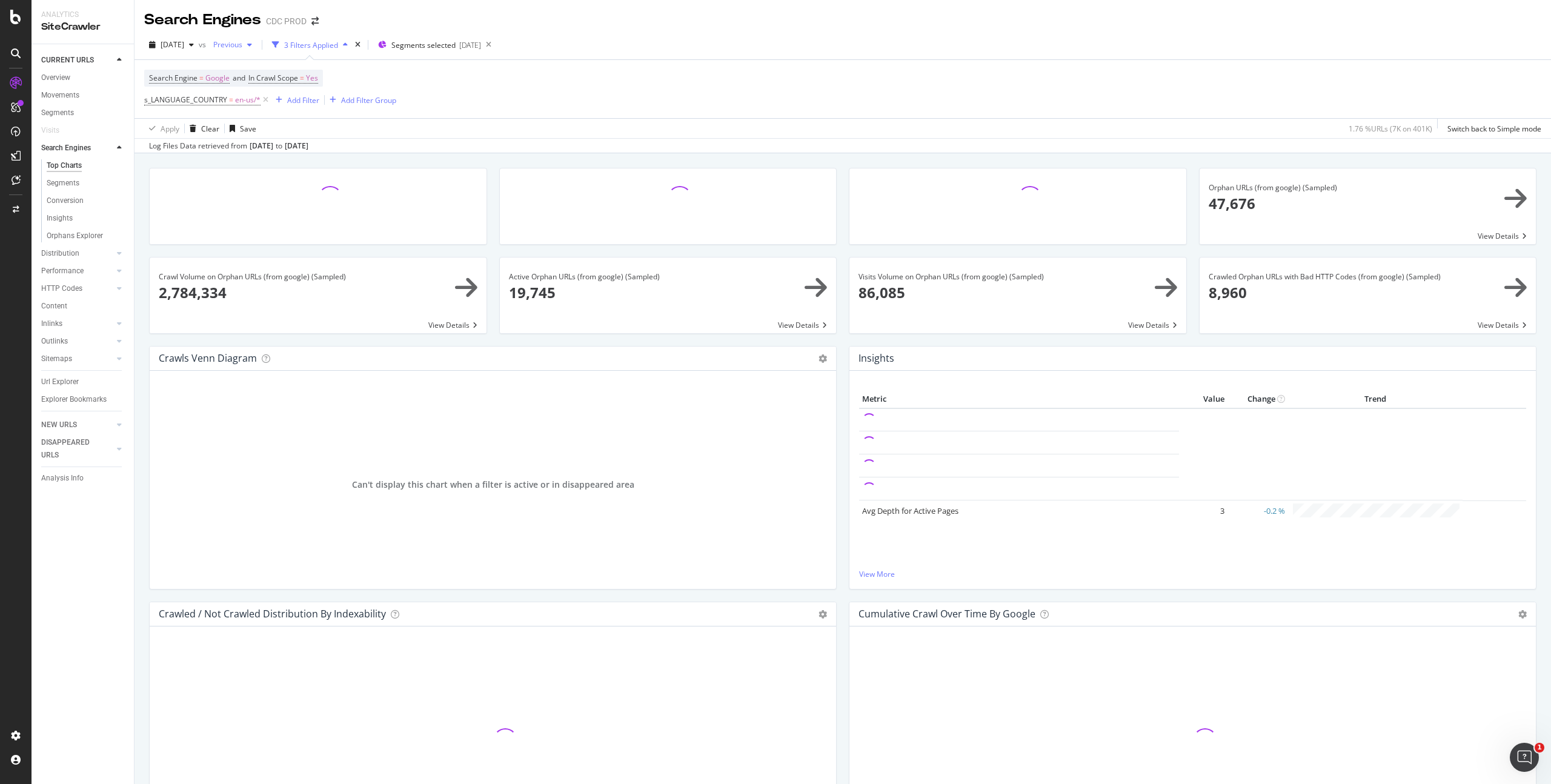
click at [243, 45] on span "Previous" at bounding box center [226, 44] width 34 height 10
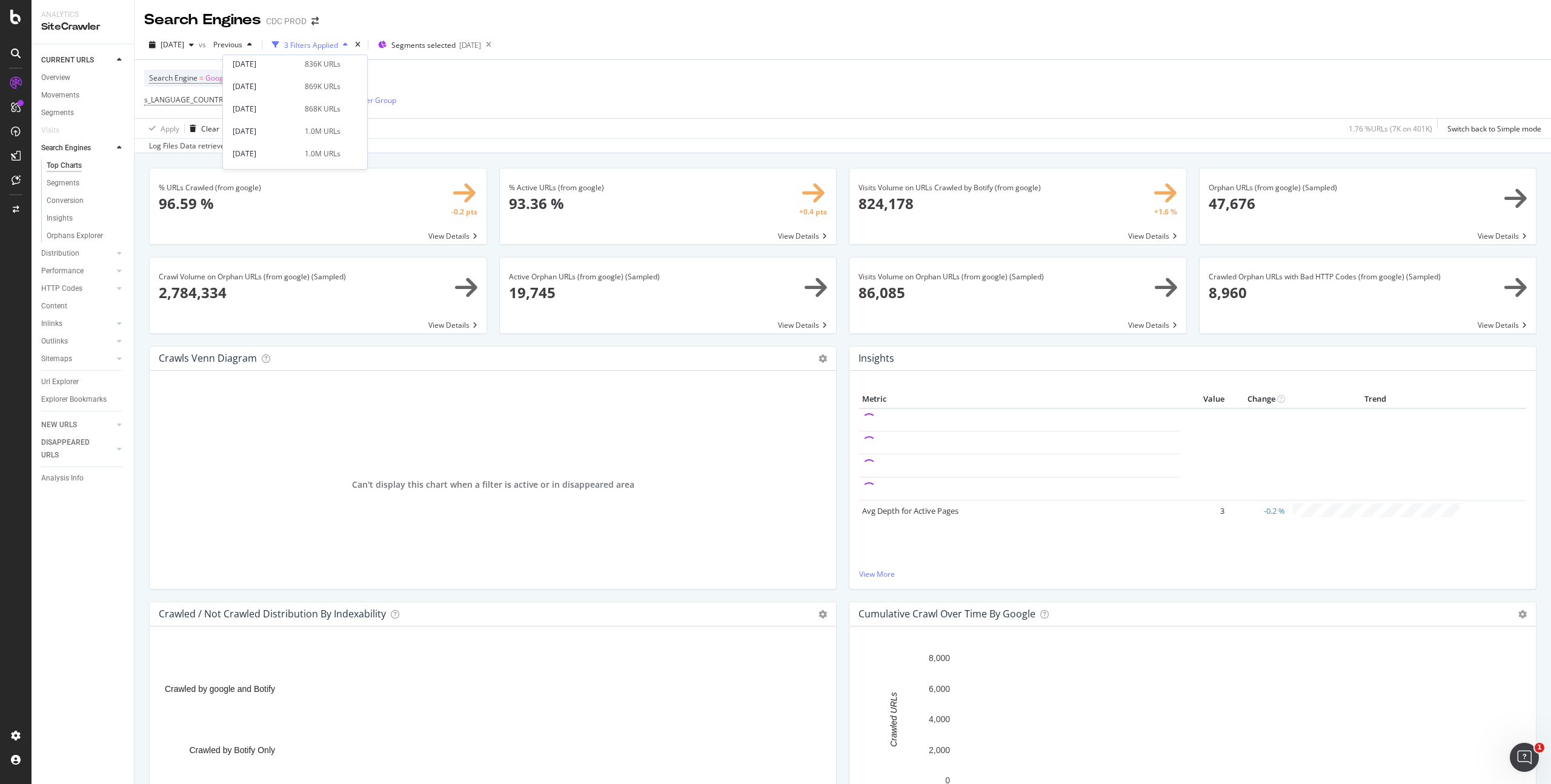
scroll to position [849, 0]
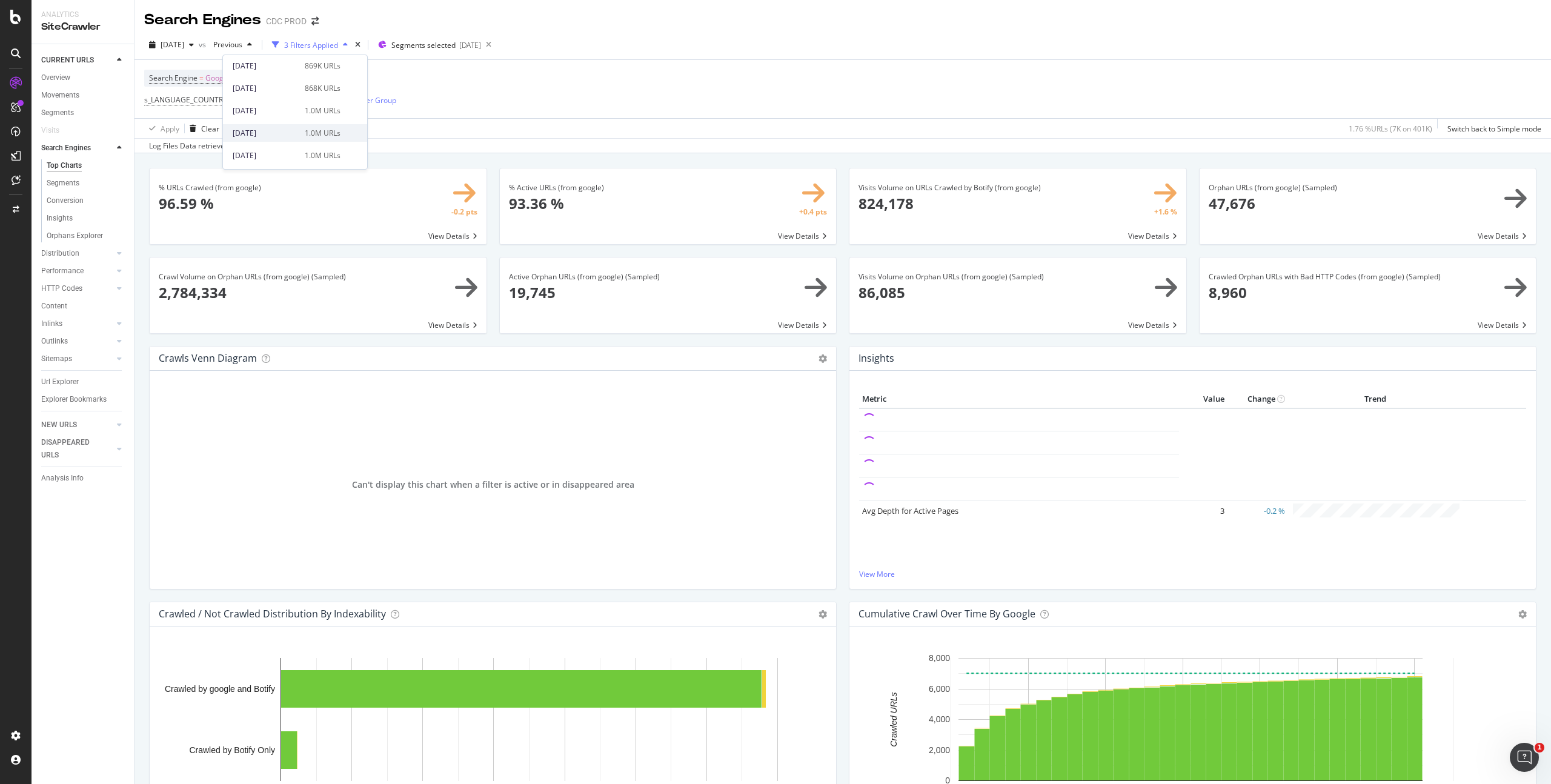
click at [306, 134] on div "1.0M URLs" at bounding box center [323, 133] width 36 height 11
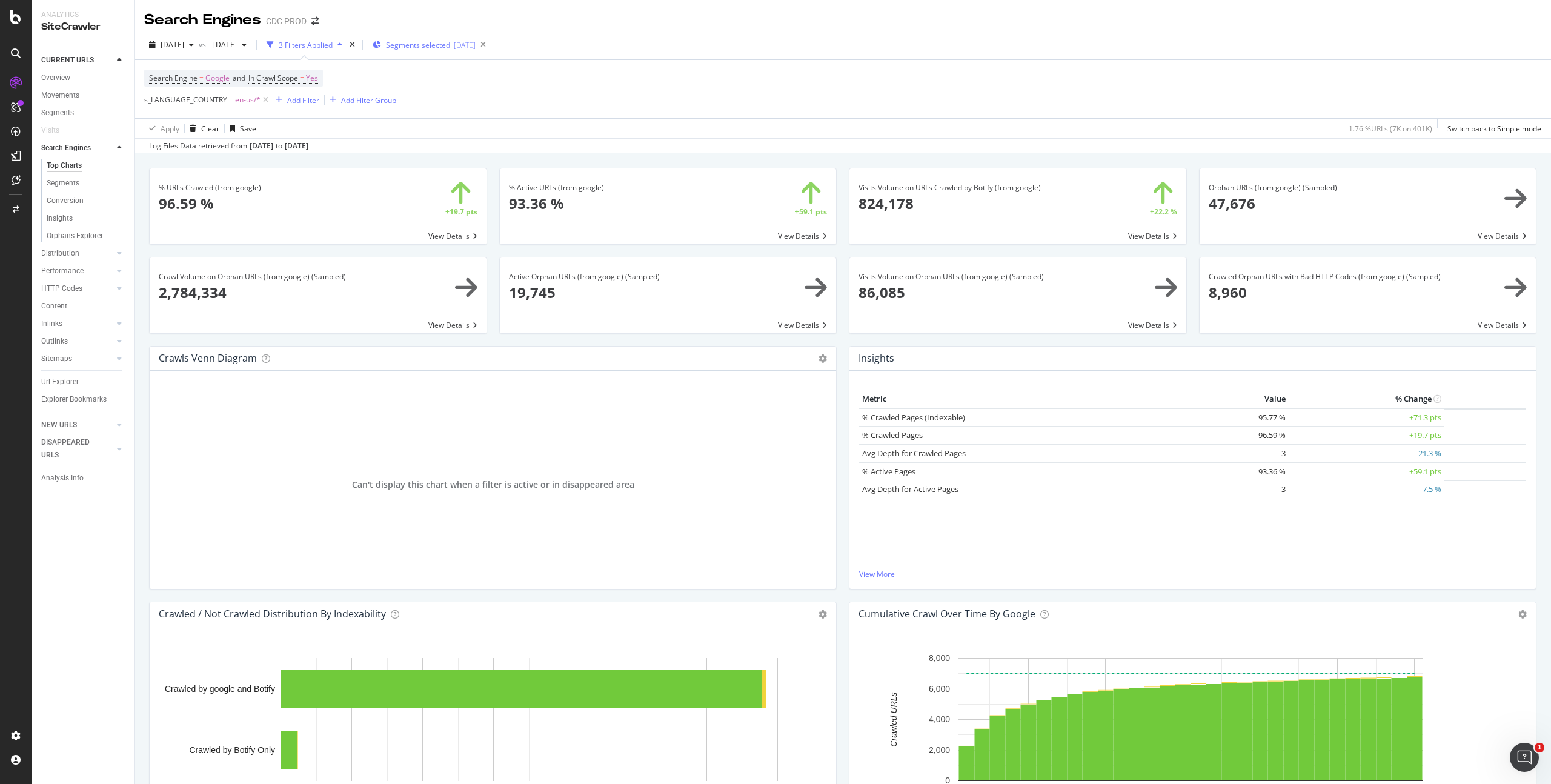
click at [459, 40] on div "Segments selected [DATE]" at bounding box center [424, 45] width 103 height 11
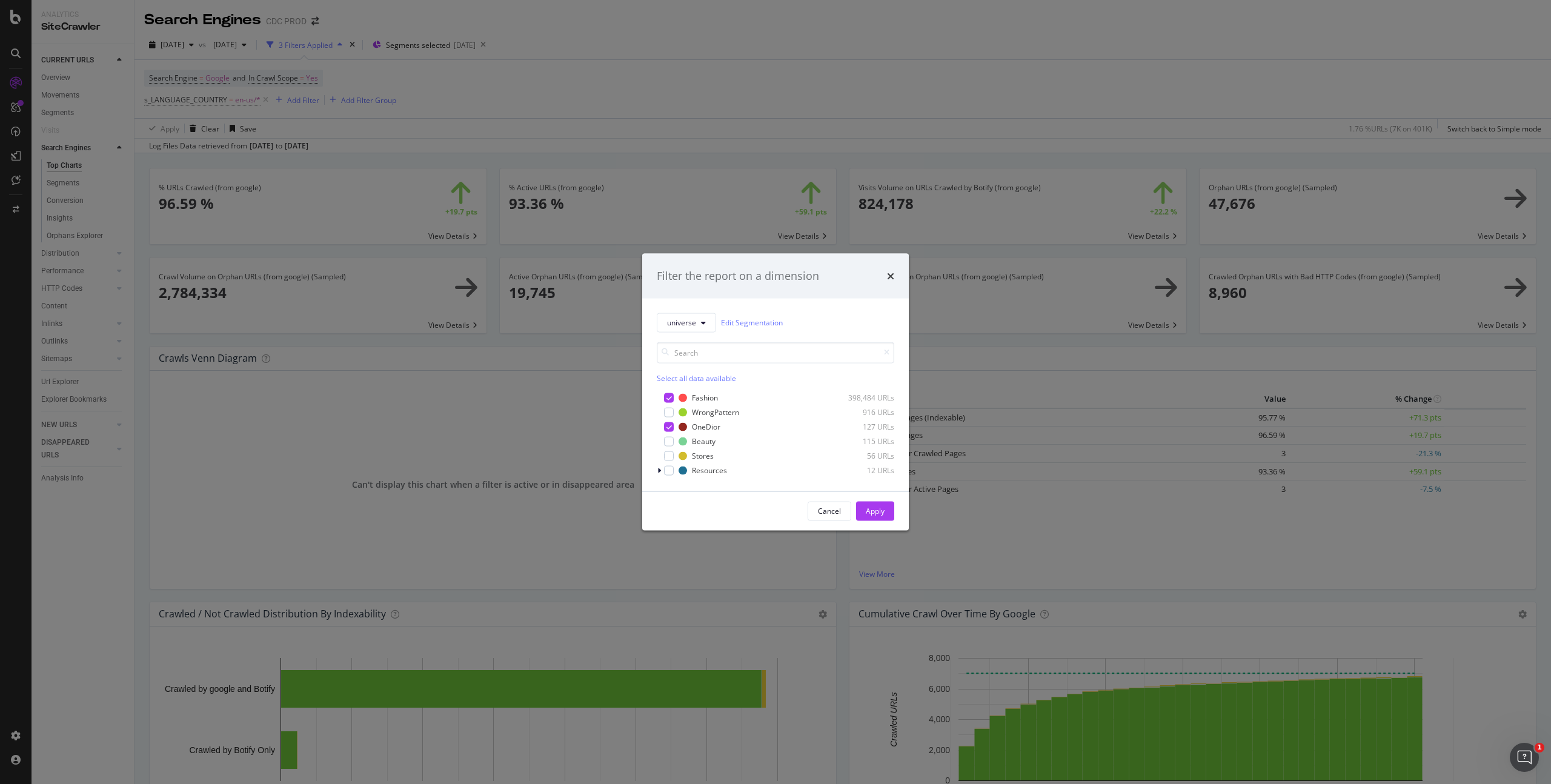
drag, startPoint x: 892, startPoint y: 275, endPoint x: 878, endPoint y: 275, distance: 14.0
click at [892, 276] on icon "times" at bounding box center [891, 275] width 7 height 10
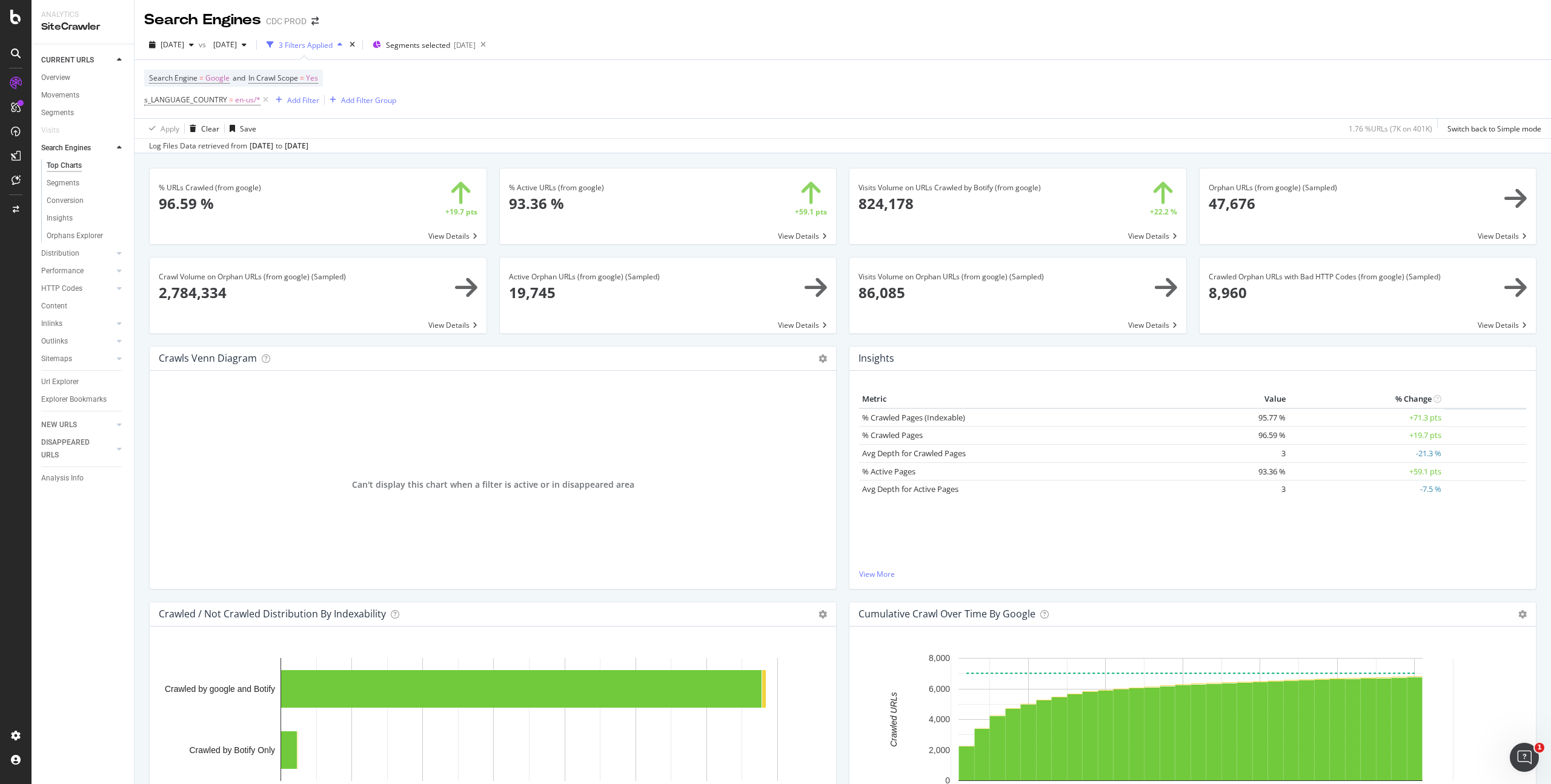
click at [539, 96] on div "Search Engine = Google and In Crawl Scope = Yes s_LANGUAGE_COUNTRY = en-us/* Ad…" at bounding box center [843, 89] width 1397 height 58
click at [62, 98] on div "Movements" at bounding box center [60, 95] width 38 height 13
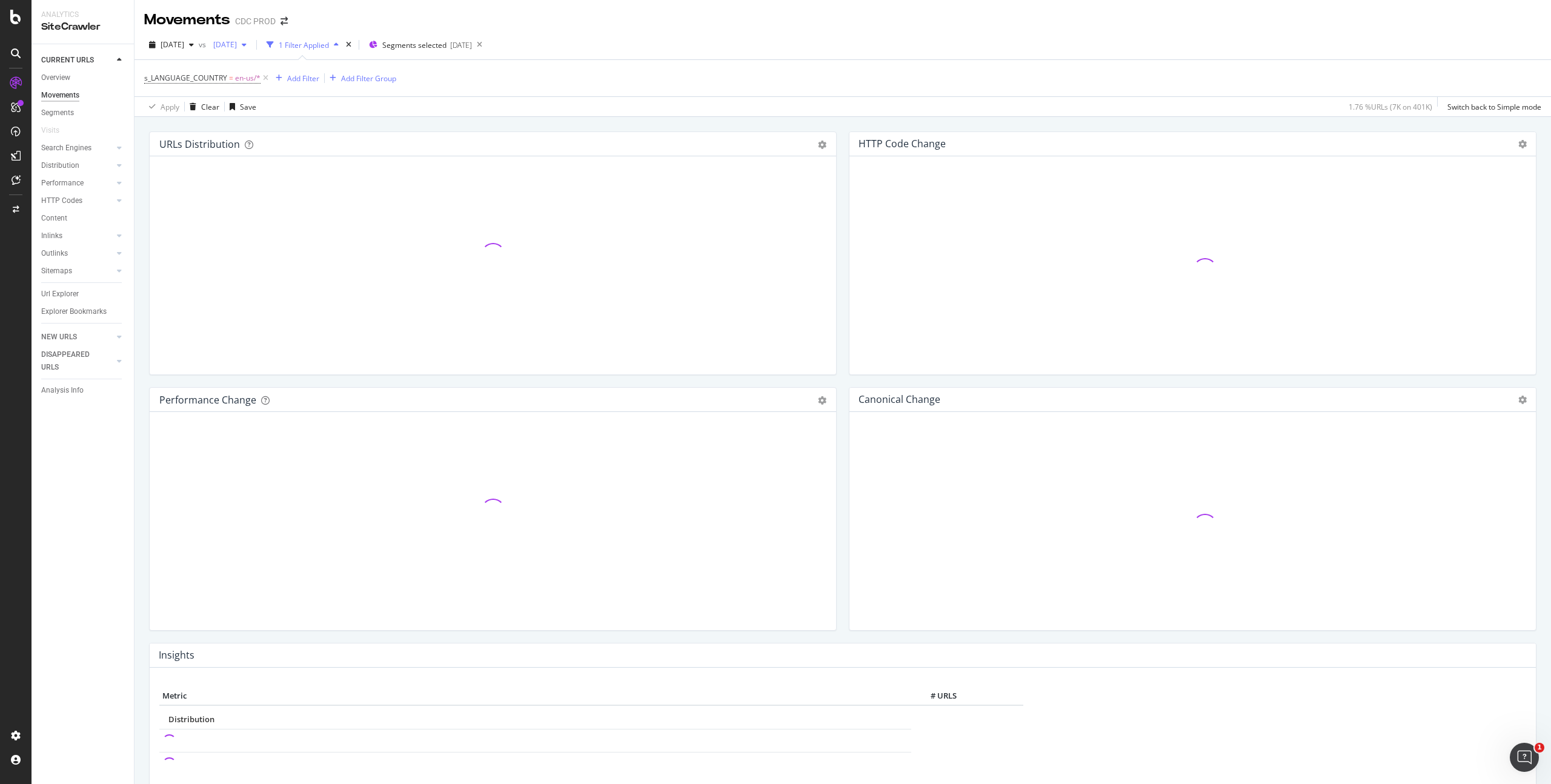
click at [237, 48] on span "[DATE]" at bounding box center [223, 44] width 29 height 10
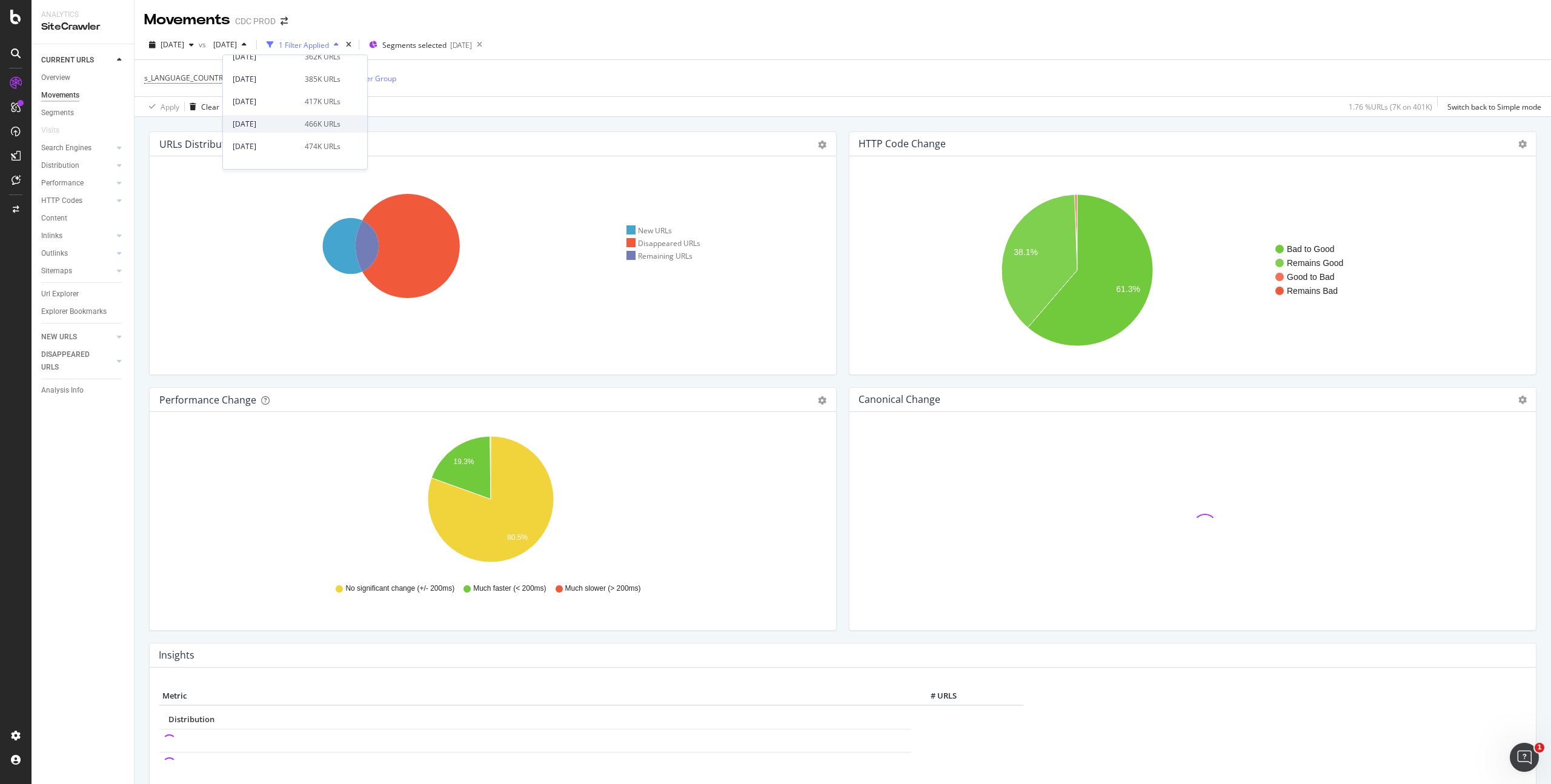
scroll to position [591, 0]
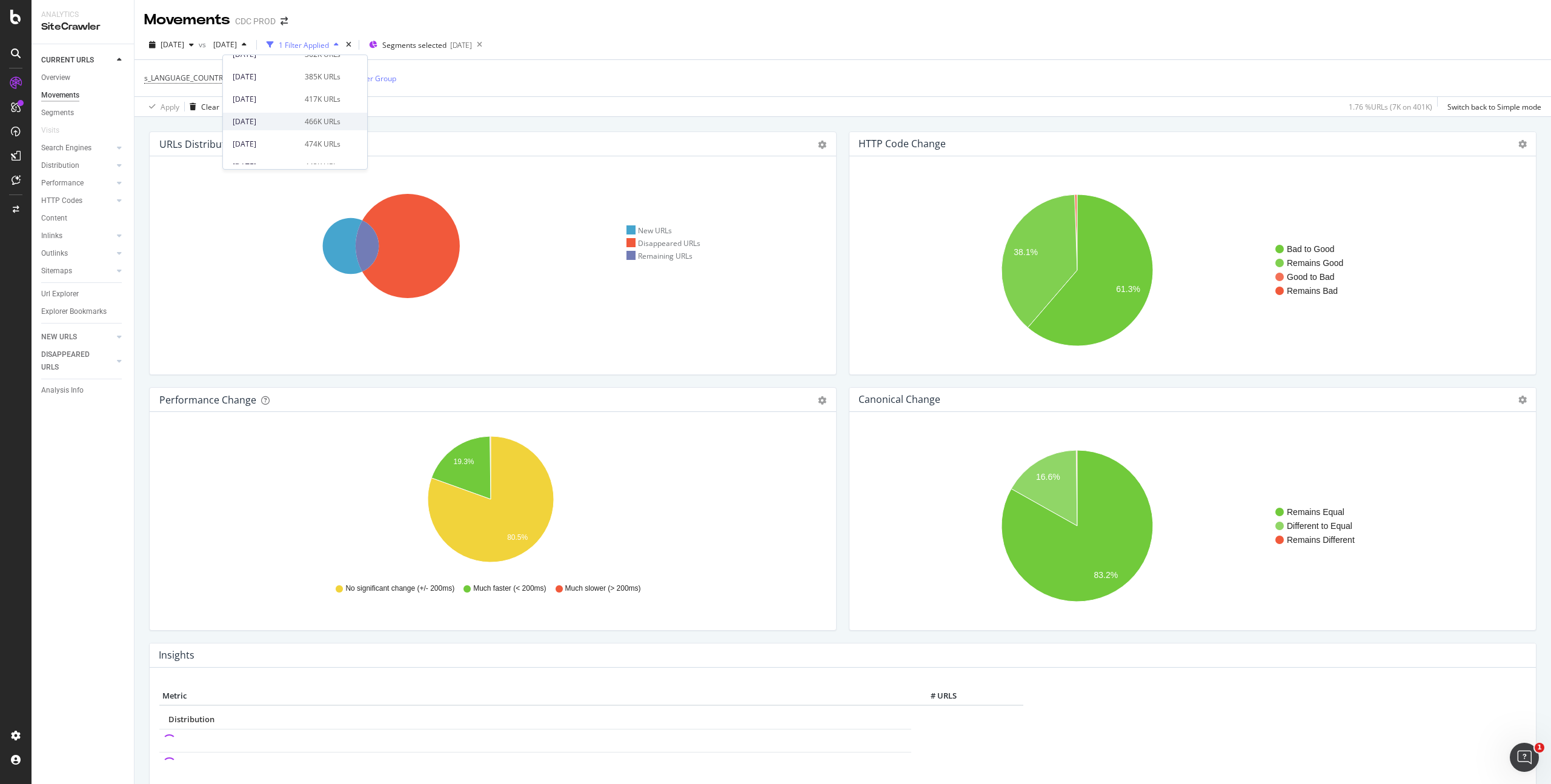
click at [297, 122] on div "[DATE] 466K URLs" at bounding box center [287, 121] width 108 height 11
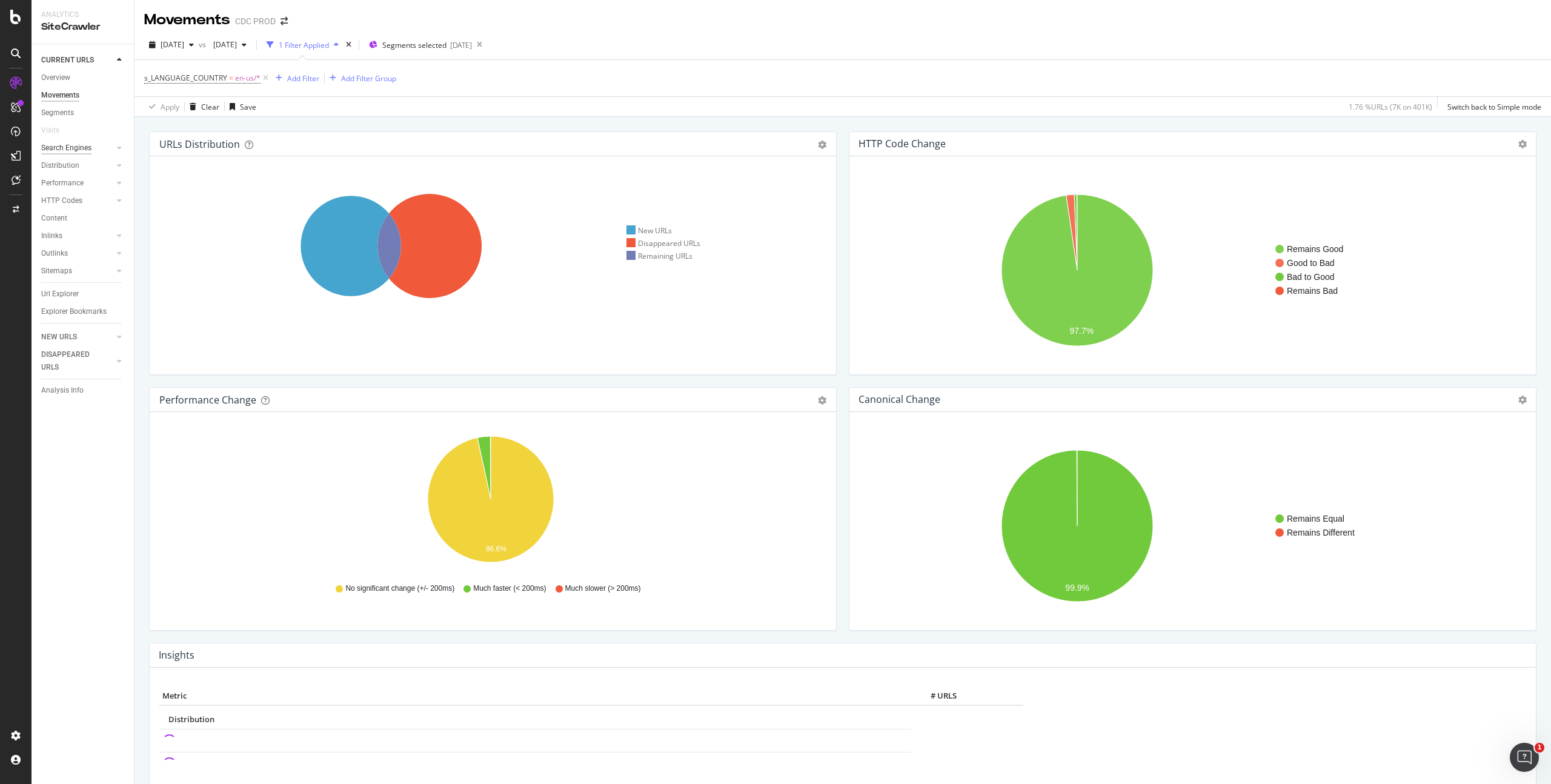
click at [79, 146] on div "Search Engines" at bounding box center [66, 148] width 50 height 13
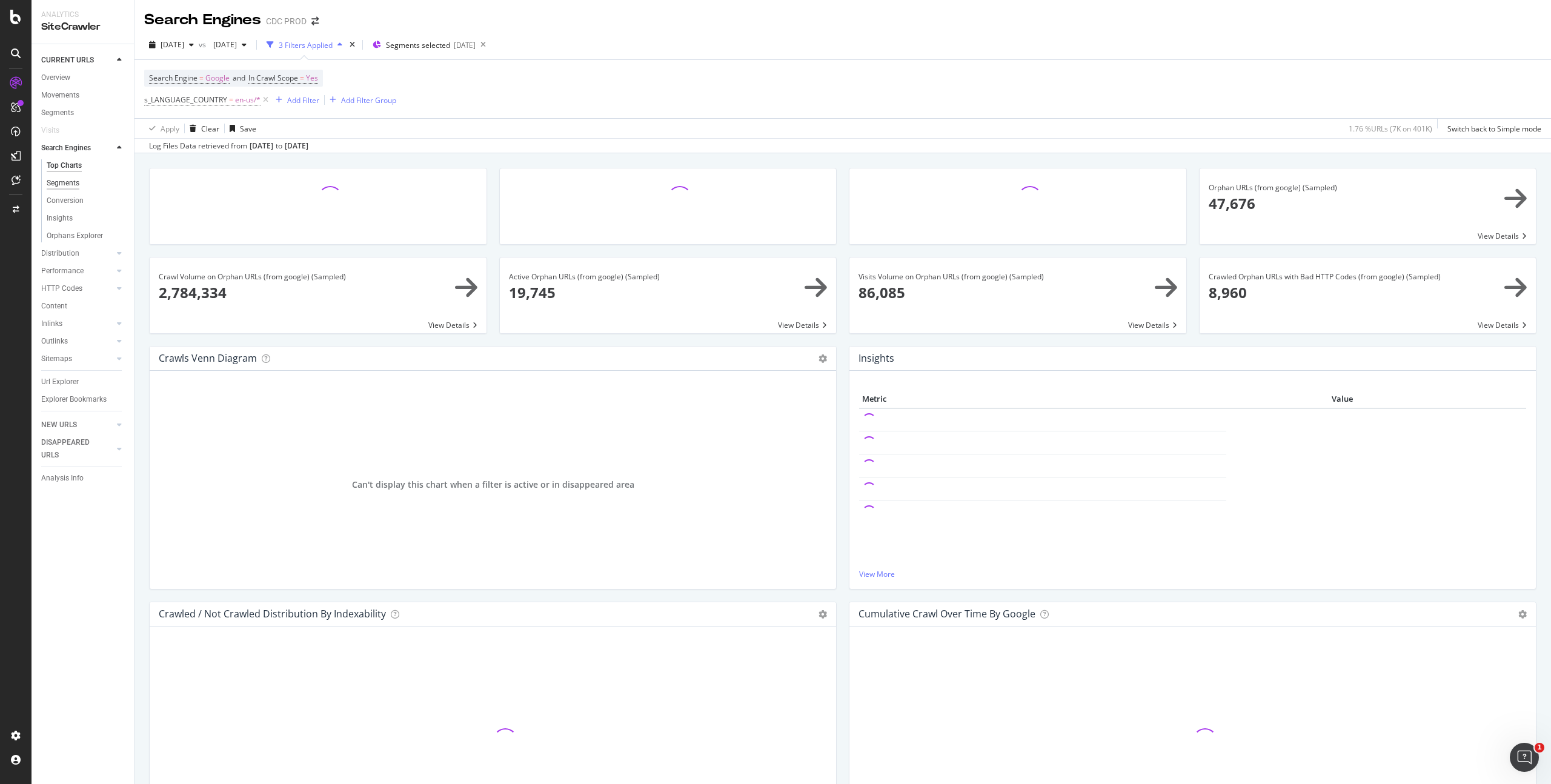
click at [66, 183] on div "Segments" at bounding box center [63, 183] width 32 height 13
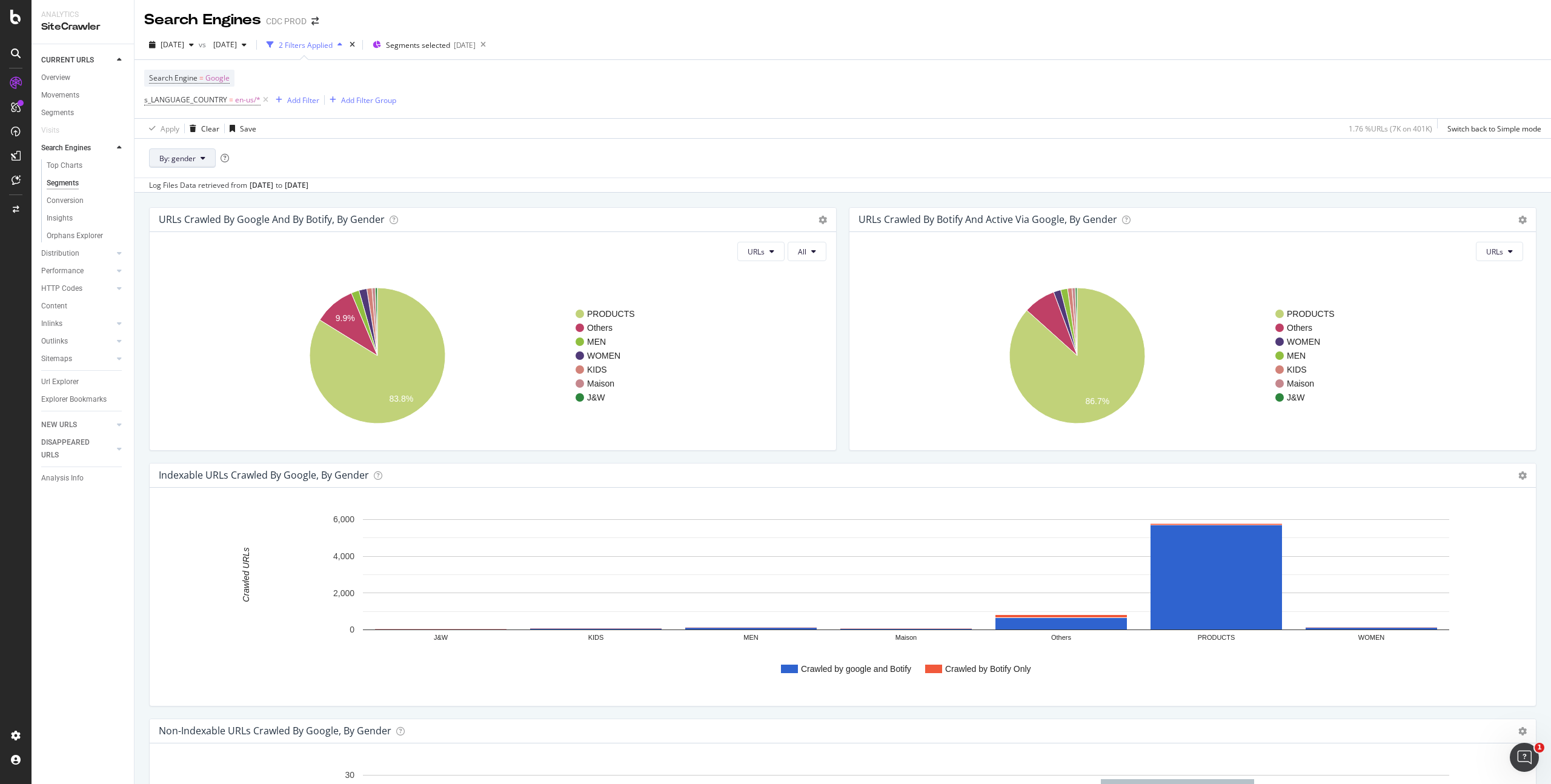
click at [191, 155] on span "By: gender" at bounding box center [177, 158] width 36 height 10
click at [232, 223] on span "pagetype_universe" at bounding box center [225, 224] width 131 height 11
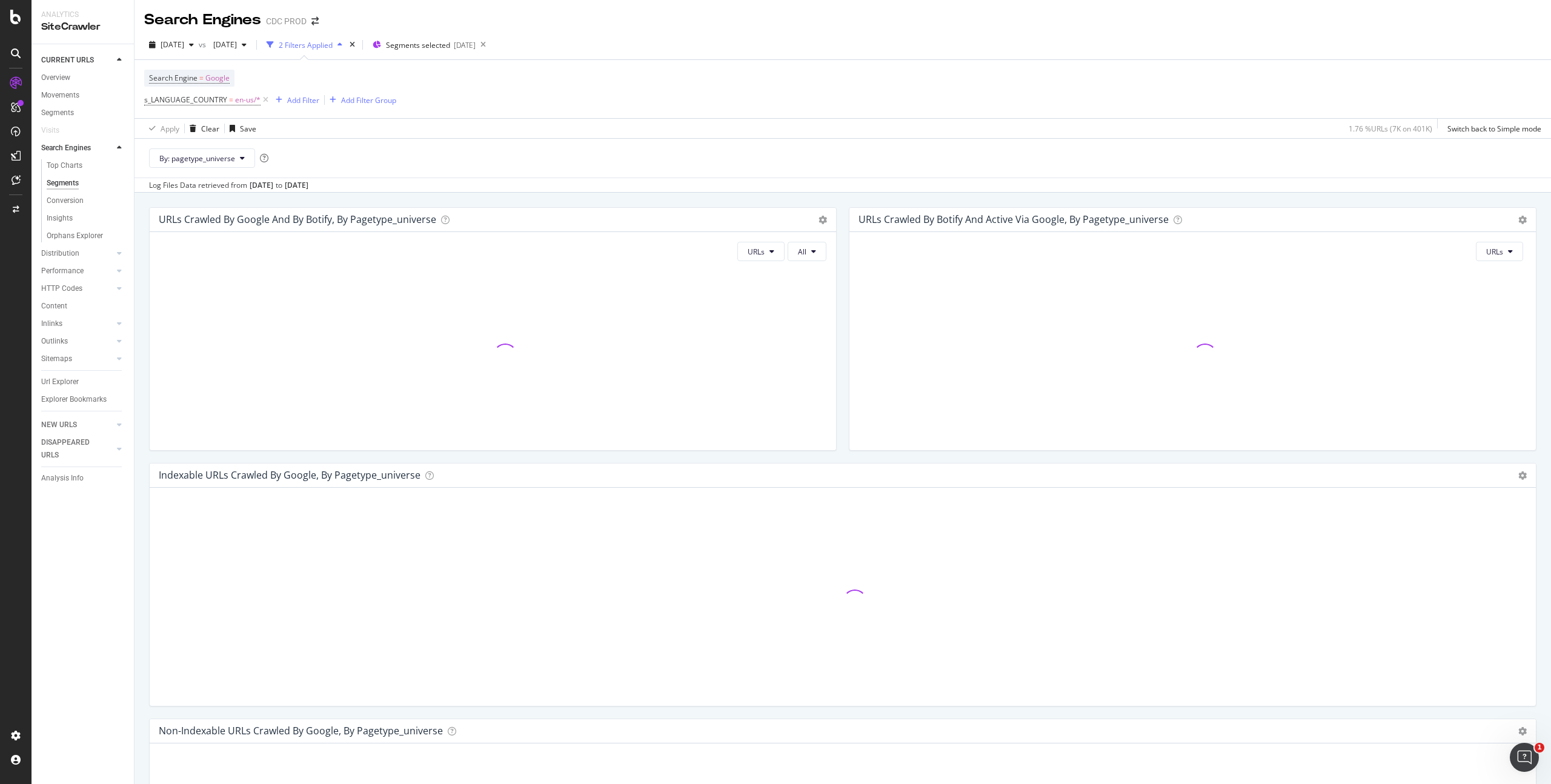
click at [825, 254] on div "URLs All" at bounding box center [493, 340] width 687 height 218
click at [812, 252] on button "All" at bounding box center [807, 251] width 39 height 20
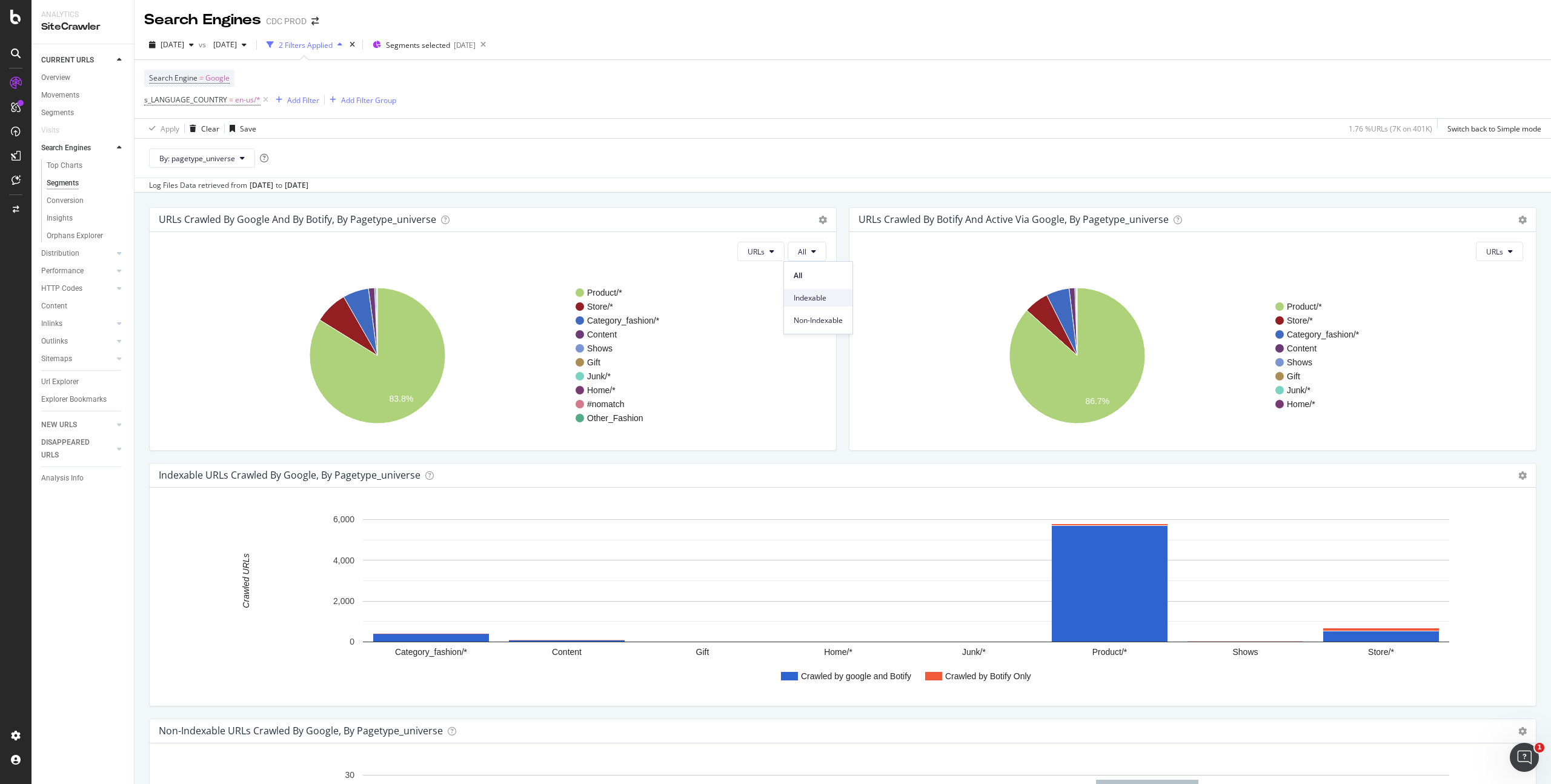
click at [811, 297] on span "Indexable" at bounding box center [818, 298] width 49 height 11
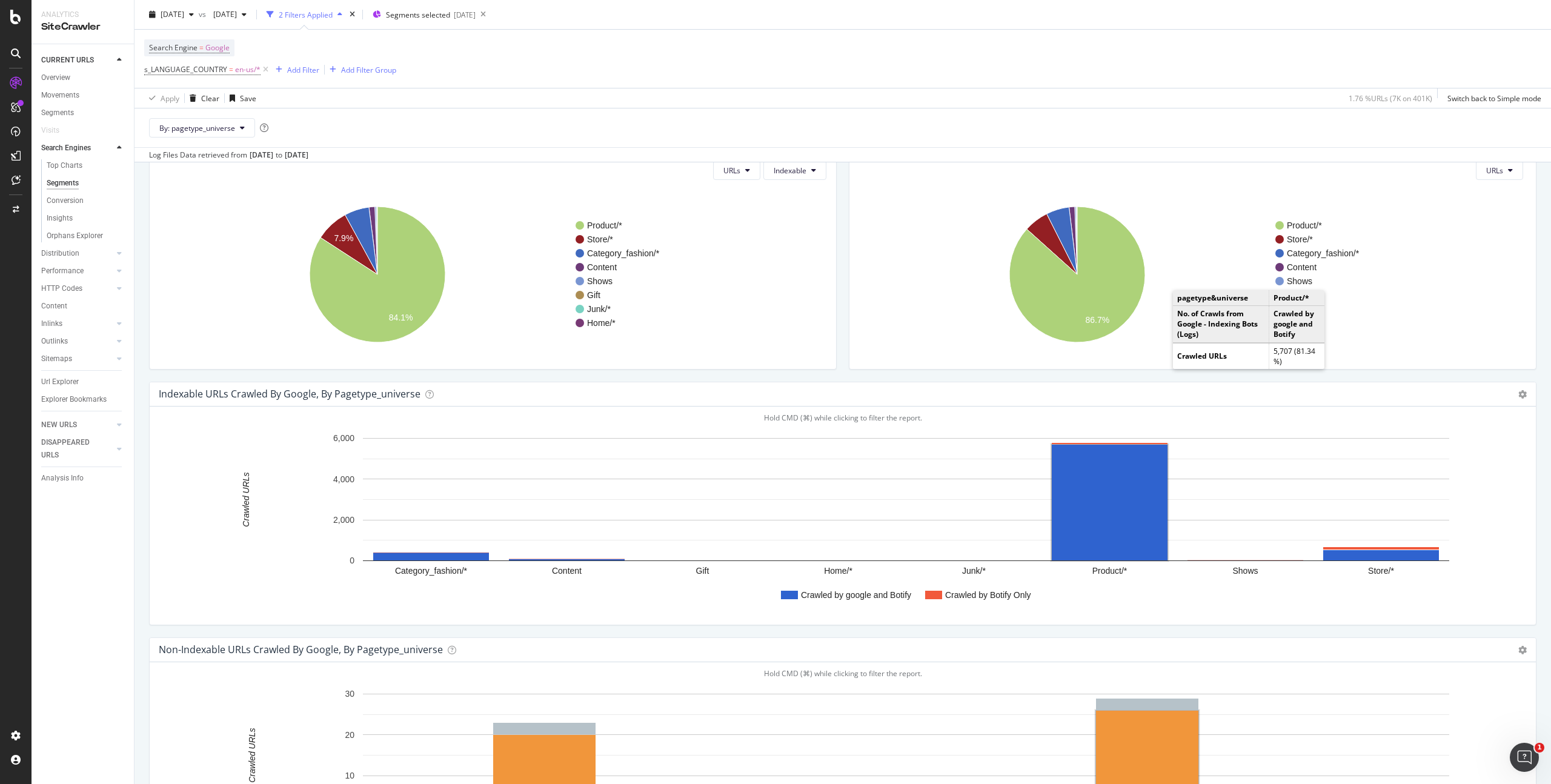
scroll to position [67, 0]
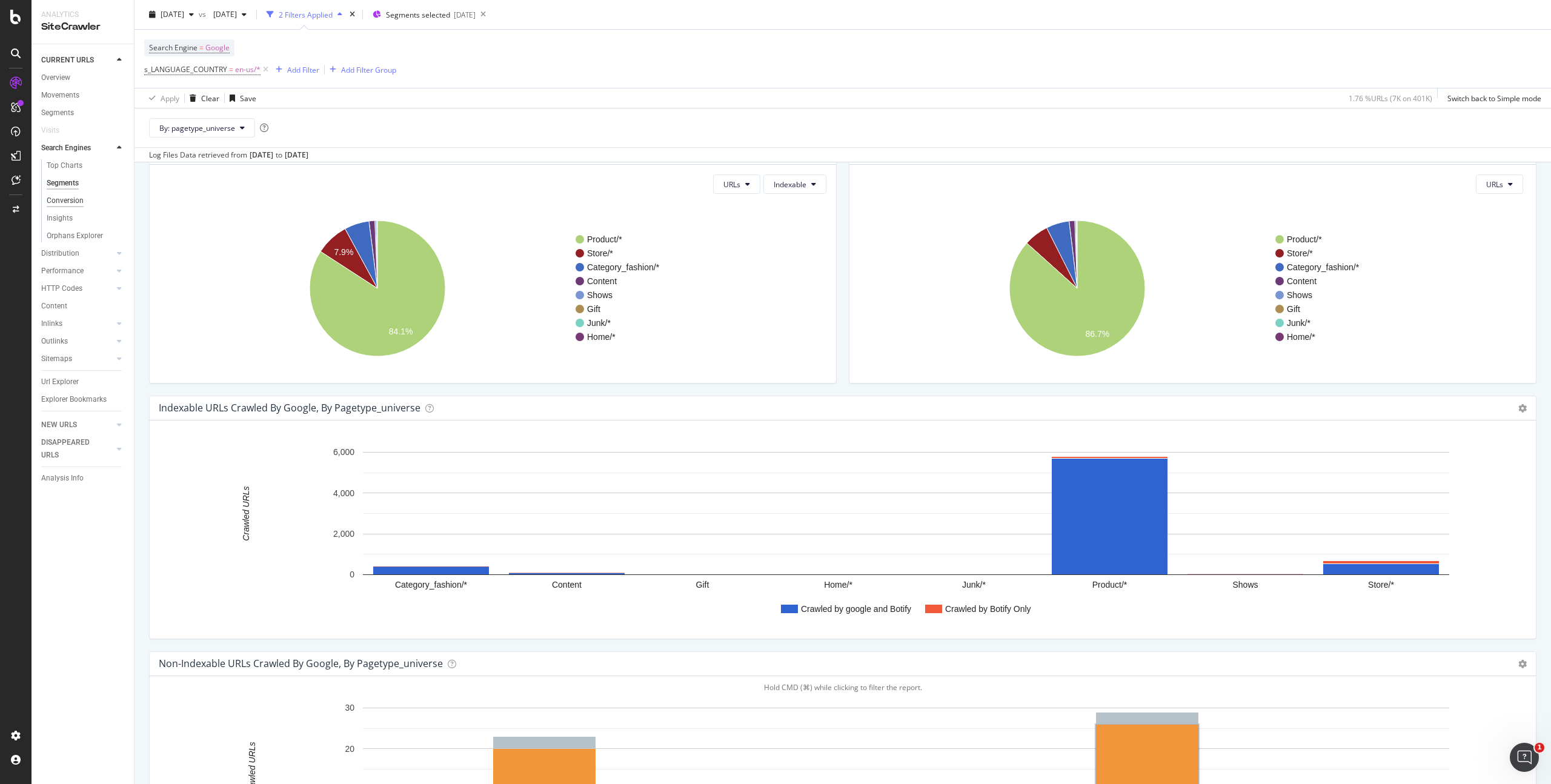
click at [70, 197] on div "Conversion" at bounding box center [65, 200] width 37 height 13
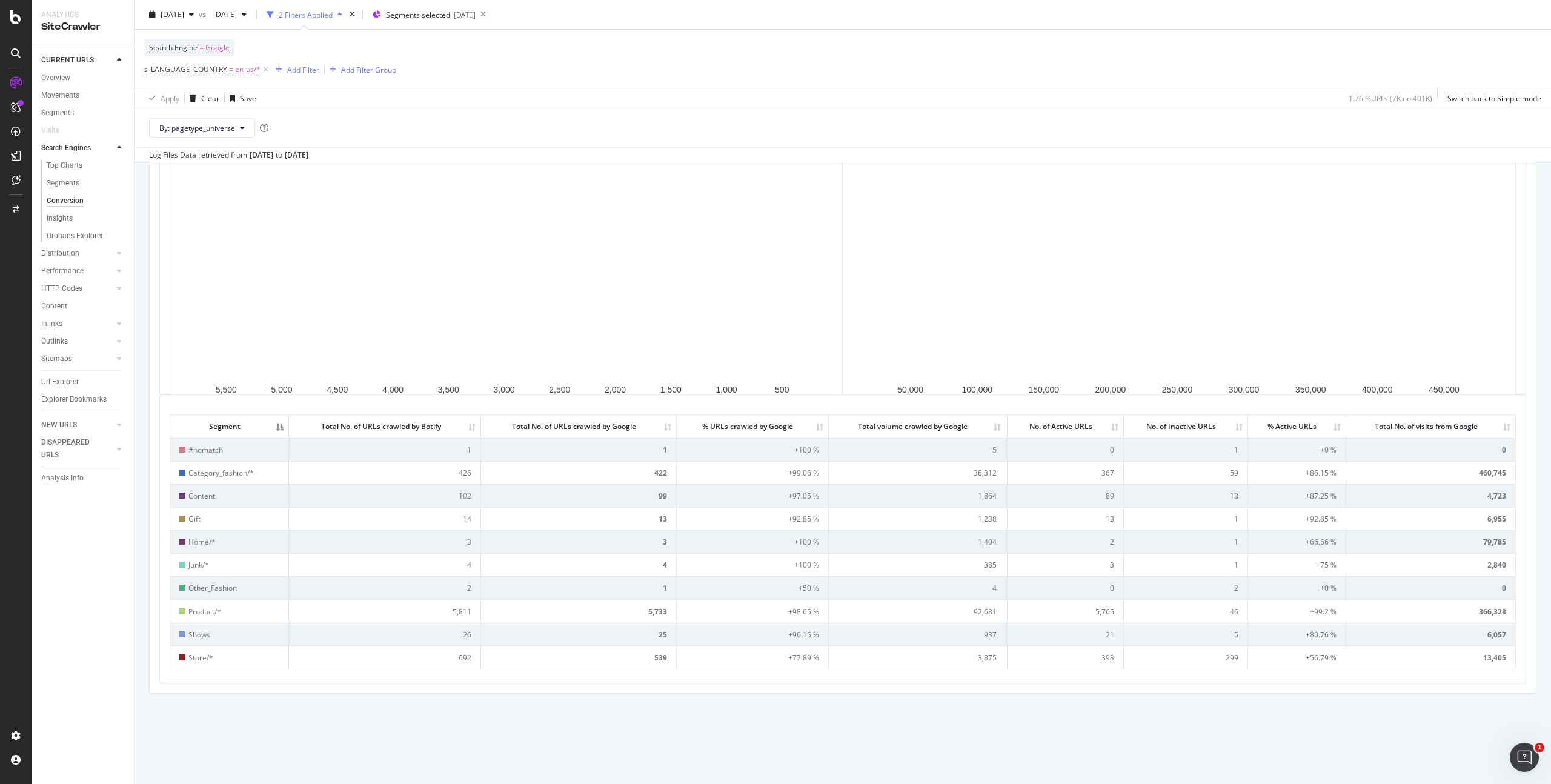
scroll to position [128, 0]
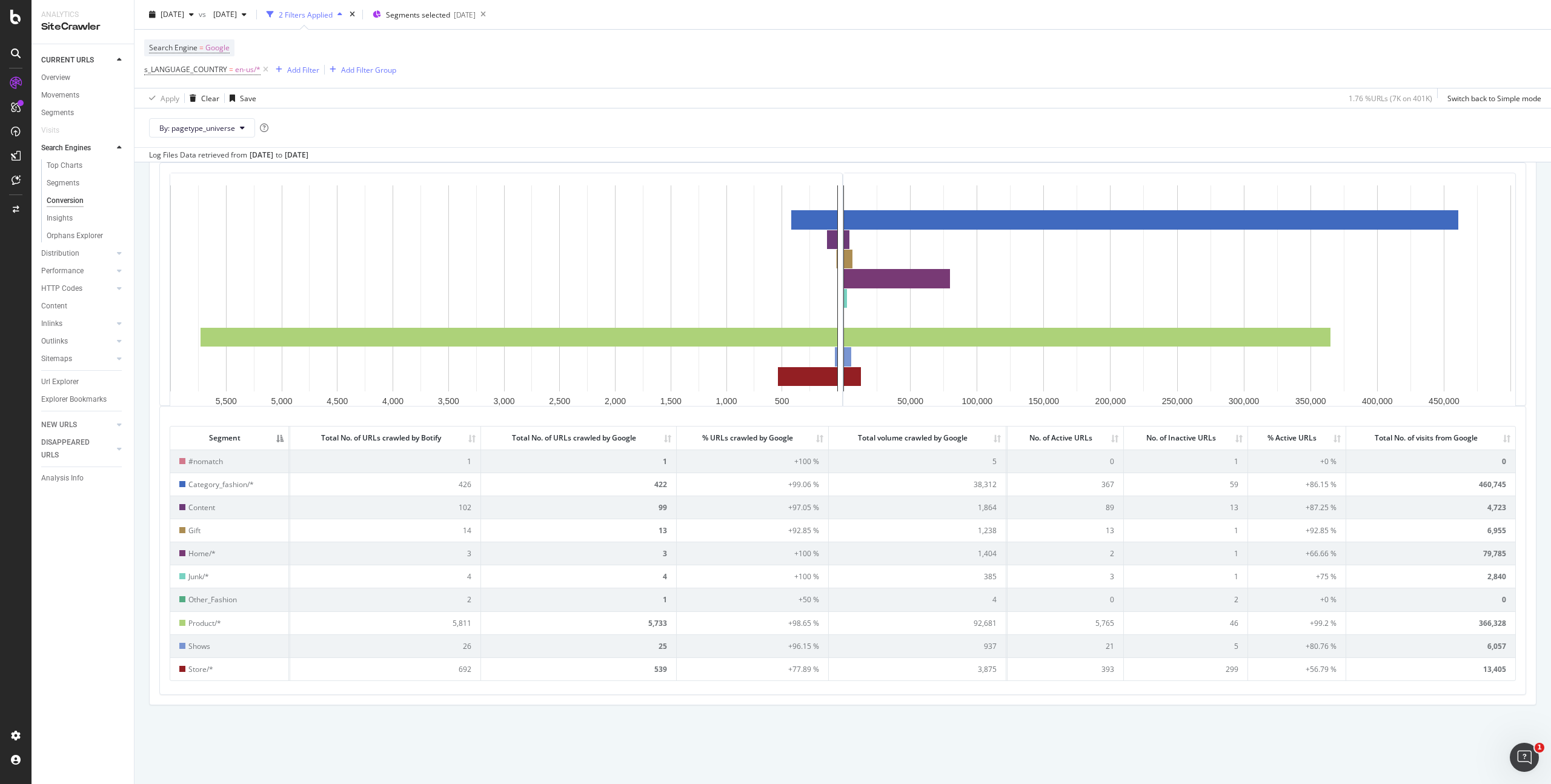
click at [1489, 436] on th "Total No. of visits from Google" at bounding box center [1431, 437] width 169 height 22
click at [1489, 437] on th "Total No. of visits from Google" at bounding box center [1431, 437] width 169 height 22
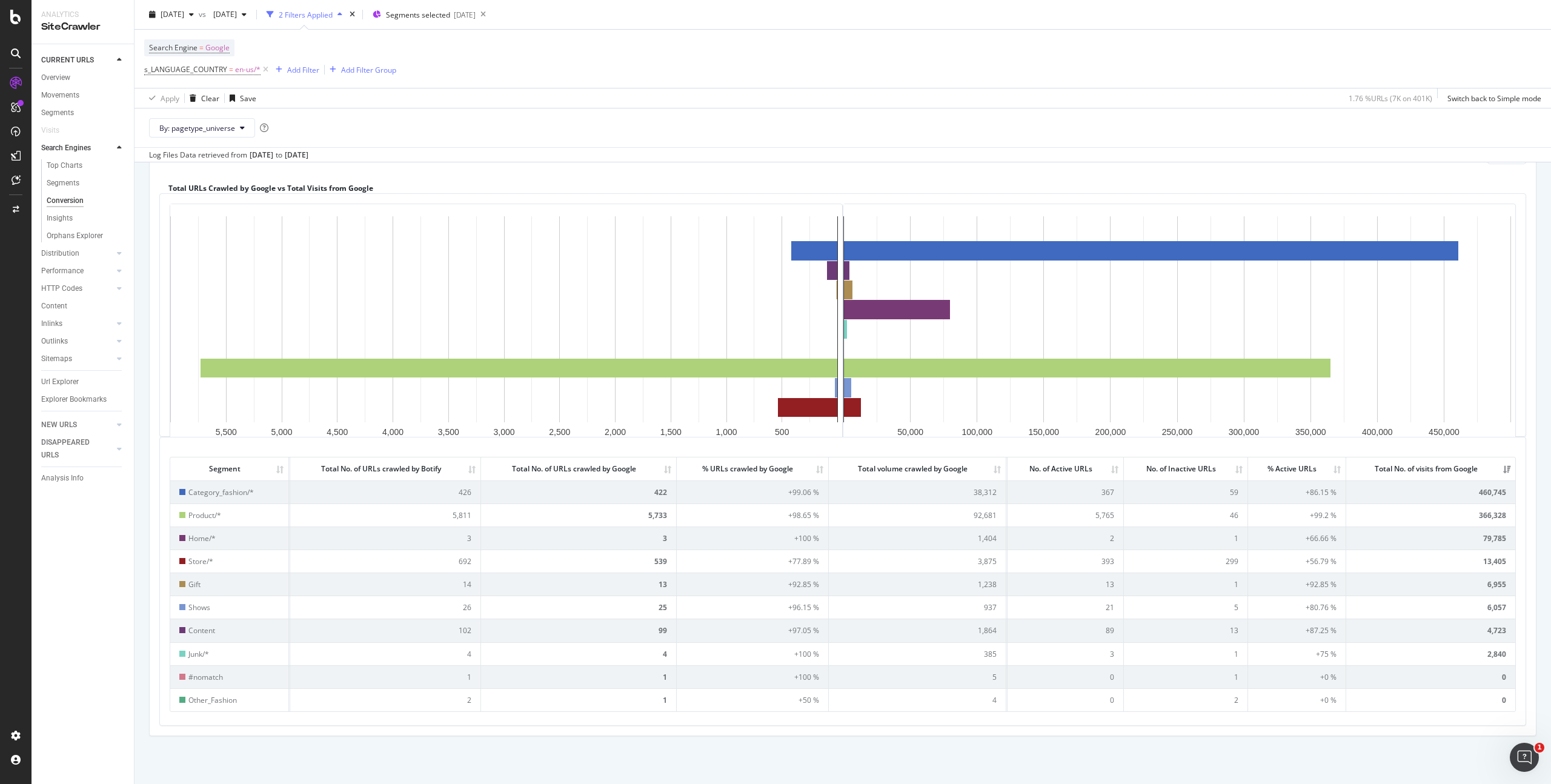
scroll to position [119, 0]
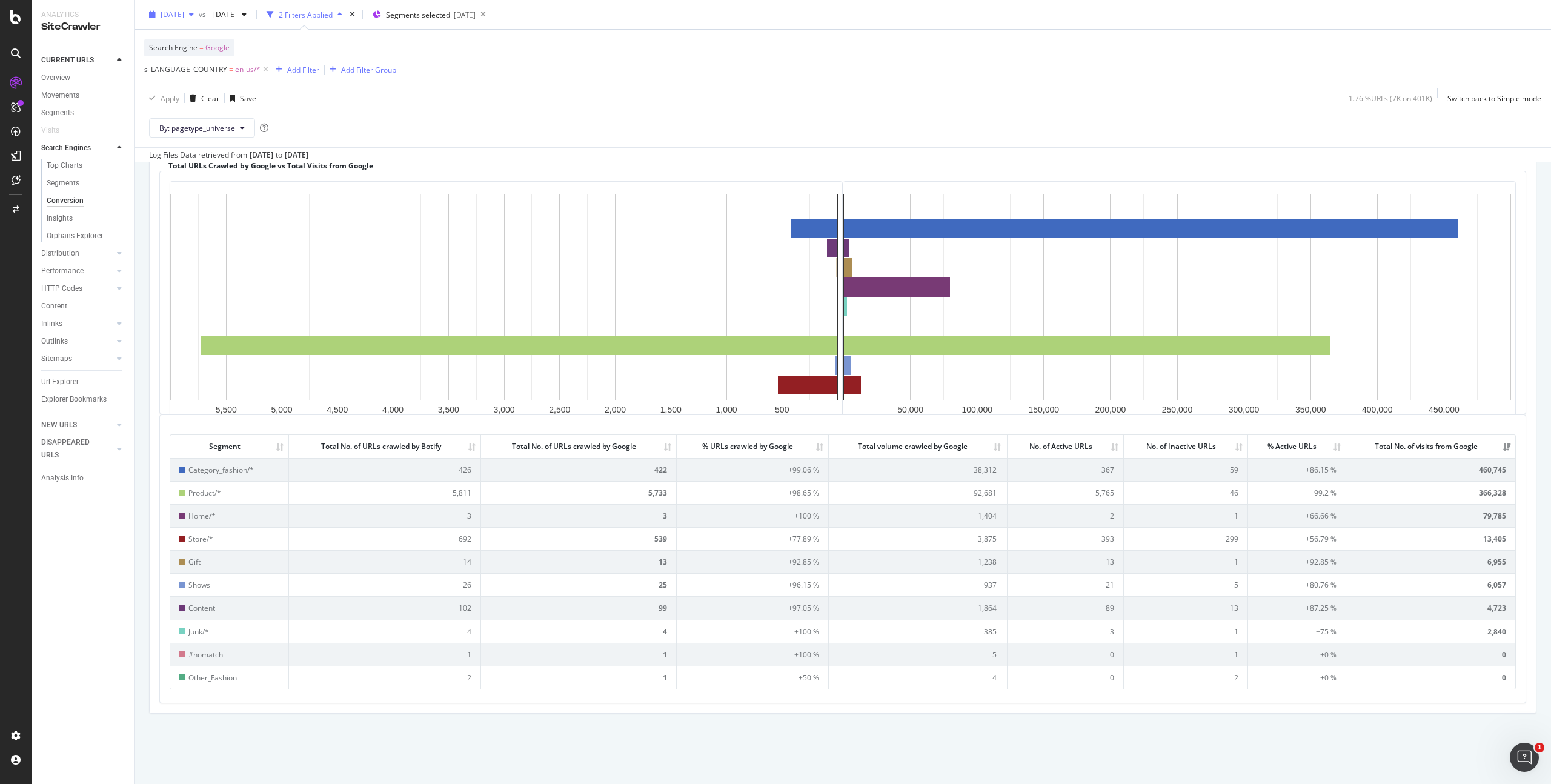
click at [184, 15] on span "[DATE]" at bounding box center [173, 13] width 23 height 10
click at [225, 82] on div "[DATE] 401K URLs" at bounding box center [216, 81] width 108 height 11
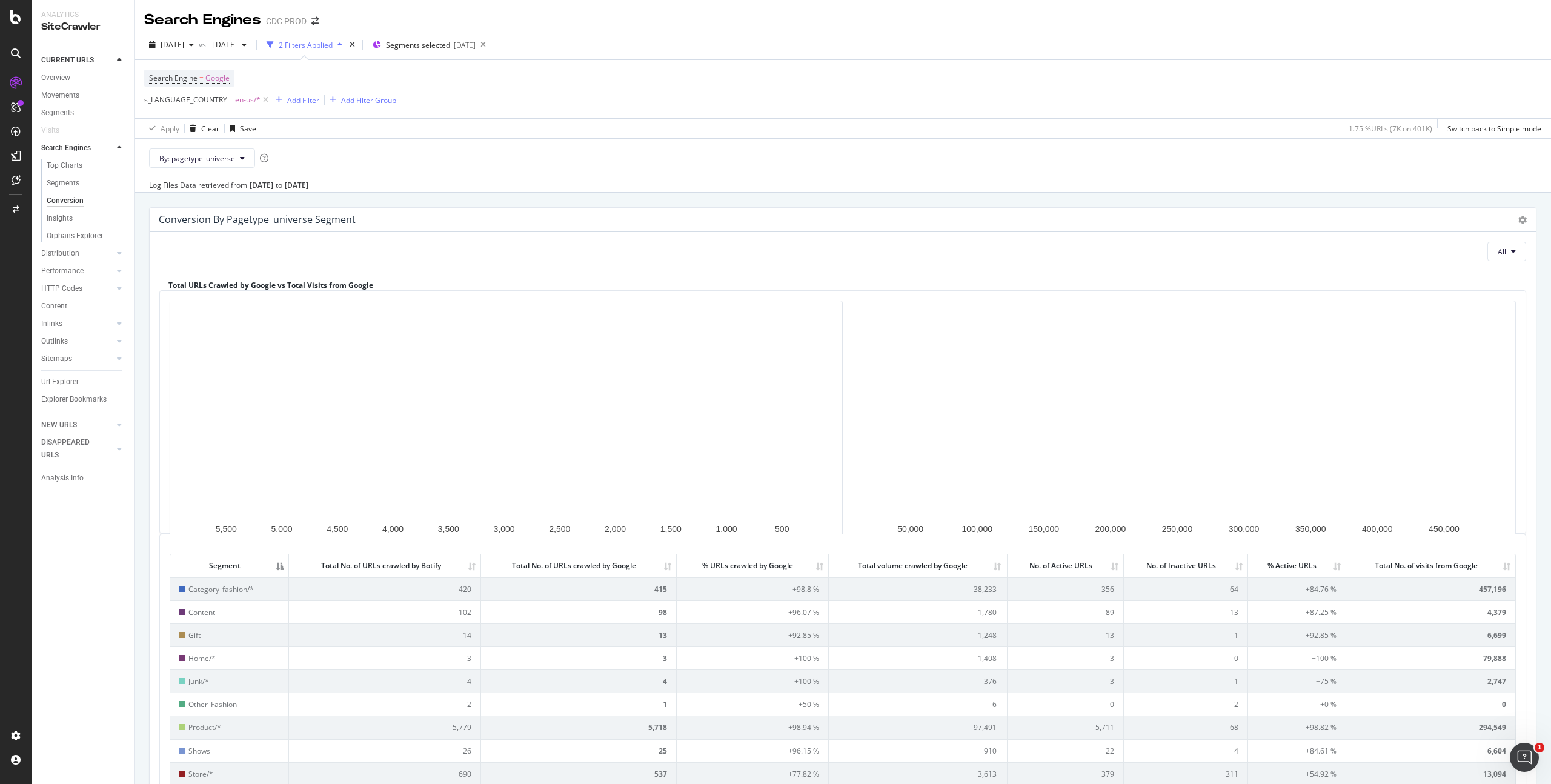
scroll to position [22, 0]
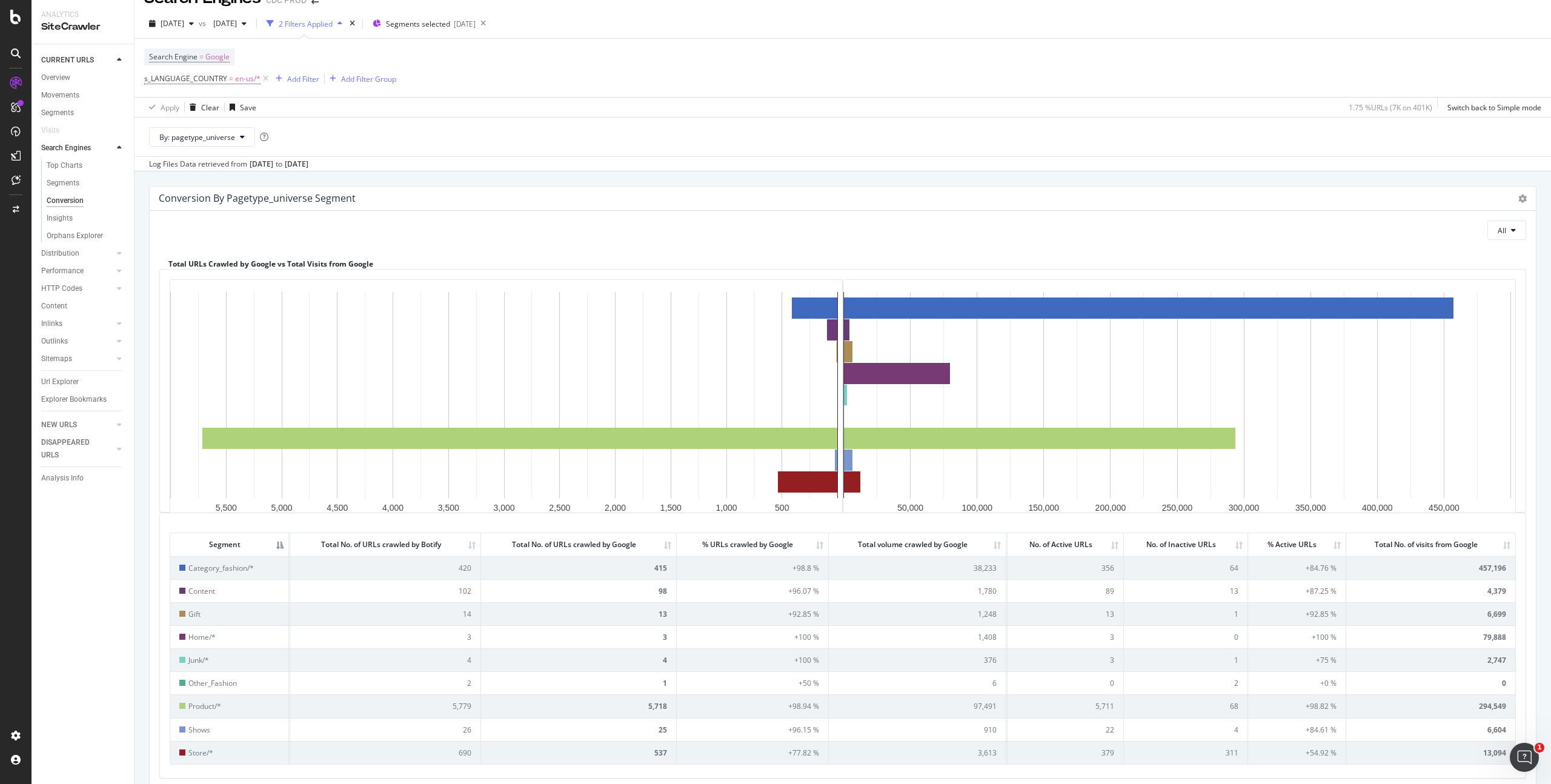
click at [1497, 544] on th "Total No. of visits from Google" at bounding box center [1431, 543] width 169 height 22
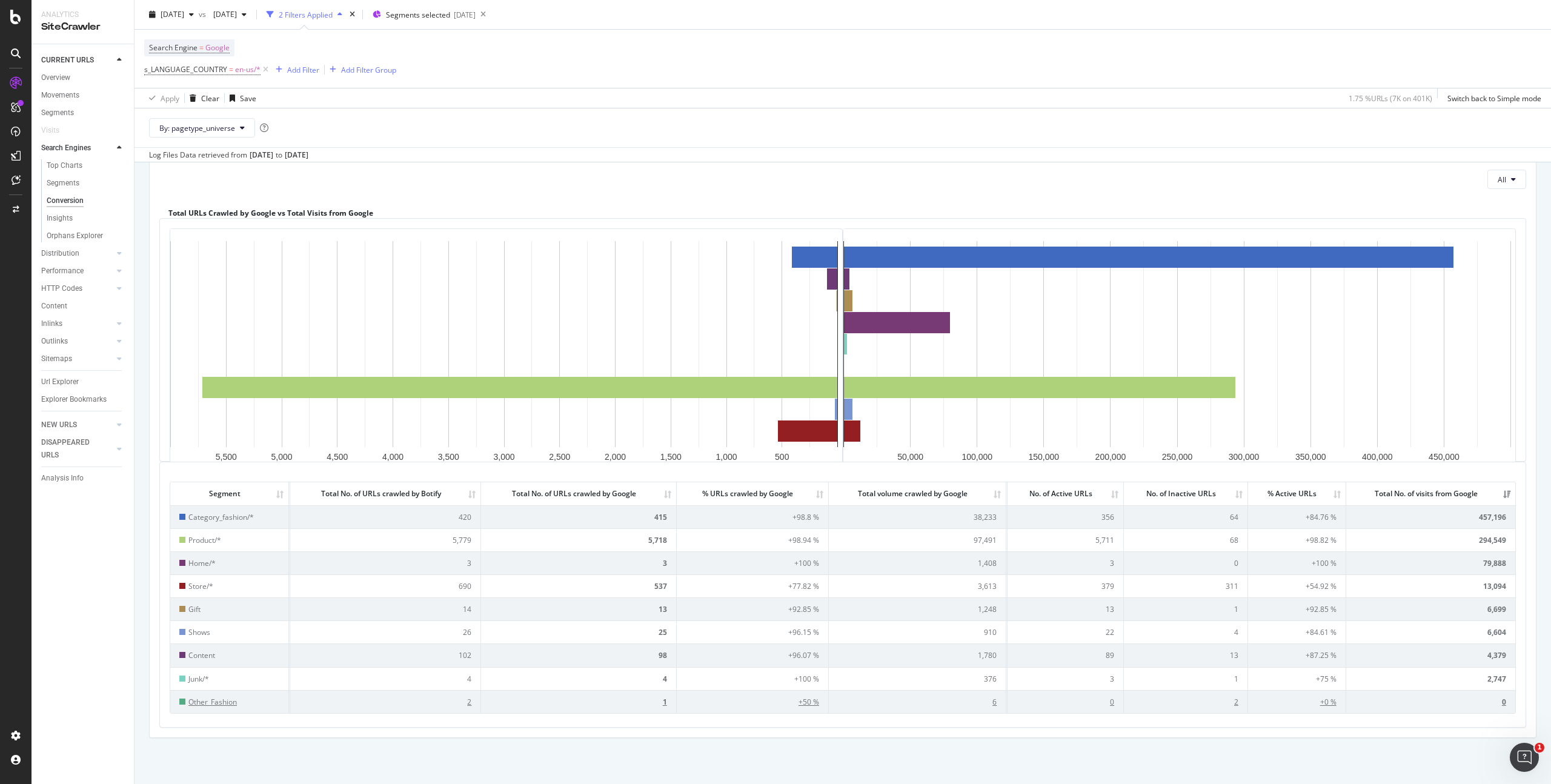
scroll to position [94, 0]
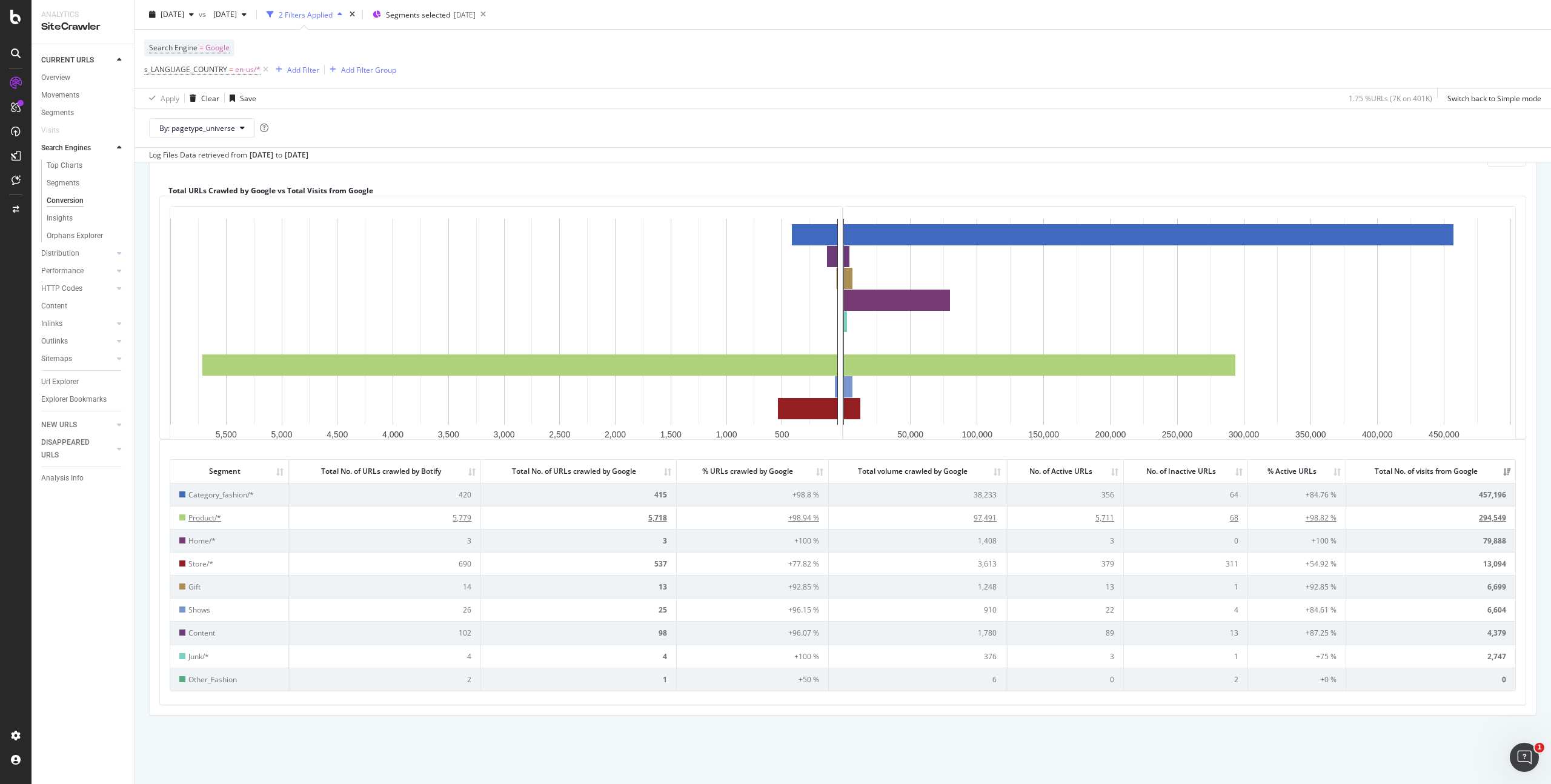
click at [1228, 518] on td "68" at bounding box center [1186, 517] width 124 height 23
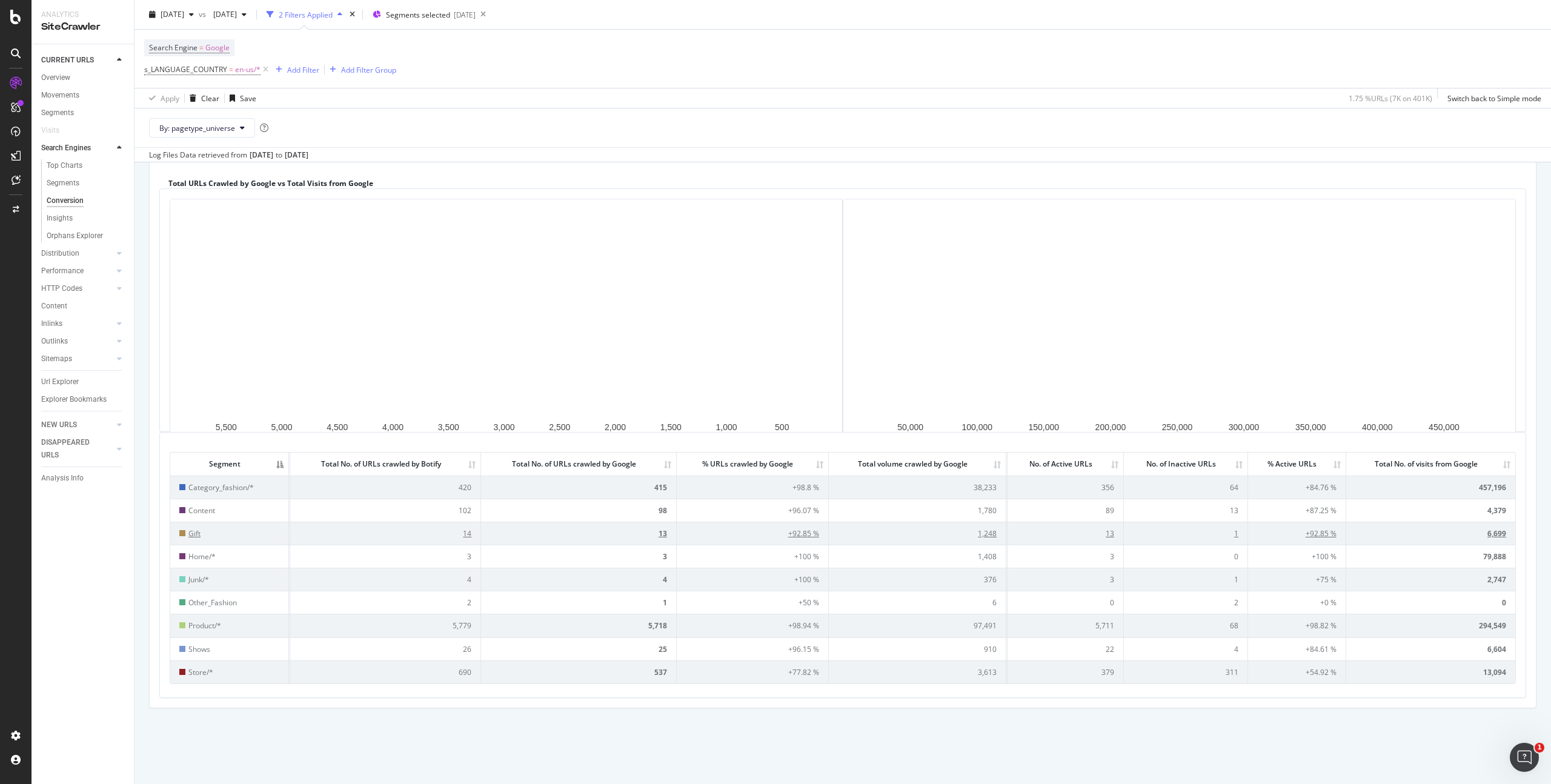
scroll to position [123, 0]
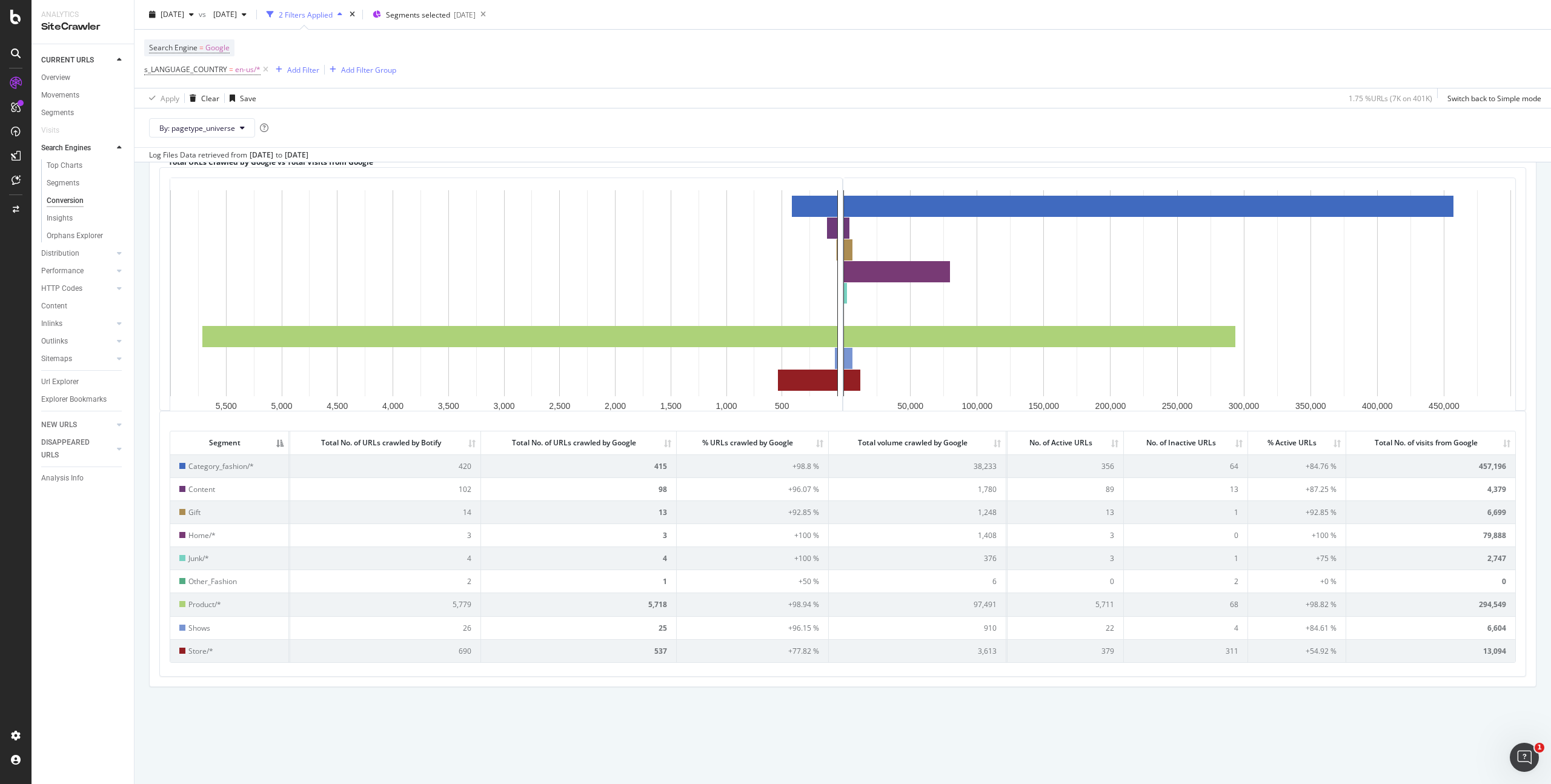
click at [1328, 442] on th "% Active URLs" at bounding box center [1297, 442] width 98 height 22
click at [1228, 444] on th "No. of Inactive URLs" at bounding box center [1186, 442] width 124 height 22
click at [1228, 513] on td "64" at bounding box center [1186, 512] width 124 height 23
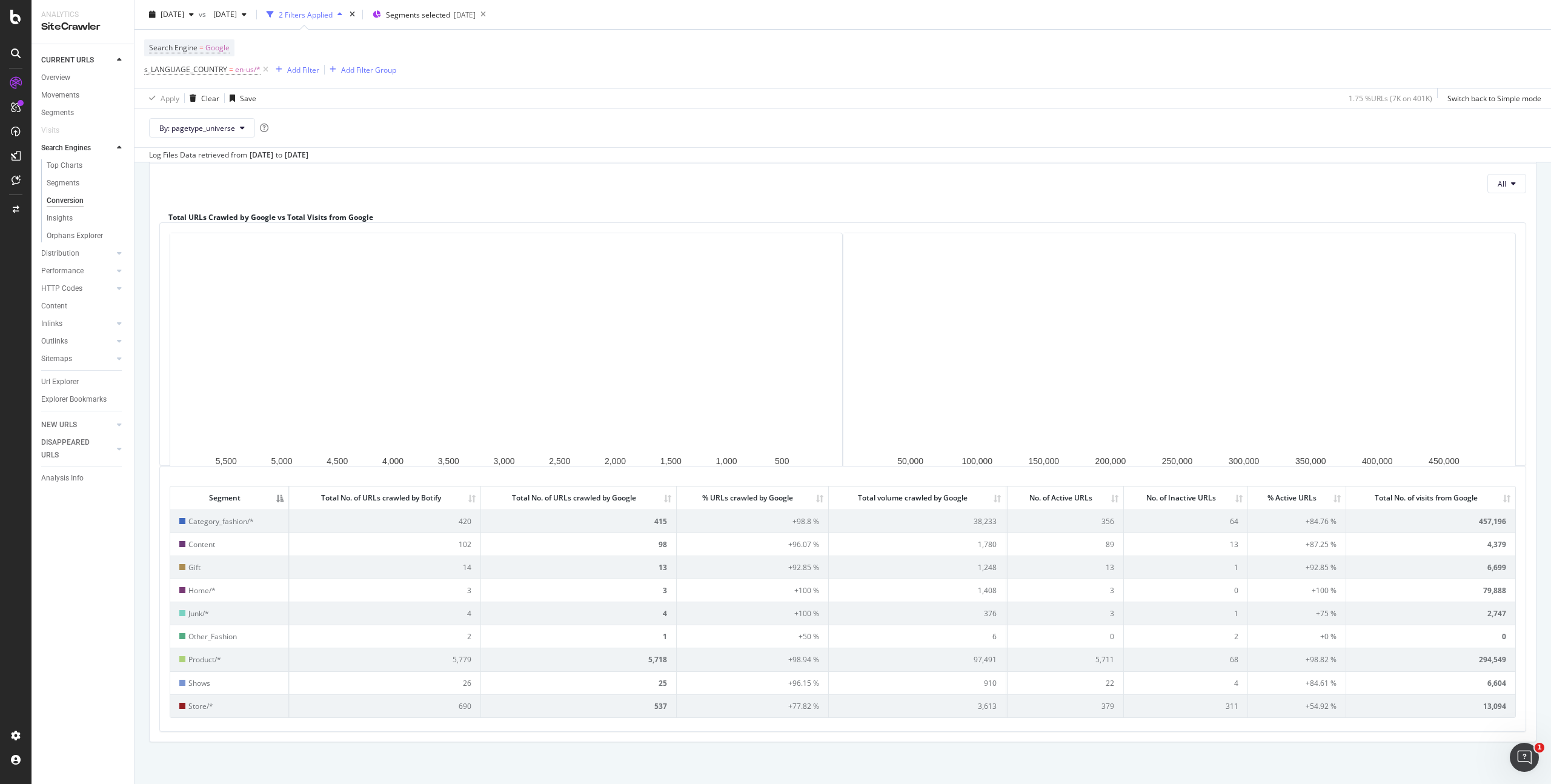
scroll to position [83, 0]
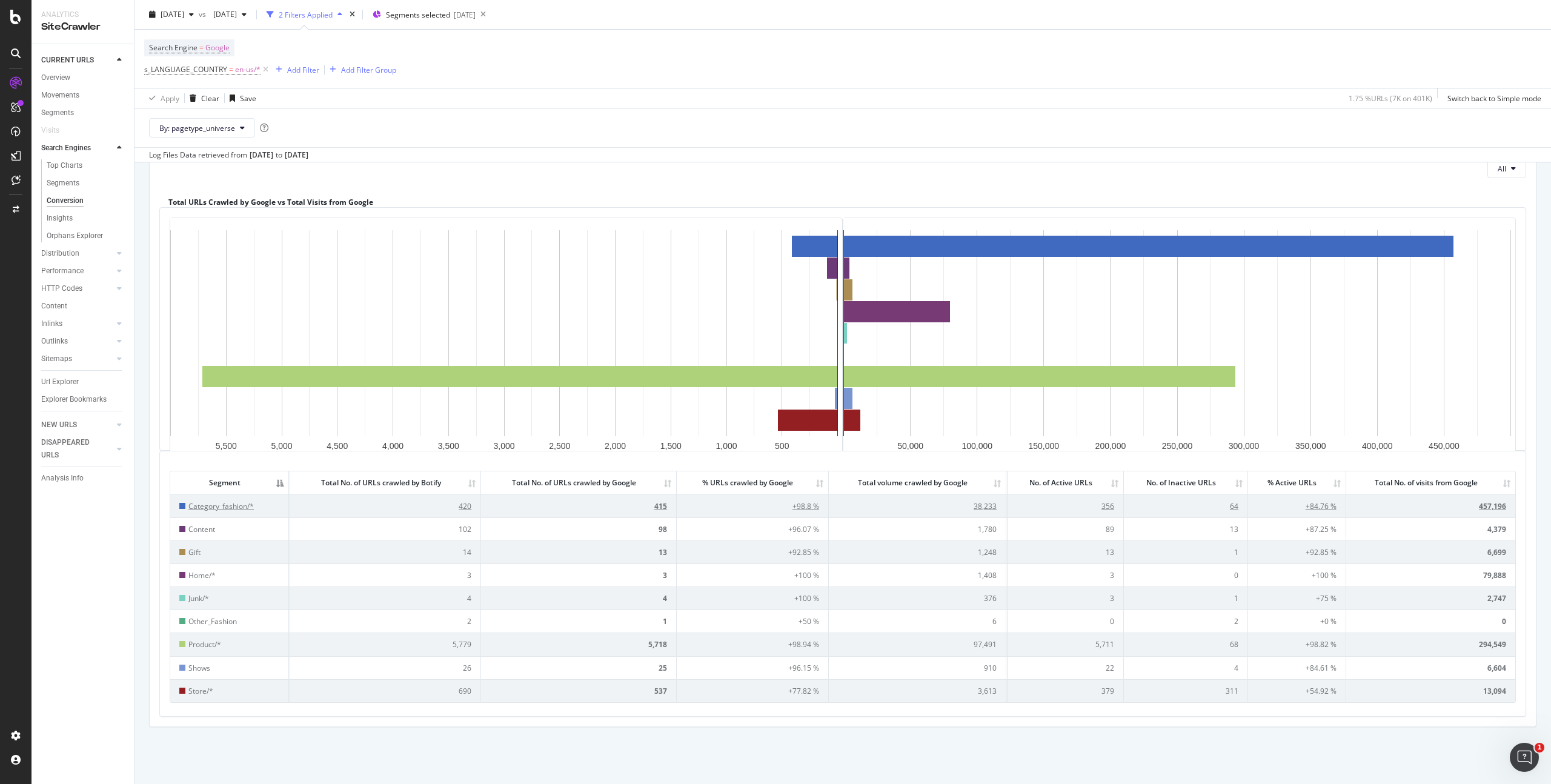
click at [1227, 505] on td "64" at bounding box center [1186, 506] width 124 height 23
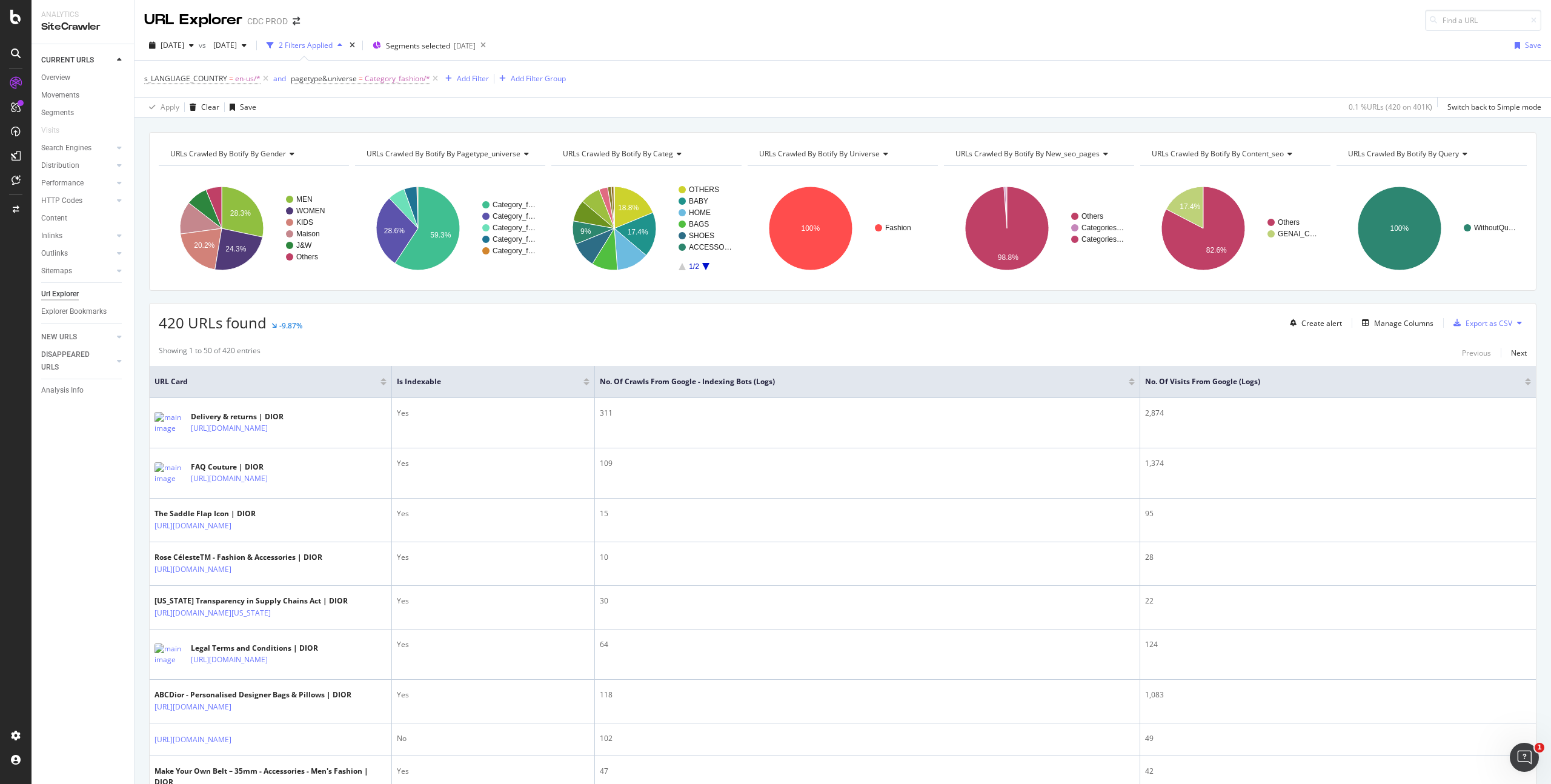
click at [830, 150] on span "URLs Crawled By Botify By universe" at bounding box center [820, 153] width 120 height 10
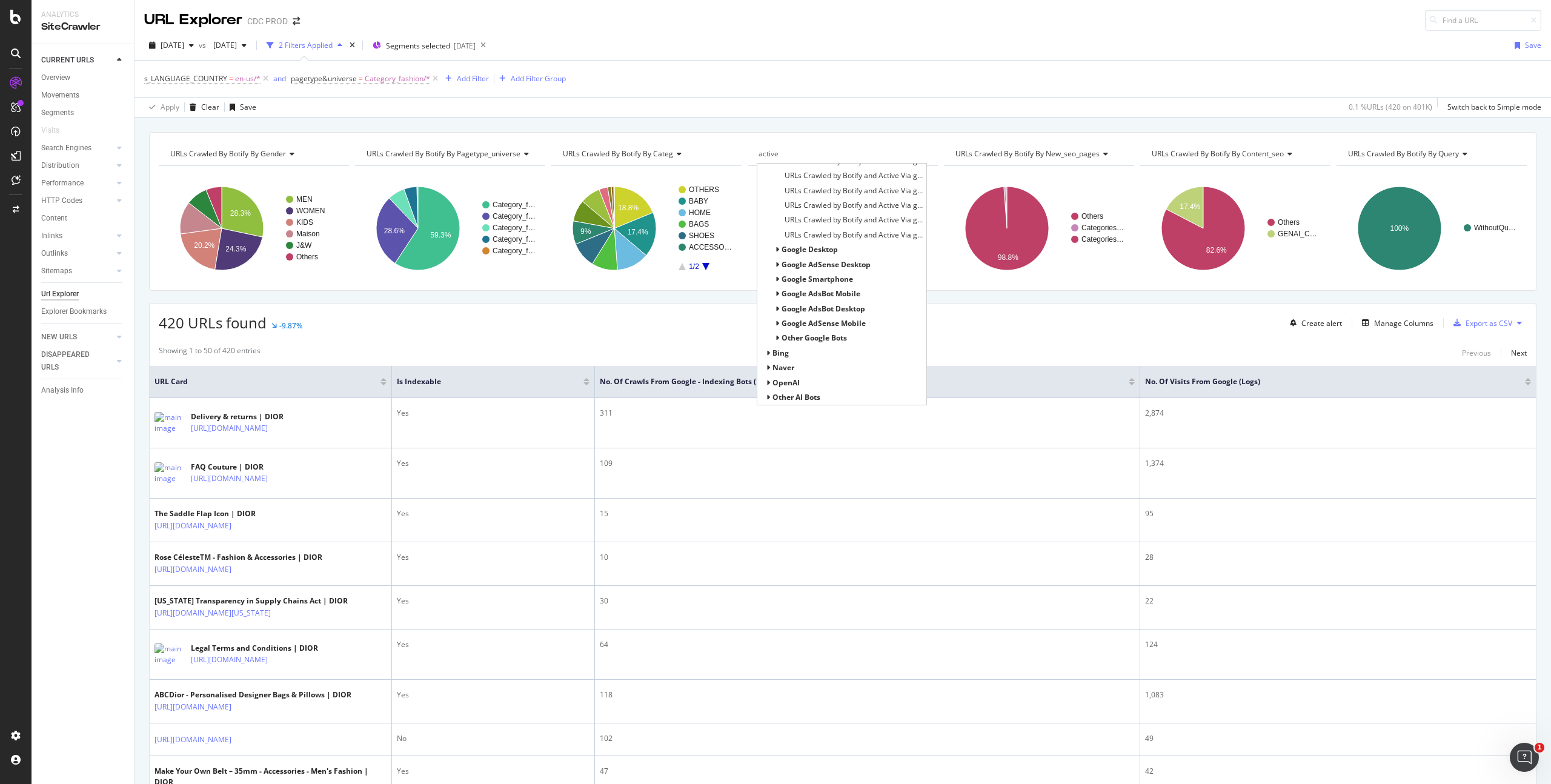
type input "active"
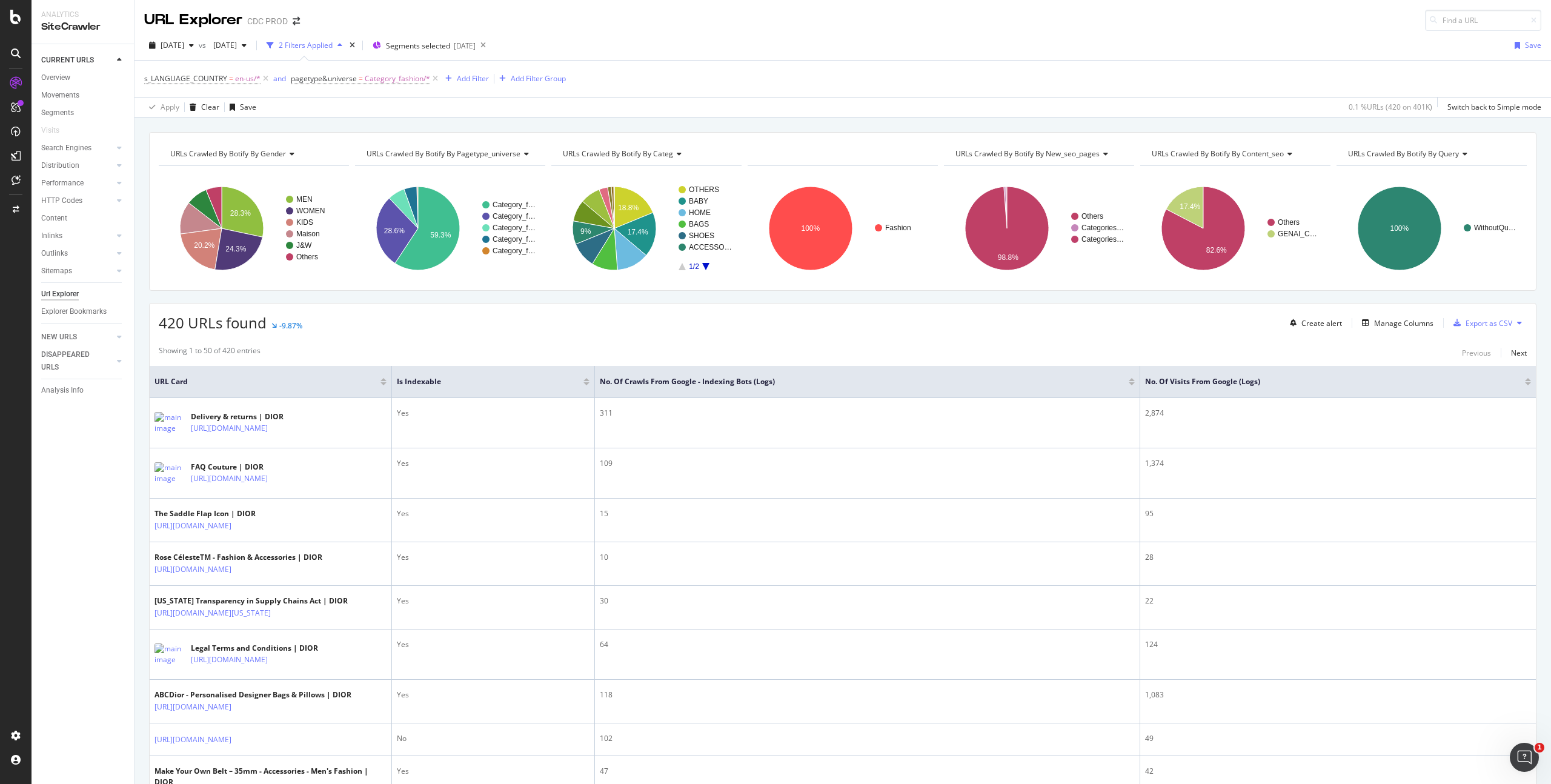
click at [704, 88] on div "s_LANGUAGE_COUNTRY = en-us/* and pagetype&universe = Category_fashion/* Add Fil…" at bounding box center [843, 78] width 1397 height 36
click at [460, 77] on div "Add Filter" at bounding box center [474, 78] width 32 height 10
click at [826, 64] on div "s_LANGUAGE_COUNTRY = en-us/* and pagetype&universe = Category_fashion/* Add Fil…" at bounding box center [843, 78] width 1397 height 36
click at [449, 68] on div "s_LANGUAGE_COUNTRY = en-us/* and pagetype&universe = Category_fashion/* Add Fil…" at bounding box center [843, 78] width 1397 height 36
click at [467, 77] on div "Add Filter" at bounding box center [474, 78] width 32 height 10
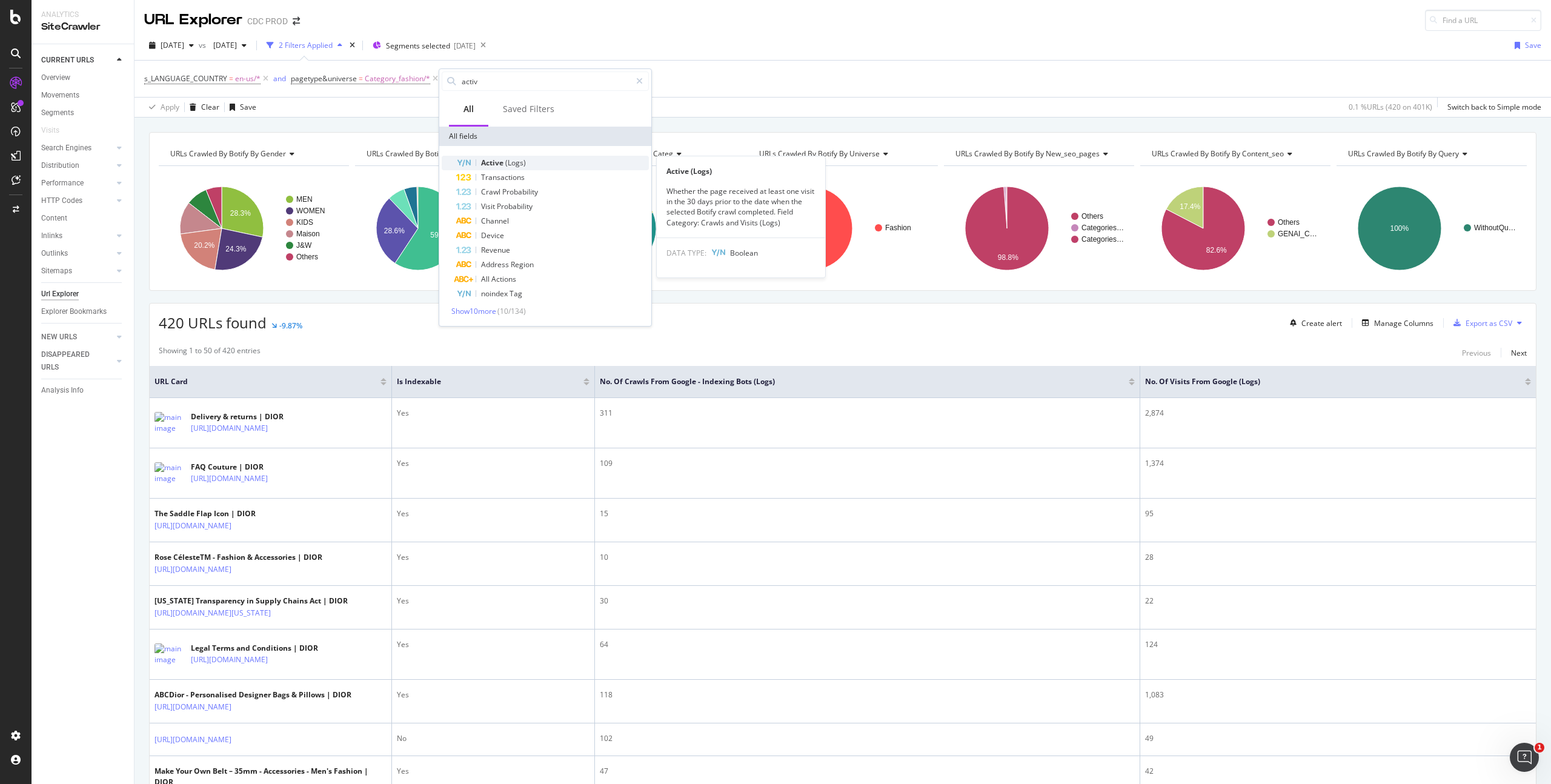
type input "activ"
click at [500, 161] on span "Active" at bounding box center [492, 162] width 24 height 10
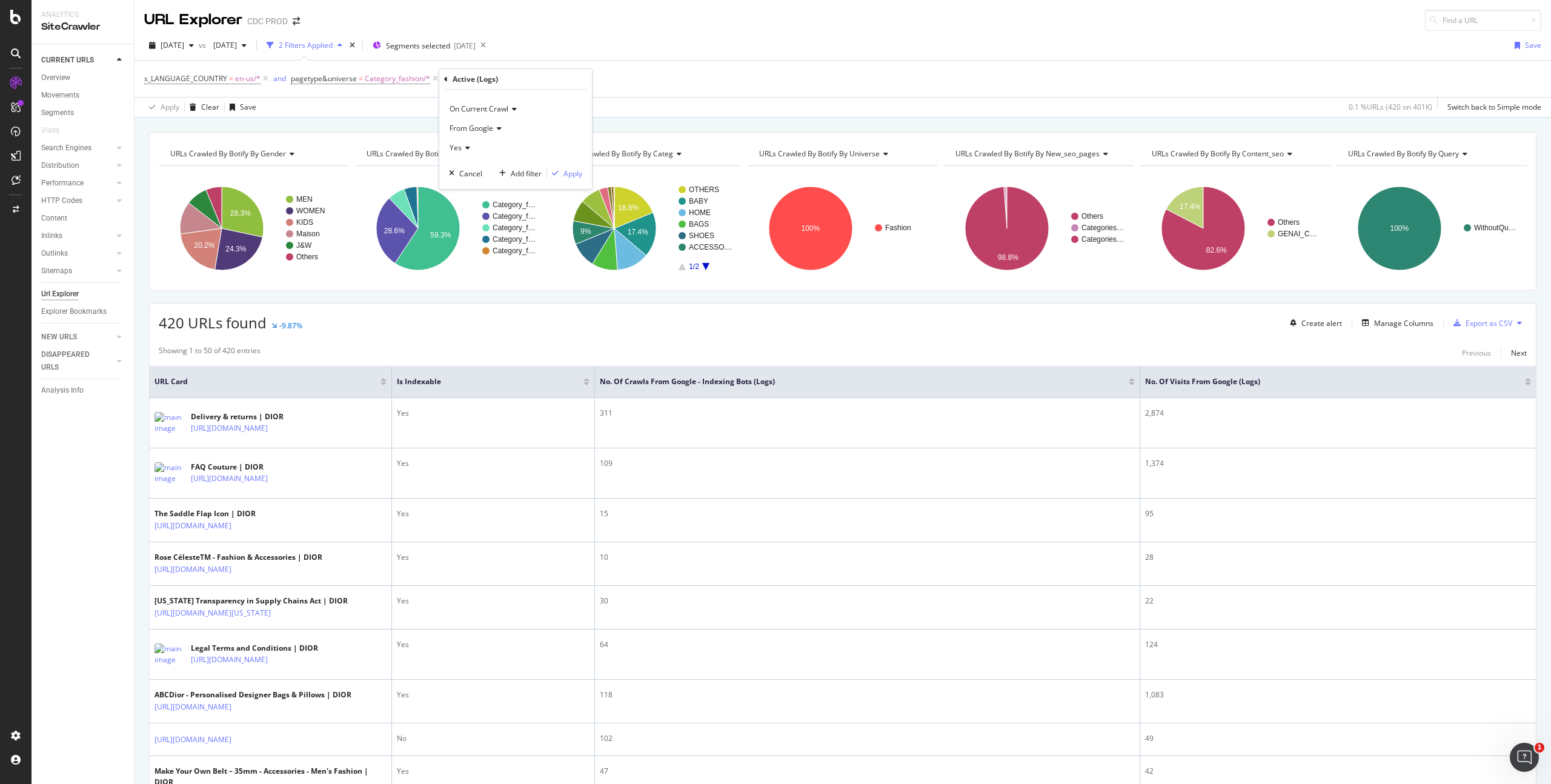
click at [457, 148] on span "Yes" at bounding box center [455, 146] width 12 height 10
click at [466, 185] on div "No" at bounding box center [517, 189] width 129 height 16
click at [569, 174] on div "Apply" at bounding box center [572, 172] width 19 height 10
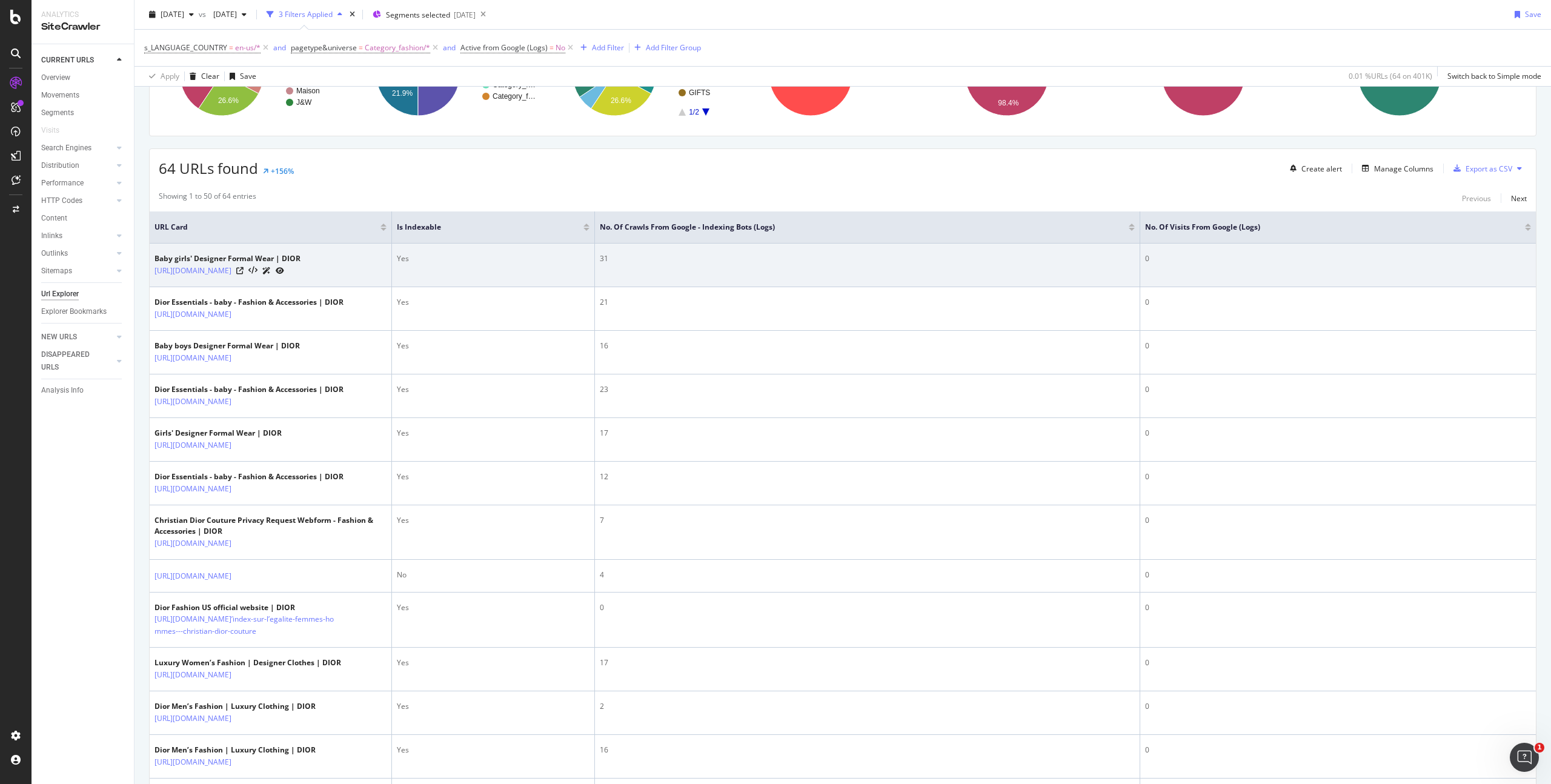
scroll to position [154, 0]
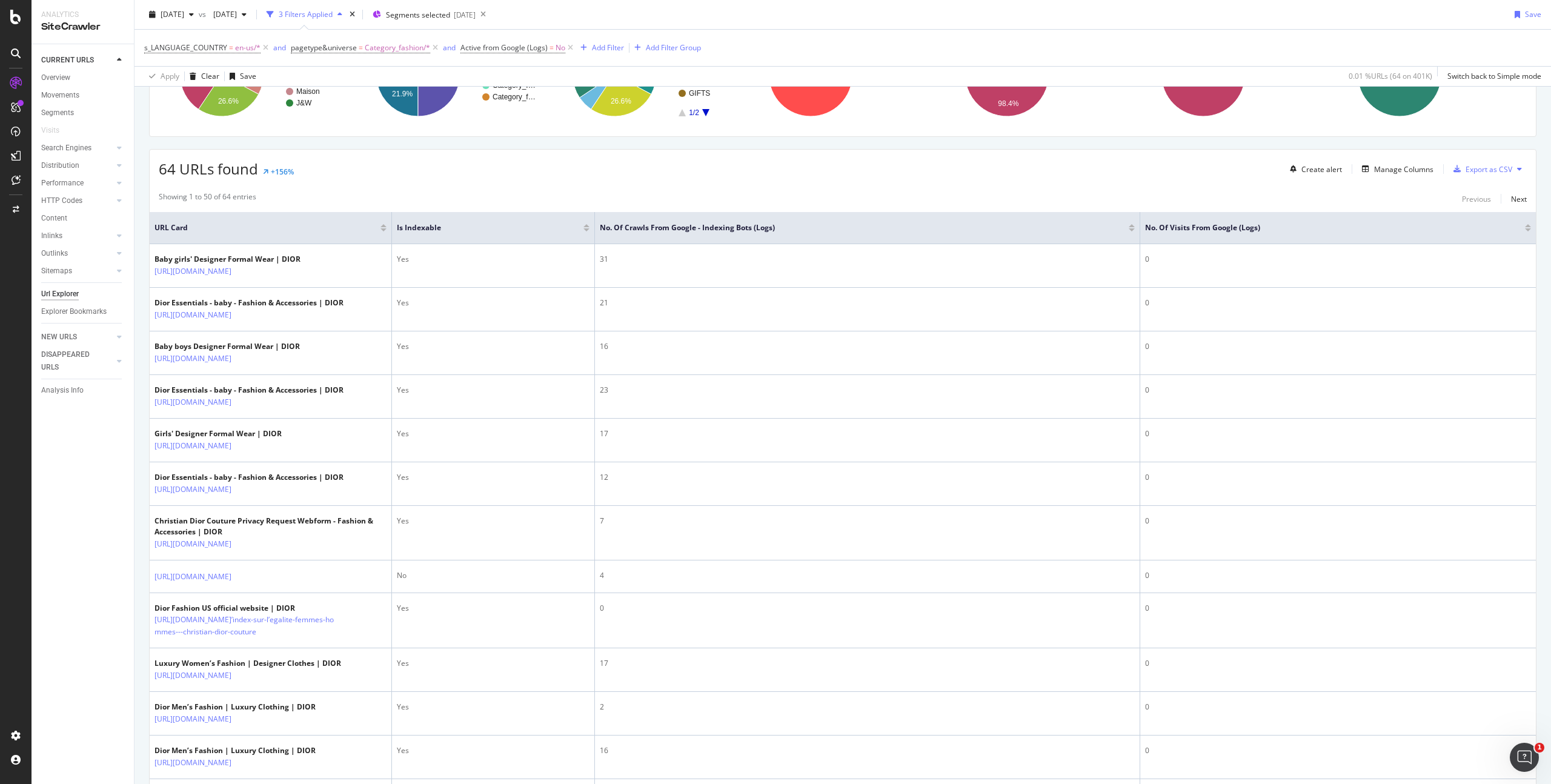
click at [1130, 230] on div at bounding box center [1131, 229] width 6 height 3
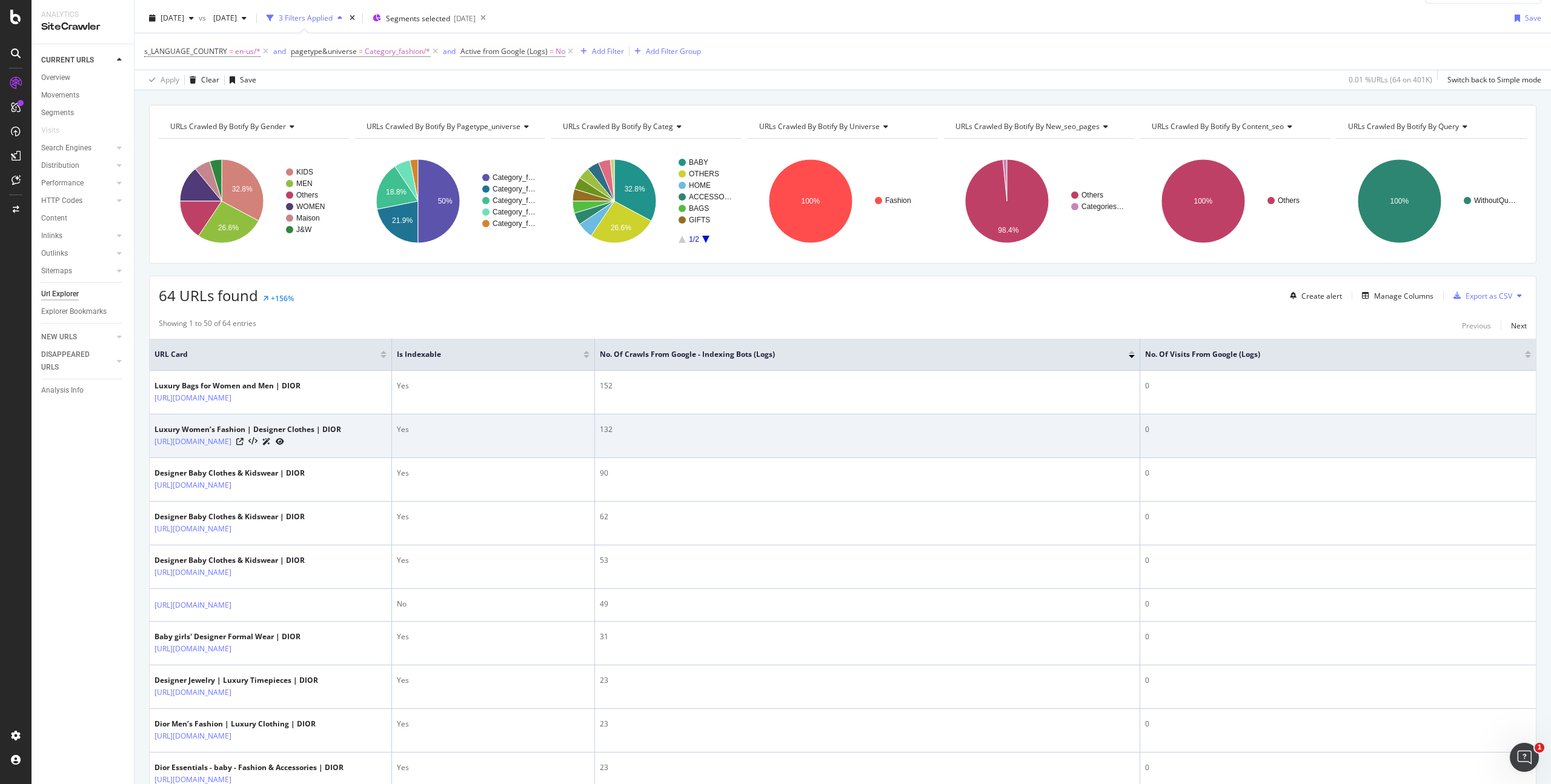
scroll to position [48, 0]
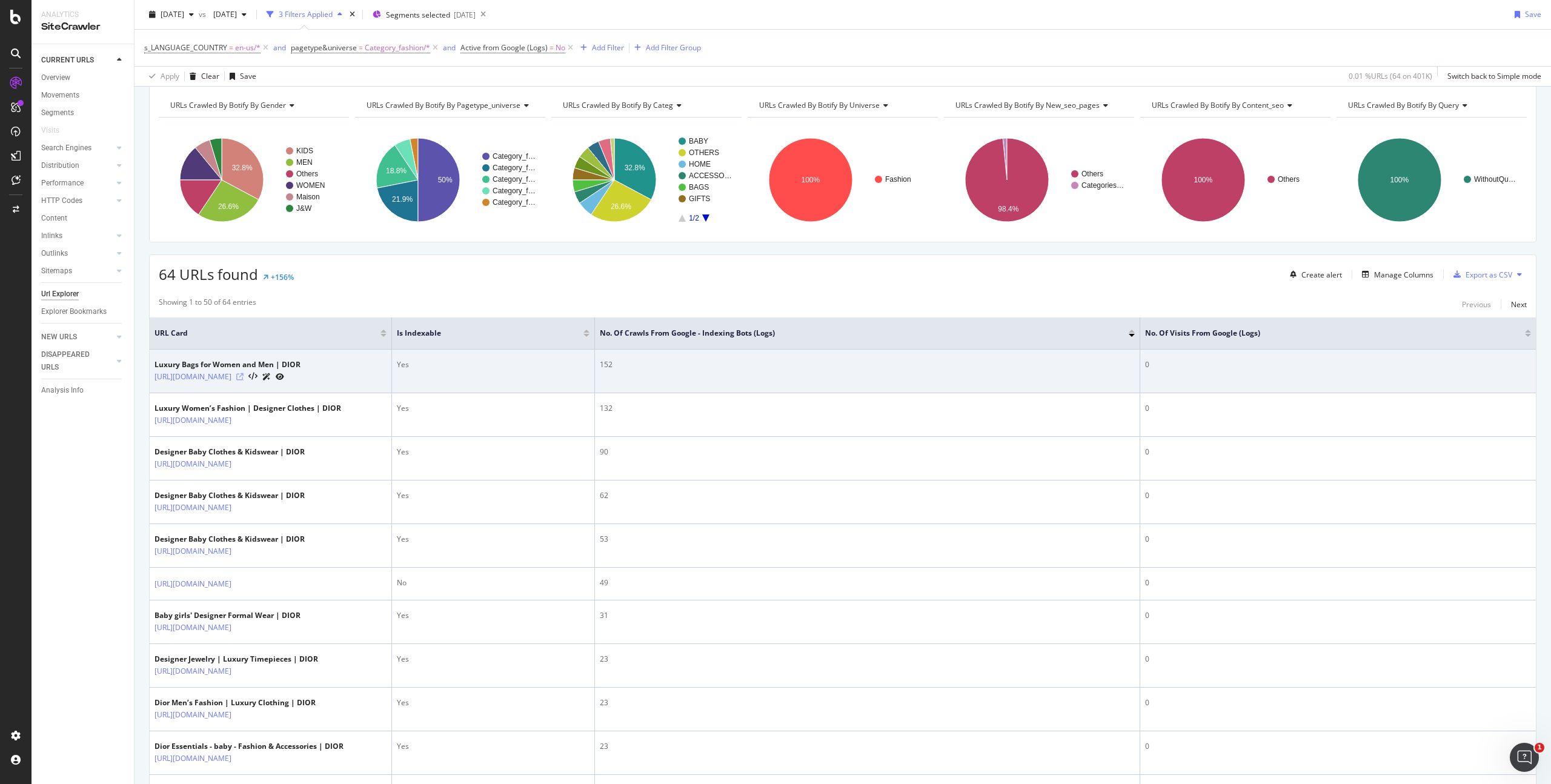
click at [244, 375] on icon at bounding box center [240, 376] width 7 height 7
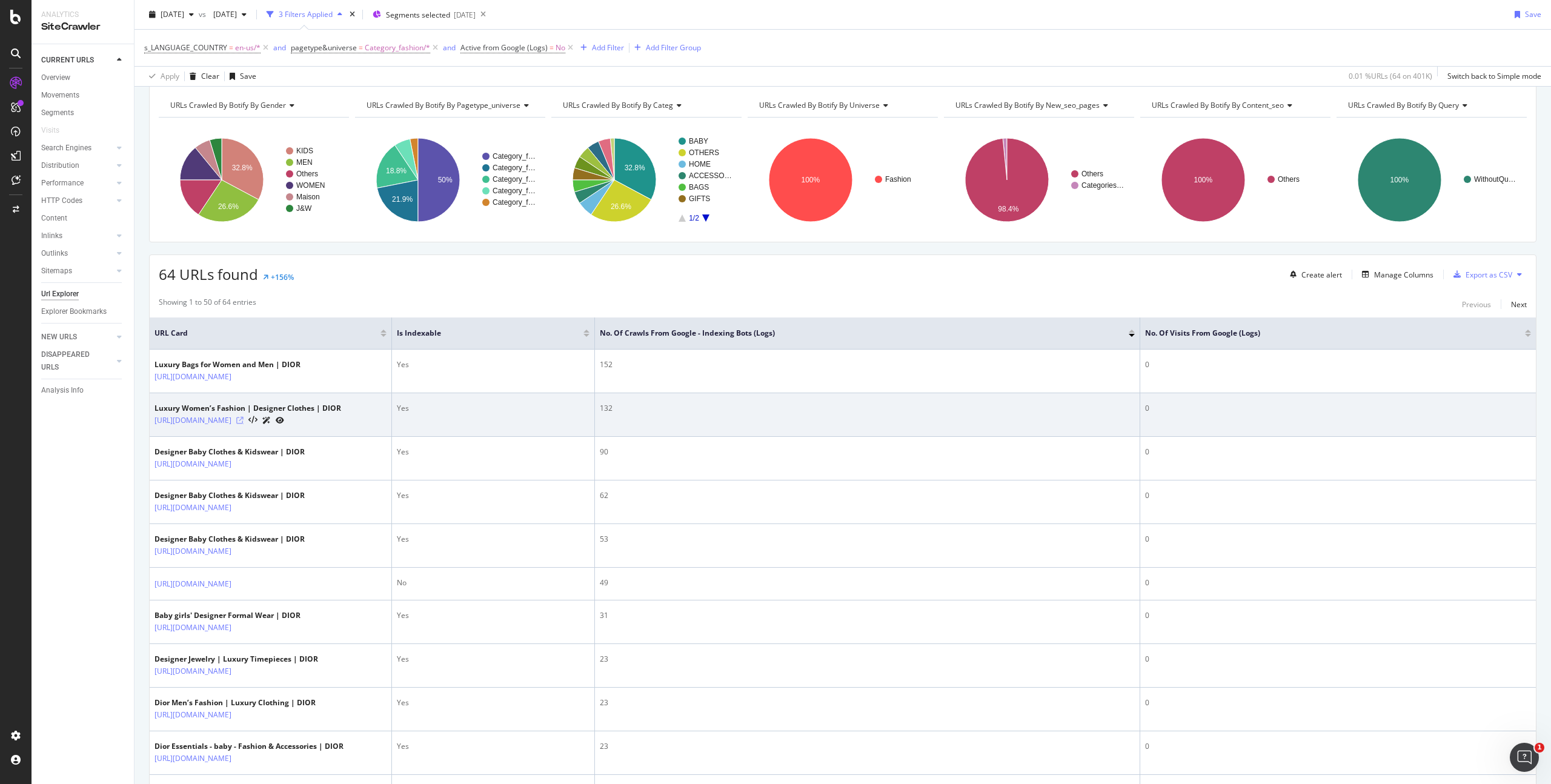
click at [244, 424] on icon at bounding box center [240, 420] width 7 height 7
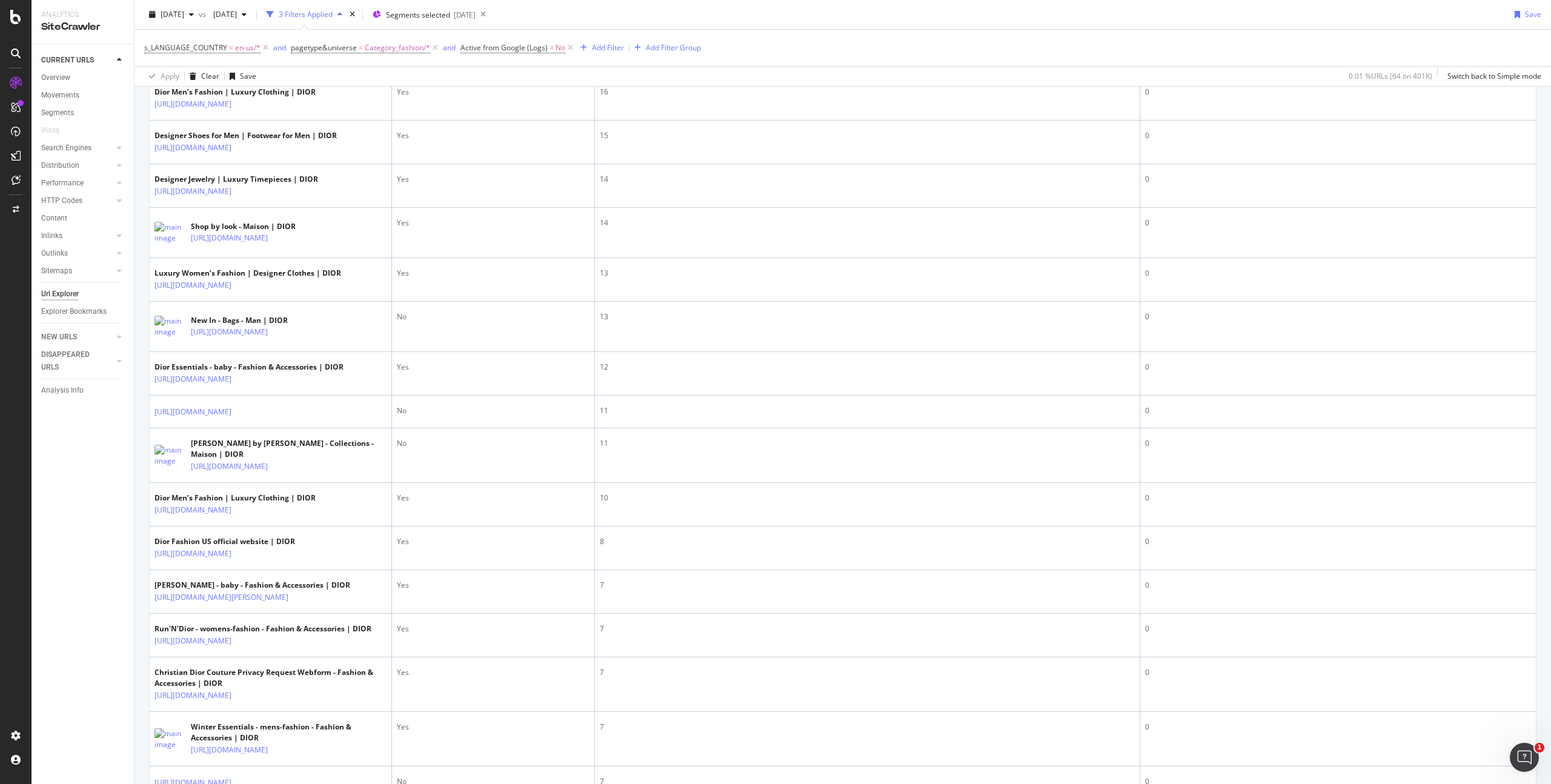
scroll to position [1236, 0]
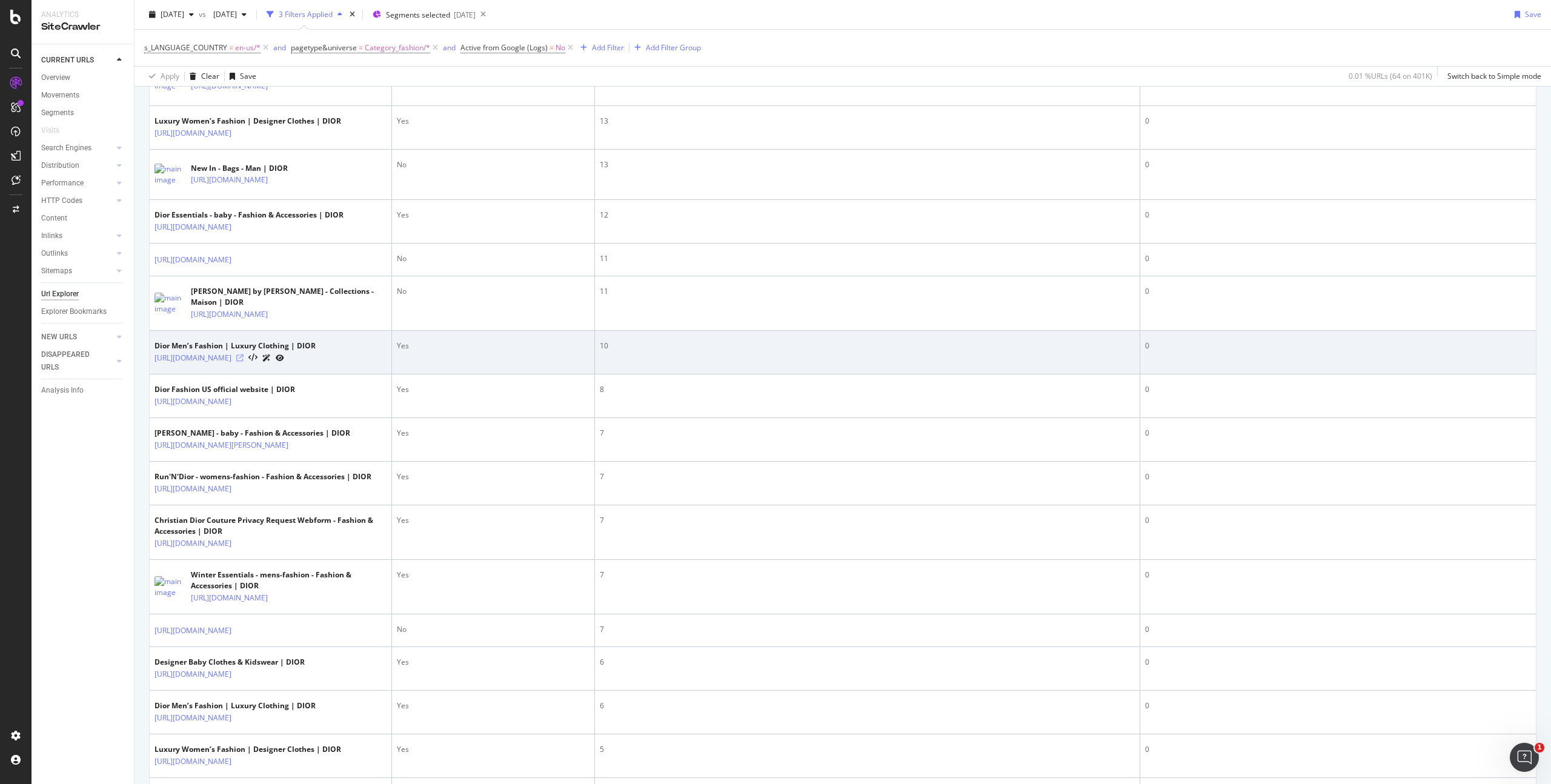
click at [244, 362] on icon at bounding box center [240, 358] width 7 height 7
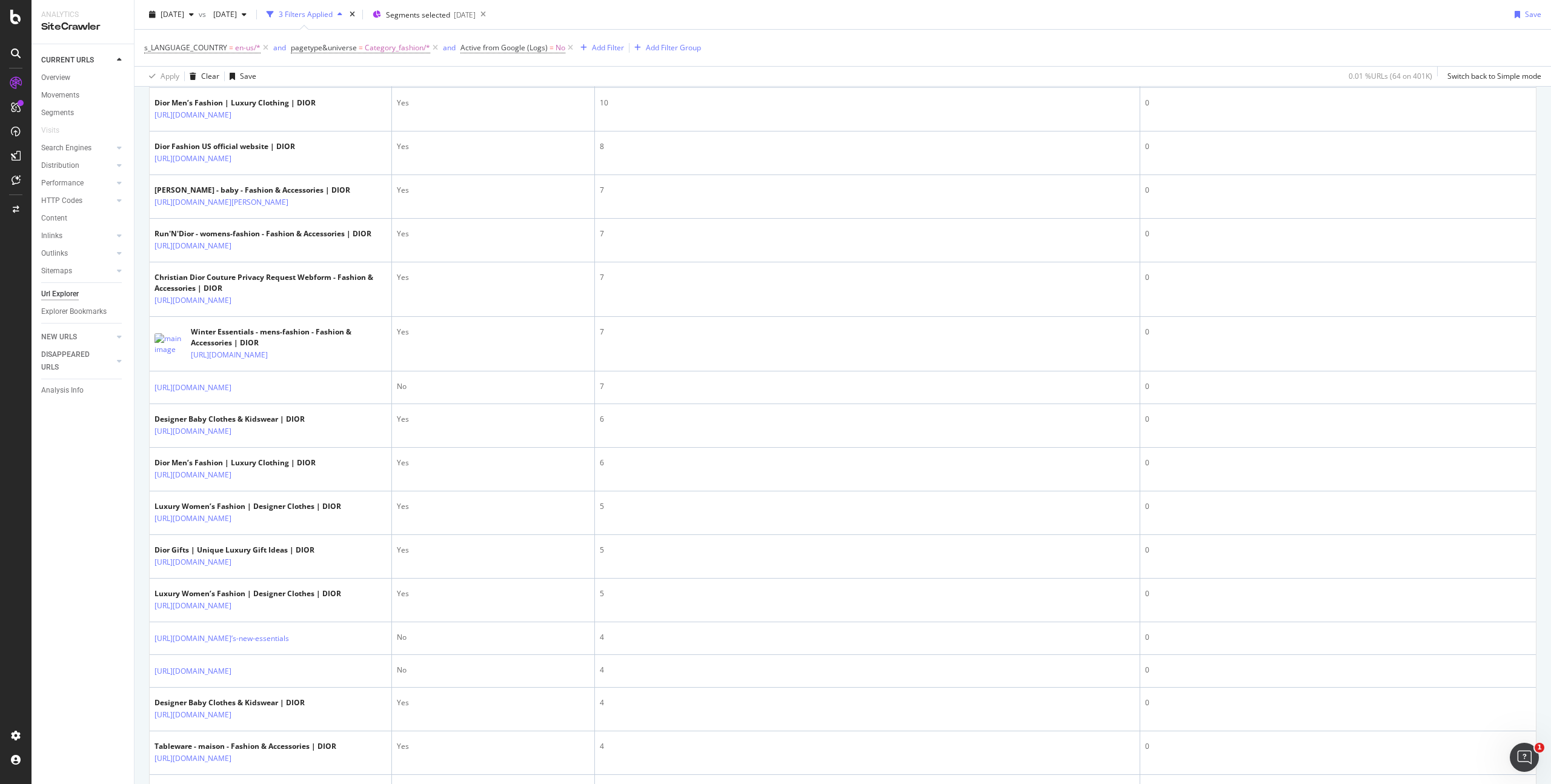
scroll to position [1590, 0]
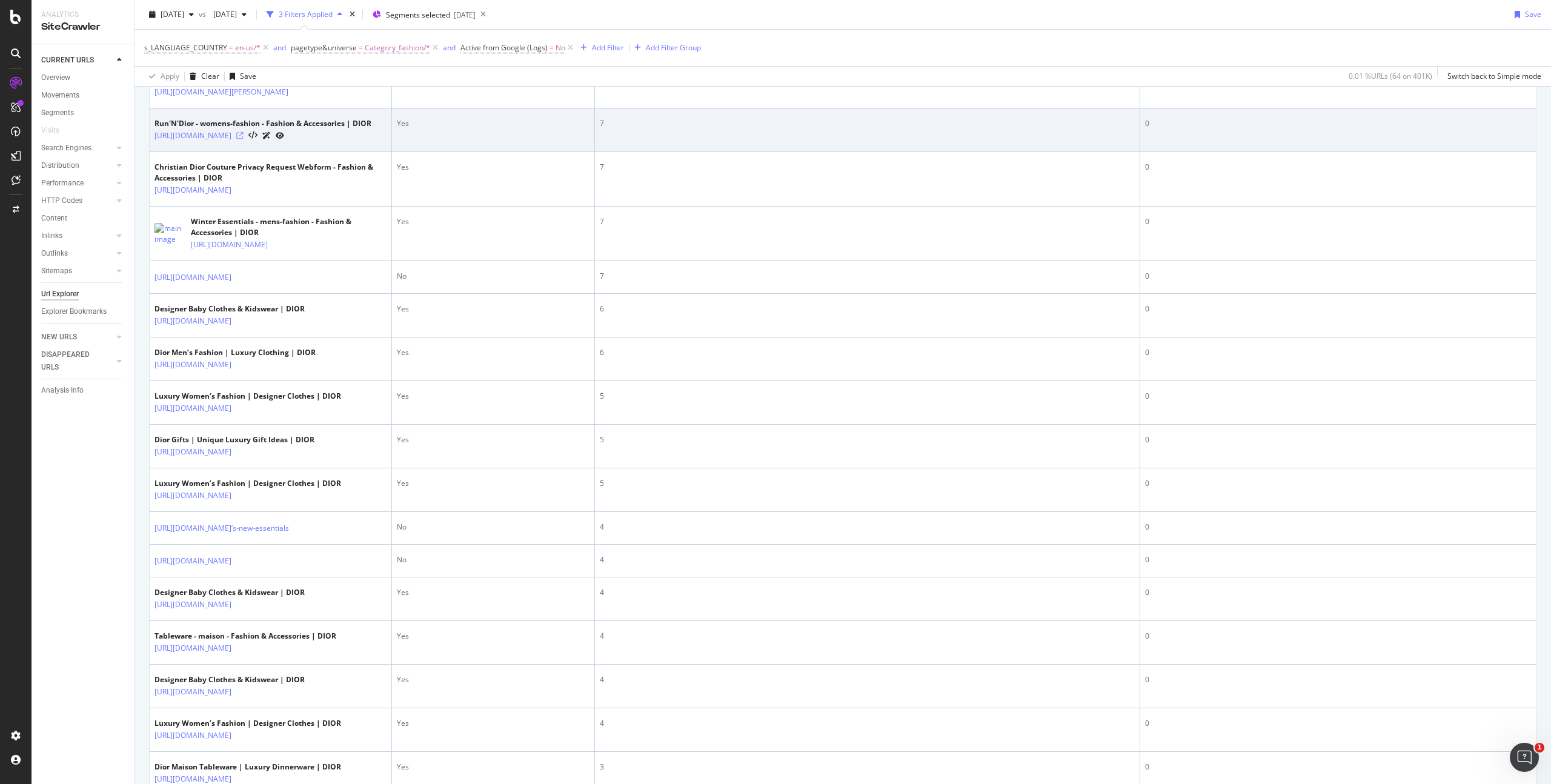
click at [244, 139] on icon at bounding box center [240, 136] width 7 height 7
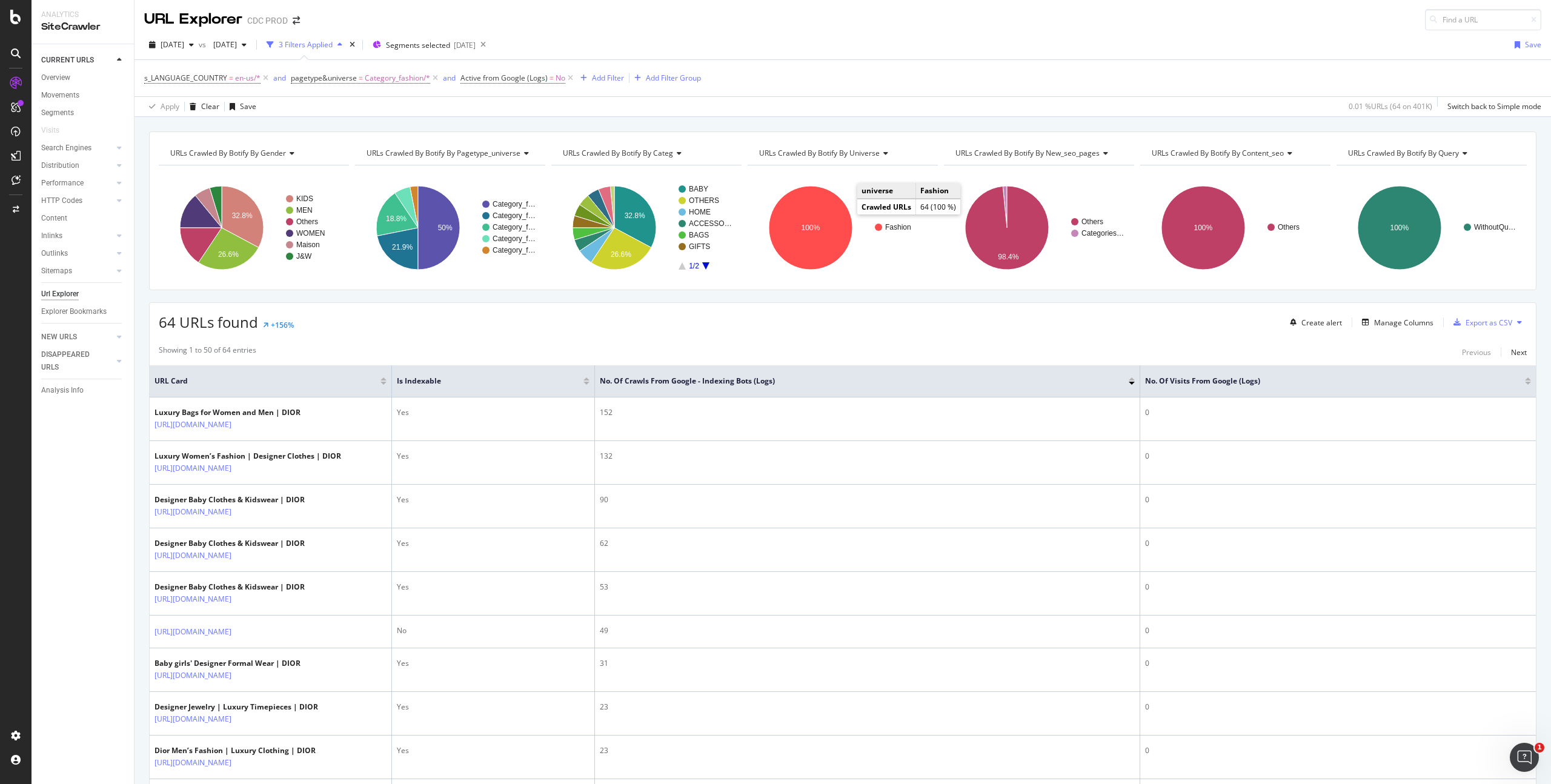
scroll to position [0, 0]
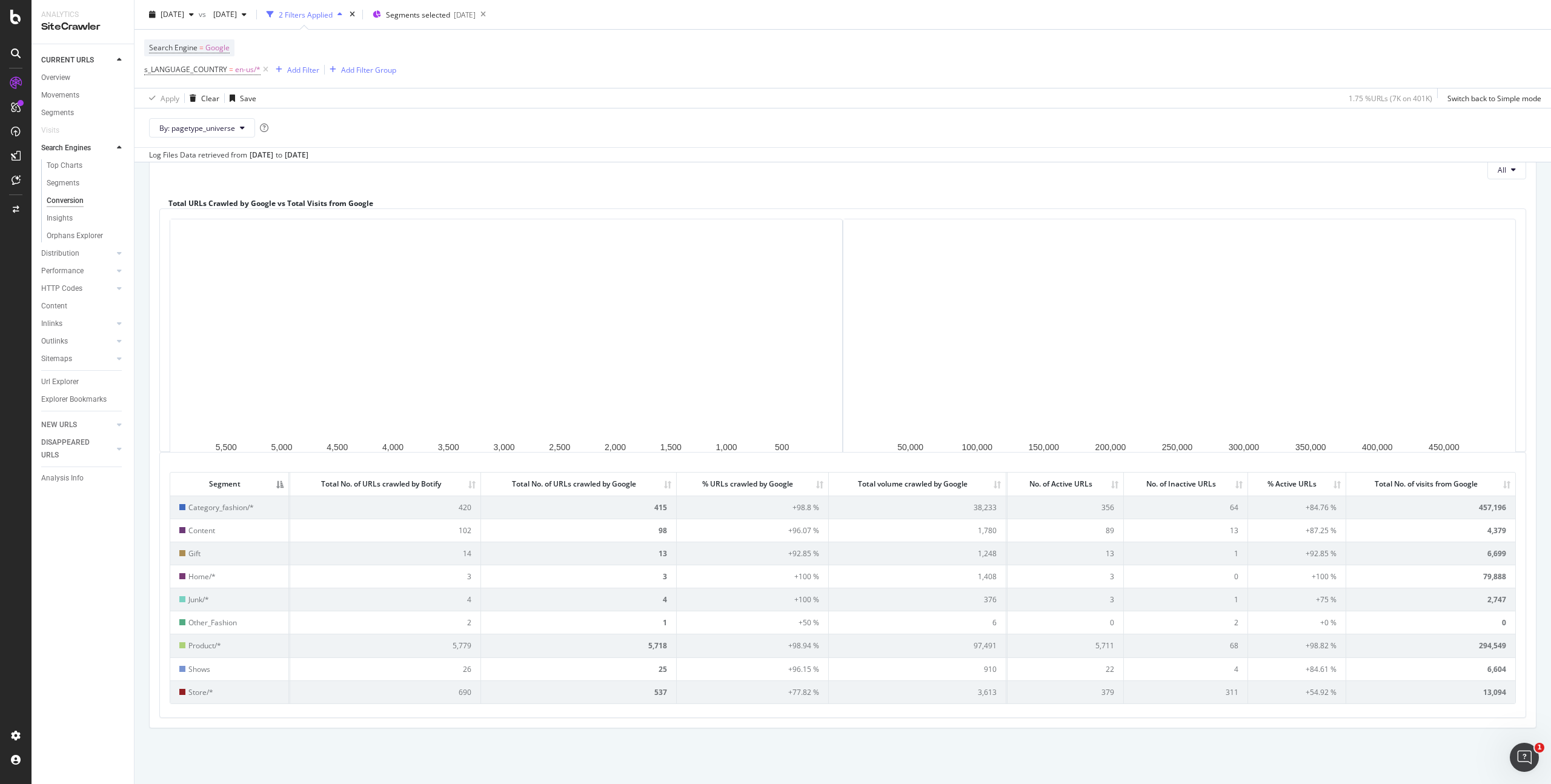
scroll to position [123, 0]
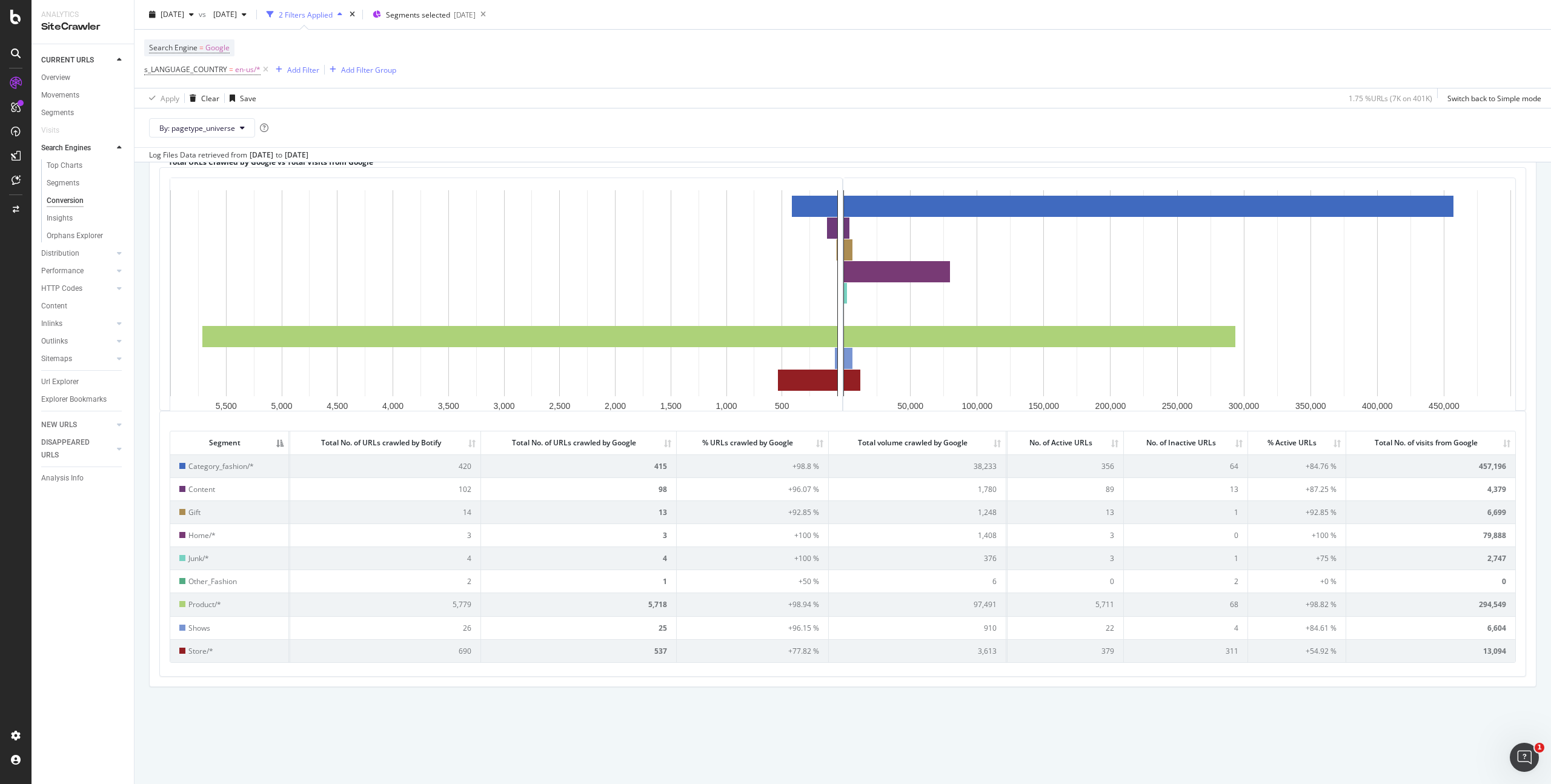
click at [1500, 445] on th "Total No. of visits from Google" at bounding box center [1431, 442] width 169 height 22
drag, startPoint x: 1444, startPoint y: 449, endPoint x: 420, endPoint y: 433, distance: 1024.1
click at [420, 433] on tr "Segment Total No. of URLs crawled by Botify Total No. of URLs crawled by Google…" at bounding box center [843, 442] width 1345 height 22
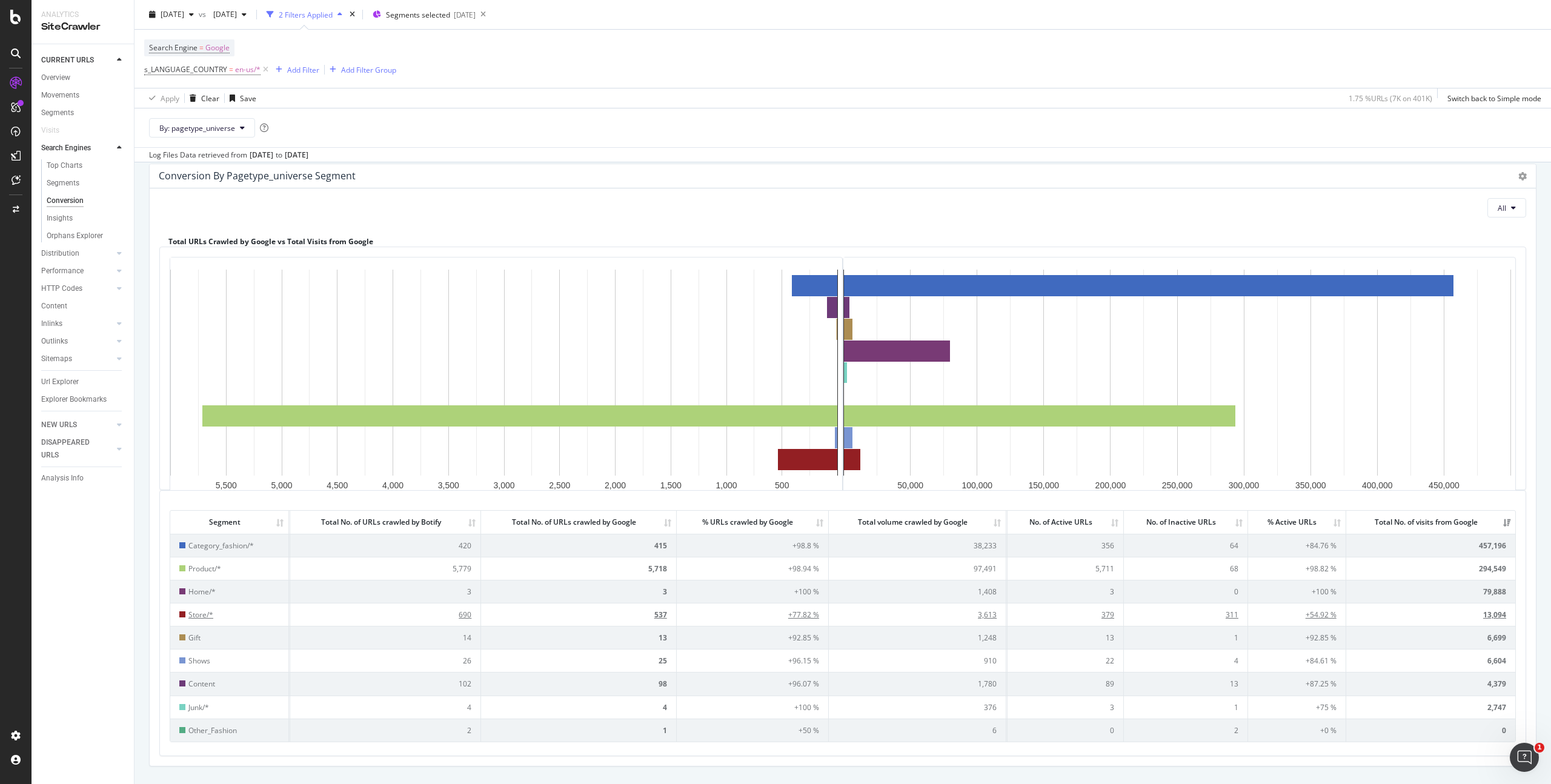
scroll to position [43, 0]
click at [1502, 203] on button "All" at bounding box center [1507, 208] width 39 height 20
click at [1451, 206] on span "Indexable" at bounding box center [1444, 209] width 49 height 11
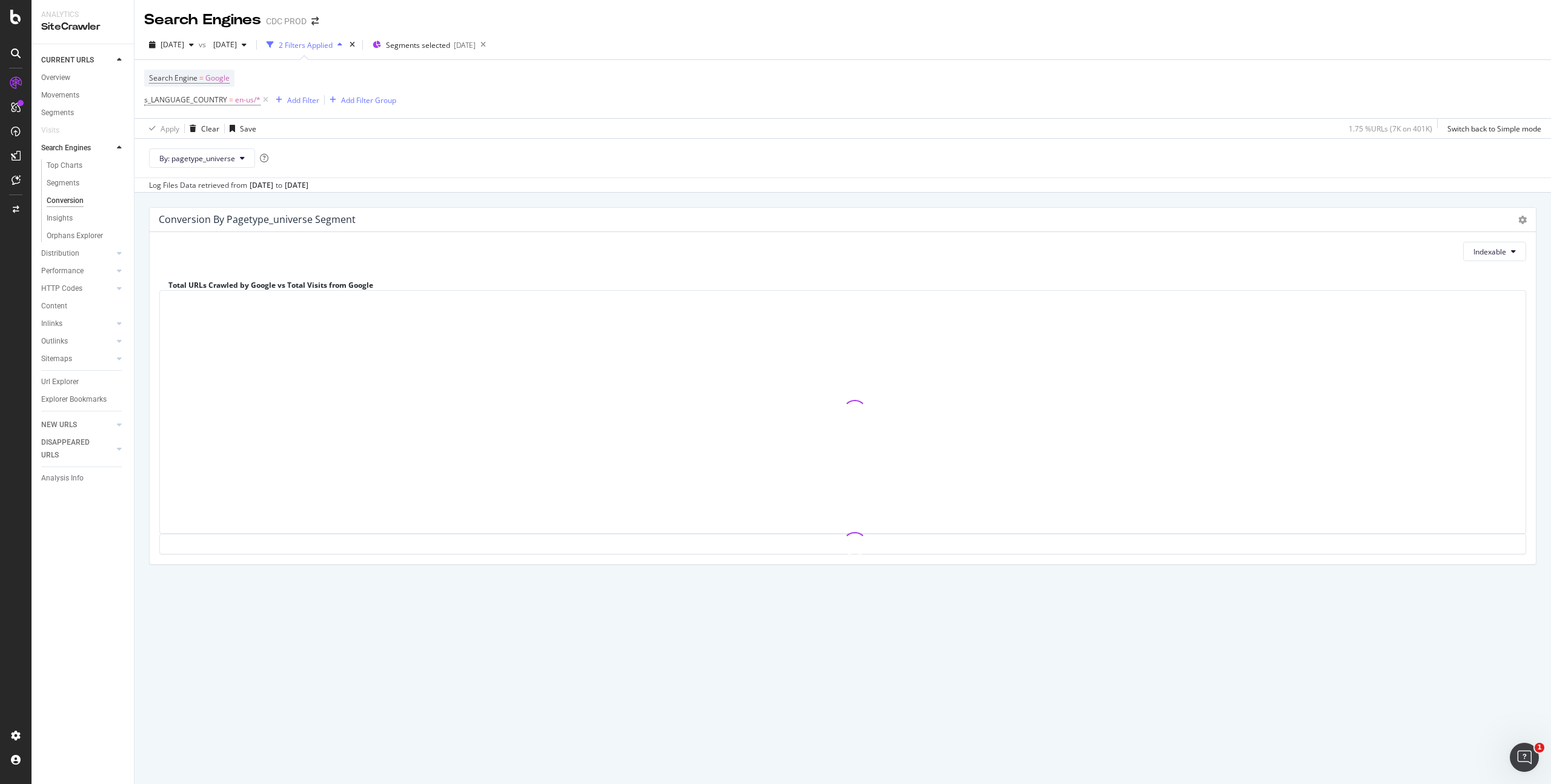
scroll to position [0, 0]
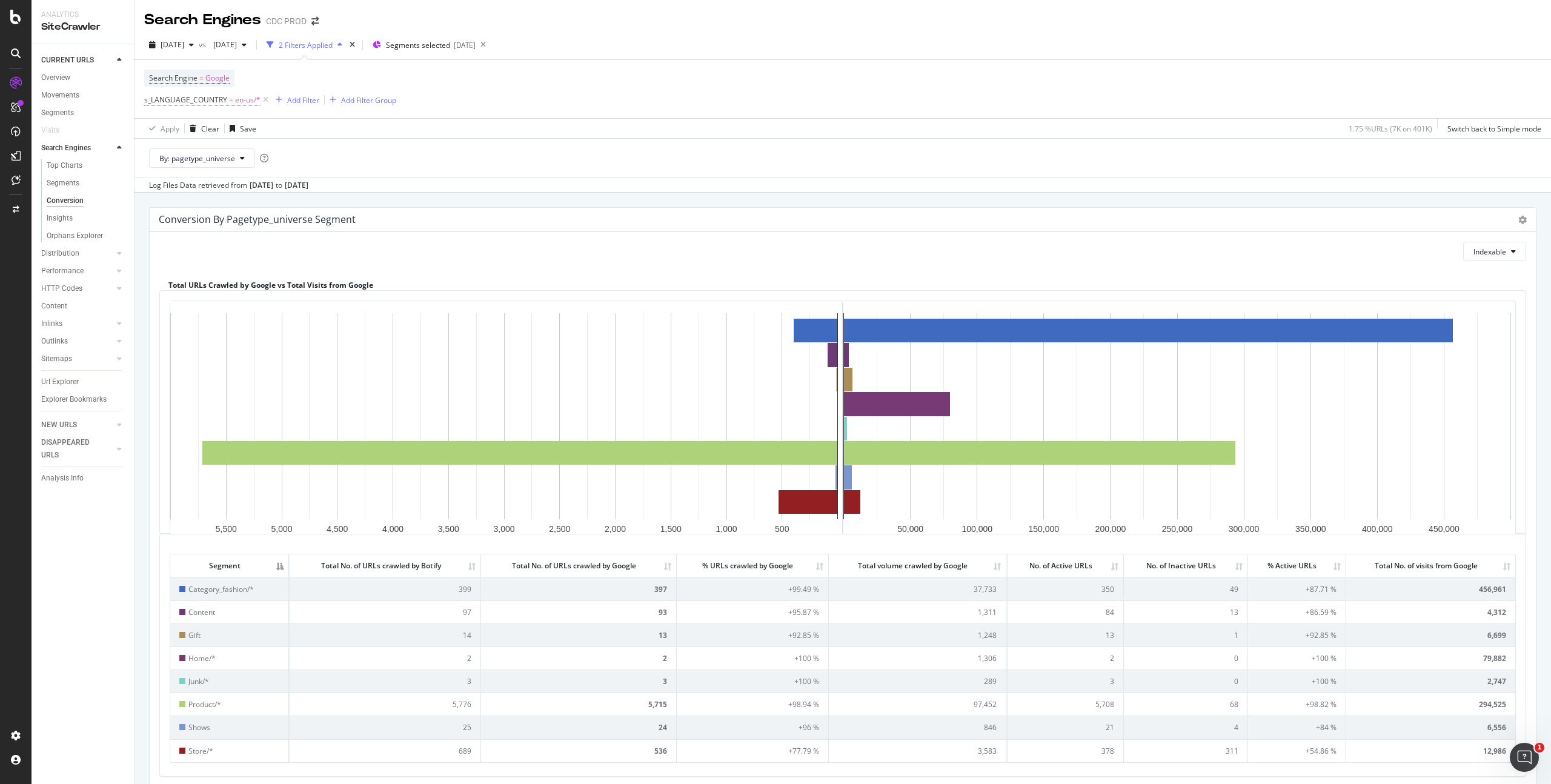
click at [1481, 564] on th "Total No. of visits from Google" at bounding box center [1431, 565] width 169 height 22
click at [1484, 562] on th "Total No. of visits from Google" at bounding box center [1431, 565] width 169 height 22
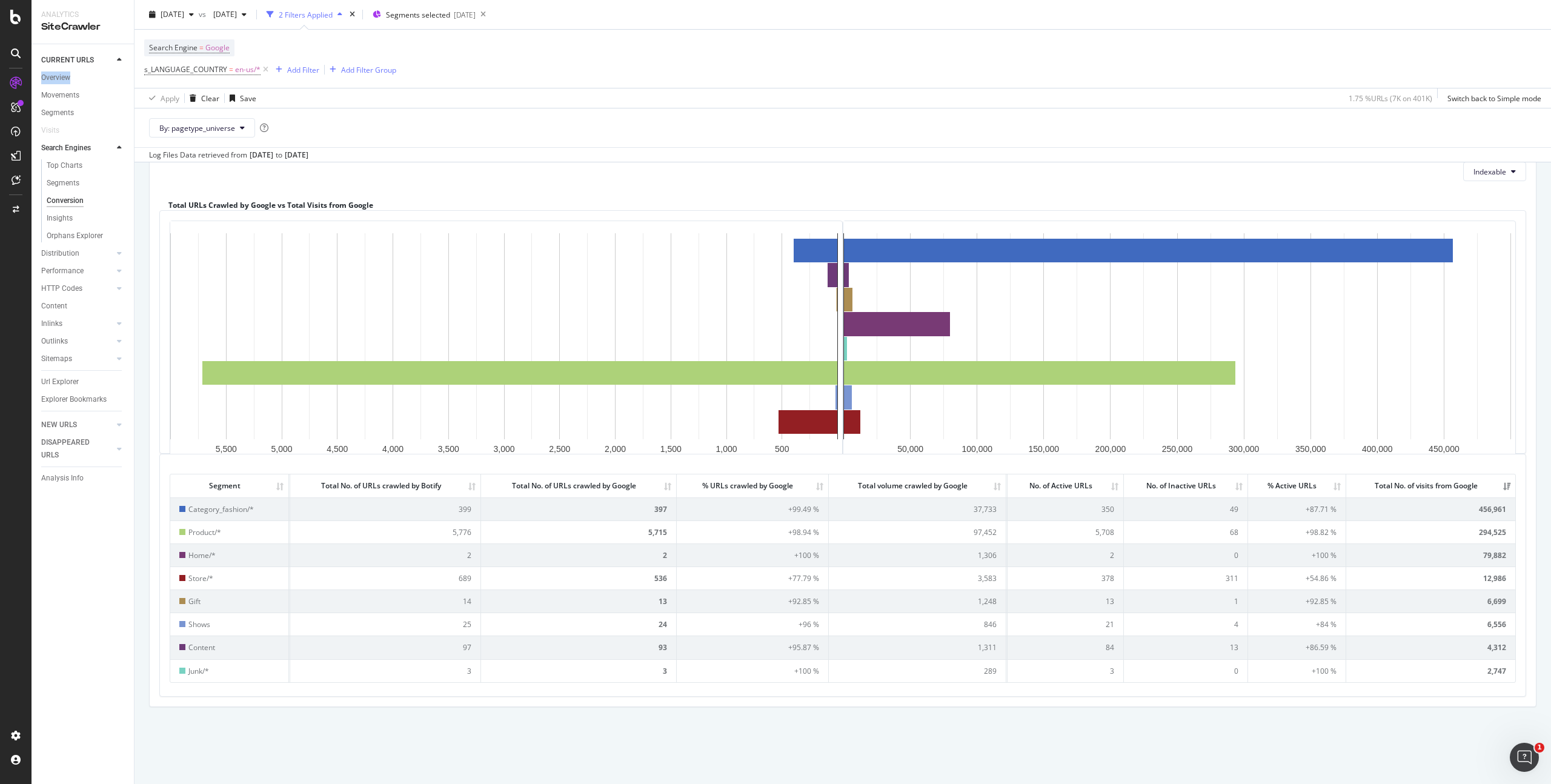
scroll to position [90, 0]
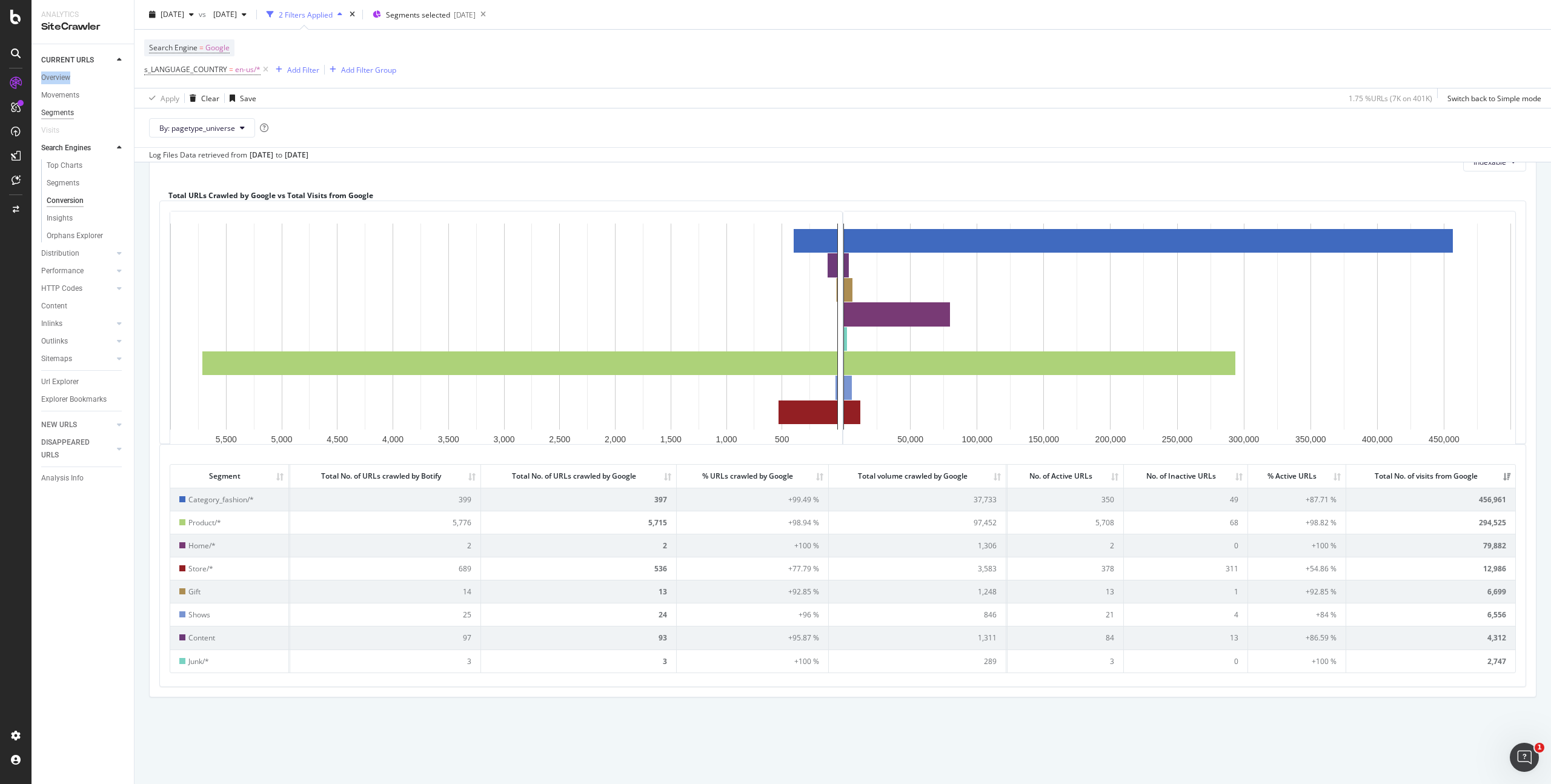
click at [65, 113] on div "Segments" at bounding box center [58, 113] width 32 height 13
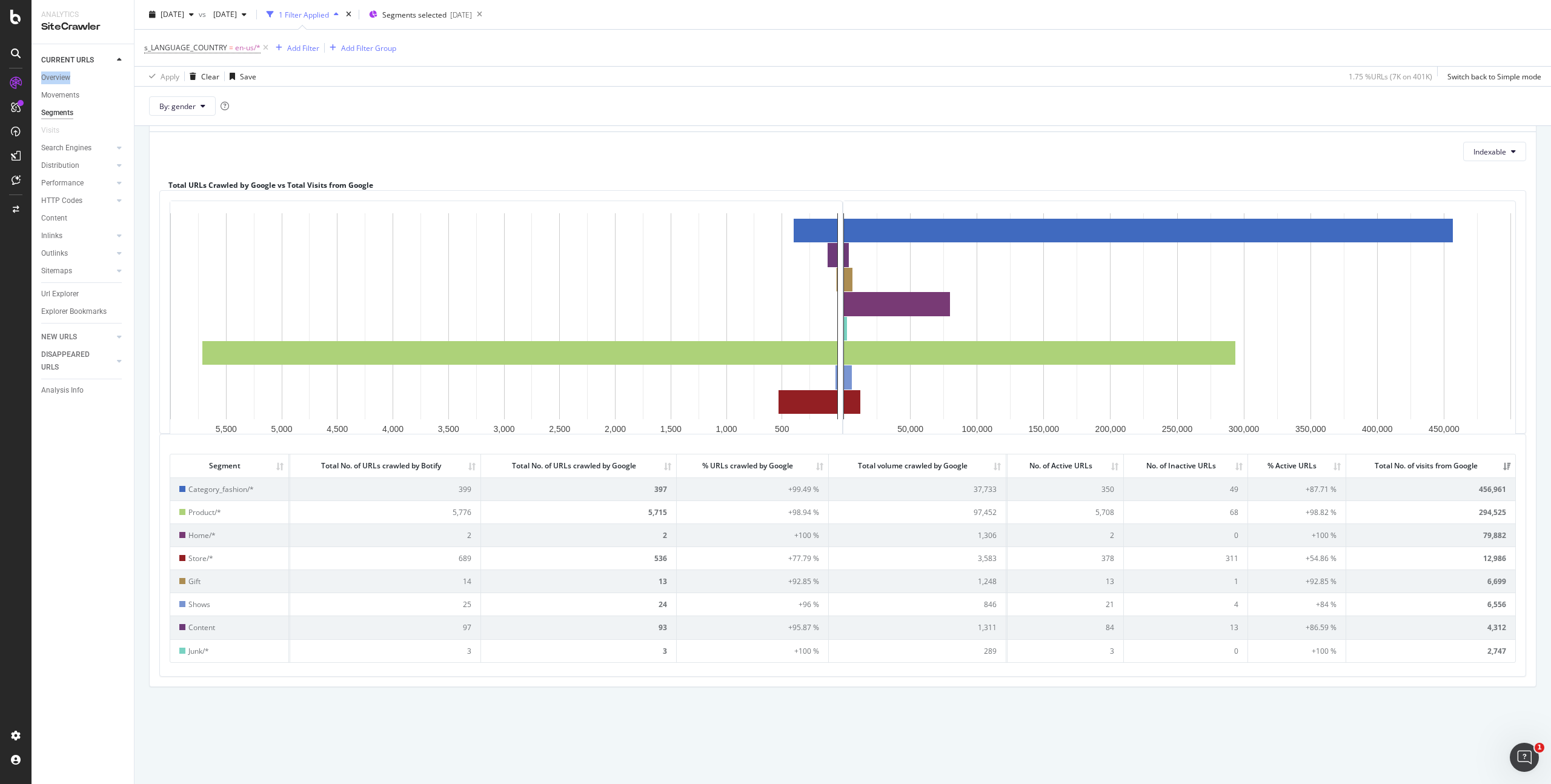
scroll to position [53, 0]
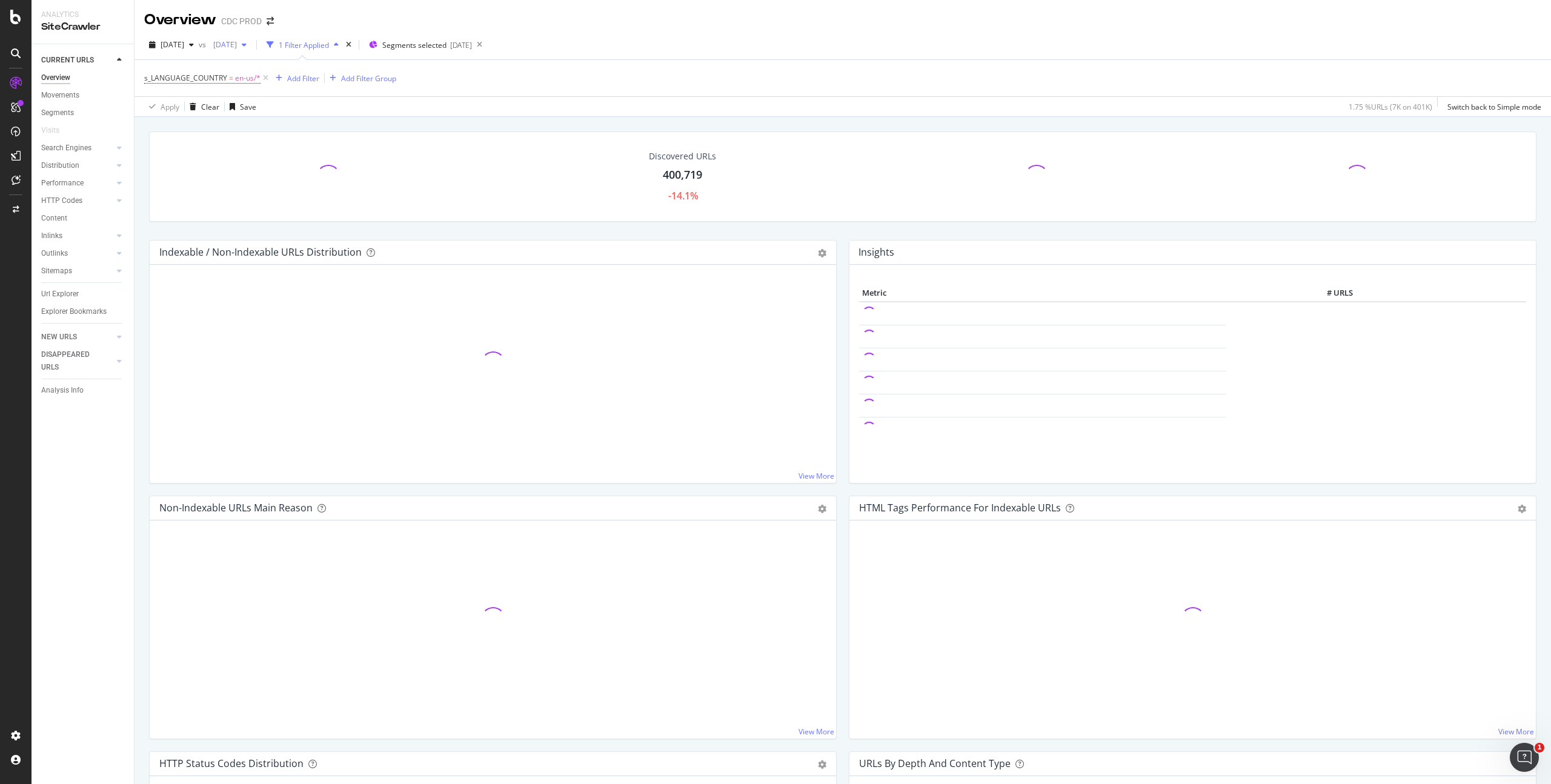
click at [237, 41] on span "[DATE]" at bounding box center [223, 44] width 29 height 10
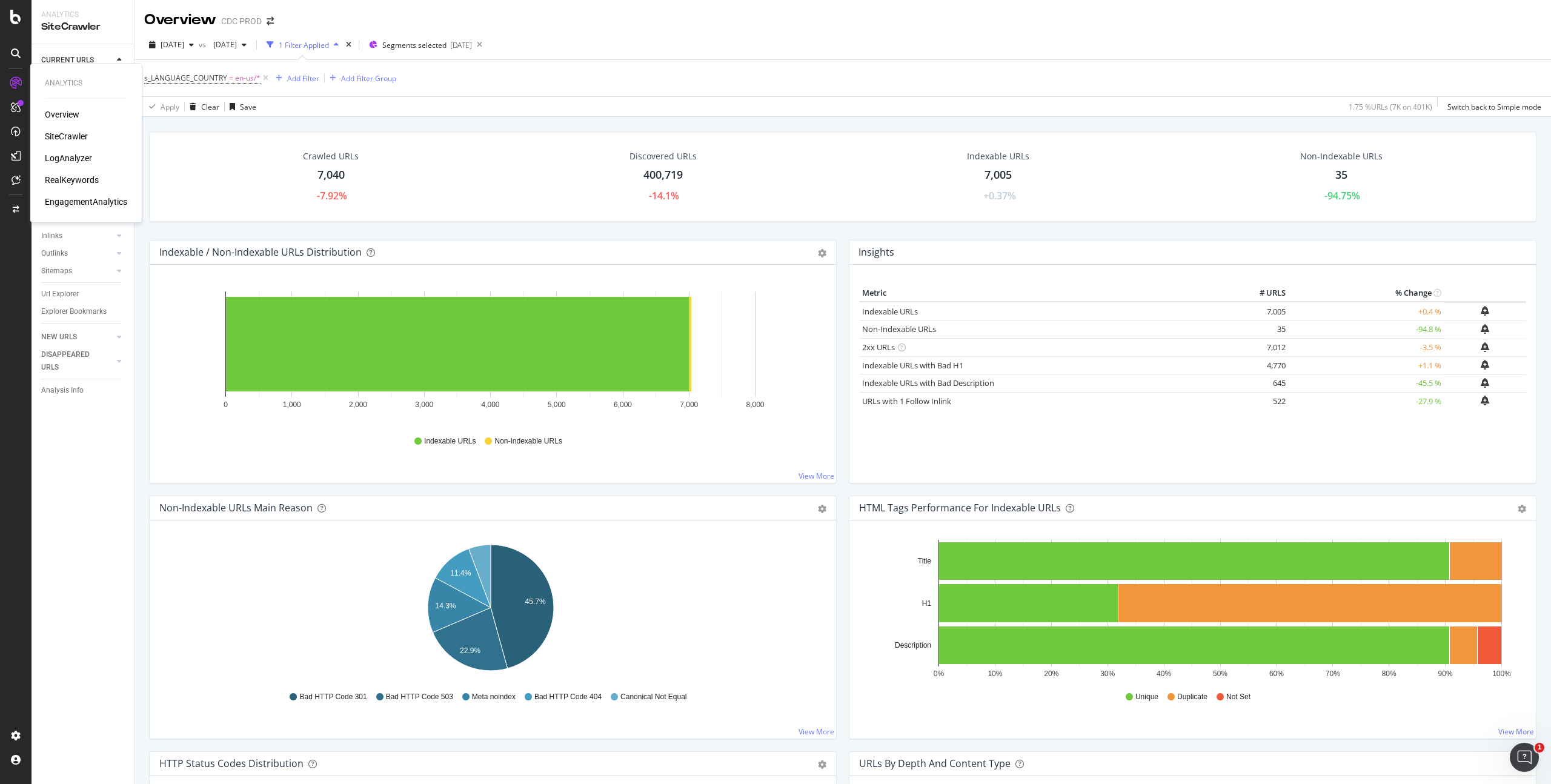
click at [79, 179] on div "RealKeywords" at bounding box center [72, 180] width 54 height 12
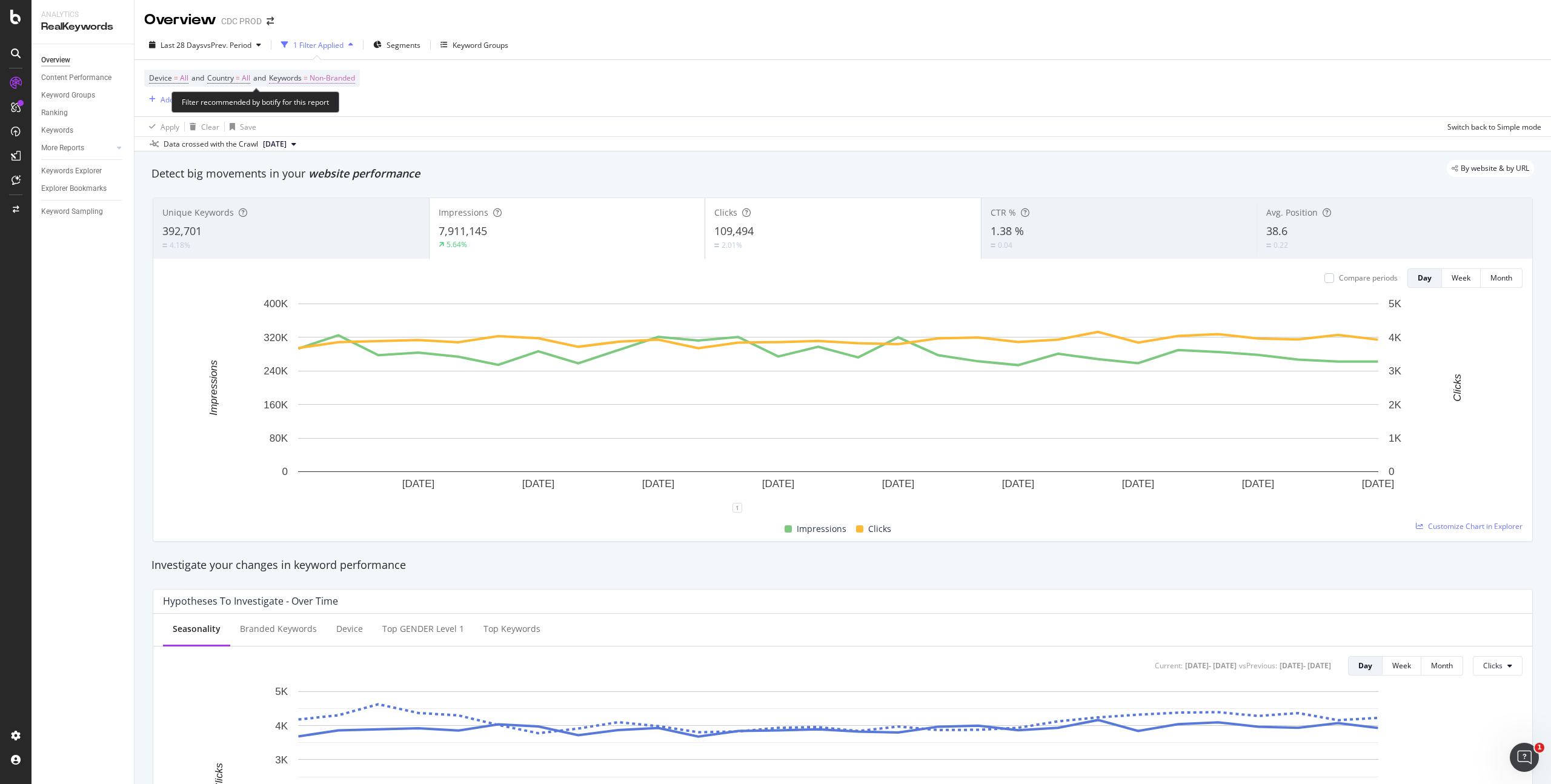
click at [346, 81] on span "Non-Branded" at bounding box center [332, 78] width 46 height 17
click at [324, 107] on span "Non-Branded" at bounding box center [312, 106] width 50 height 10
click at [307, 193] on div "All" at bounding box center [359, 201] width 143 height 18
click at [413, 135] on div "Apply" at bounding box center [410, 132] width 19 height 10
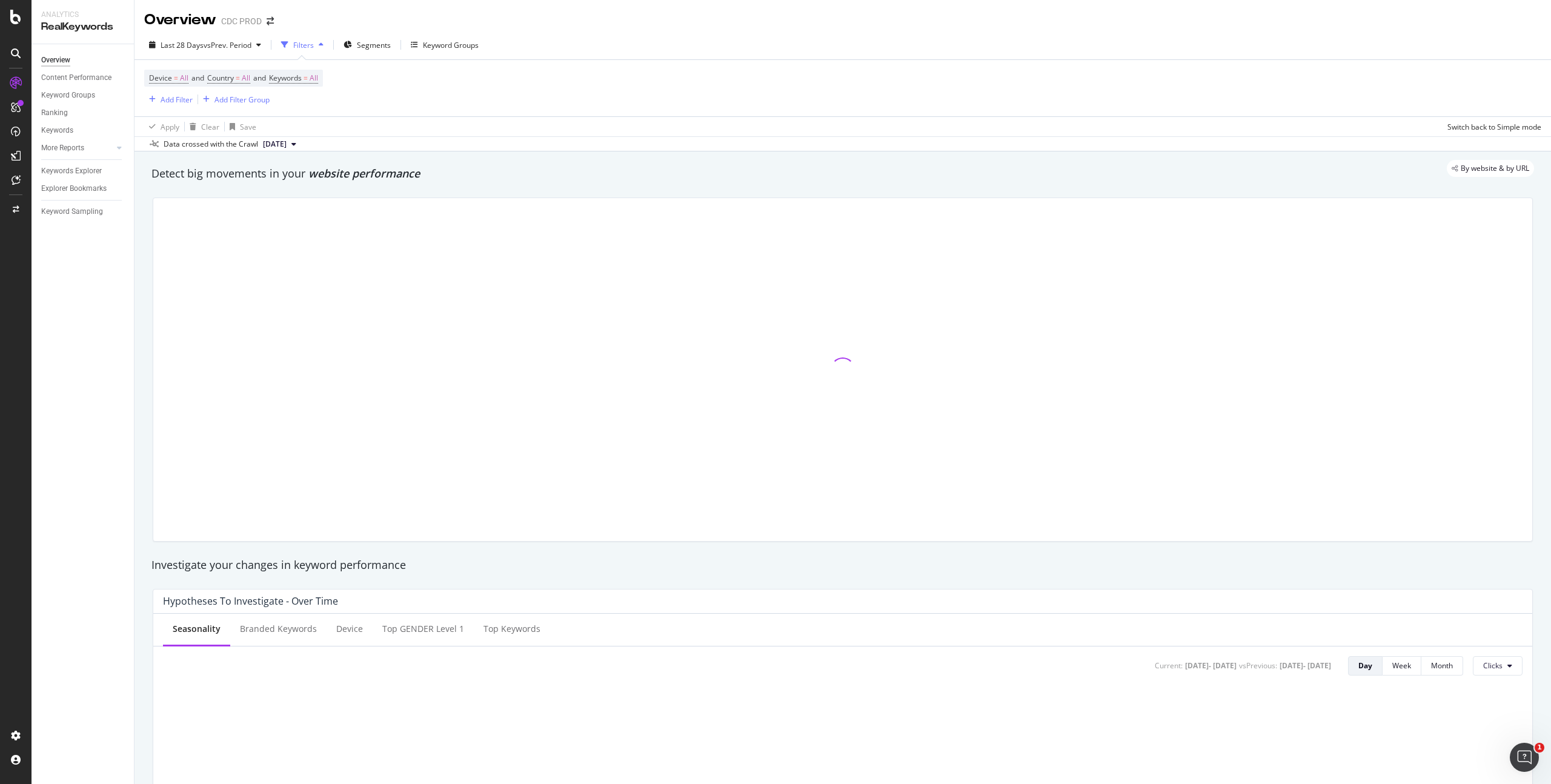
click at [492, 90] on div "Device = All and Country = All and Keywords = All Add Filter Add Filter Group" at bounding box center [843, 88] width 1397 height 57
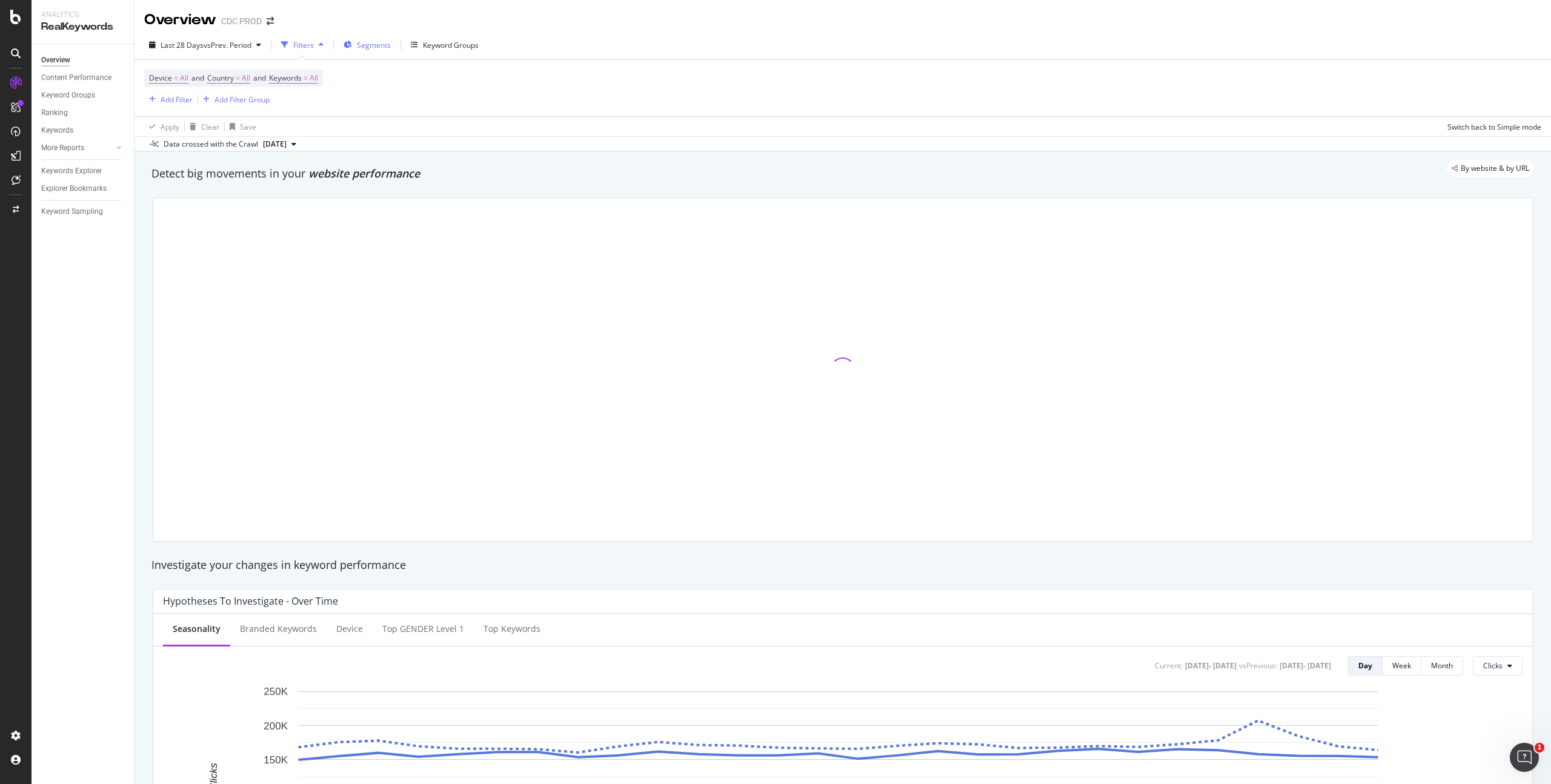
click at [382, 46] on span "Segments" at bounding box center [374, 45] width 34 height 10
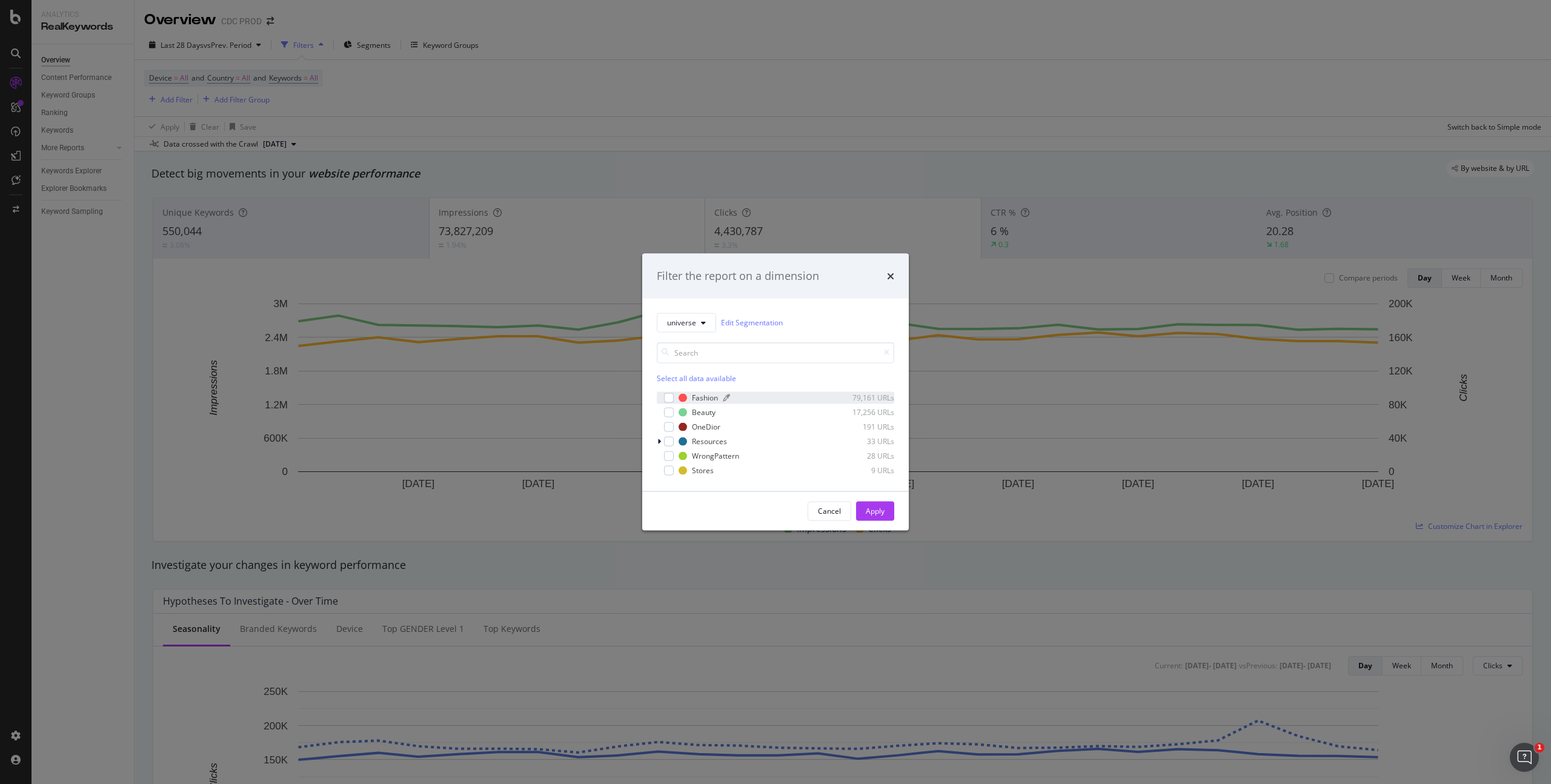
click at [712, 393] on div "Fashion" at bounding box center [705, 397] width 26 height 10
drag, startPoint x: 705, startPoint y: 425, endPoint x: 777, endPoint y: 455, distance: 78.0
click at [705, 425] on div "OneDior" at bounding box center [706, 426] width 29 height 10
click at [885, 509] on button "Apply" at bounding box center [875, 511] width 38 height 20
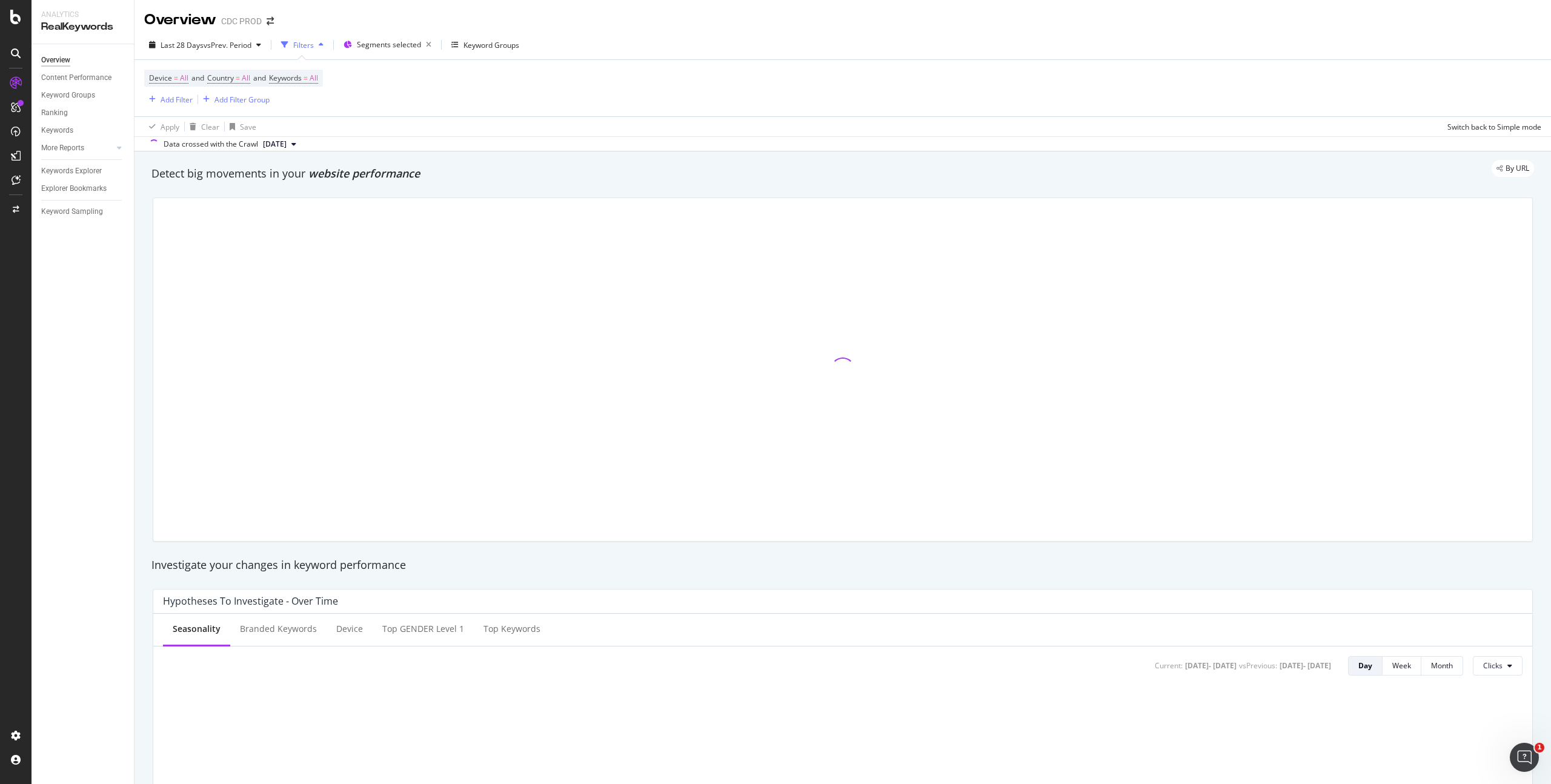
click at [491, 101] on div "Device = All and Country = All and Keywords = All Add Filter Add Filter Group" at bounding box center [843, 88] width 1397 height 57
click at [174, 98] on div "Add Filter" at bounding box center [177, 99] width 32 height 10
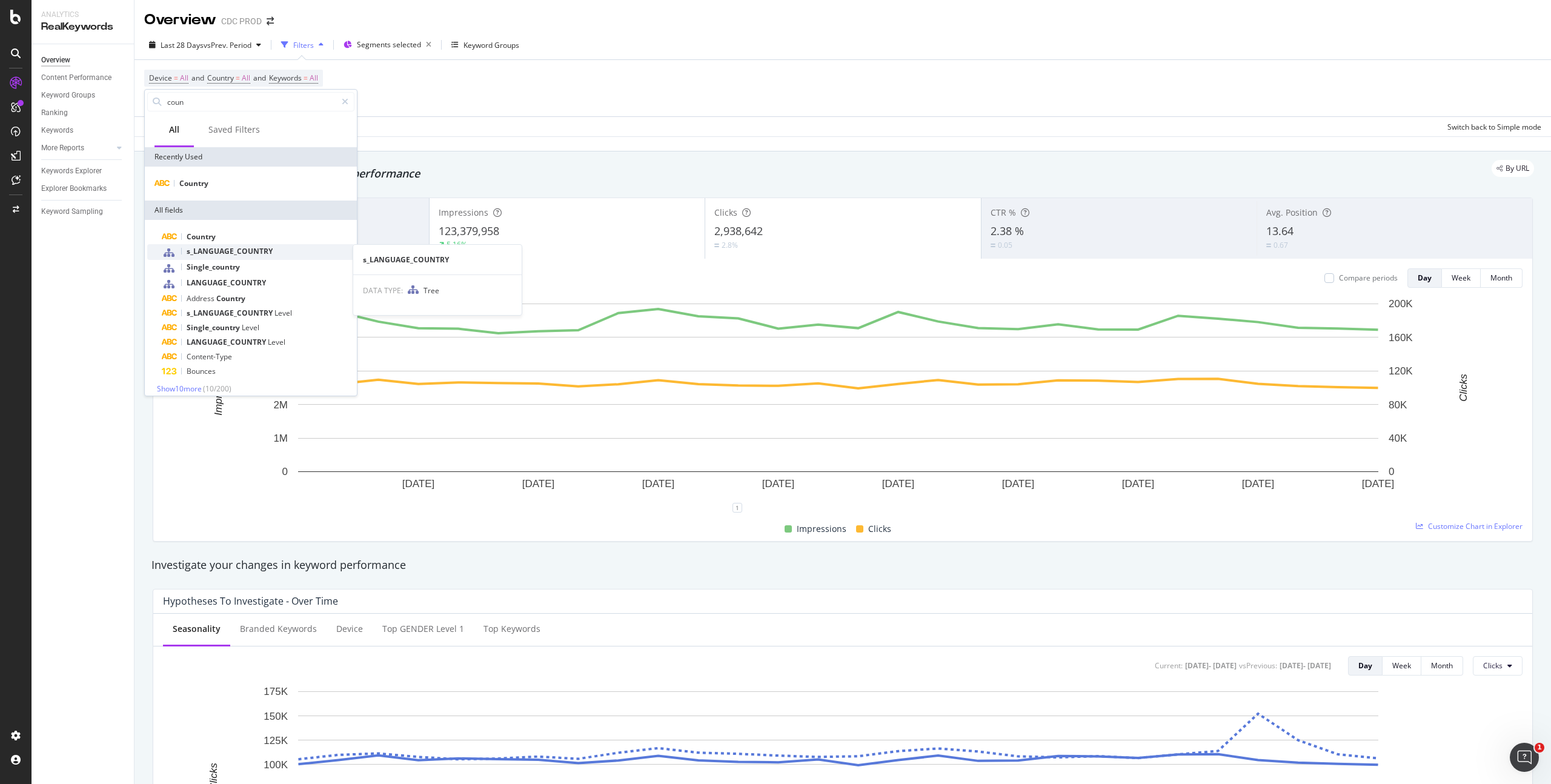
type input "coun"
click at [277, 254] on div "s_LANGUAGE_COUNTRY" at bounding box center [258, 252] width 192 height 16
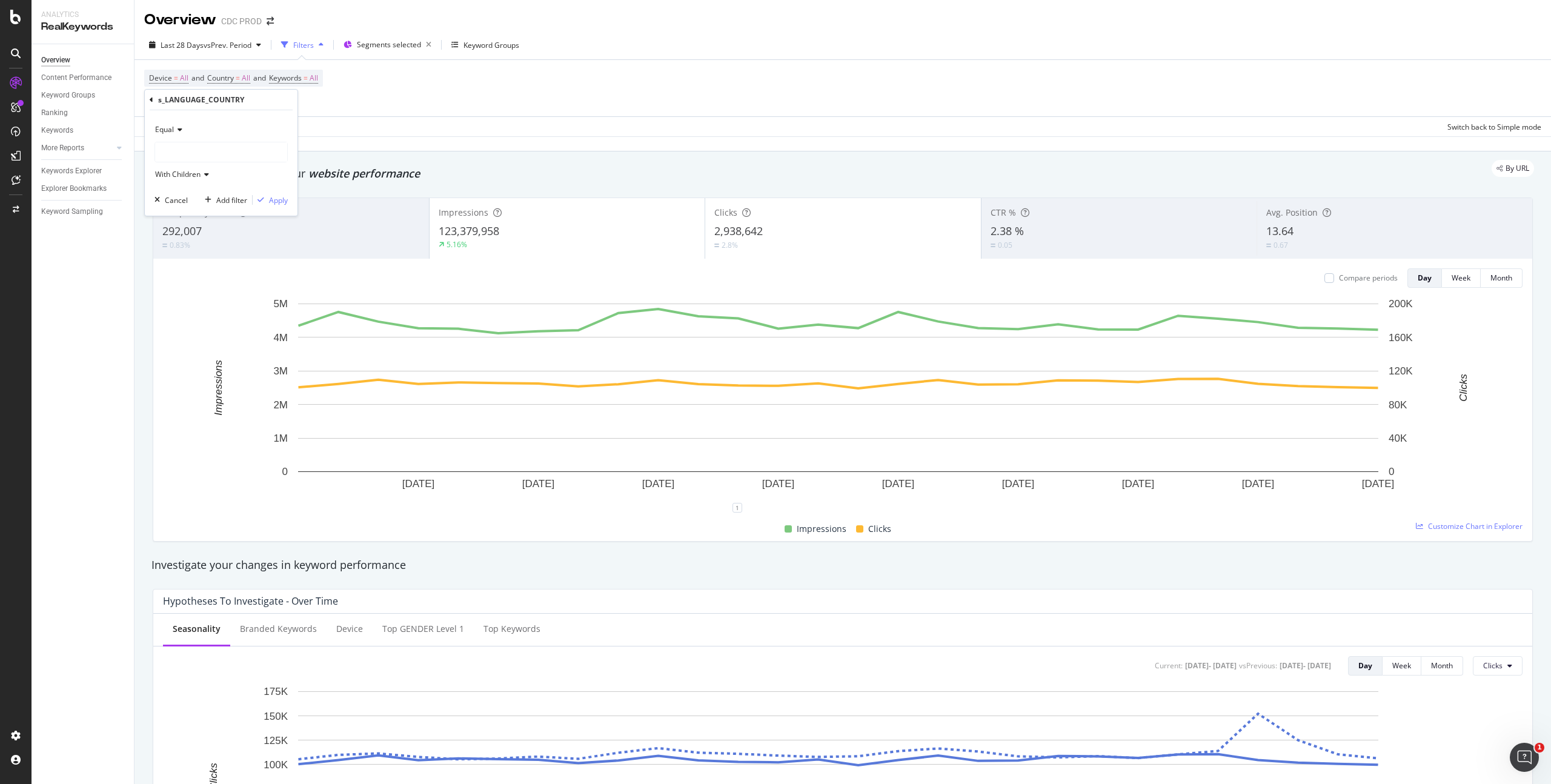
click at [194, 151] on div at bounding box center [221, 152] width 132 height 20
click at [215, 194] on span "12,211 URLS" at bounding box center [211, 192] width 46 height 10
click at [272, 202] on div "Apply" at bounding box center [278, 199] width 19 height 10
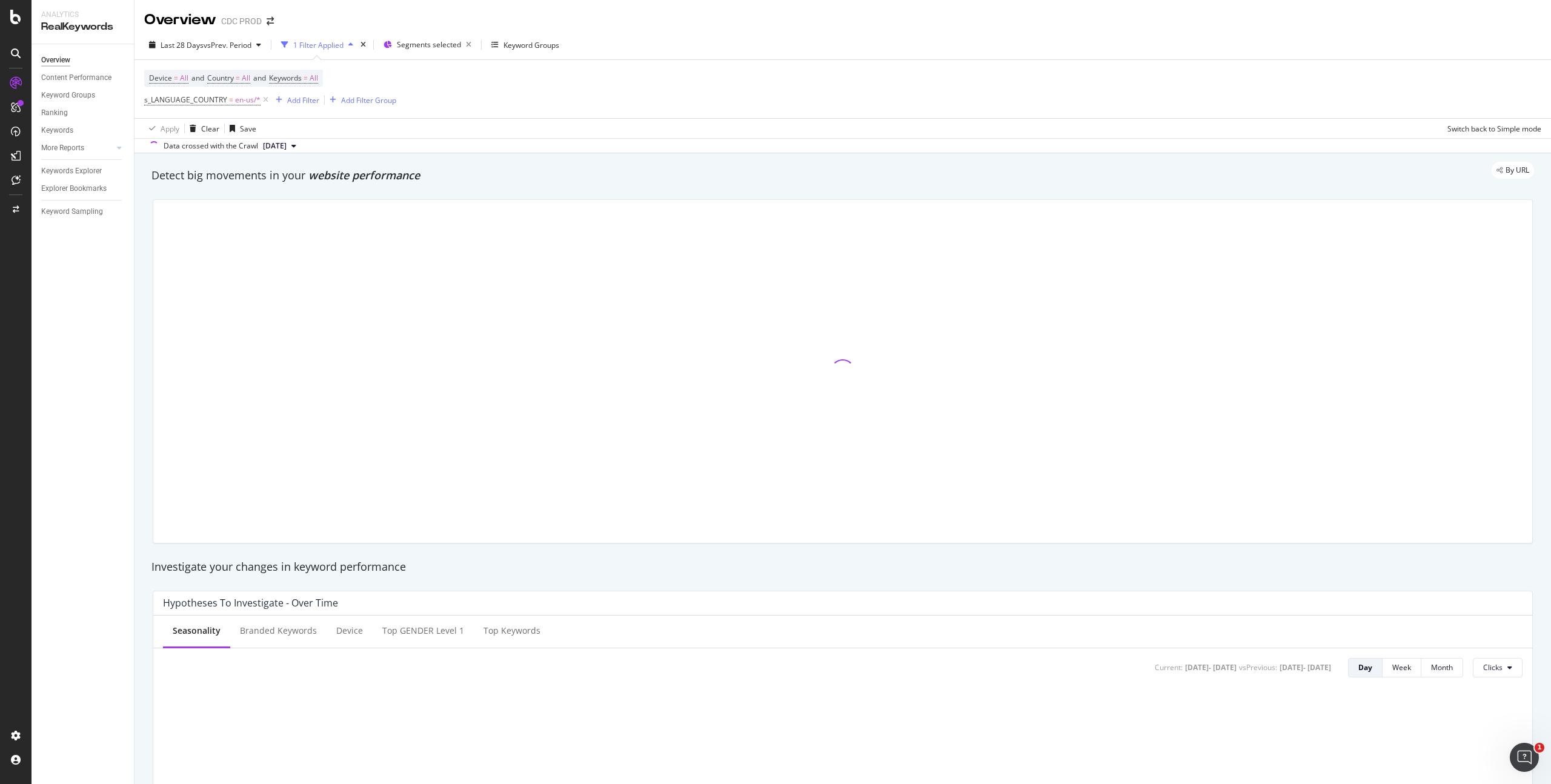
click at [562, 100] on div "Device = All and Country = All and Keywords = All s_LANGUAGE_COUNTRY = en-us/* …" at bounding box center [843, 89] width 1397 height 58
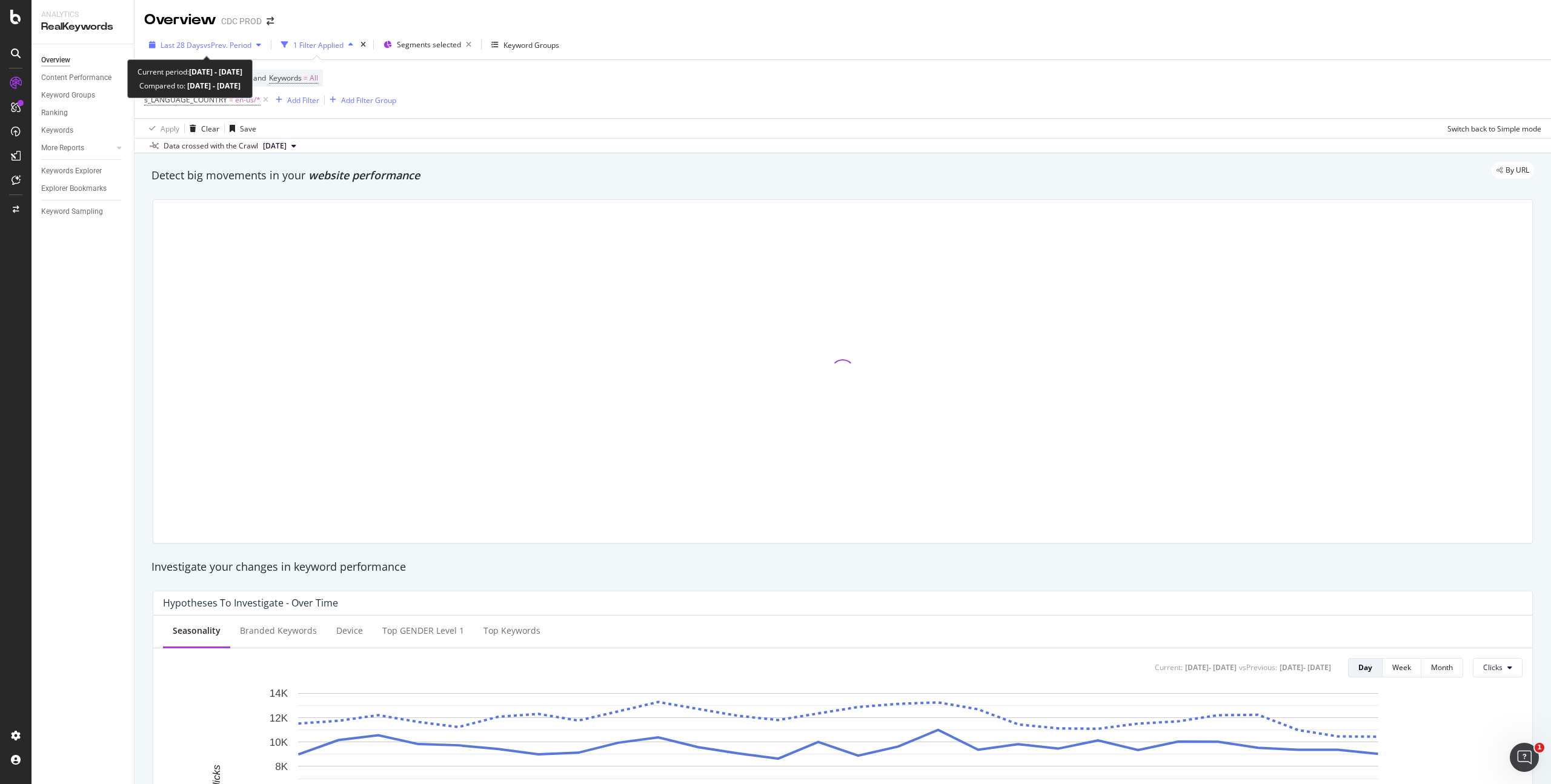
click at [230, 48] on span "vs Prev. Period" at bounding box center [227, 45] width 48 height 10
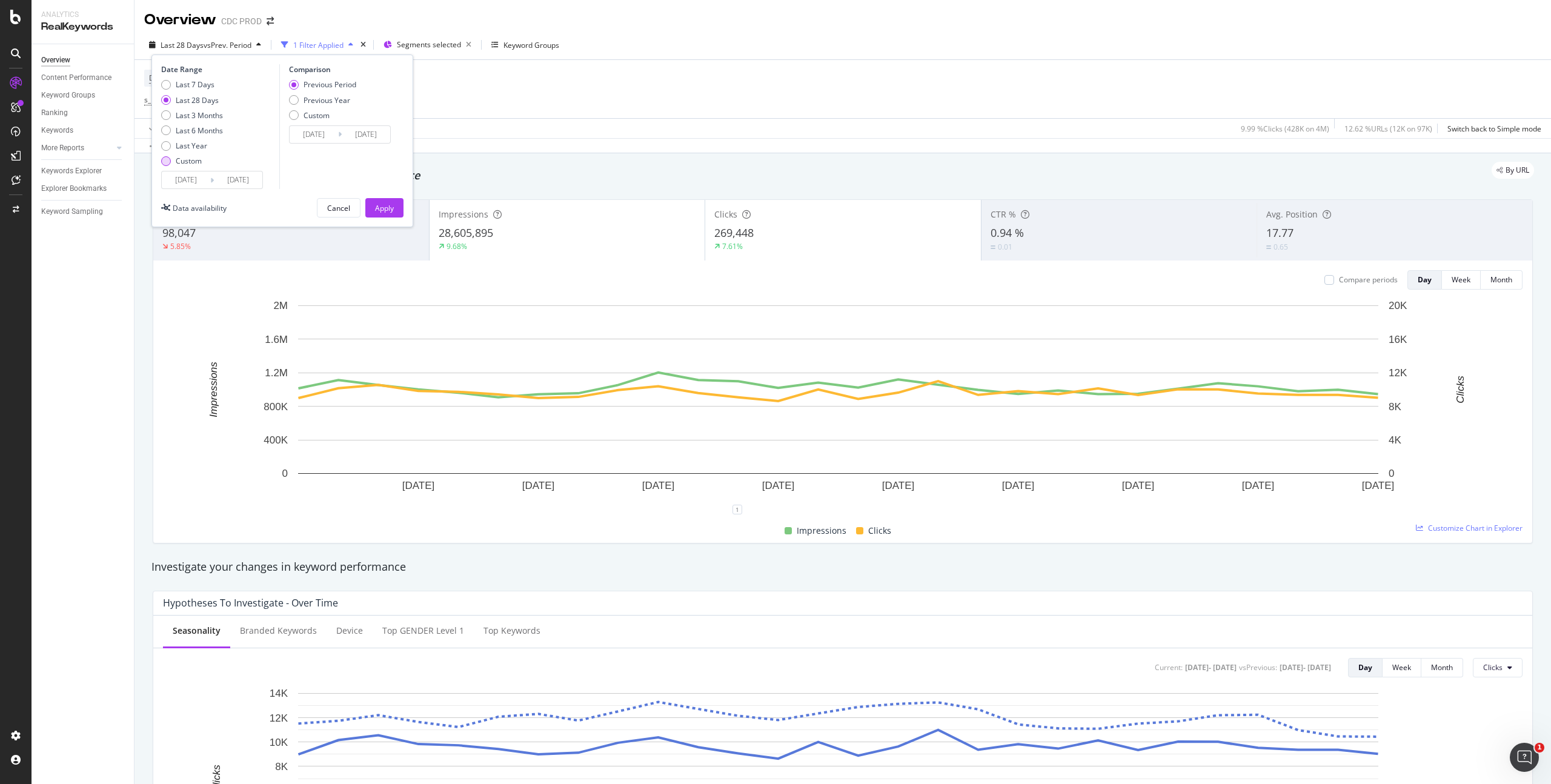
click at [192, 160] on div "Custom" at bounding box center [189, 160] width 26 height 10
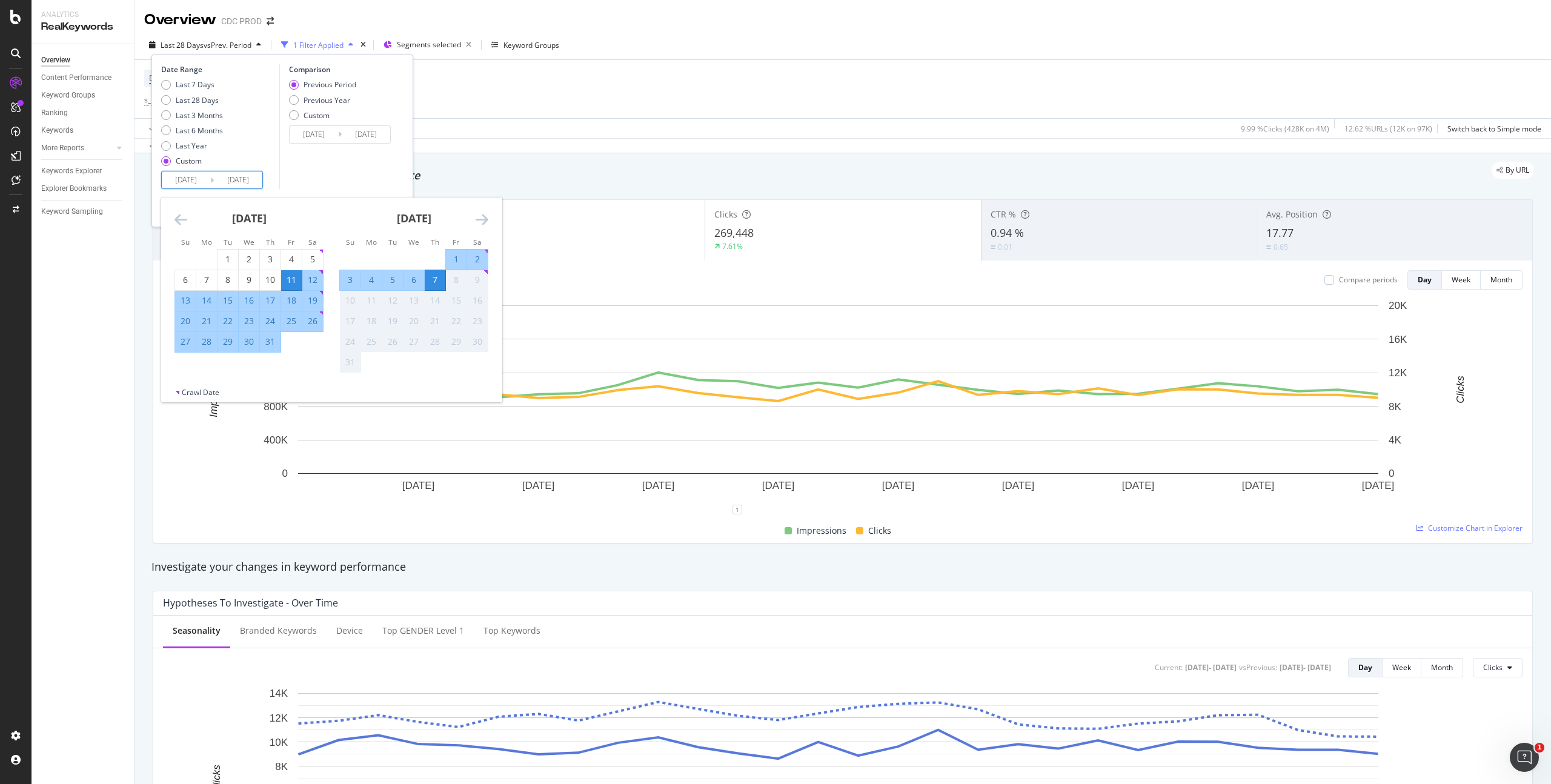
click at [197, 180] on input "[DATE]" at bounding box center [186, 180] width 49 height 17
click at [226, 254] on div "1" at bounding box center [227, 259] width 21 height 12
type input "[DATE]"
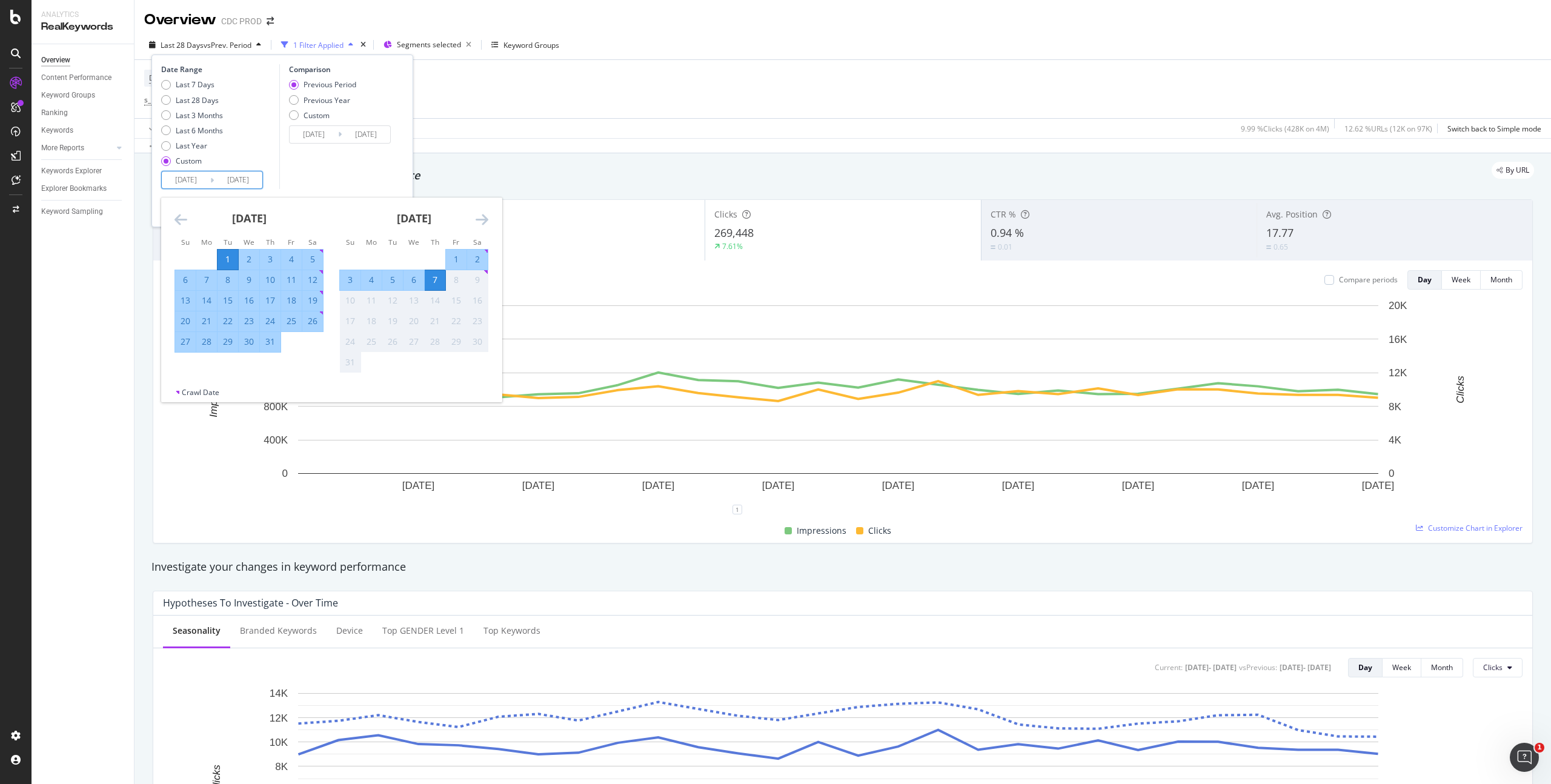
click at [274, 345] on div "31" at bounding box center [270, 341] width 21 height 12
type input "[DATE]"
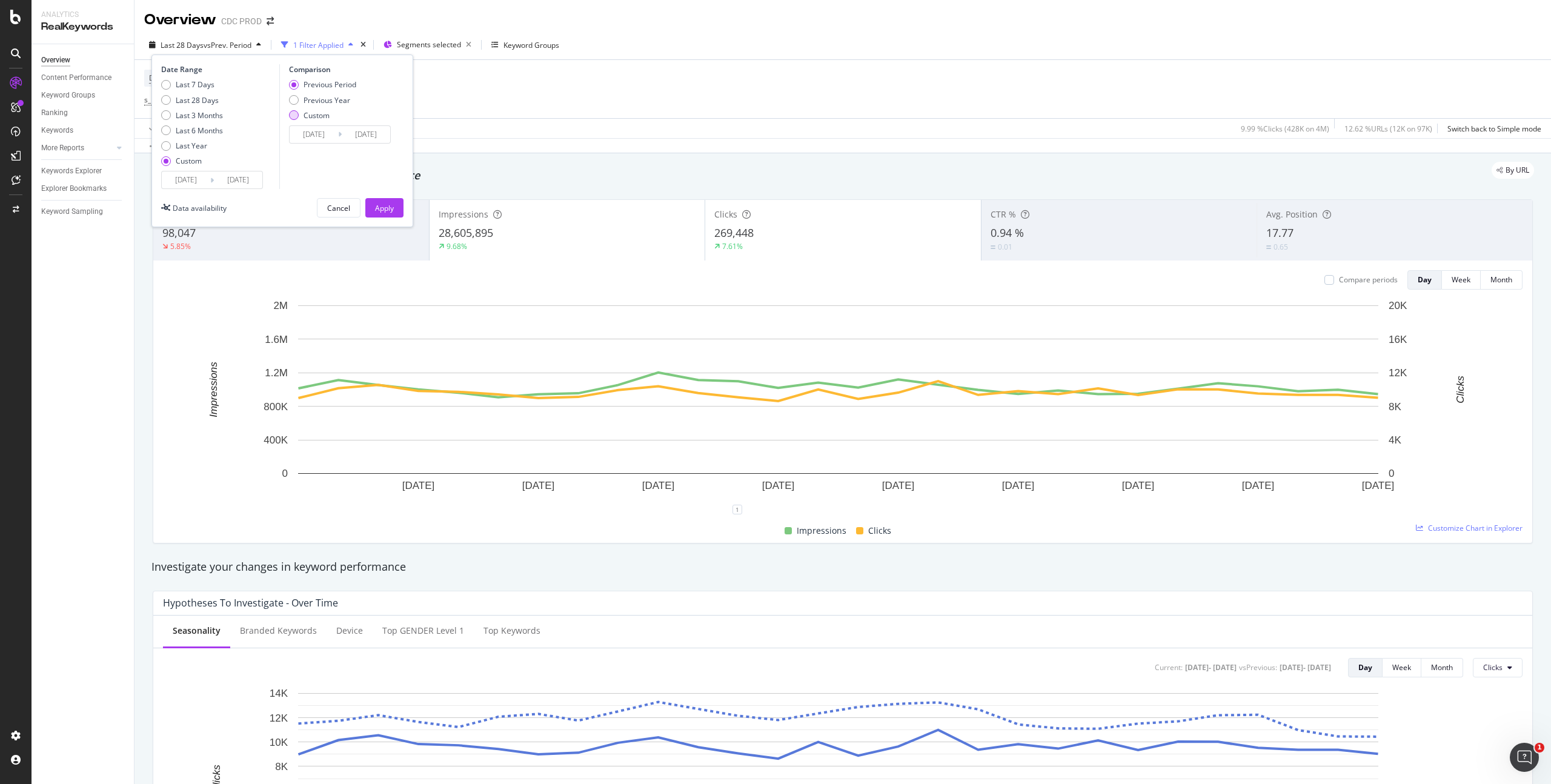
click at [324, 113] on div "Custom" at bounding box center [316, 115] width 26 height 10
click at [328, 131] on input "[DATE]" at bounding box center [314, 134] width 49 height 17
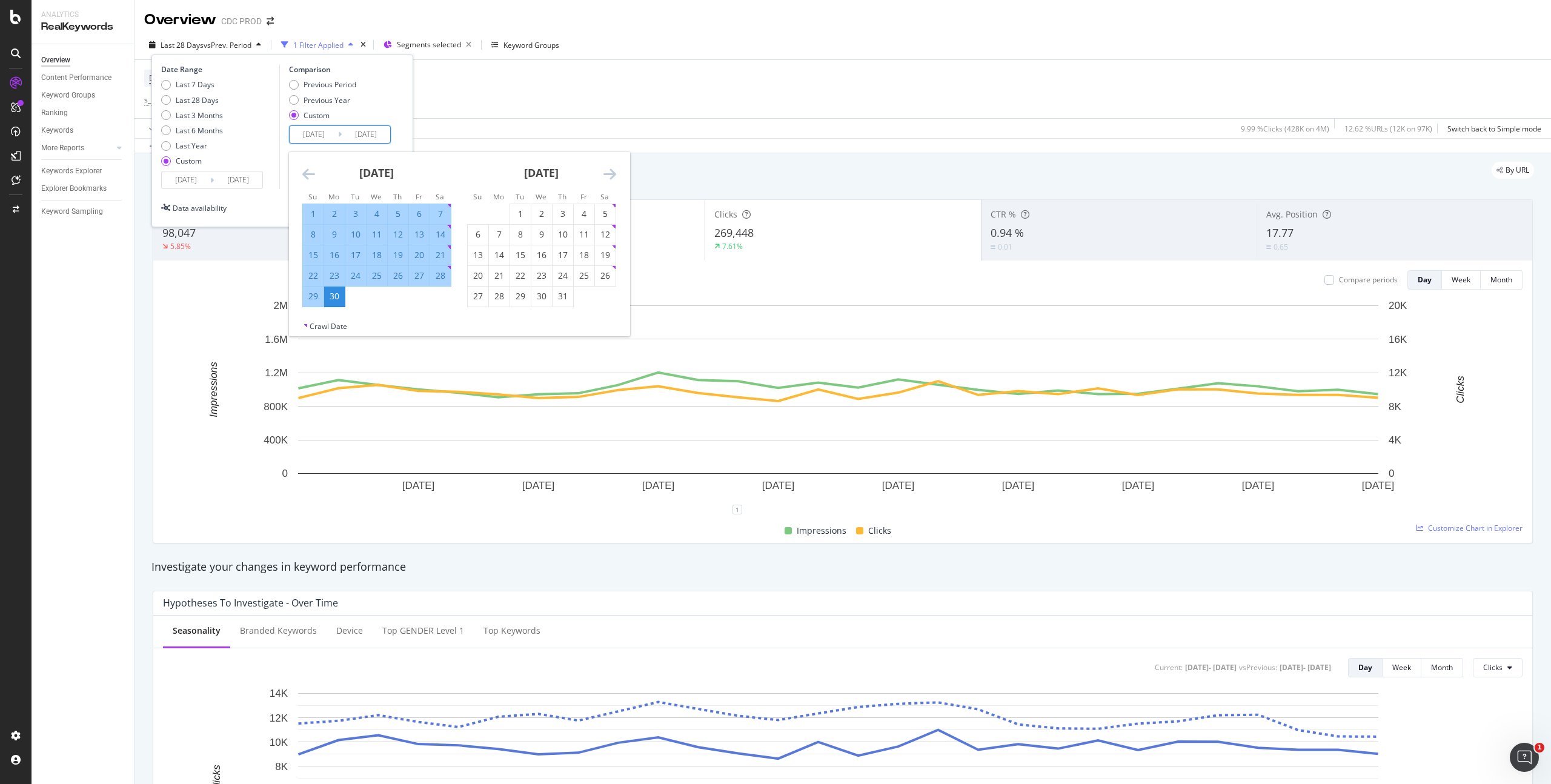
click at [308, 210] on div "1" at bounding box center [313, 213] width 21 height 12
type input "2025/06/01"
click at [333, 296] on div "30" at bounding box center [334, 295] width 21 height 12
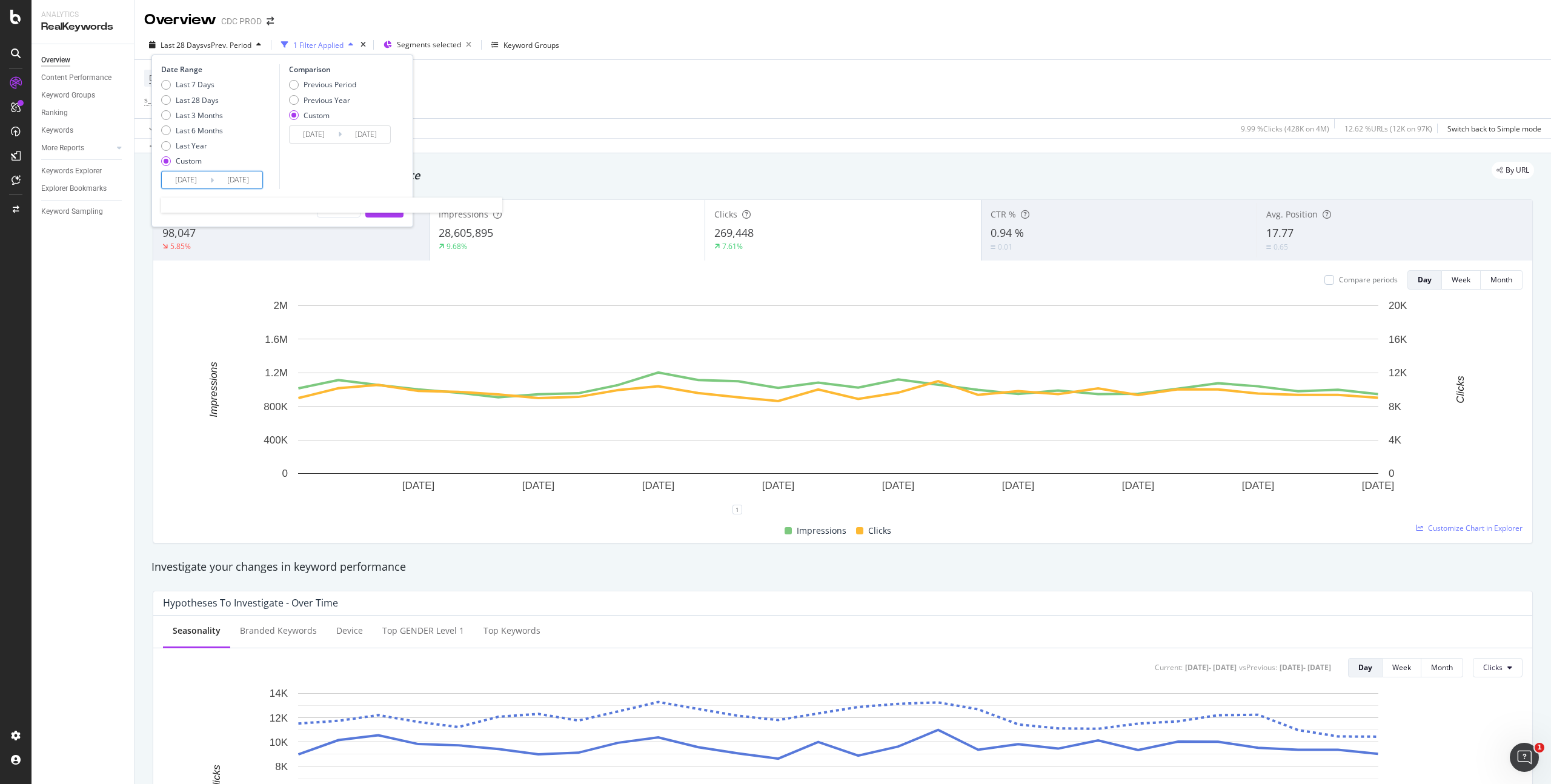
click at [208, 172] on input "[DATE]" at bounding box center [186, 180] width 49 height 17
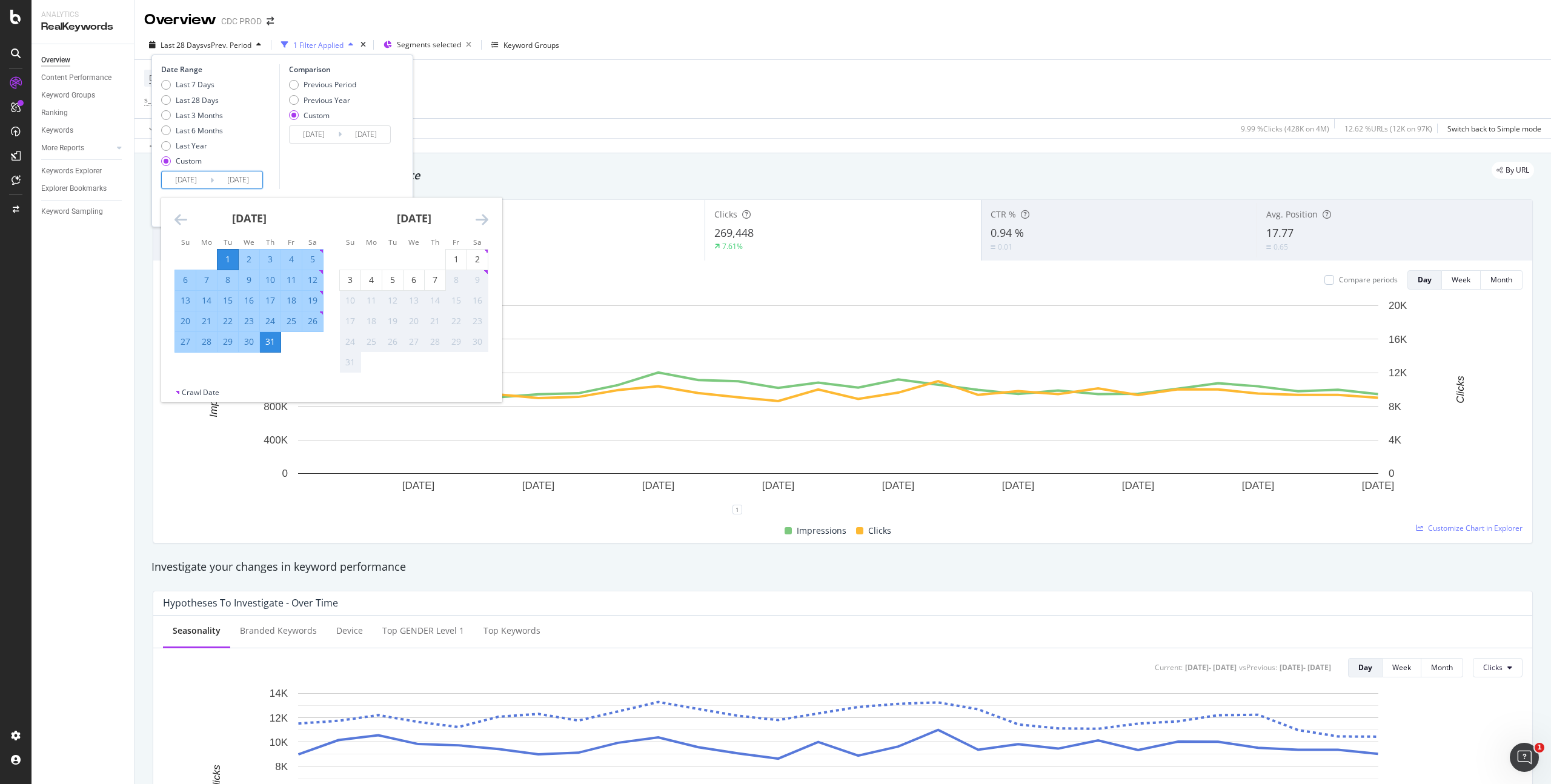
click at [232, 258] on div "1" at bounding box center [227, 259] width 21 height 12
click at [252, 340] on div "30" at bounding box center [249, 341] width 21 height 12
type input "2025/07/30"
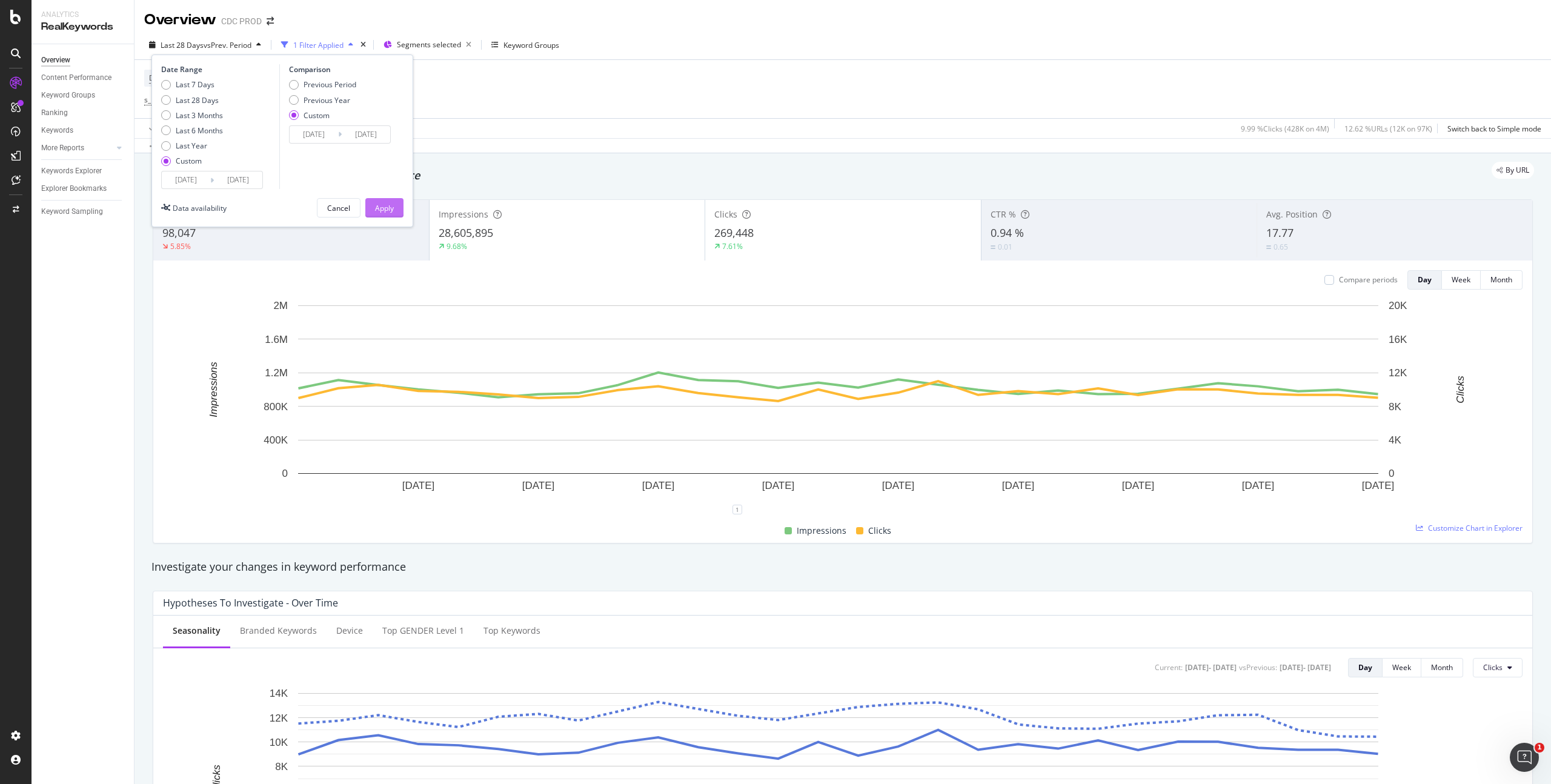
click at [391, 213] on div "Apply" at bounding box center [384, 207] width 19 height 18
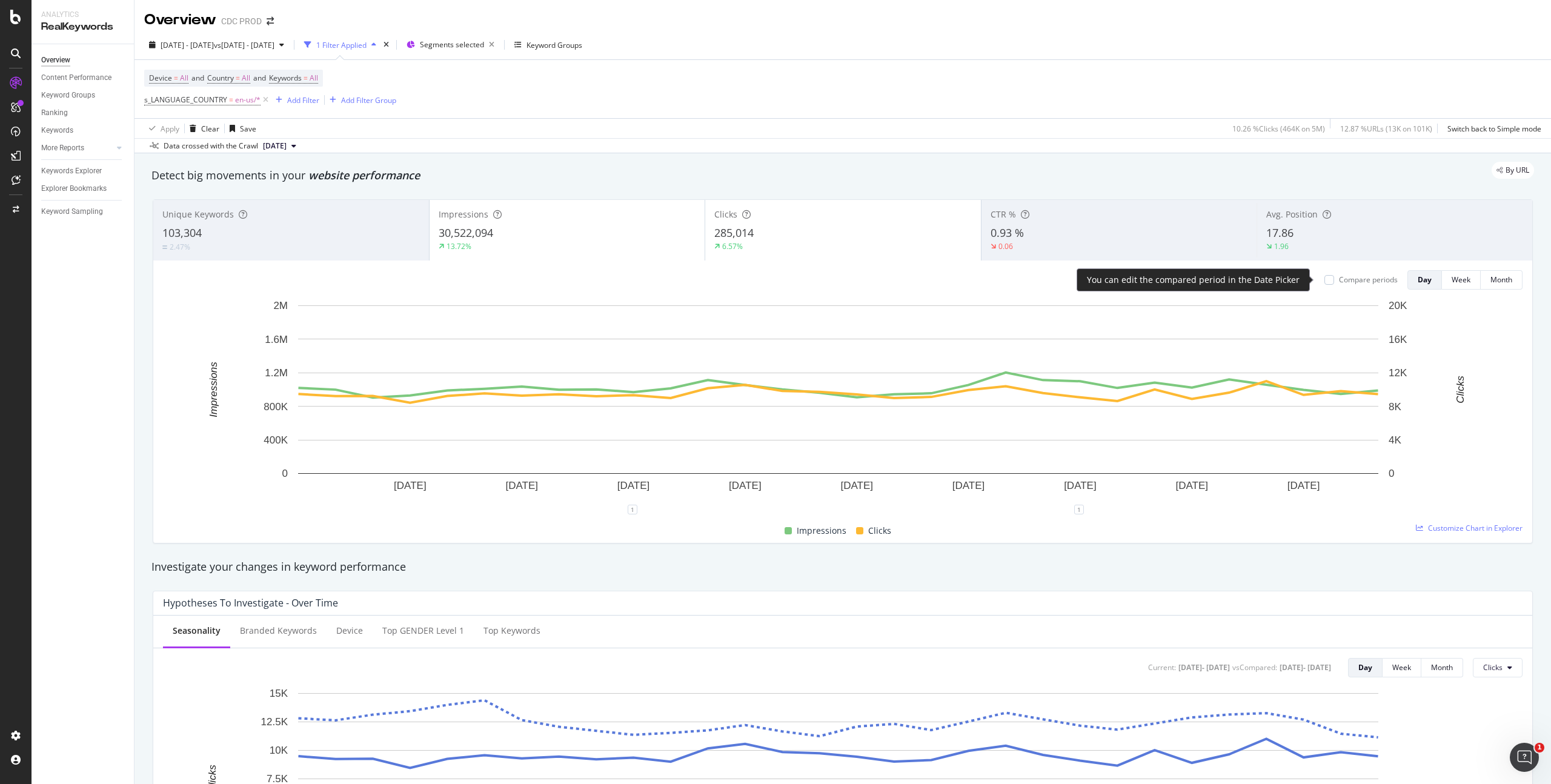
click at [1355, 277] on div "Compare periods" at bounding box center [1368, 279] width 58 height 10
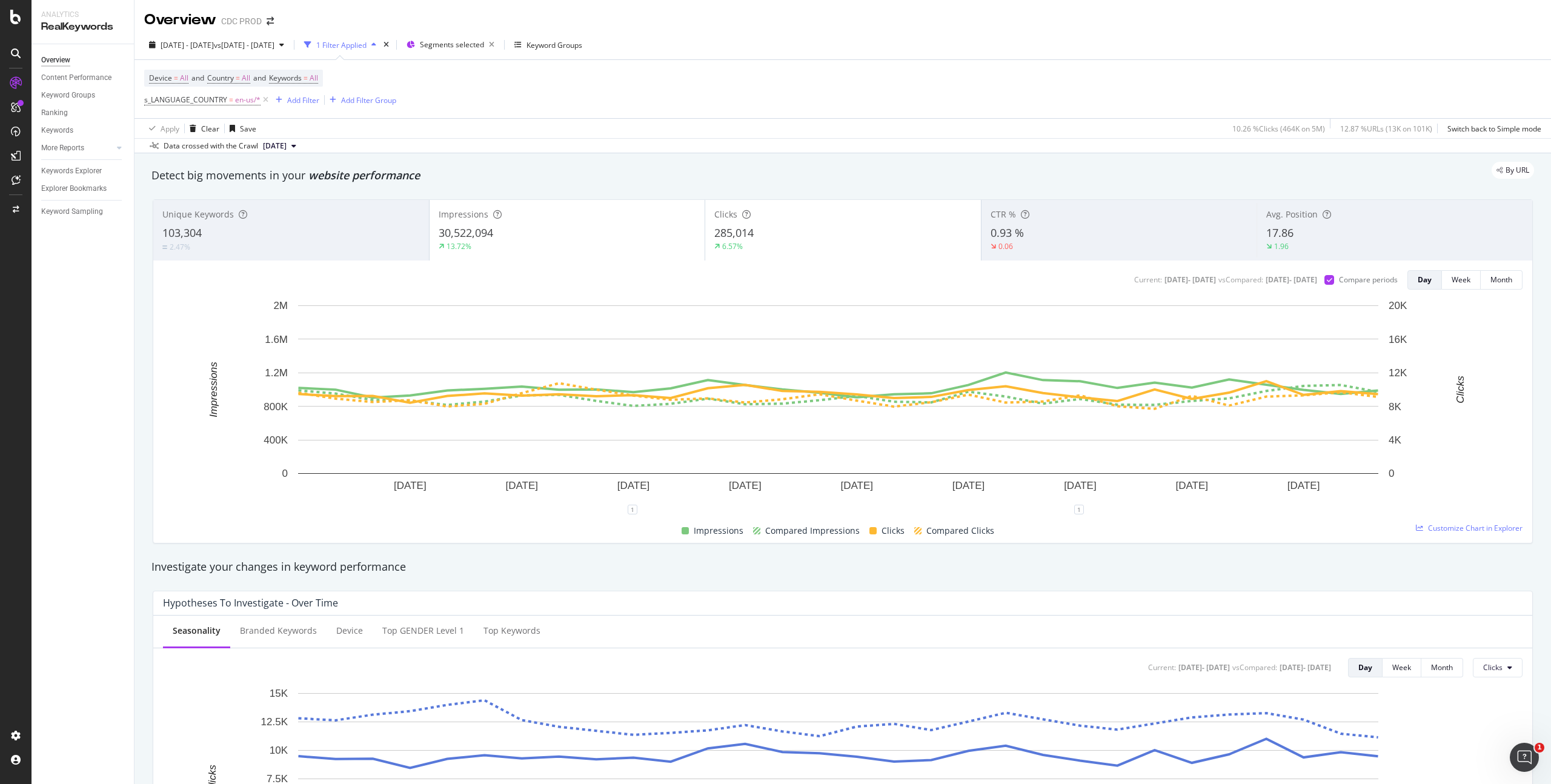
click at [74, 88] on div "Keyword Groups" at bounding box center [87, 95] width 93 height 18
click at [72, 92] on div "Keyword Groups" at bounding box center [68, 95] width 54 height 13
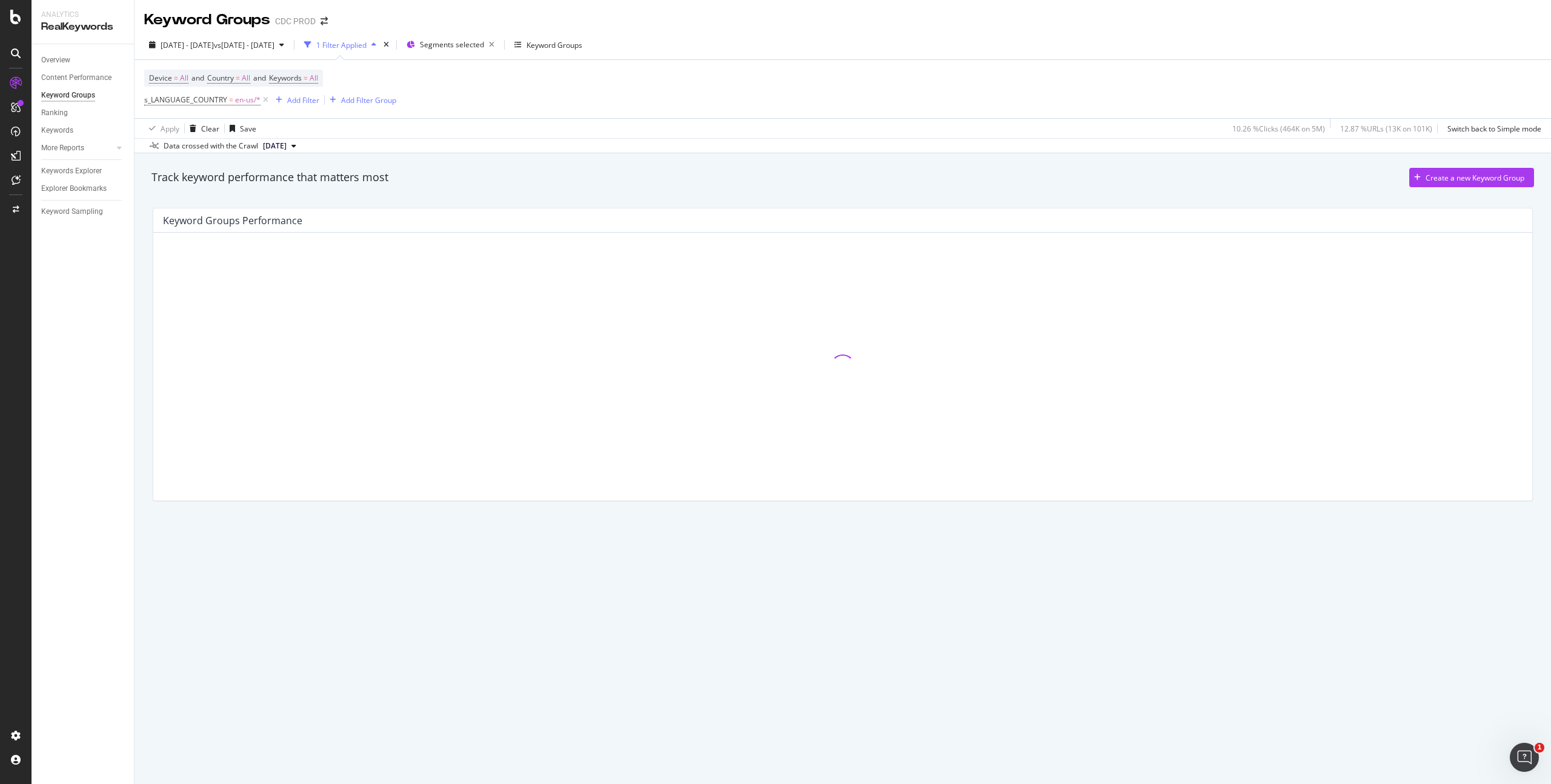
click at [1135, 96] on div "Device = All and Country = All and Keywords = All s_LANGUAGE_COUNTRY = en-us/* …" at bounding box center [843, 89] width 1397 height 58
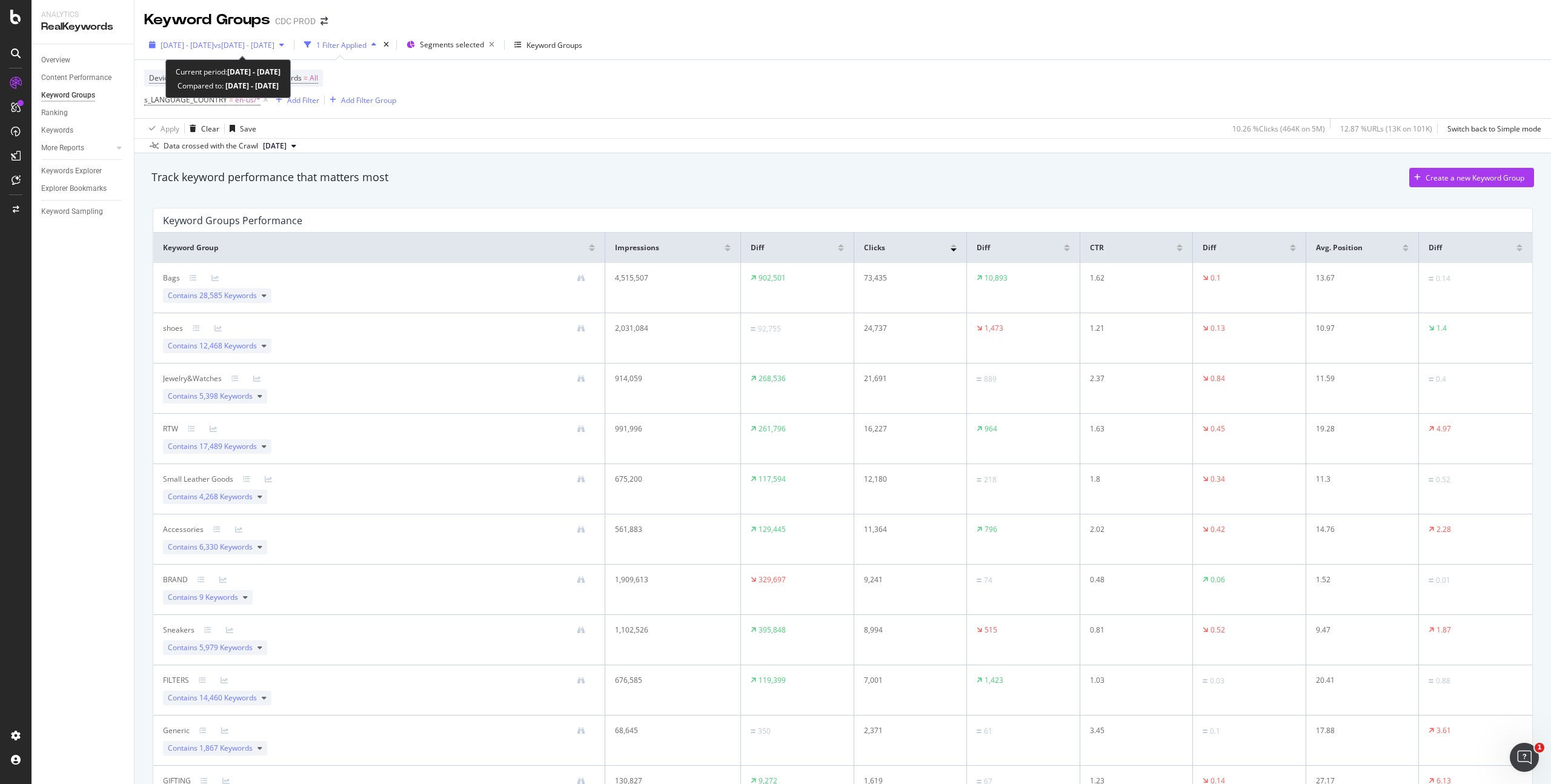
click at [275, 45] on span "vs 2025 Jun. 1st - Jun. 30th" at bounding box center [244, 45] width 60 height 10
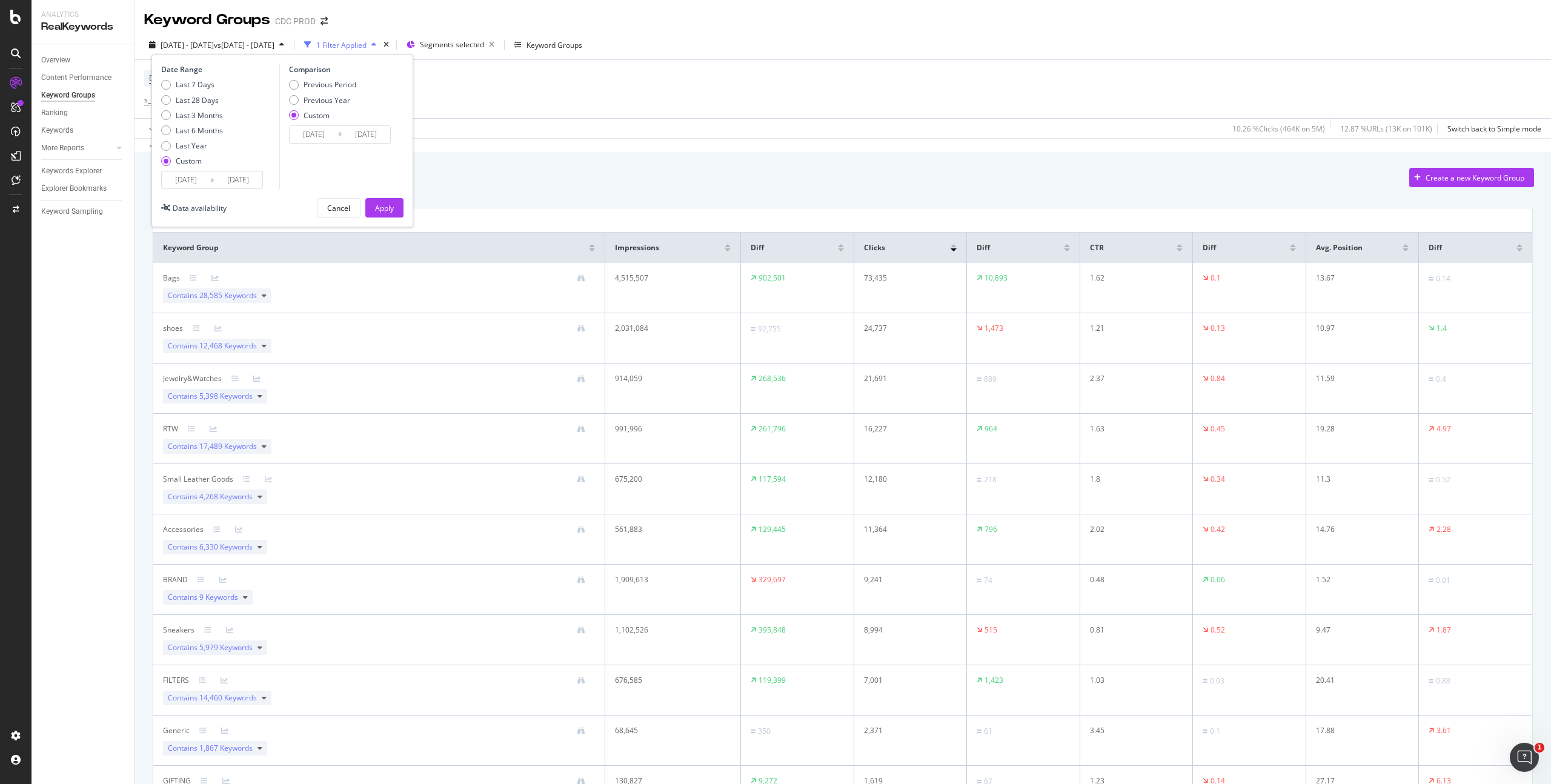
click at [232, 178] on input "2025/07/30" at bounding box center [238, 180] width 49 height 17
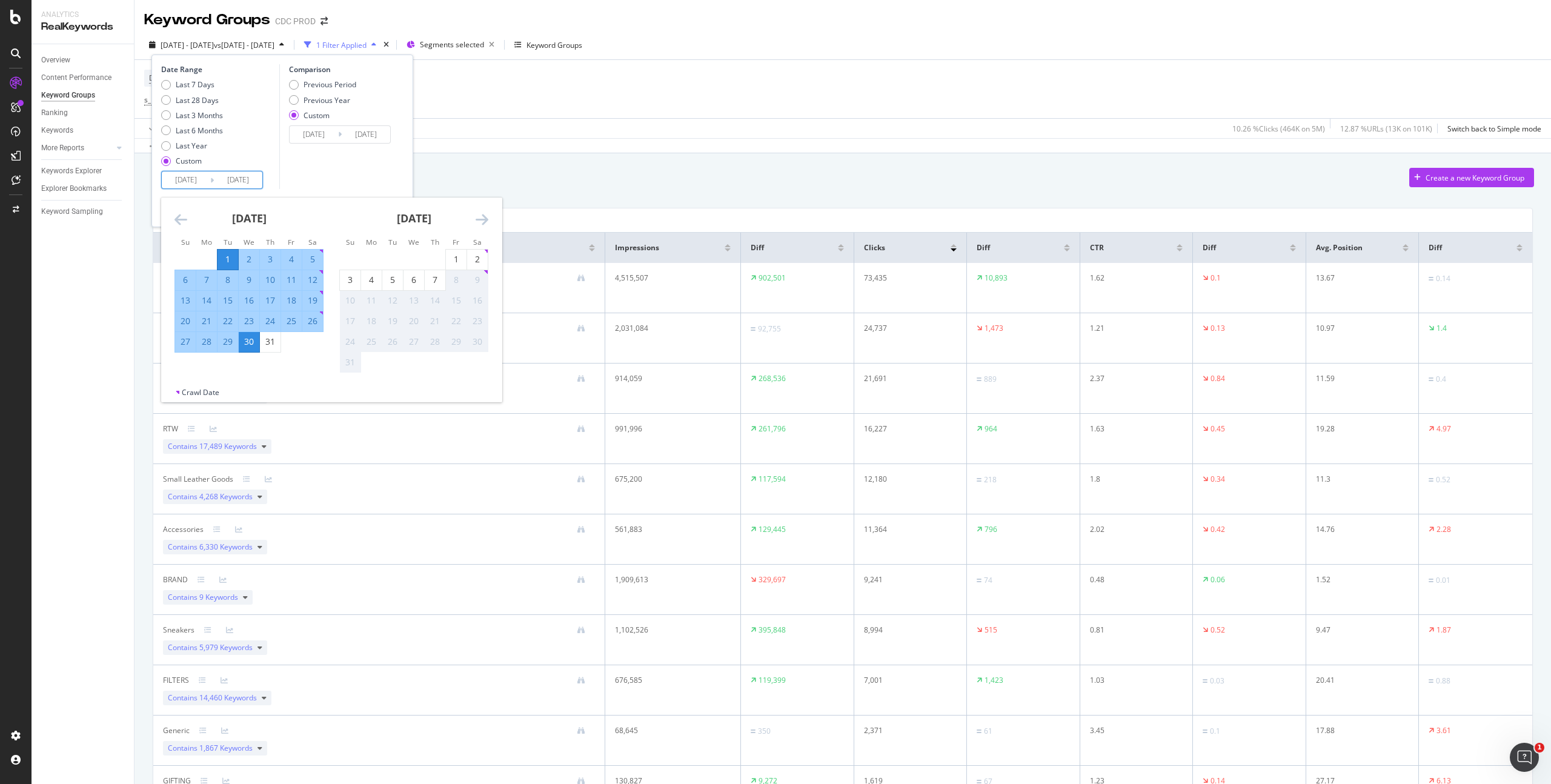
drag, startPoint x: 230, startPoint y: 255, endPoint x: 235, endPoint y: 266, distance: 12.1
click at [230, 255] on div "1" at bounding box center [227, 259] width 21 height 12
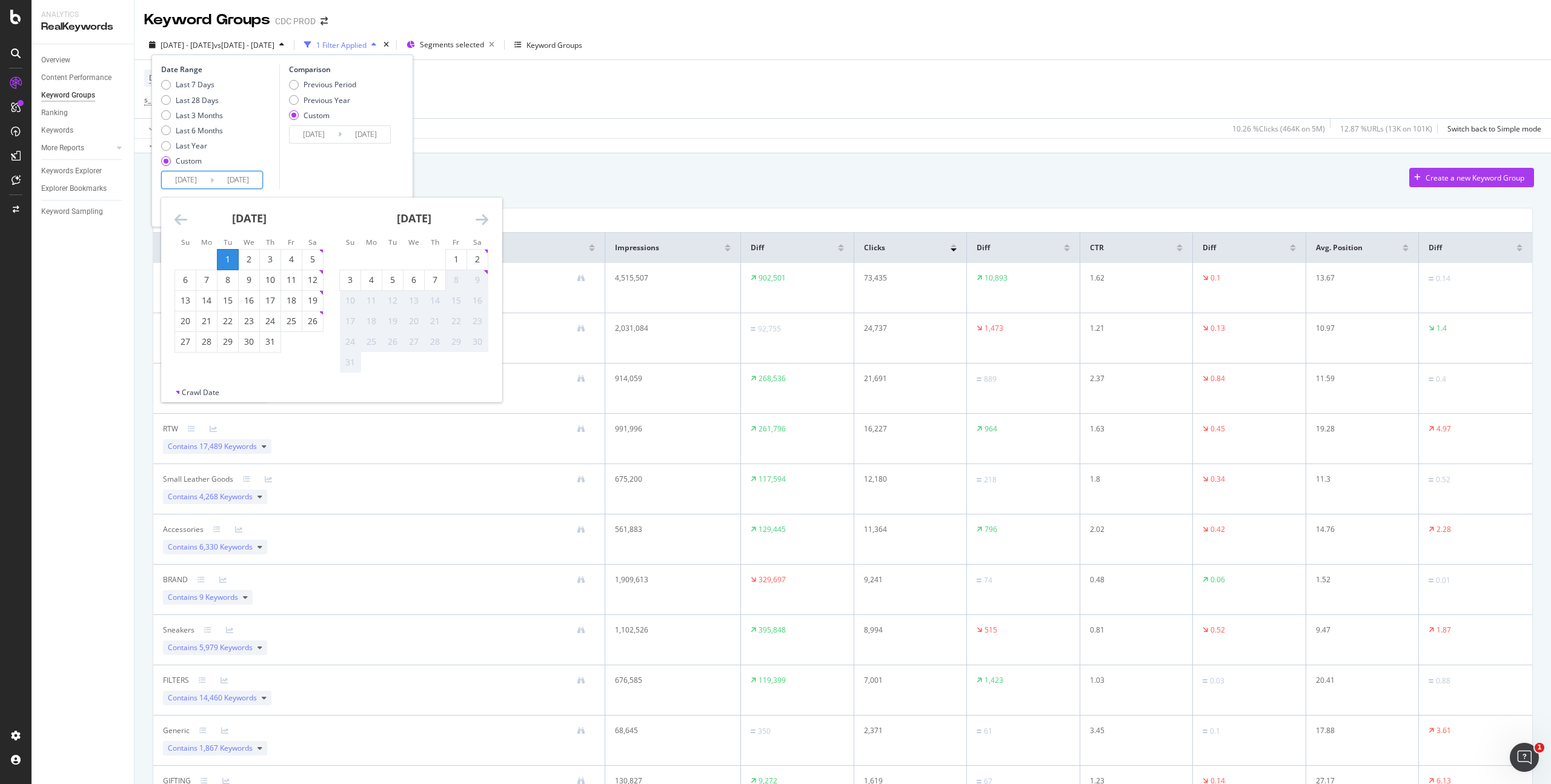
click at [221, 176] on input "[DATE]" at bounding box center [238, 180] width 49 height 17
click at [225, 261] on div "1" at bounding box center [227, 259] width 21 height 12
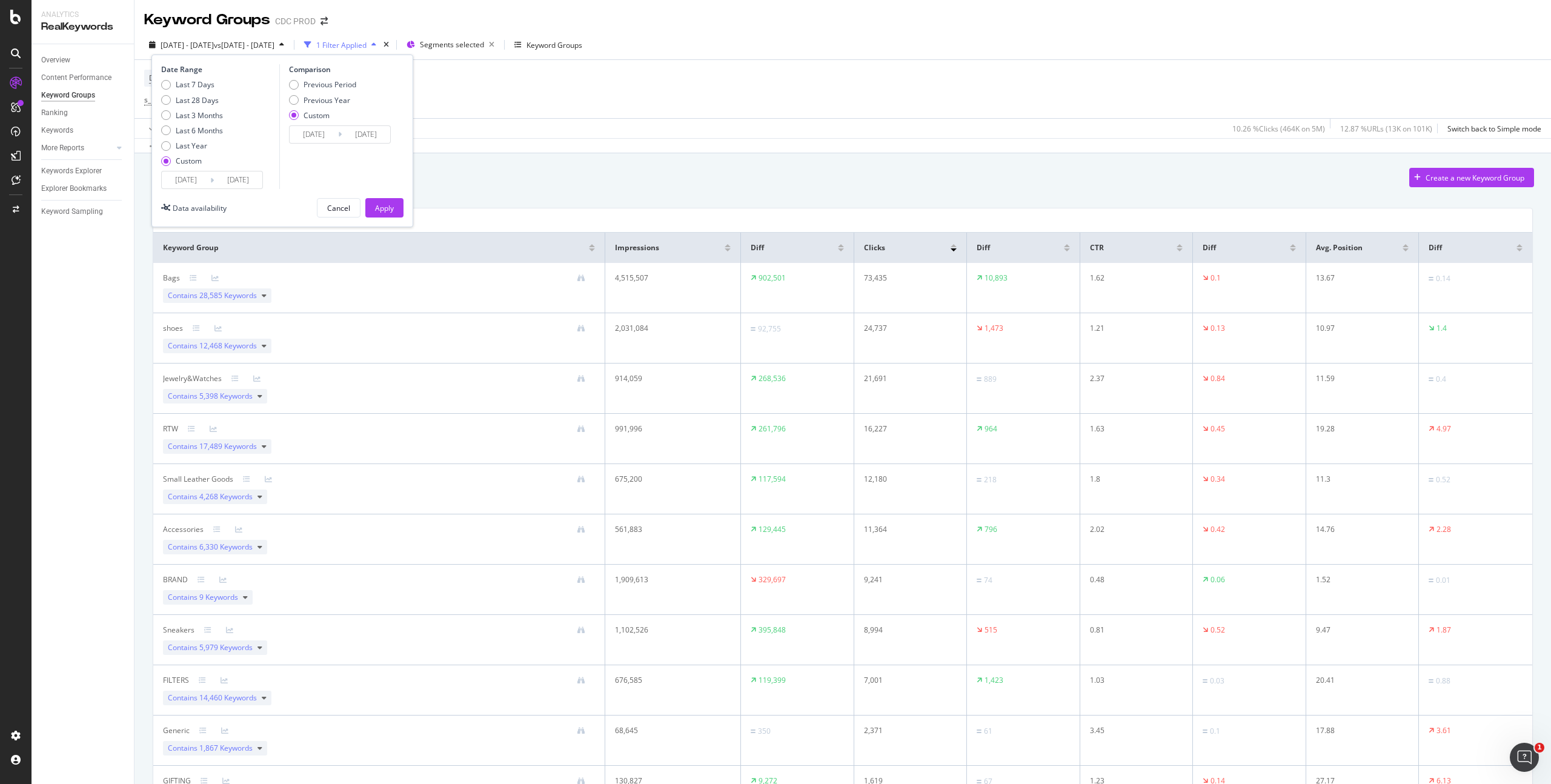
drag, startPoint x: 210, startPoint y: 177, endPoint x: 220, endPoint y: 205, distance: 29.7
click at [210, 177] on icon at bounding box center [212, 180] width 4 height 12
click at [220, 185] on input "[DATE]" at bounding box center [238, 180] width 49 height 17
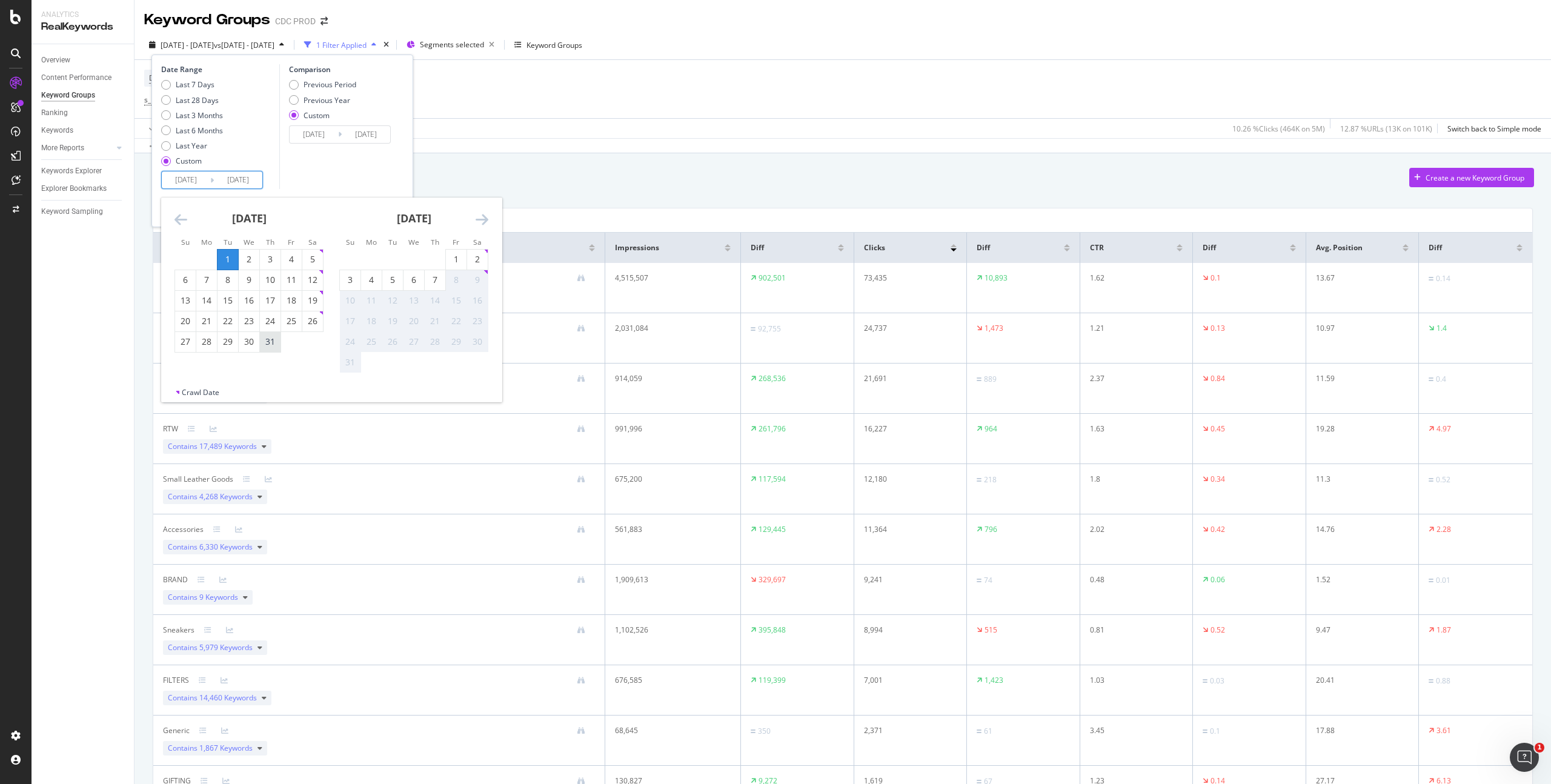
click at [270, 342] on div "31" at bounding box center [270, 341] width 21 height 12
type input "[DATE]"
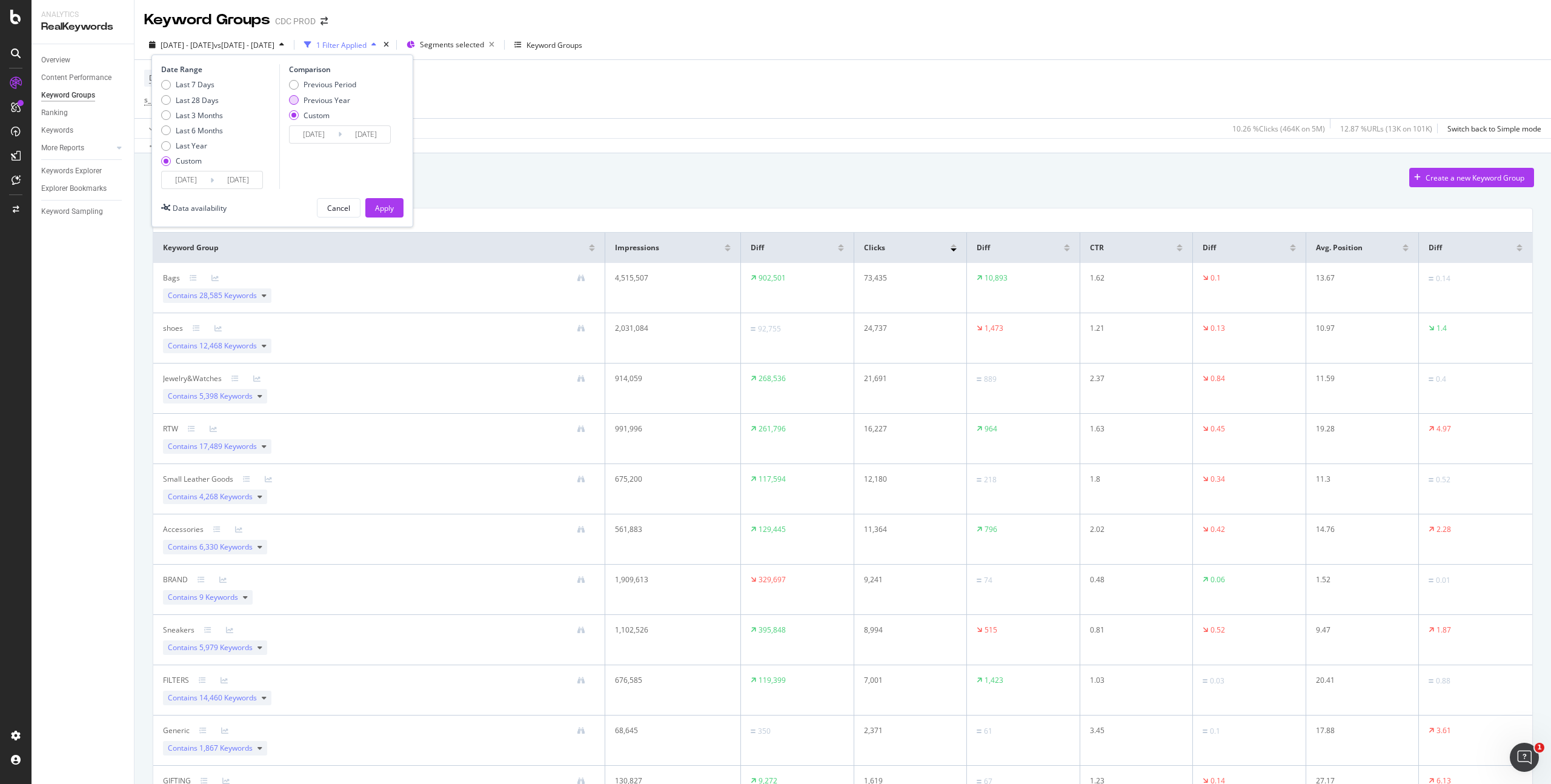
click at [337, 100] on div "Previous Year" at bounding box center [327, 100] width 47 height 10
type input "[DATE]"
click at [390, 206] on div "Apply" at bounding box center [384, 207] width 19 height 10
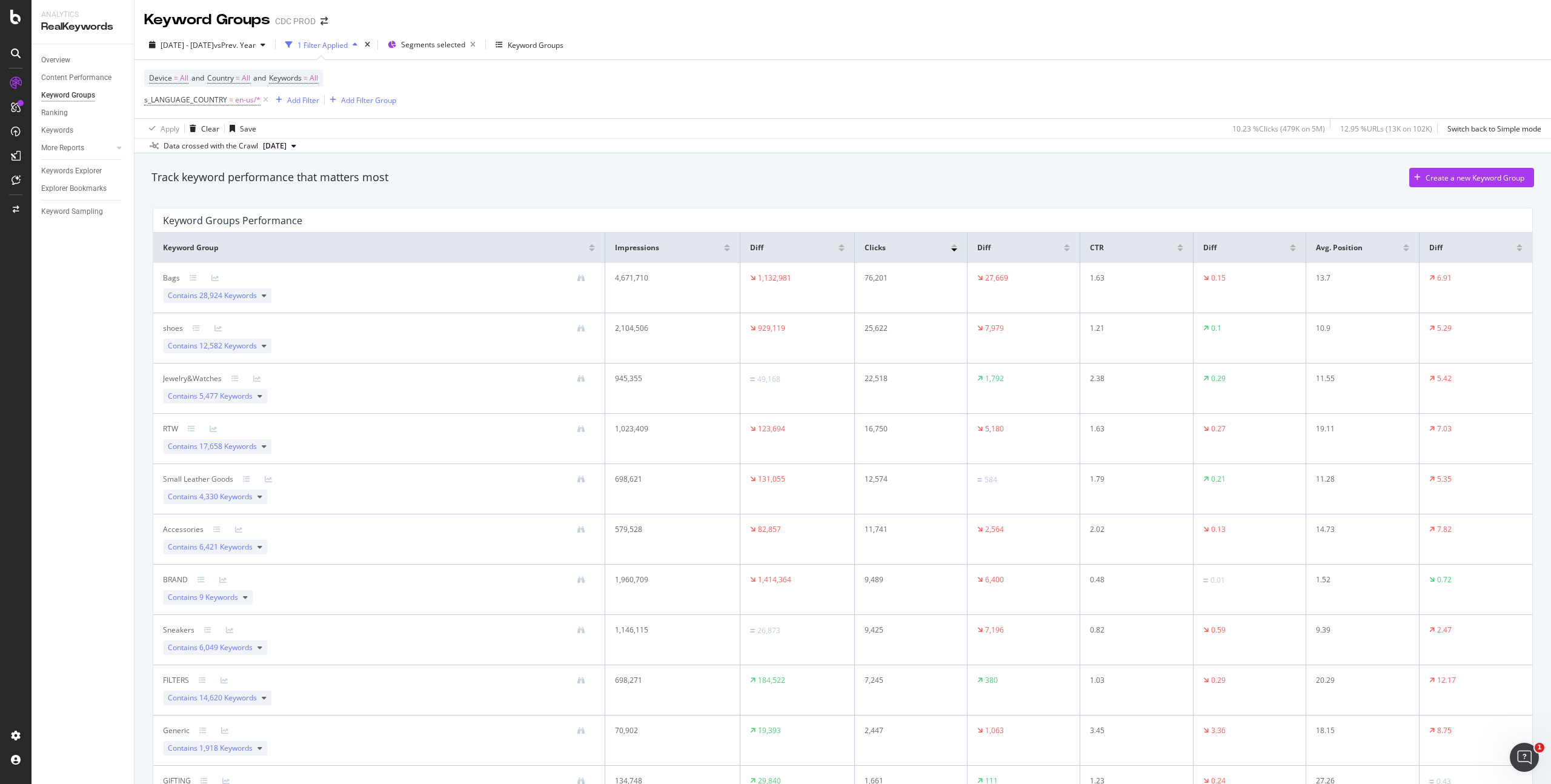
click at [1064, 251] on div at bounding box center [1067, 250] width 6 height 3
click at [952, 249] on div at bounding box center [954, 250] width 6 height 3
click at [254, 44] on span "vs Prev. Year" at bounding box center [235, 45] width 42 height 10
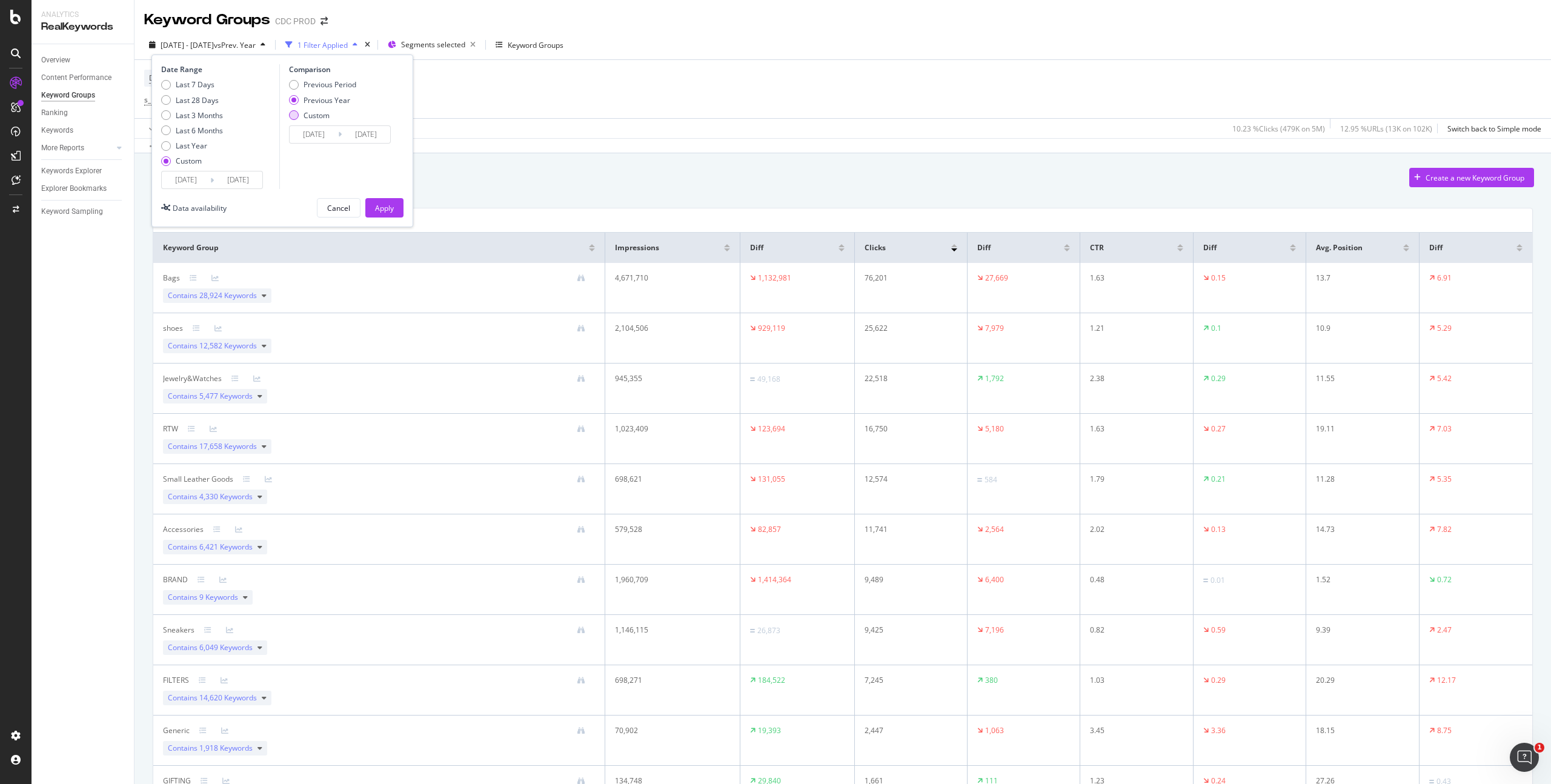
click at [319, 115] on div "Custom" at bounding box center [316, 115] width 26 height 10
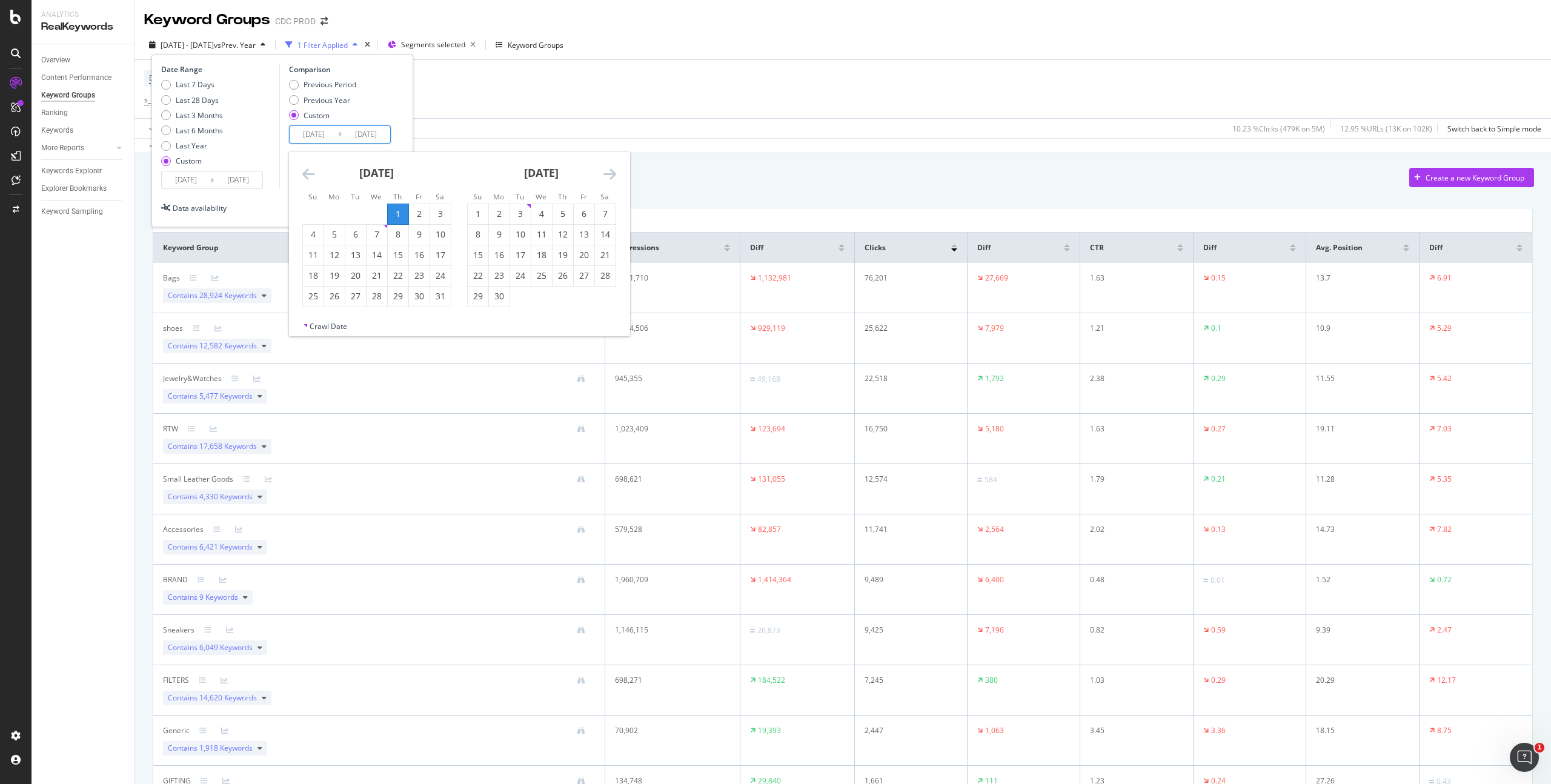
click at [320, 128] on input "[DATE]" at bounding box center [314, 134] width 49 height 17
click at [307, 173] on icon "Move backward to switch to the previous month." at bounding box center [309, 173] width 13 height 14
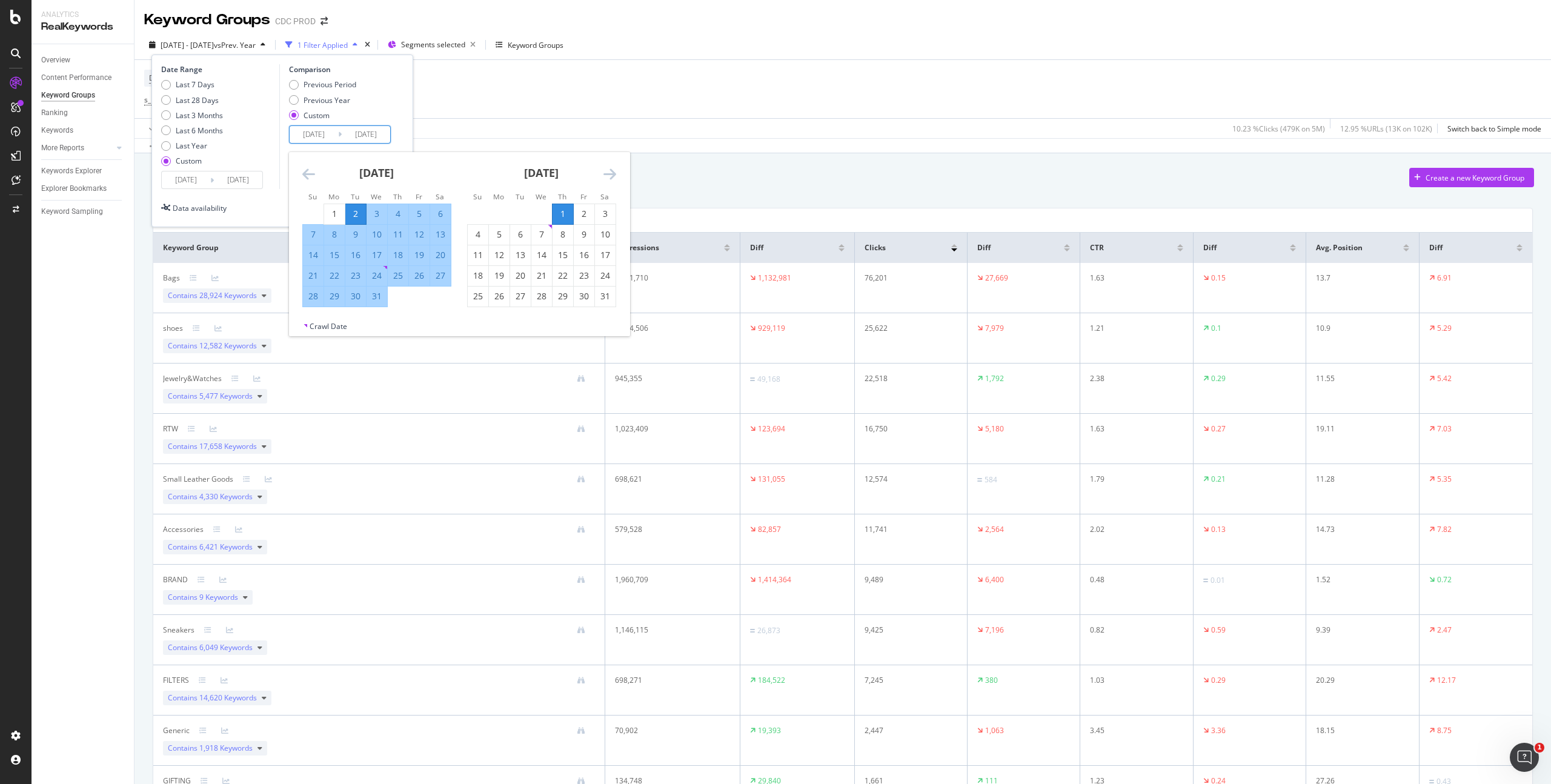
click at [307, 173] on icon "Move backward to switch to the previous month." at bounding box center [309, 173] width 13 height 14
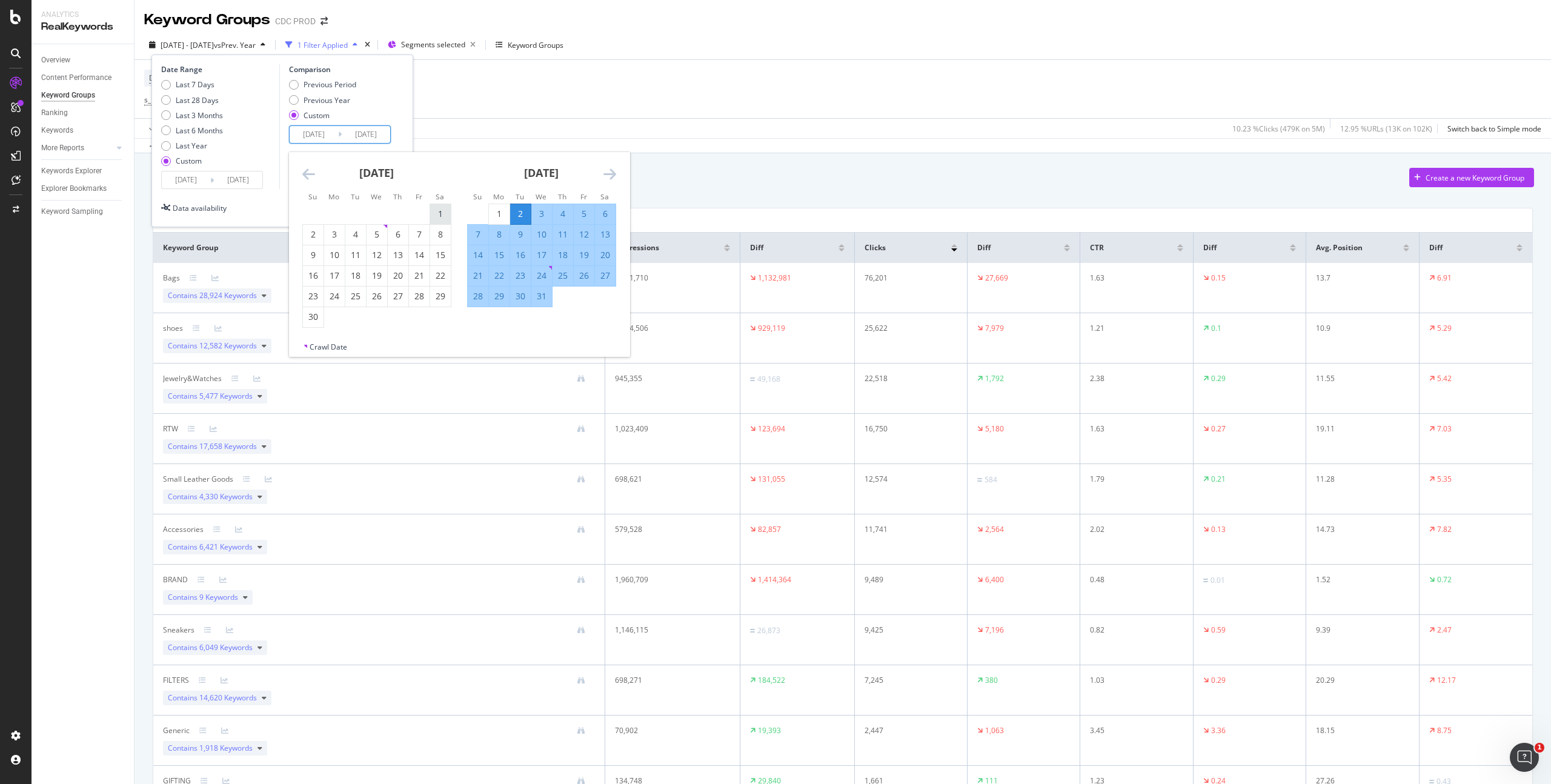
click at [440, 212] on div "1" at bounding box center [440, 213] width 21 height 12
type input "2024/06/01"
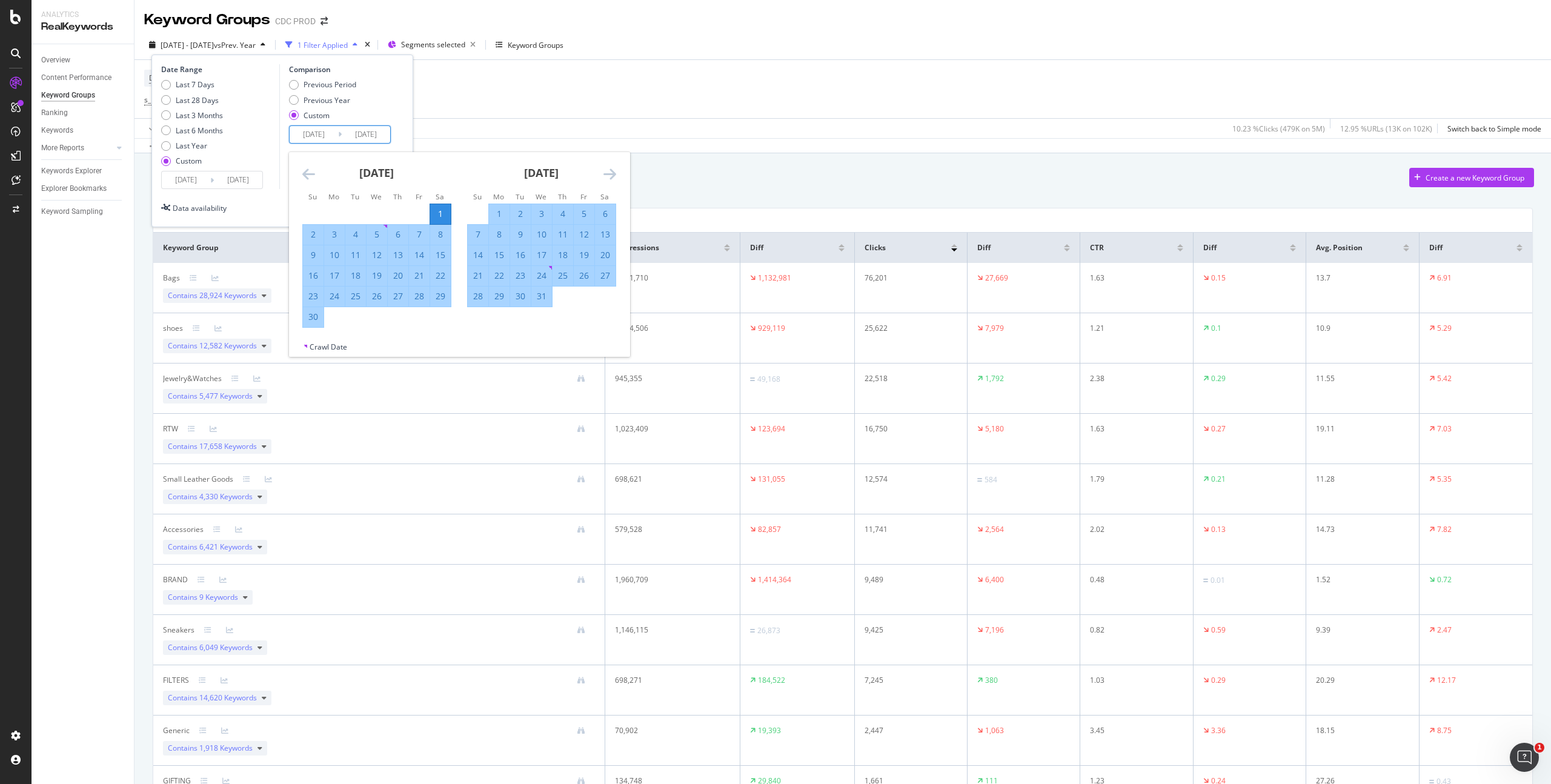
click at [312, 323] on div "30" at bounding box center [313, 317] width 21 height 20
type input "2024/06/30"
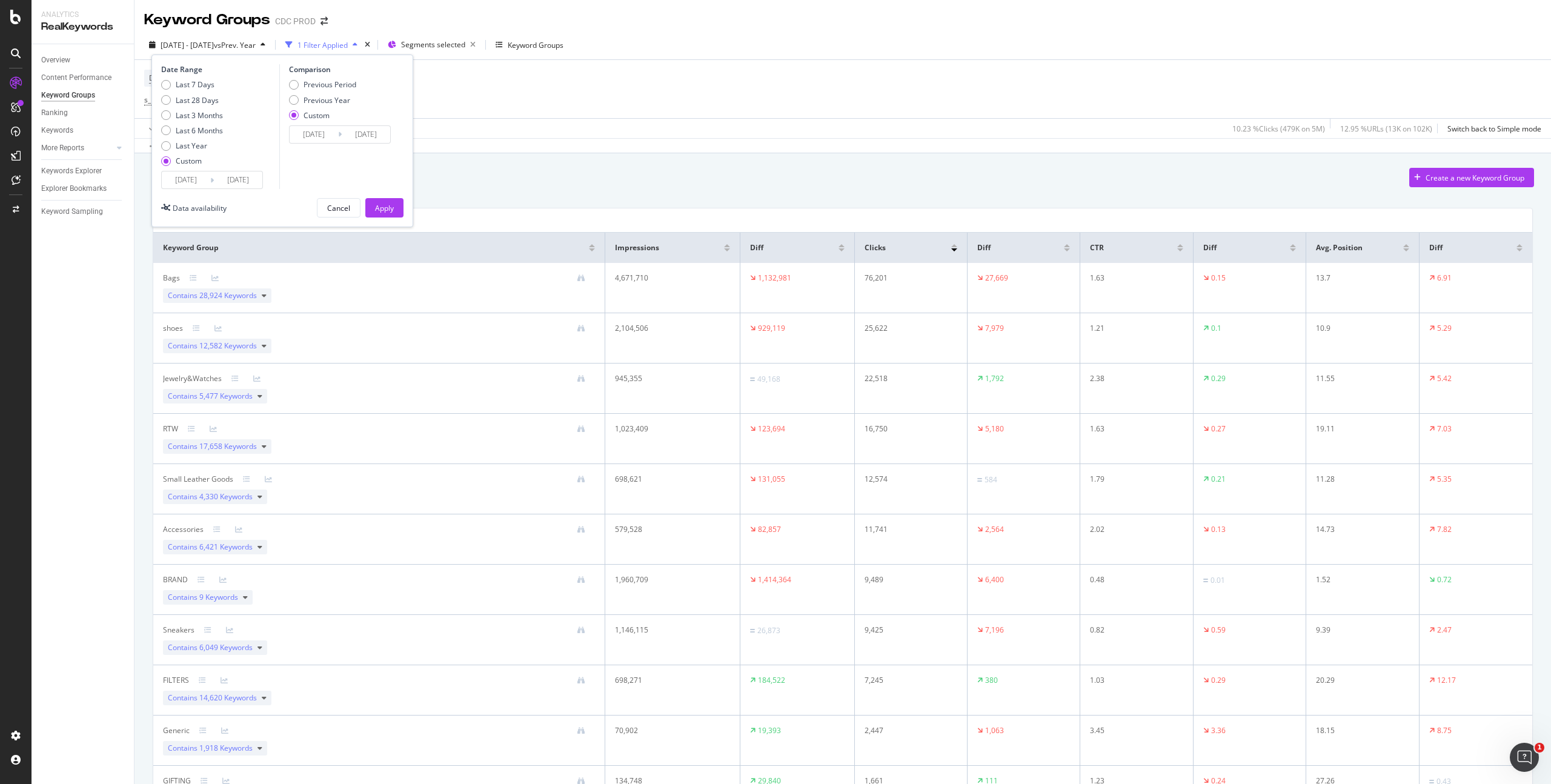
click at [199, 178] on input "[DATE]" at bounding box center [186, 180] width 49 height 17
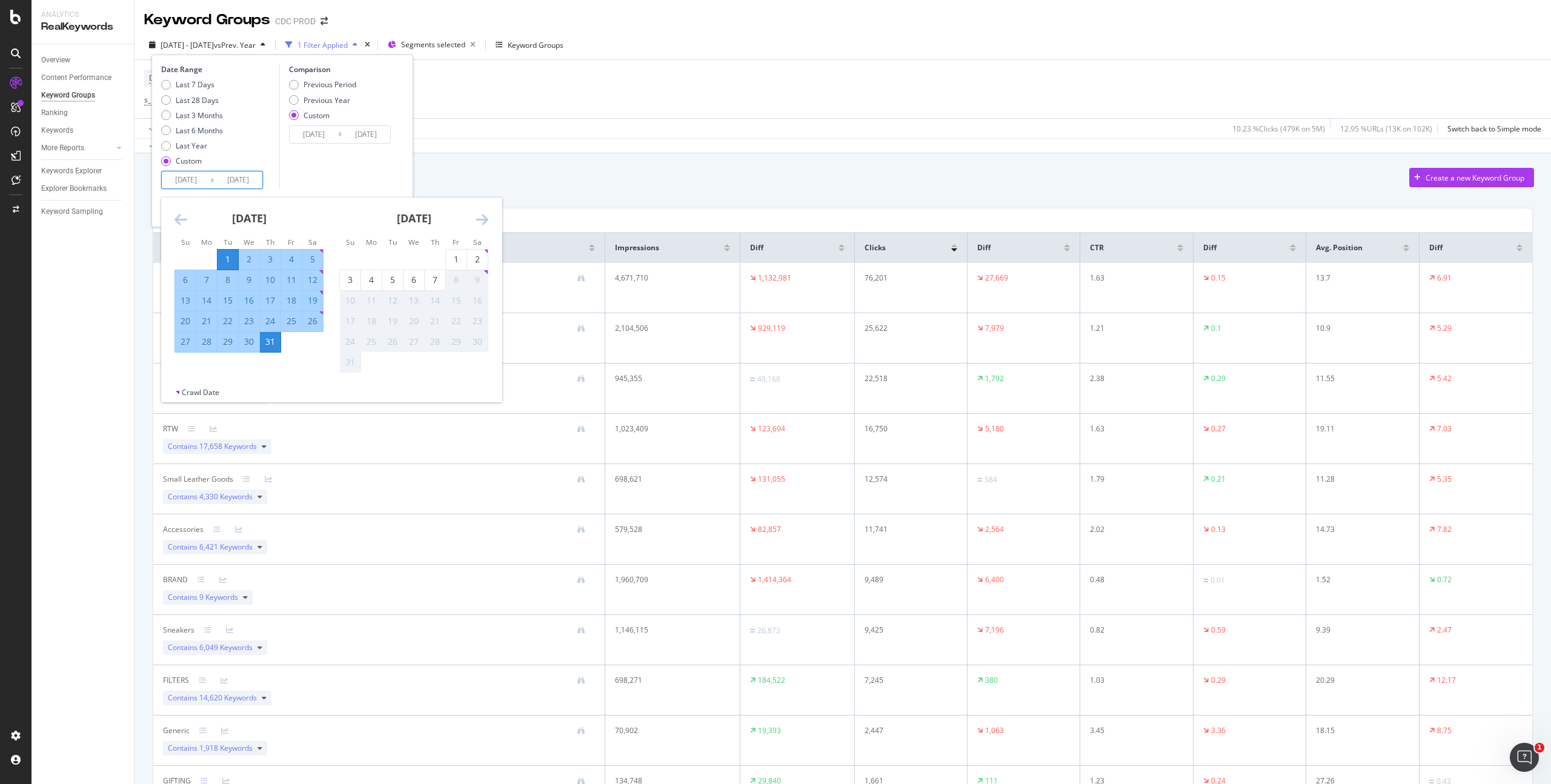
click at [227, 252] on div "1" at bounding box center [227, 260] width 21 height 20
click at [244, 341] on div "30" at bounding box center [249, 341] width 21 height 12
type input "2025/07/30"
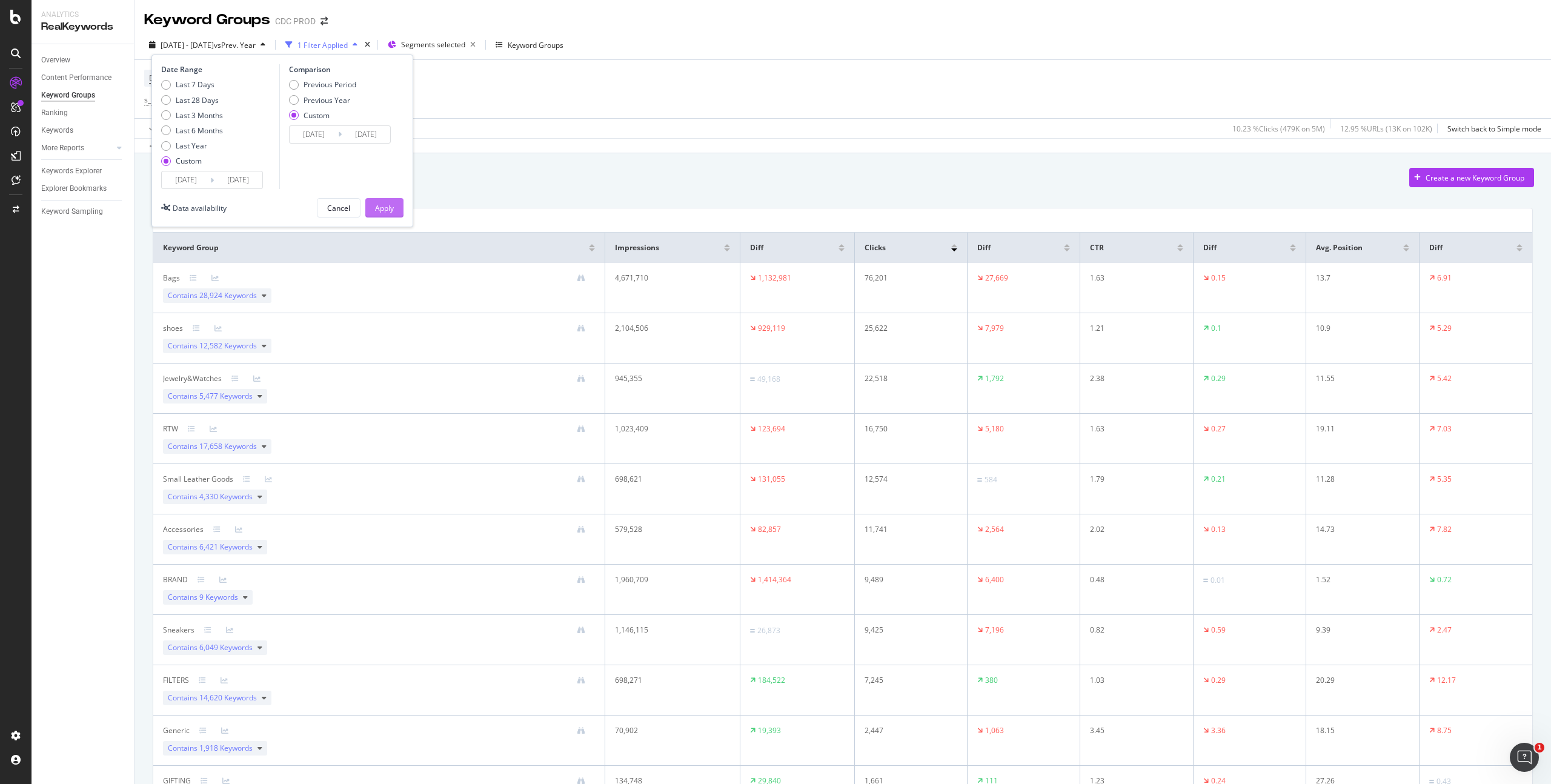
click at [391, 209] on div "Apply" at bounding box center [384, 207] width 19 height 10
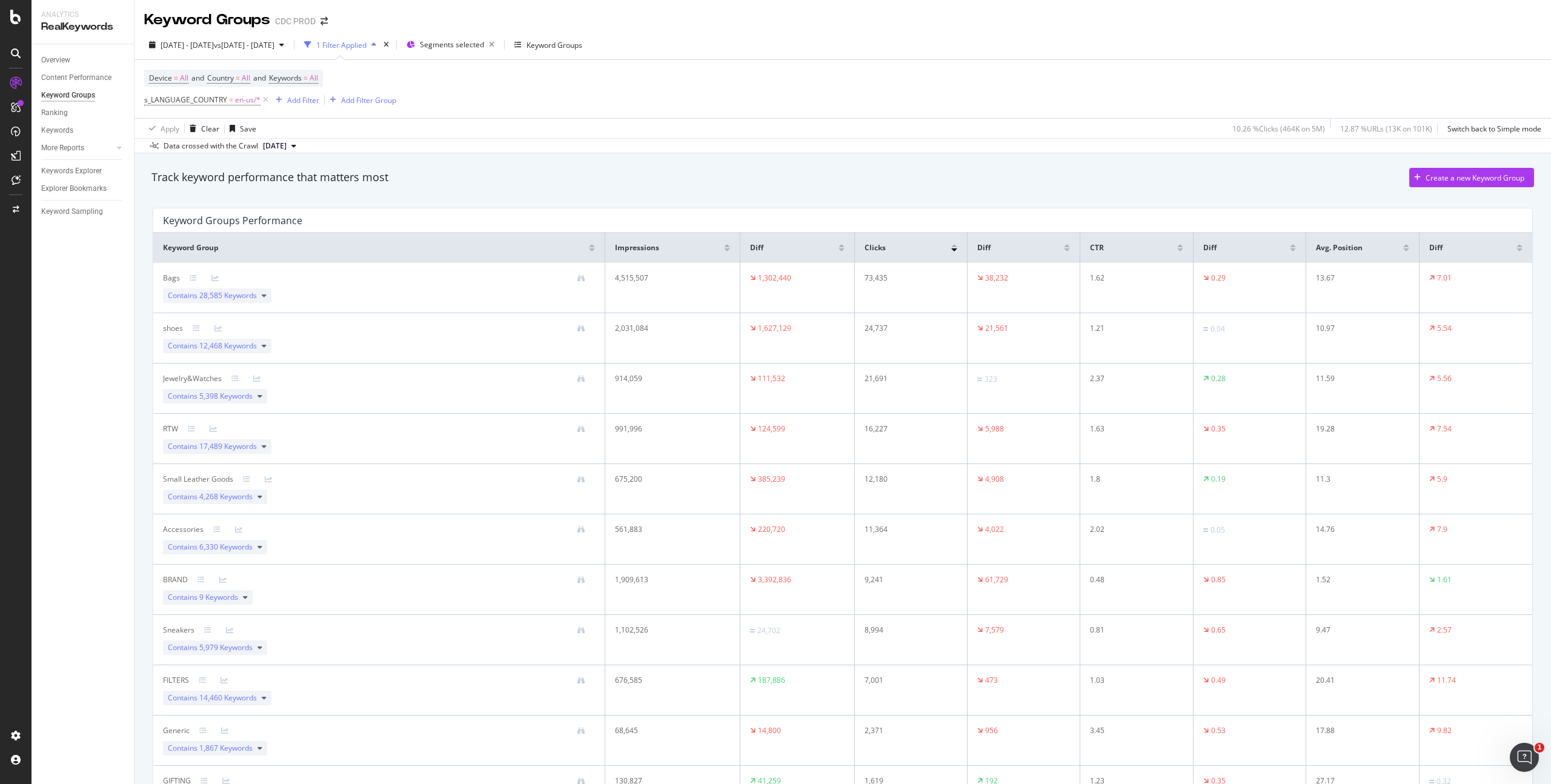
click at [952, 251] on div at bounding box center [954, 250] width 6 height 3
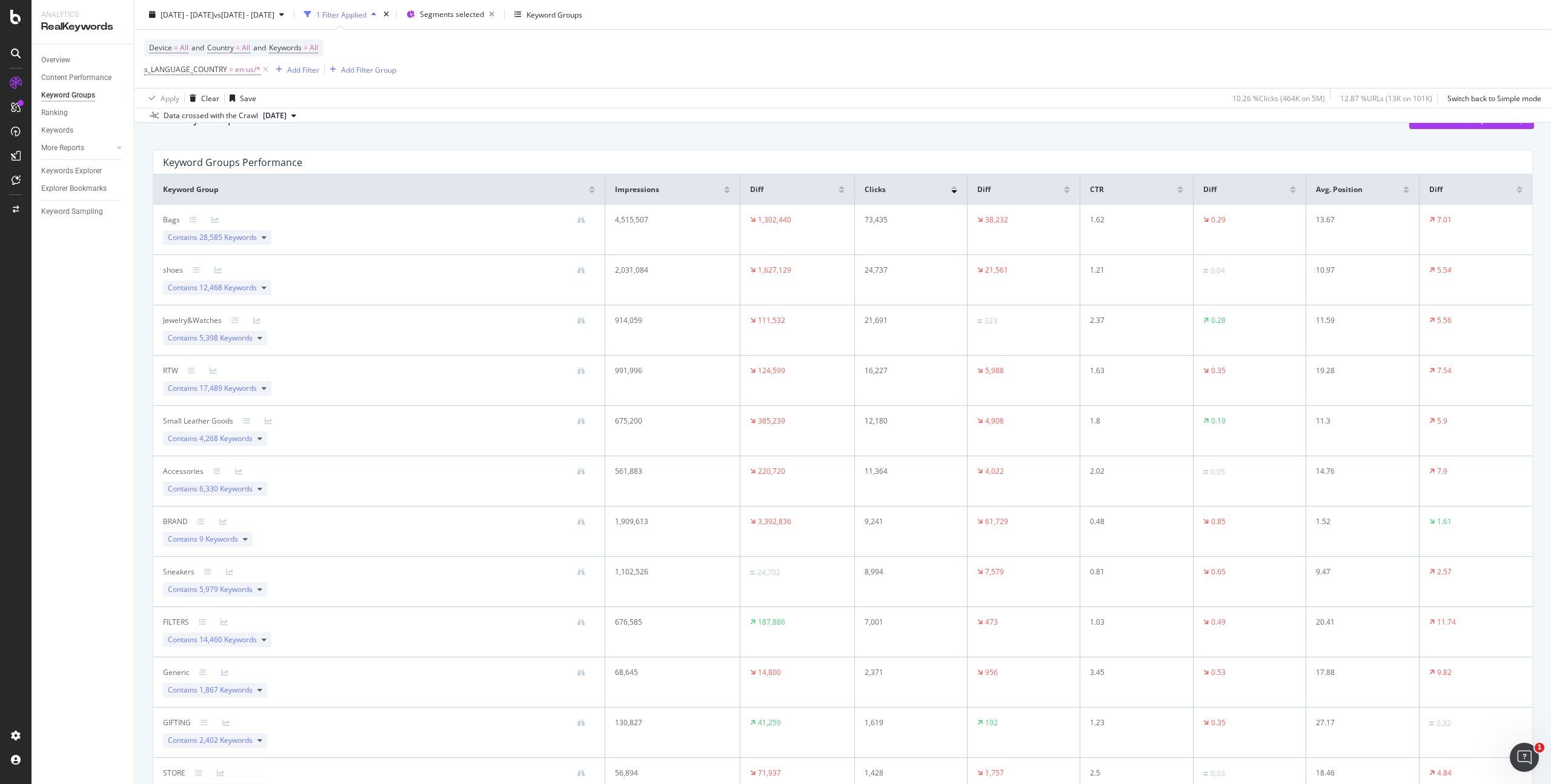
scroll to position [77, 0]
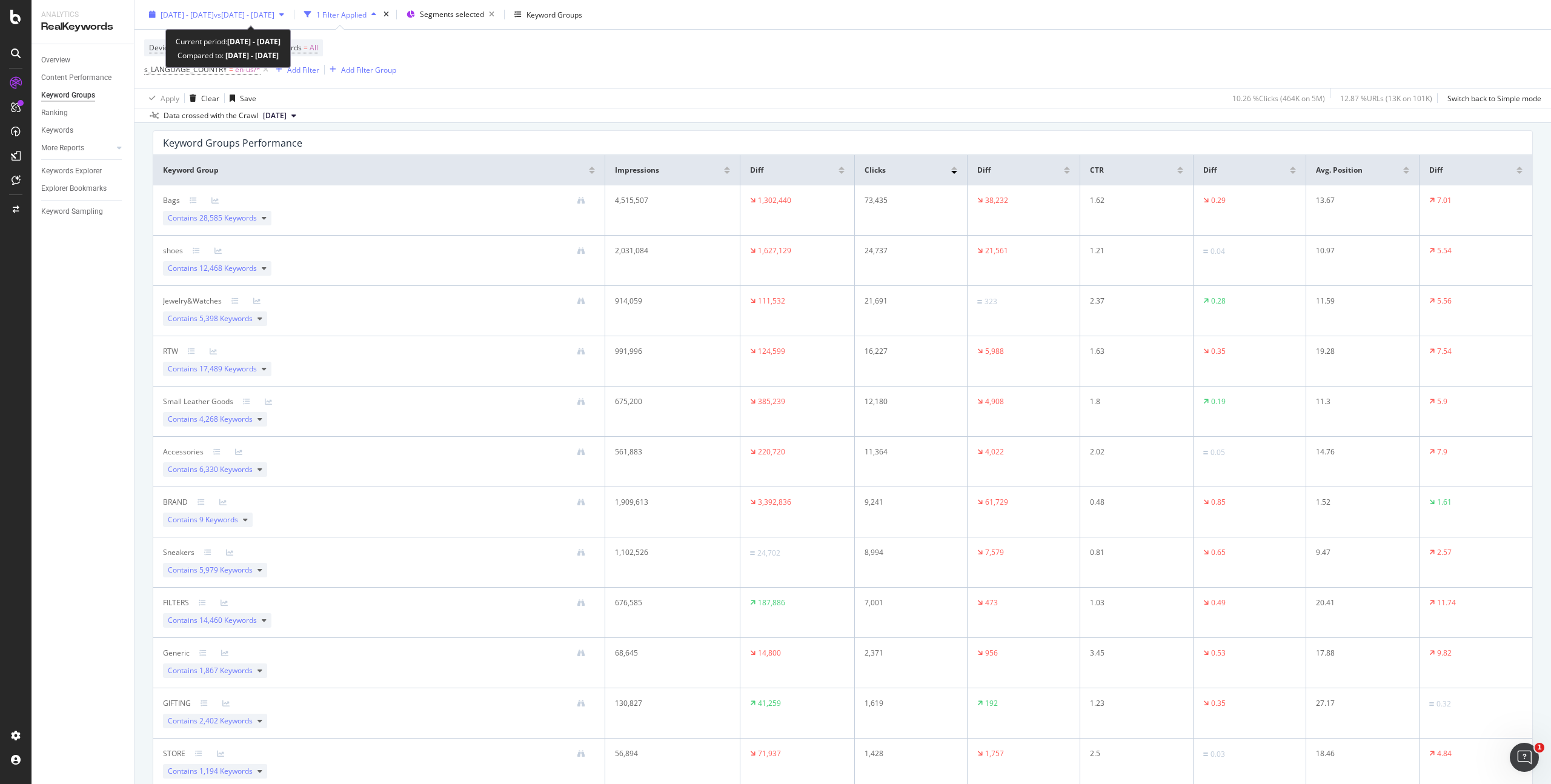
click at [275, 16] on span "vs 2024 Jun. 1st - 2024 Jun. 30th" at bounding box center [244, 13] width 60 height 10
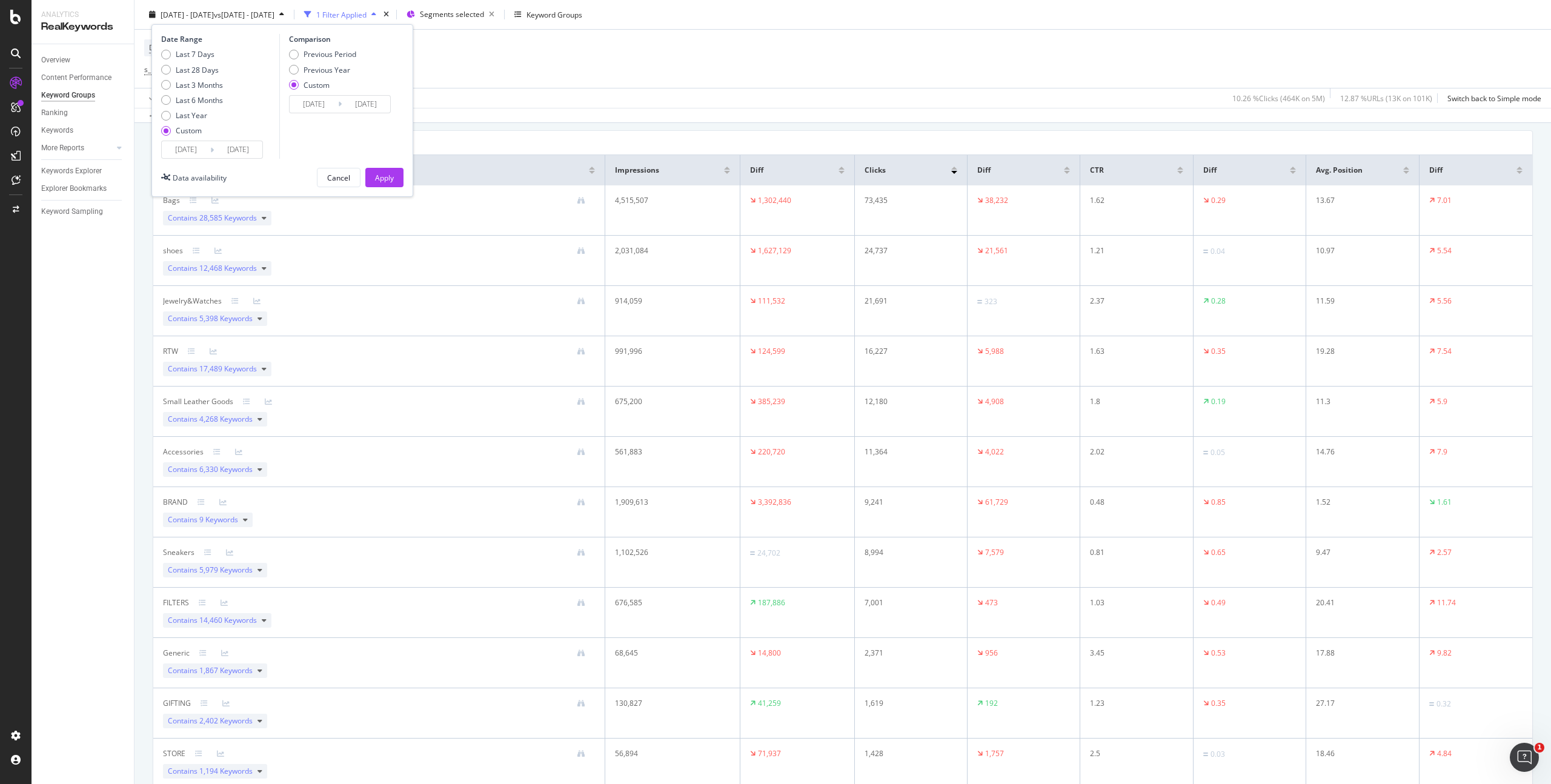
click at [315, 106] on input "2024/06/01" at bounding box center [314, 104] width 49 height 17
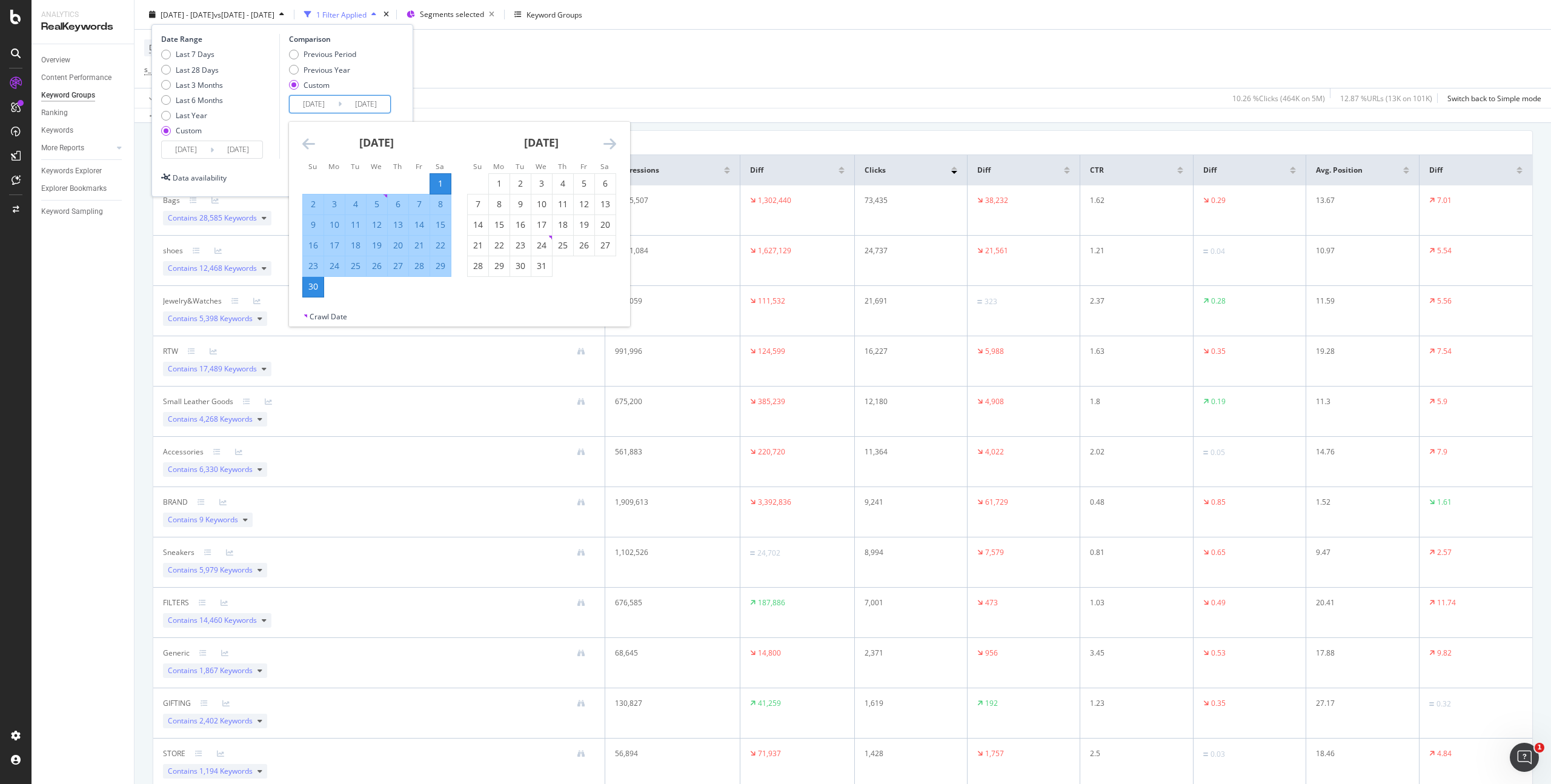
click at [312, 102] on input "2024/06/01" at bounding box center [314, 104] width 49 height 17
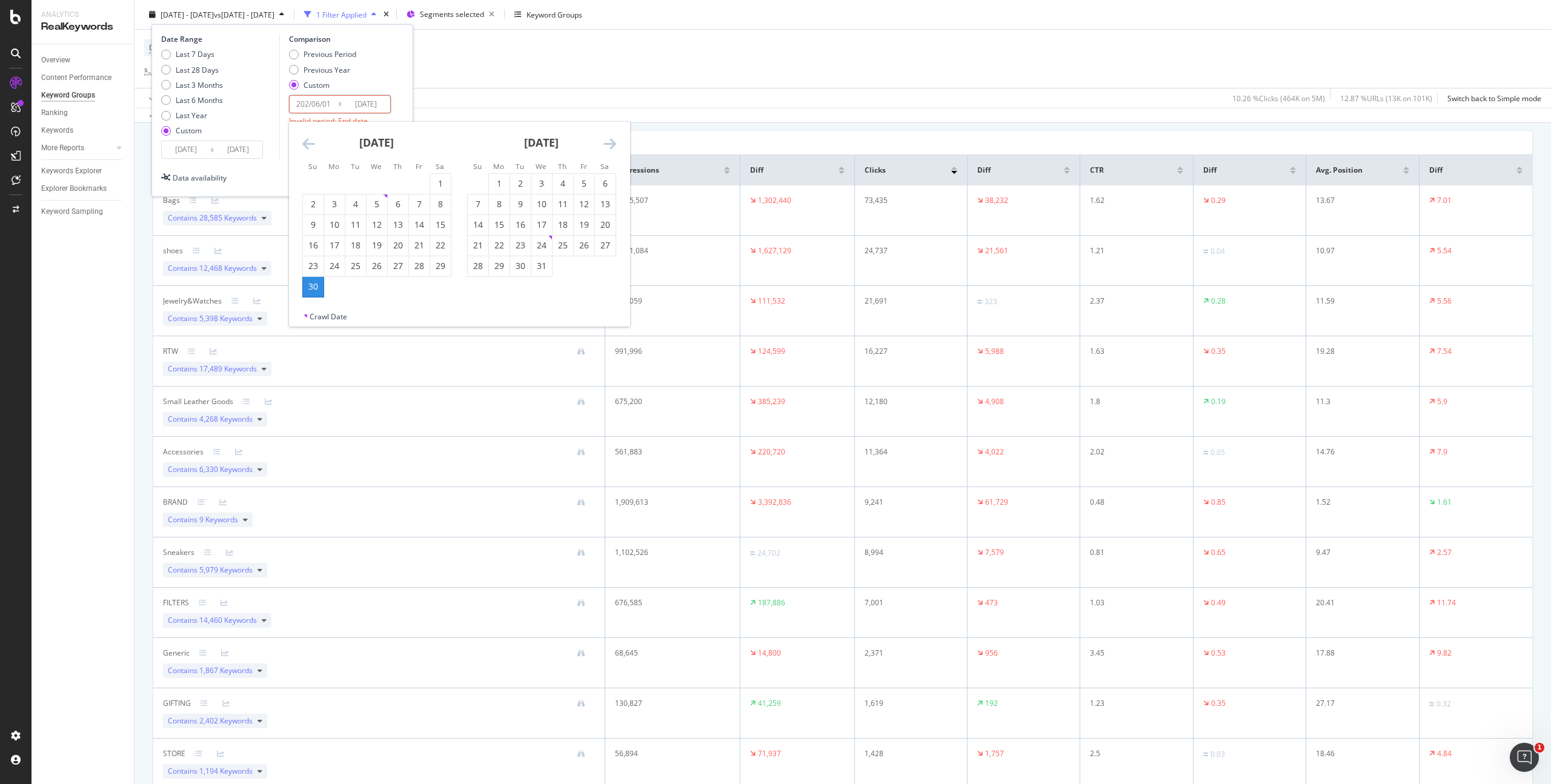
type input "2025/06/01"
click at [363, 101] on input "2024/06/30" at bounding box center [366, 104] width 49 height 17
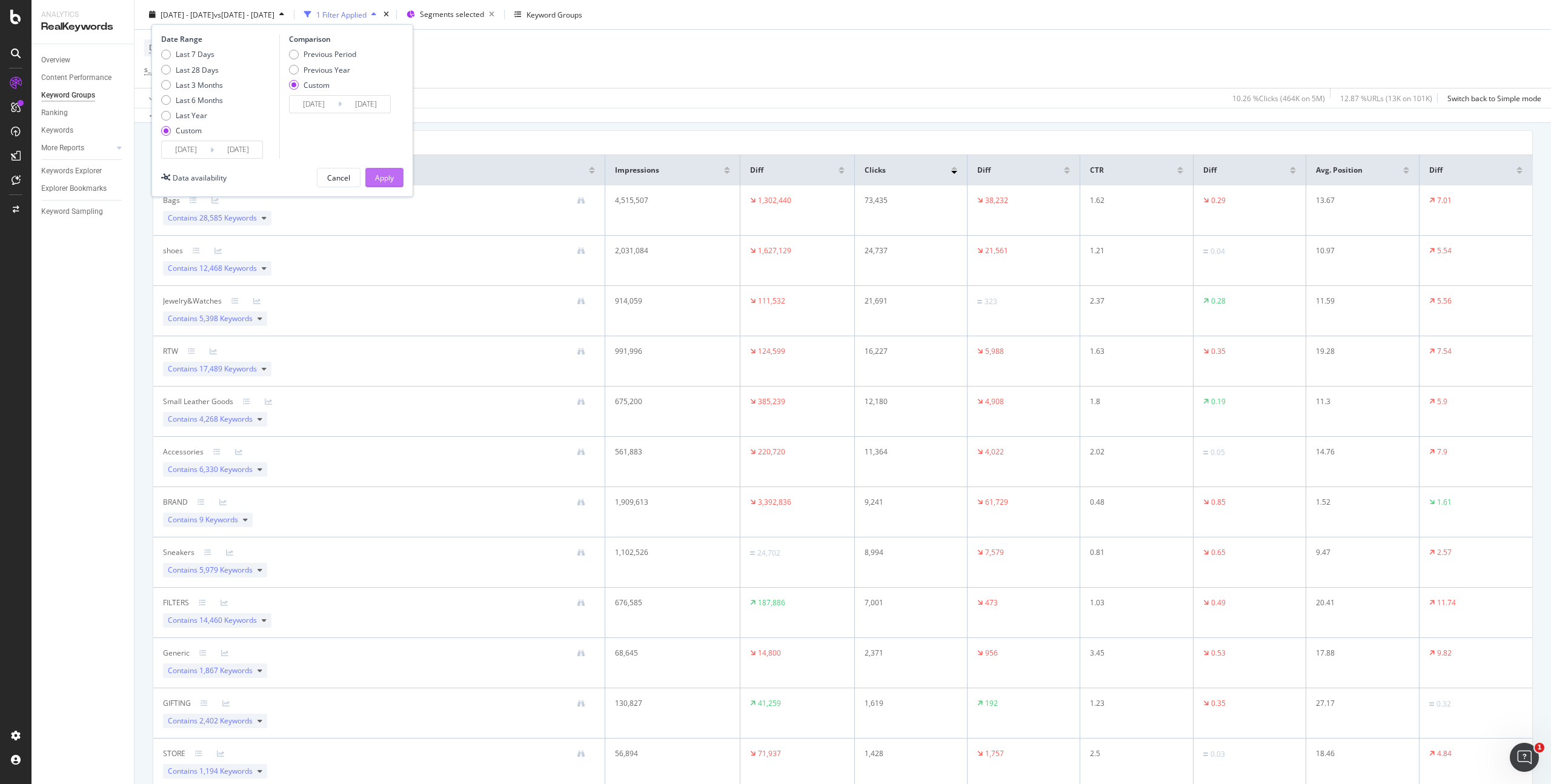
type input "[DATE]"
click at [391, 177] on div "Apply" at bounding box center [384, 177] width 19 height 10
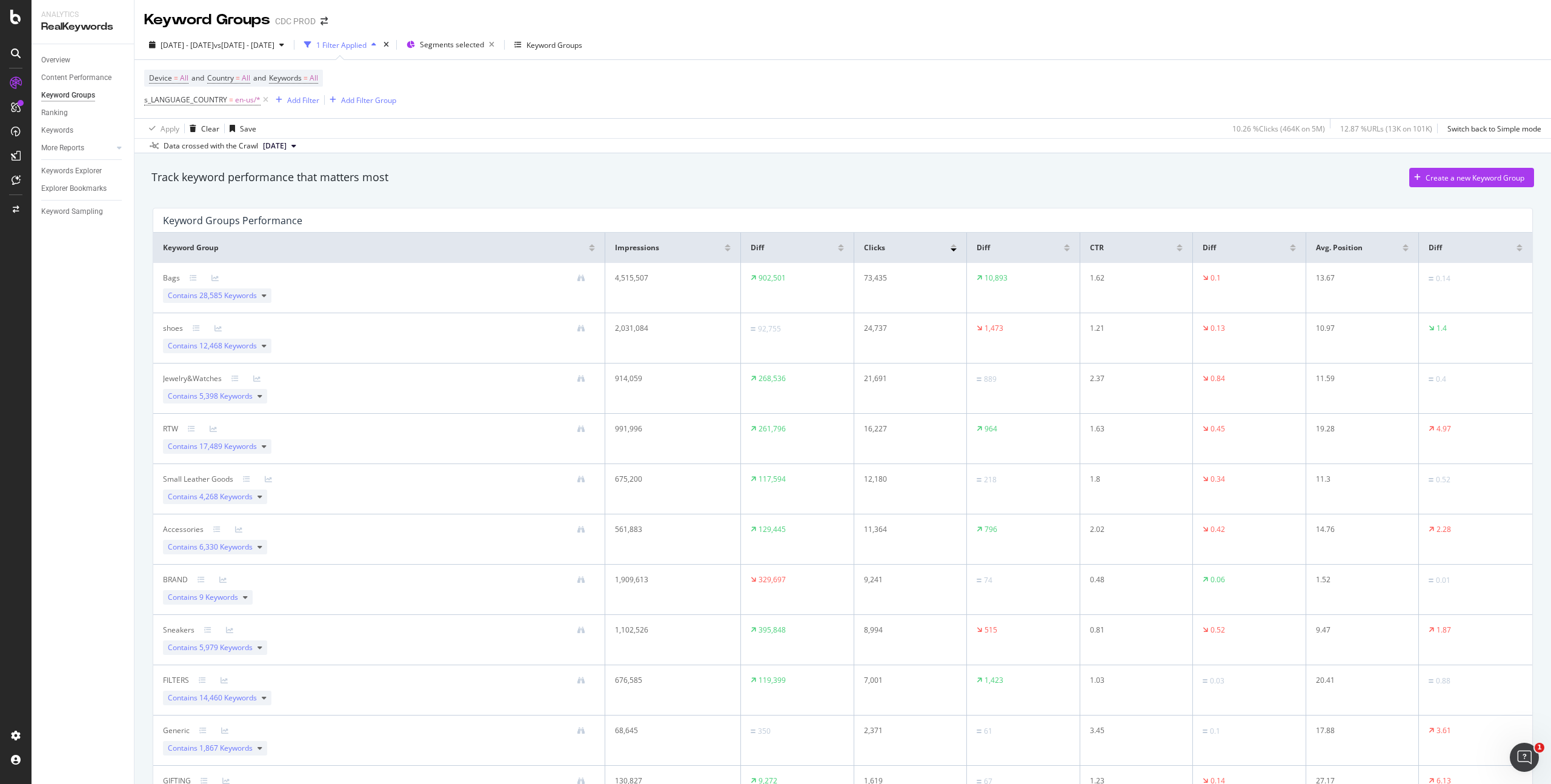
click at [951, 249] on div at bounding box center [953, 250] width 6 height 3
